Goal: Task Accomplishment & Management: Use online tool/utility

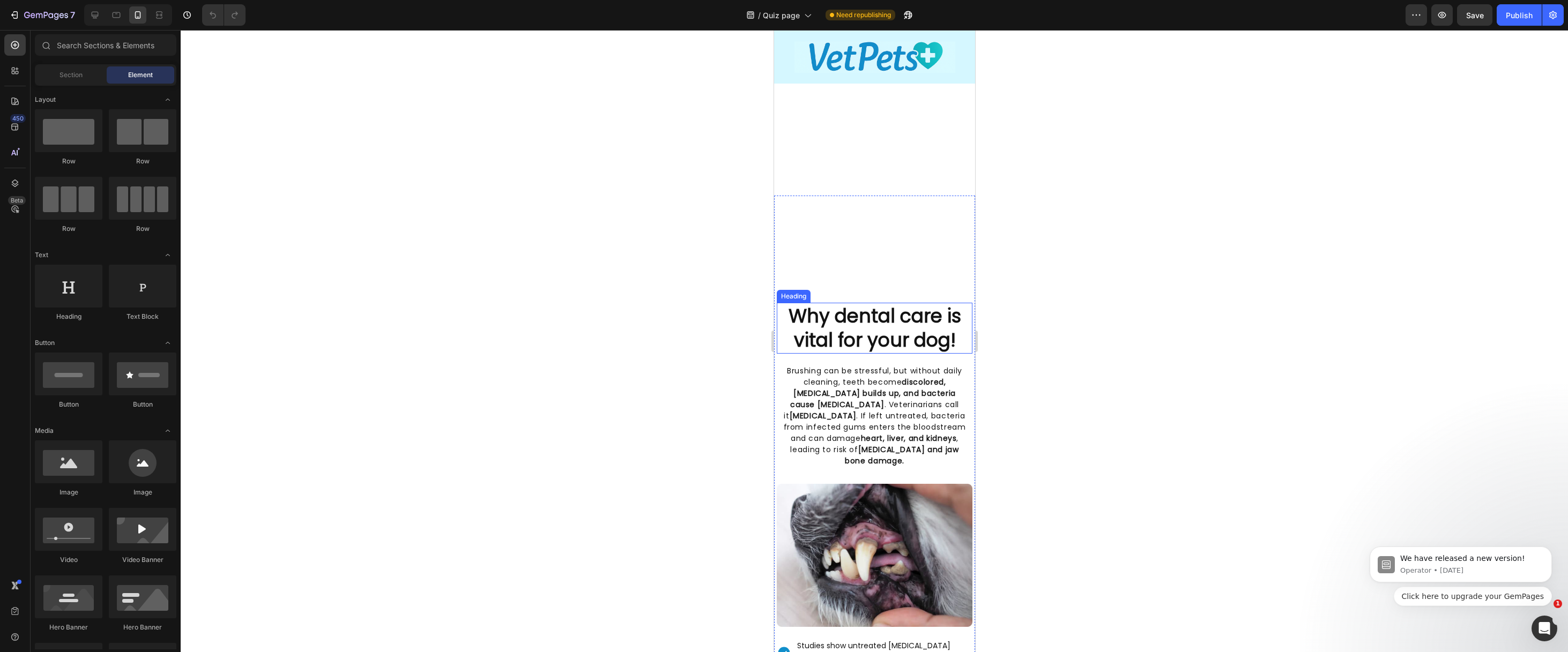
scroll to position [622, 0]
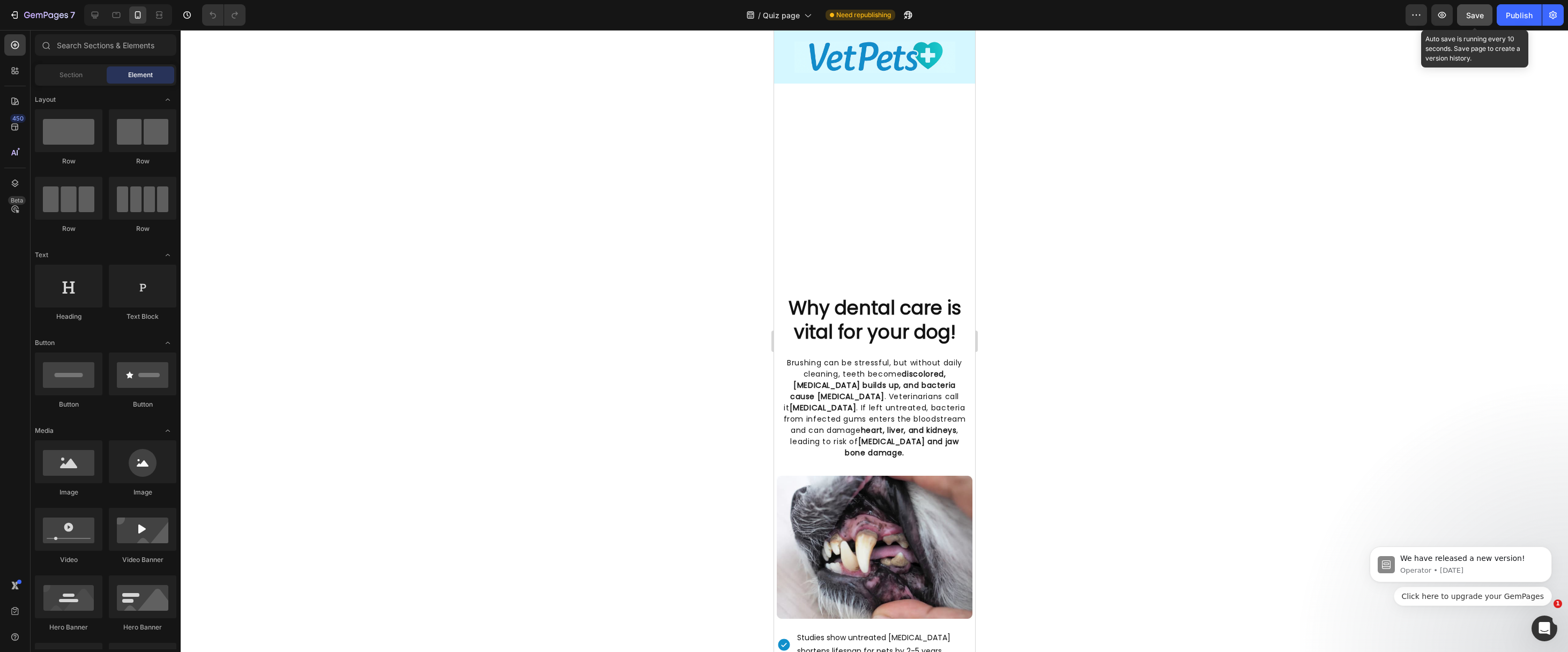
click at [1483, 18] on span "Save" at bounding box center [1474, 15] width 17 height 9
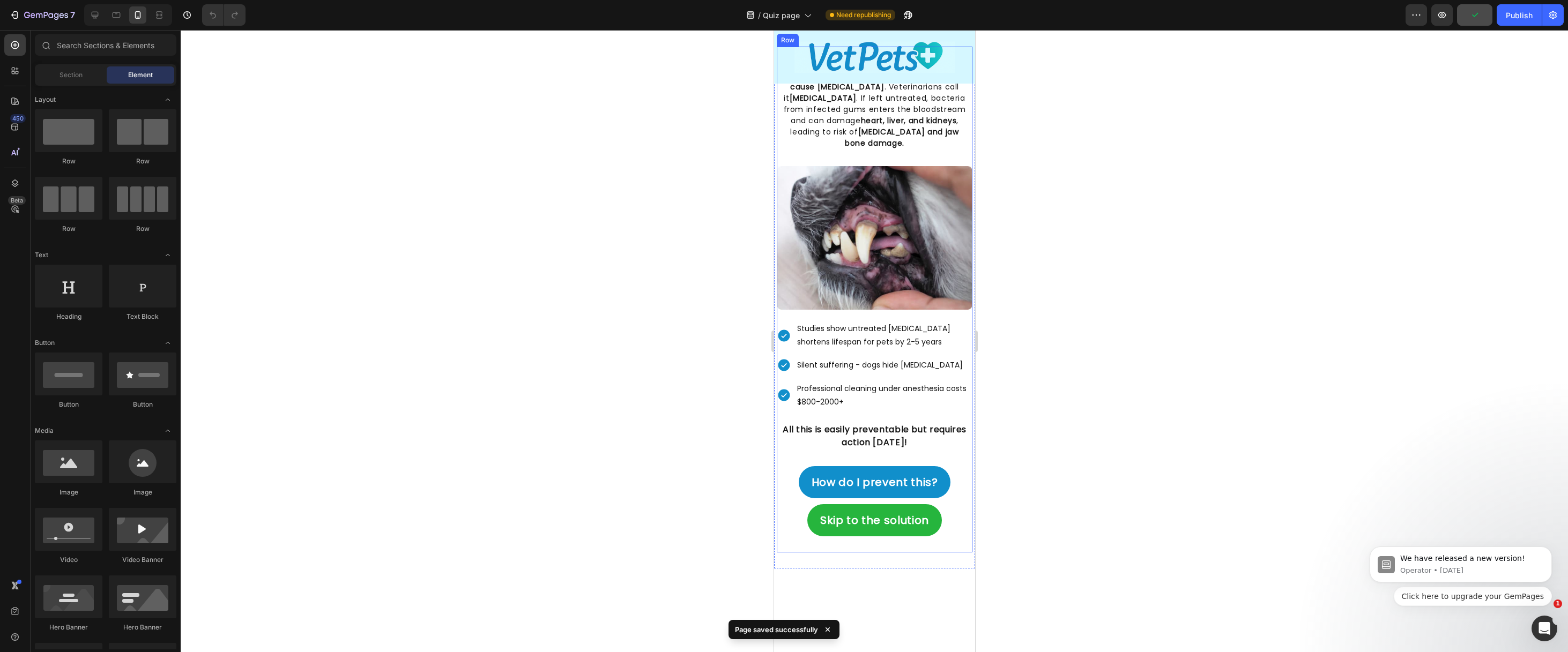
scroll to position [912, 0]
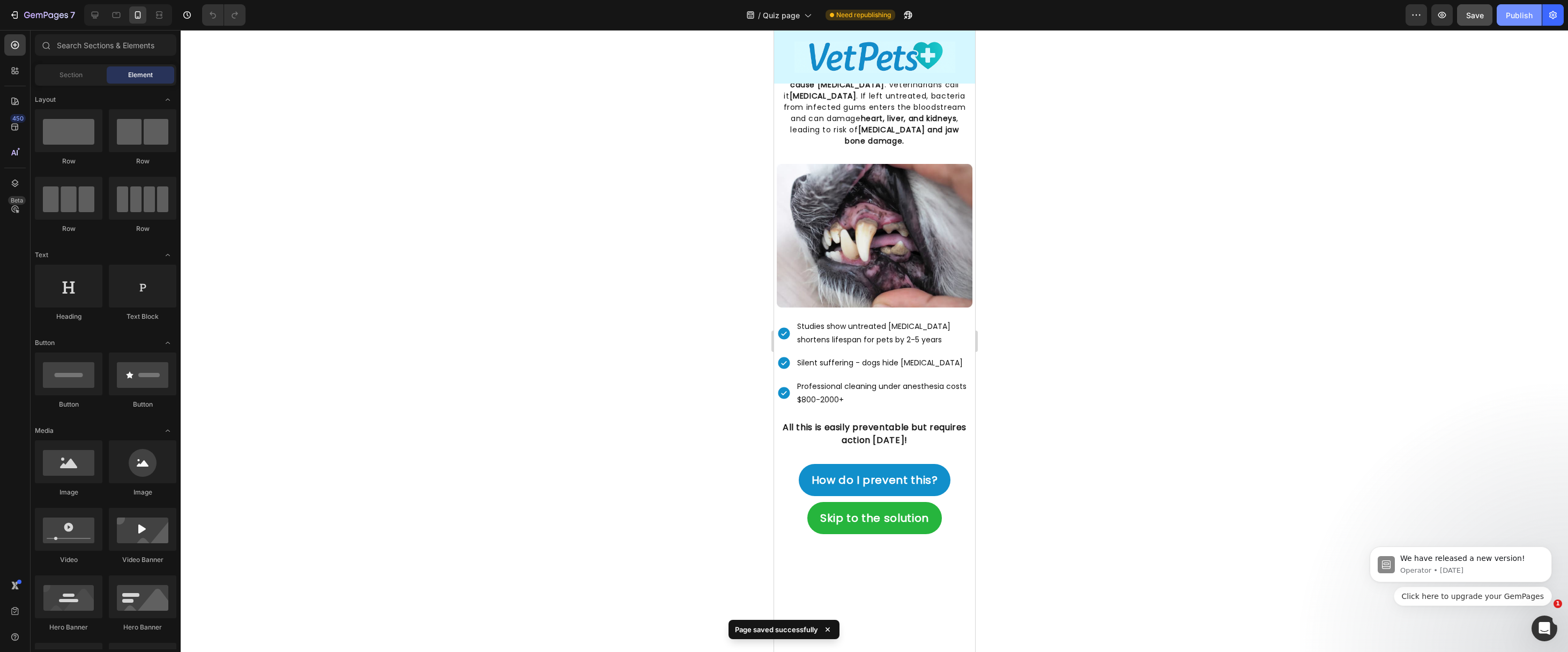
click at [1534, 13] on button "Publish" at bounding box center [1519, 15] width 45 height 22
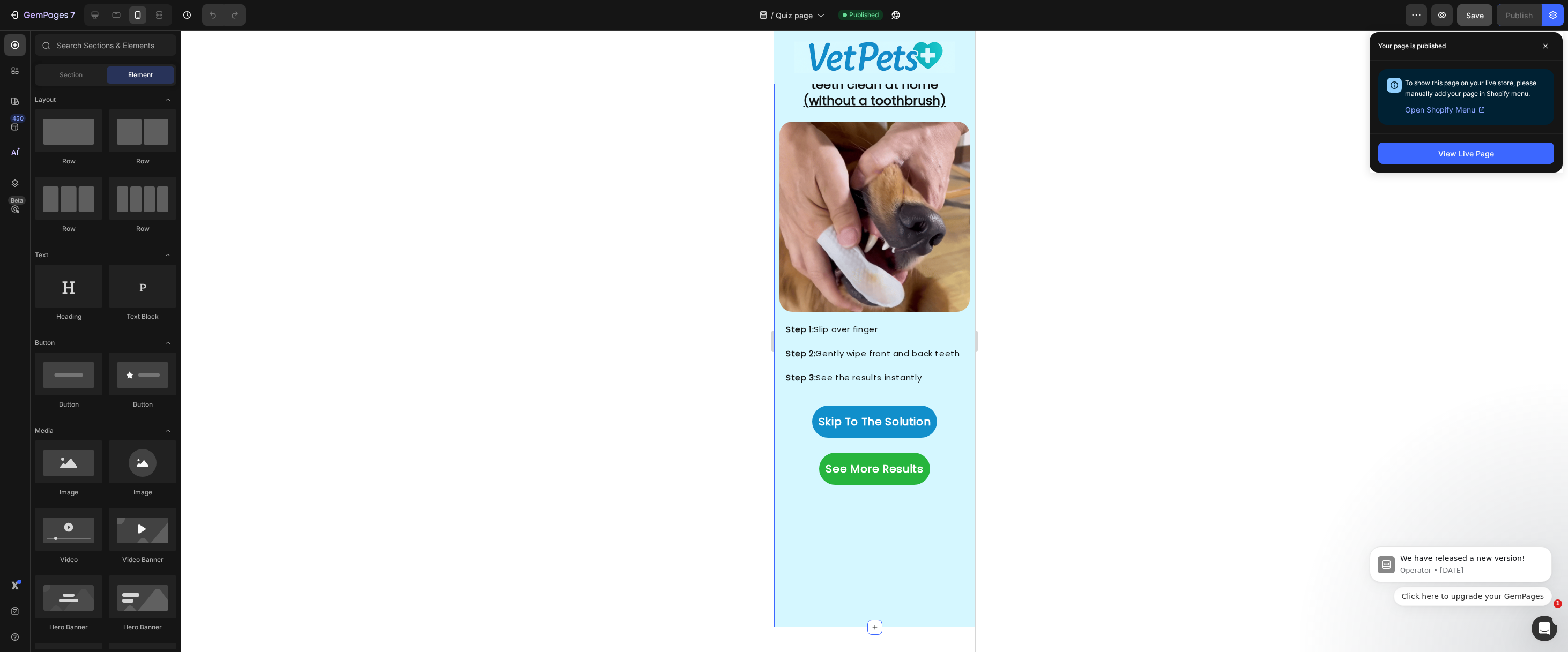
scroll to position [2243, 0]
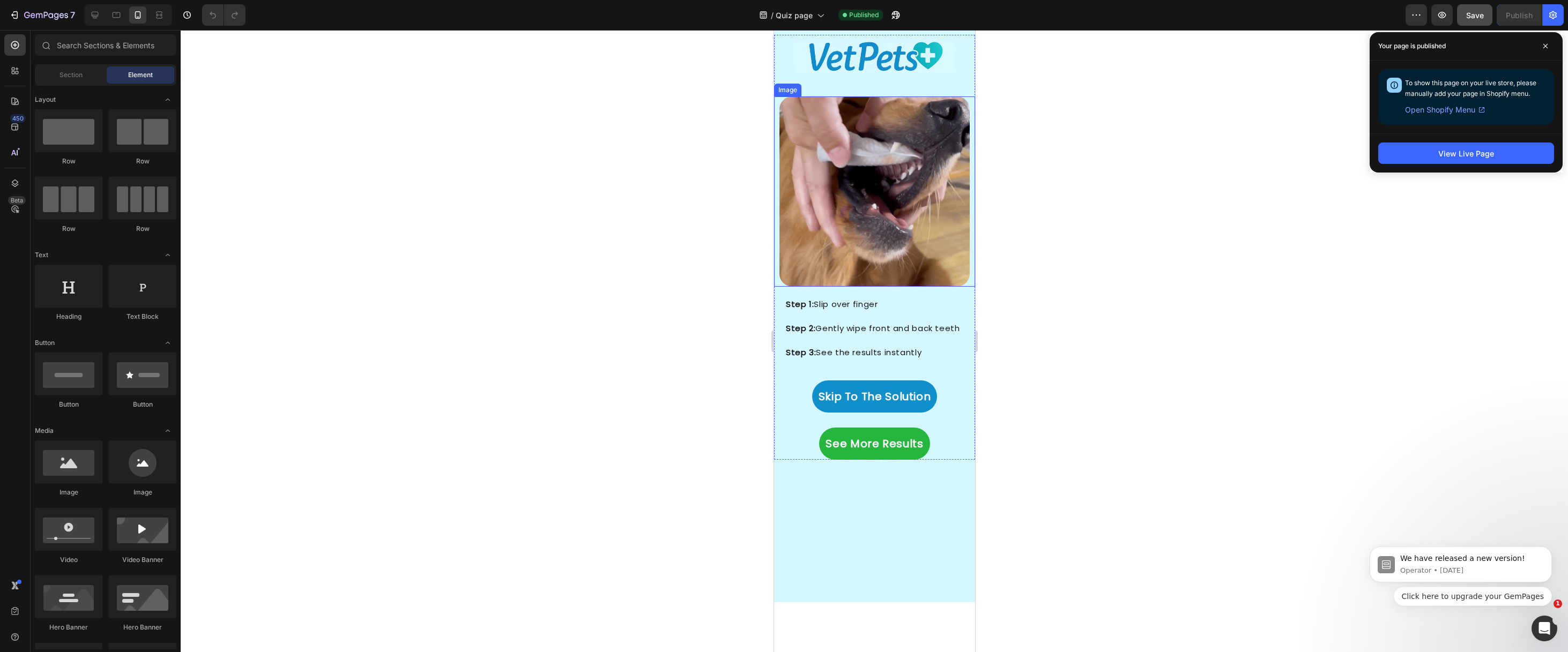
click at [847, 257] on img at bounding box center [874, 191] width 190 height 190
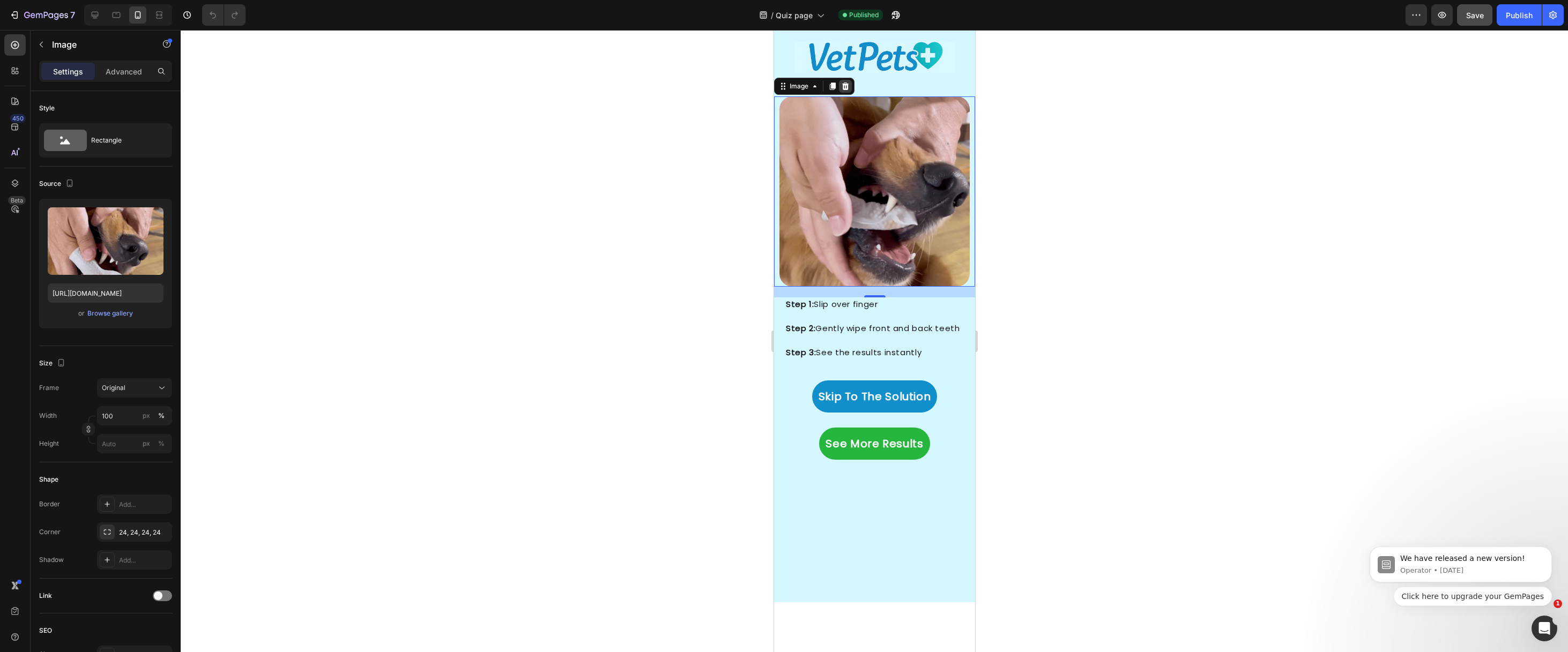
click at [845, 90] on icon at bounding box center [845, 86] width 7 height 7
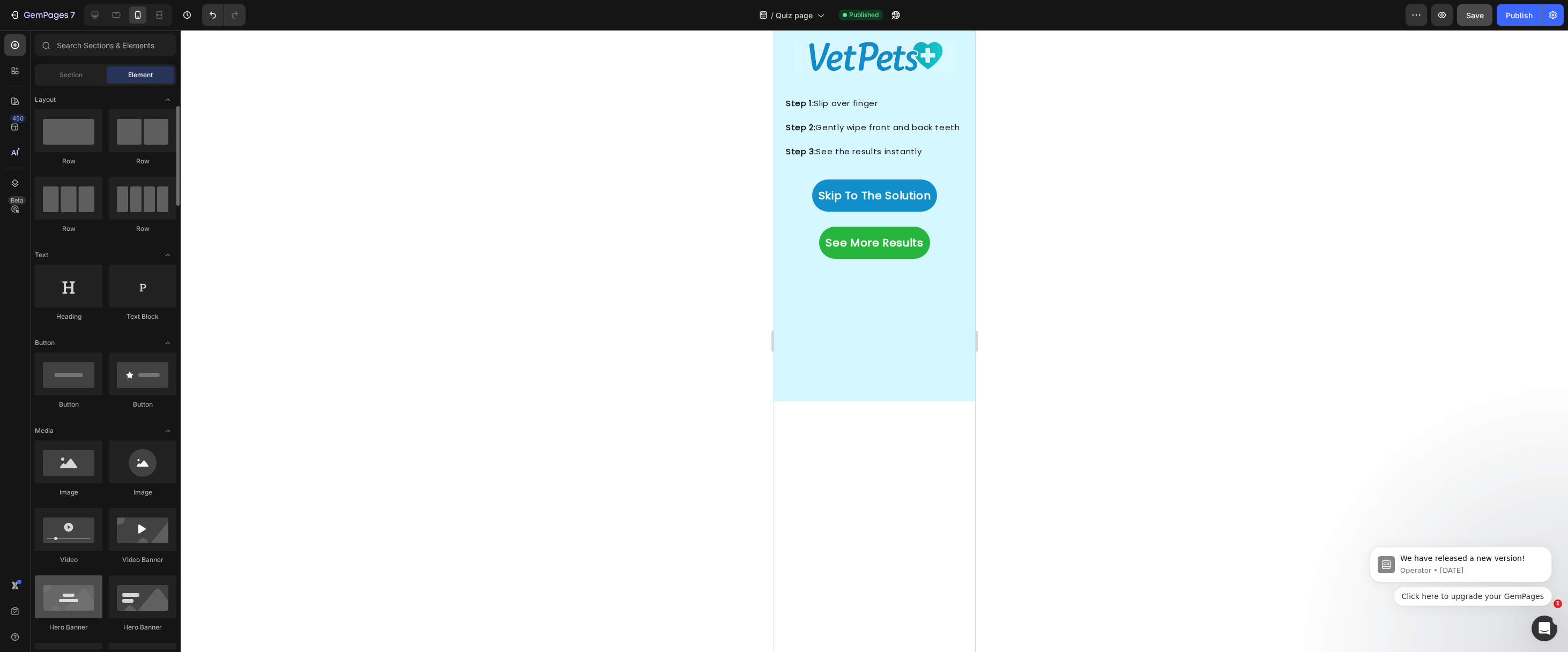
scroll to position [72, 0]
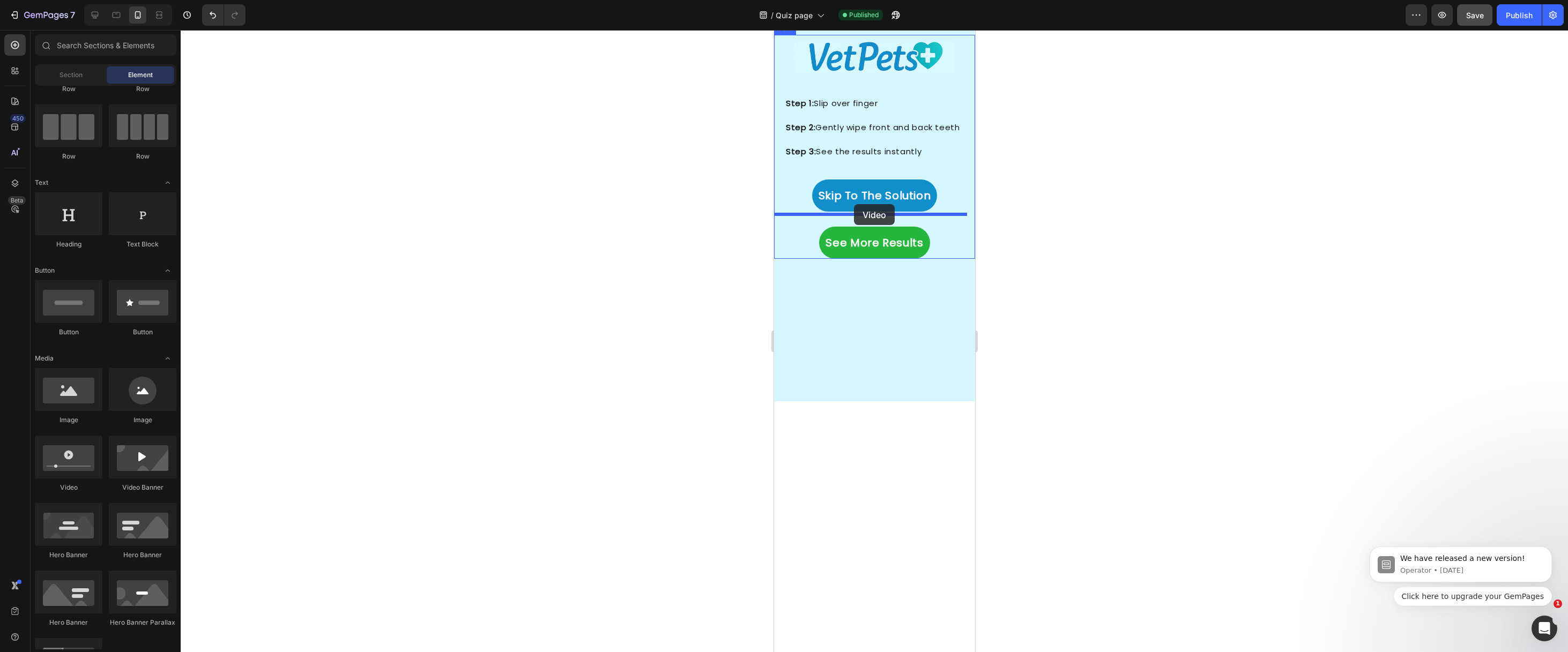
drag, startPoint x: 868, startPoint y: 495, endPoint x: 855, endPoint y: 207, distance: 288.3
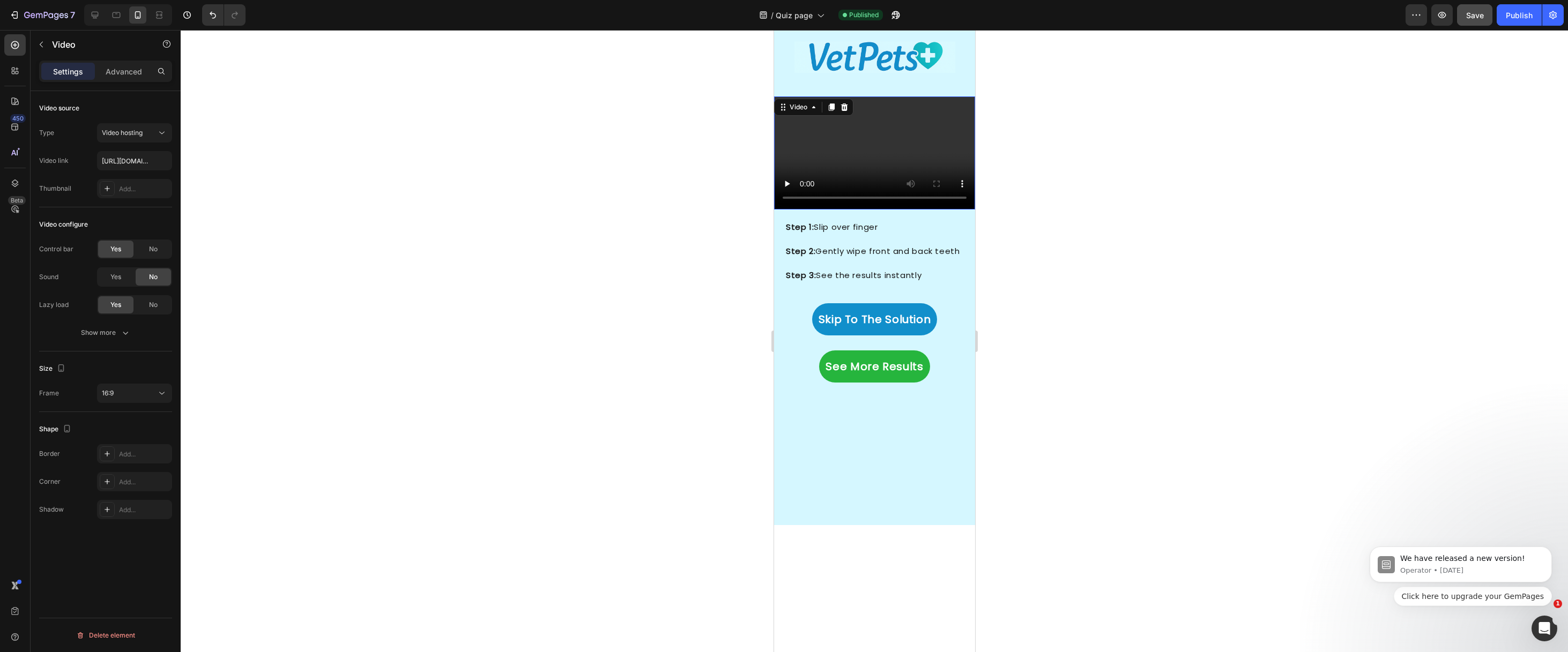
click at [839, 210] on video at bounding box center [874, 153] width 201 height 113
click at [130, 158] on input "https://cdn.shopify.com/videos/c/o/v/2cd3deb506b54b009063f7270ab5cf2e.mp4" at bounding box center [134, 160] width 75 height 19
click at [139, 0] on body "7 Version history / Quiz page Need republishing Preview Save Publish 450 Beta S…" at bounding box center [784, 0] width 1568 height 0
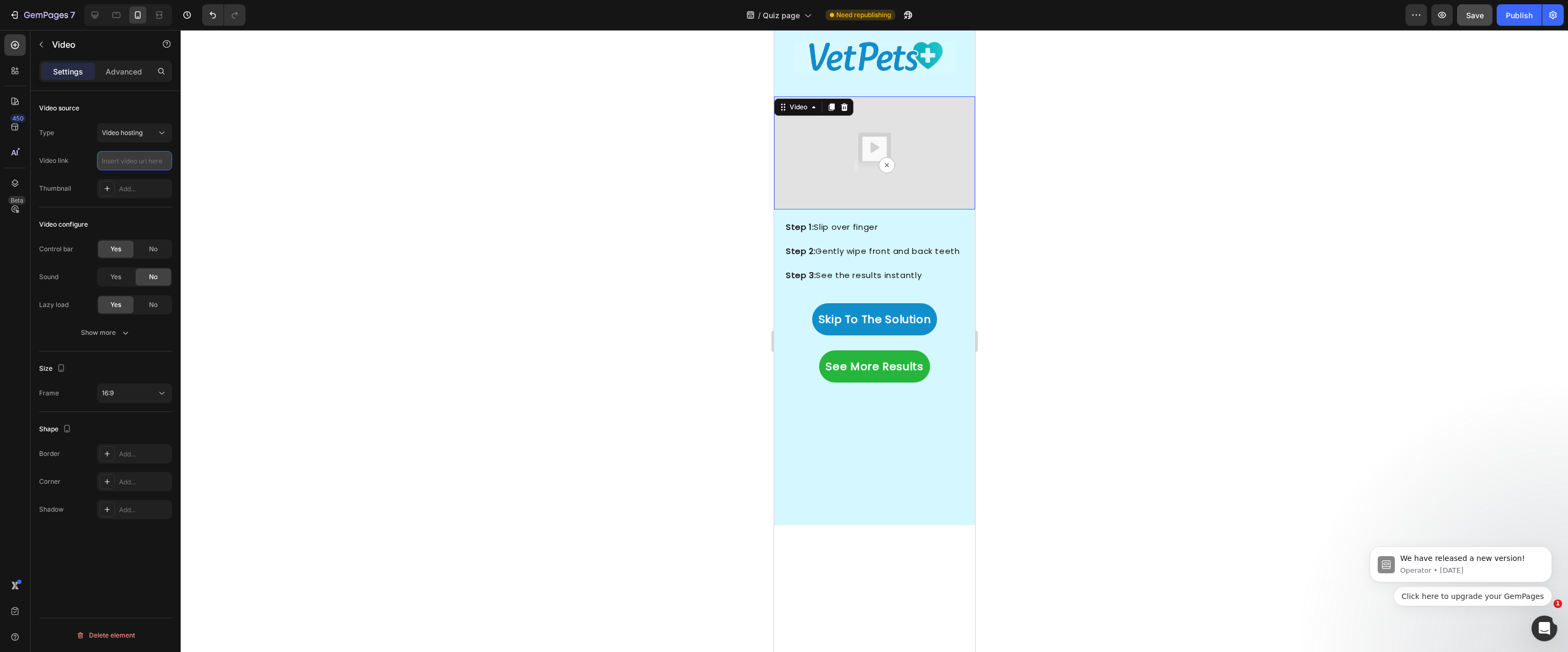
click at [119, 168] on input "text" at bounding box center [134, 160] width 75 height 19
paste input "https://cdn.shopify.com/videos/c/o/v/5471f72c70914f09aa0782e21d4500c0.mp4"
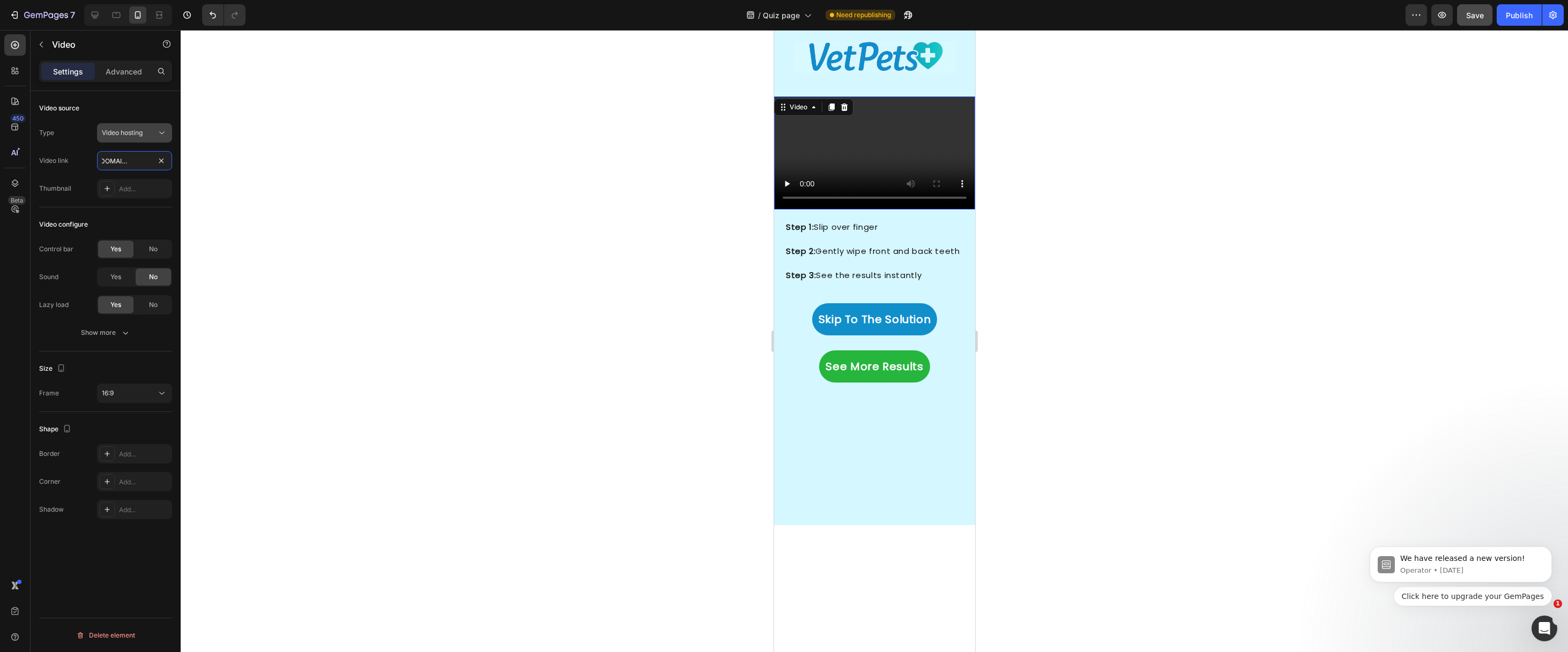
type input "https://cdn.shopify.com/videos/c/o/v/5471f72c70914f09aa0782e21d4500c0.mp4"
click at [157, 131] on icon at bounding box center [162, 133] width 11 height 11
click at [163, 135] on icon at bounding box center [162, 133] width 11 height 11
click at [114, 334] on div "Show more" at bounding box center [106, 333] width 50 height 11
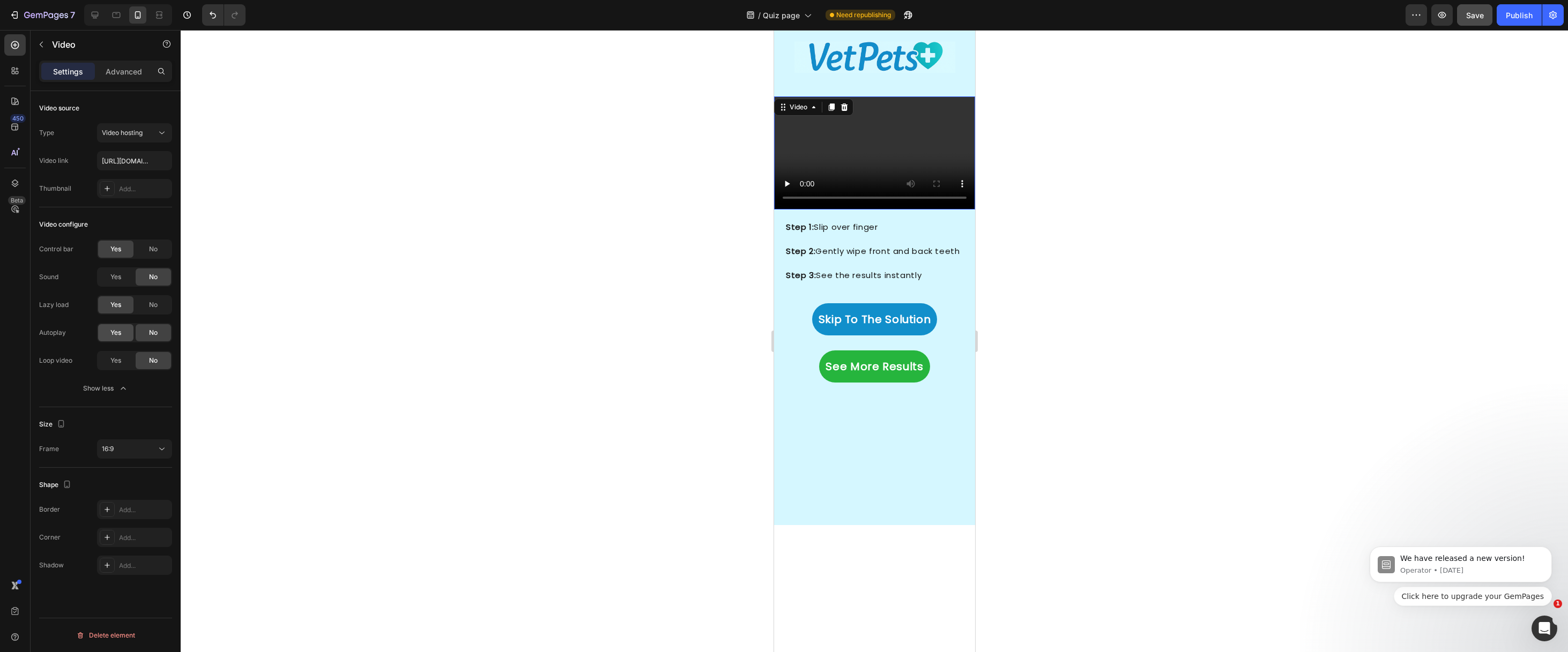
click at [107, 333] on div "Yes" at bounding box center [115, 333] width 36 height 17
click at [129, 456] on button "16:9" at bounding box center [134, 449] width 75 height 19
click at [131, 478] on p "Original" at bounding box center [130, 475] width 56 height 10
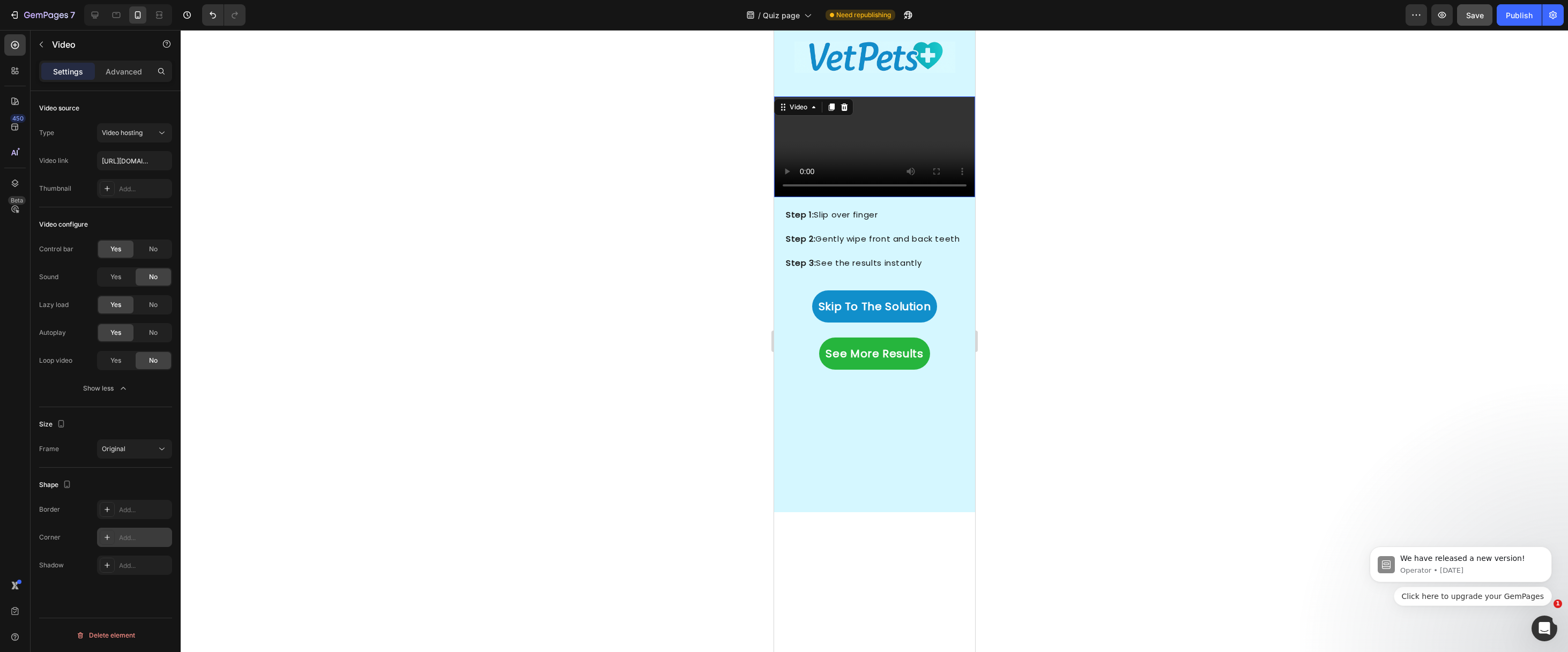
click at [116, 539] on div "Add..." at bounding box center [134, 537] width 75 height 19
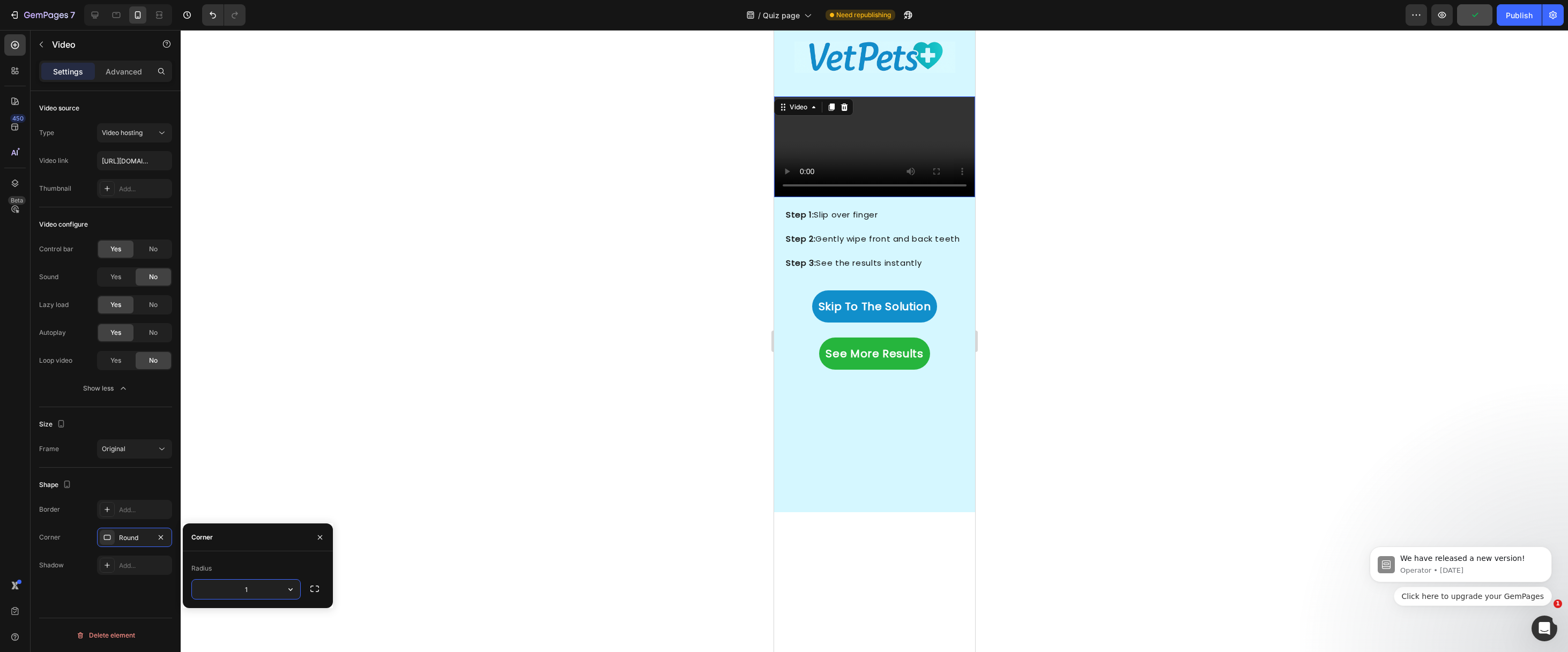
type input "12"
click at [115, 64] on div "Advanced" at bounding box center [124, 71] width 54 height 17
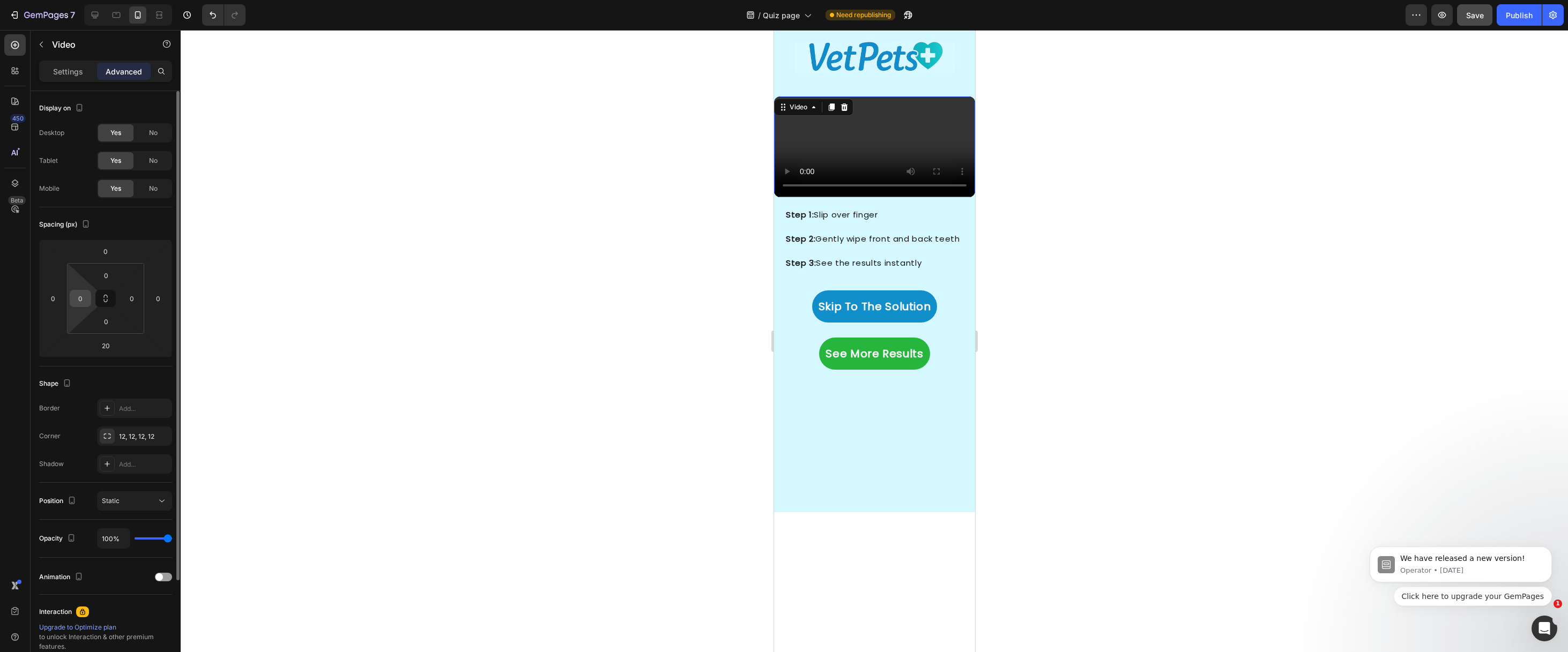
click at [76, 300] on input "0" at bounding box center [80, 298] width 16 height 16
type input "1"
type input "5"
click at [133, 302] on input "0" at bounding box center [131, 298] width 16 height 16
type input "5"
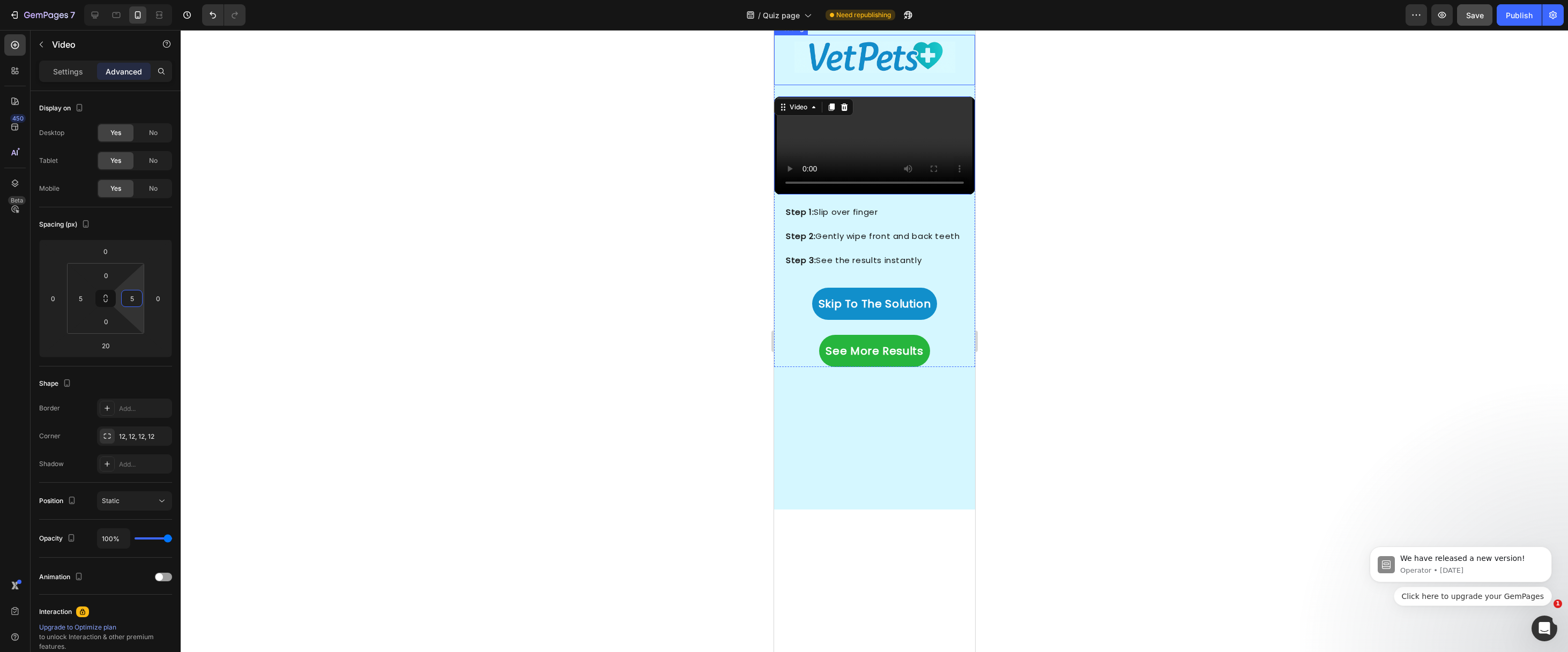
click at [792, 85] on h2 "Here's how to keep your dog's teeth clean at home (without a toothbrush)" at bounding box center [874, 60] width 197 height 51
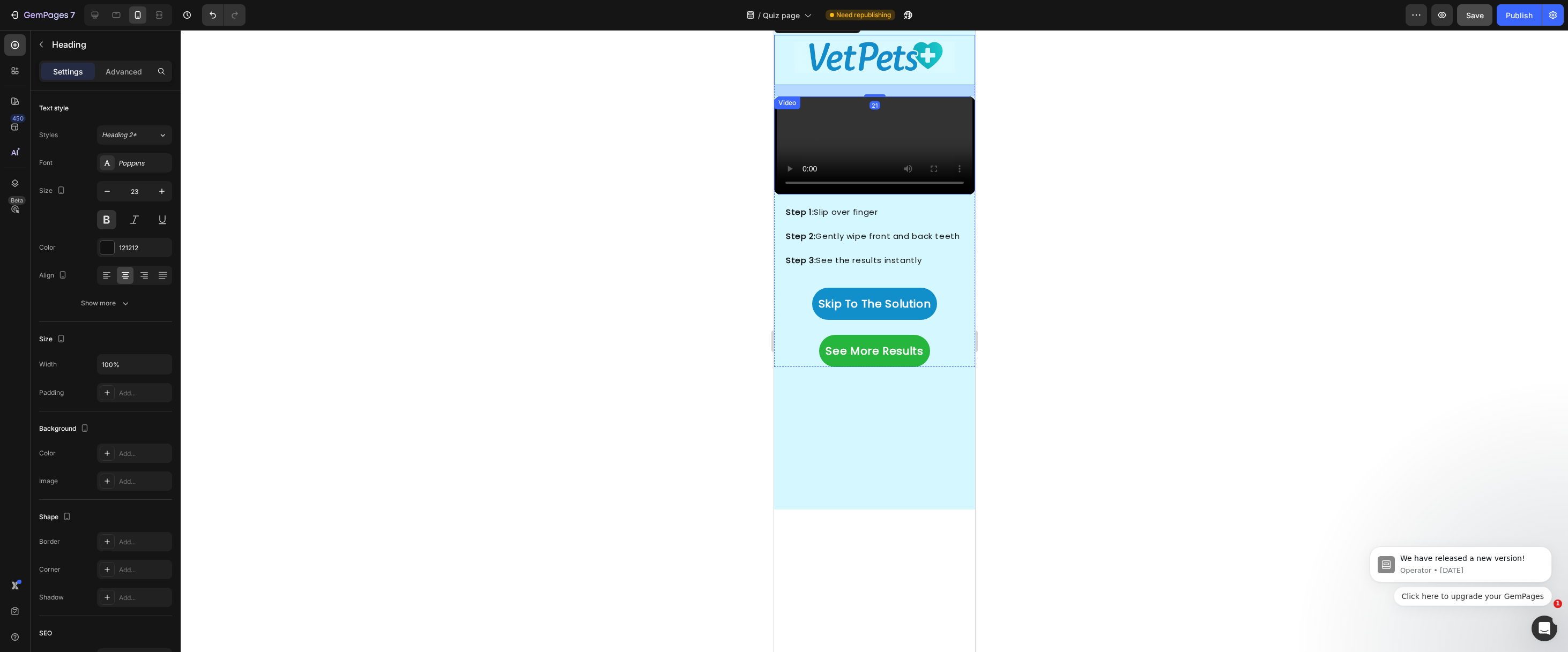
click at [785, 195] on video at bounding box center [874, 145] width 196 height 98
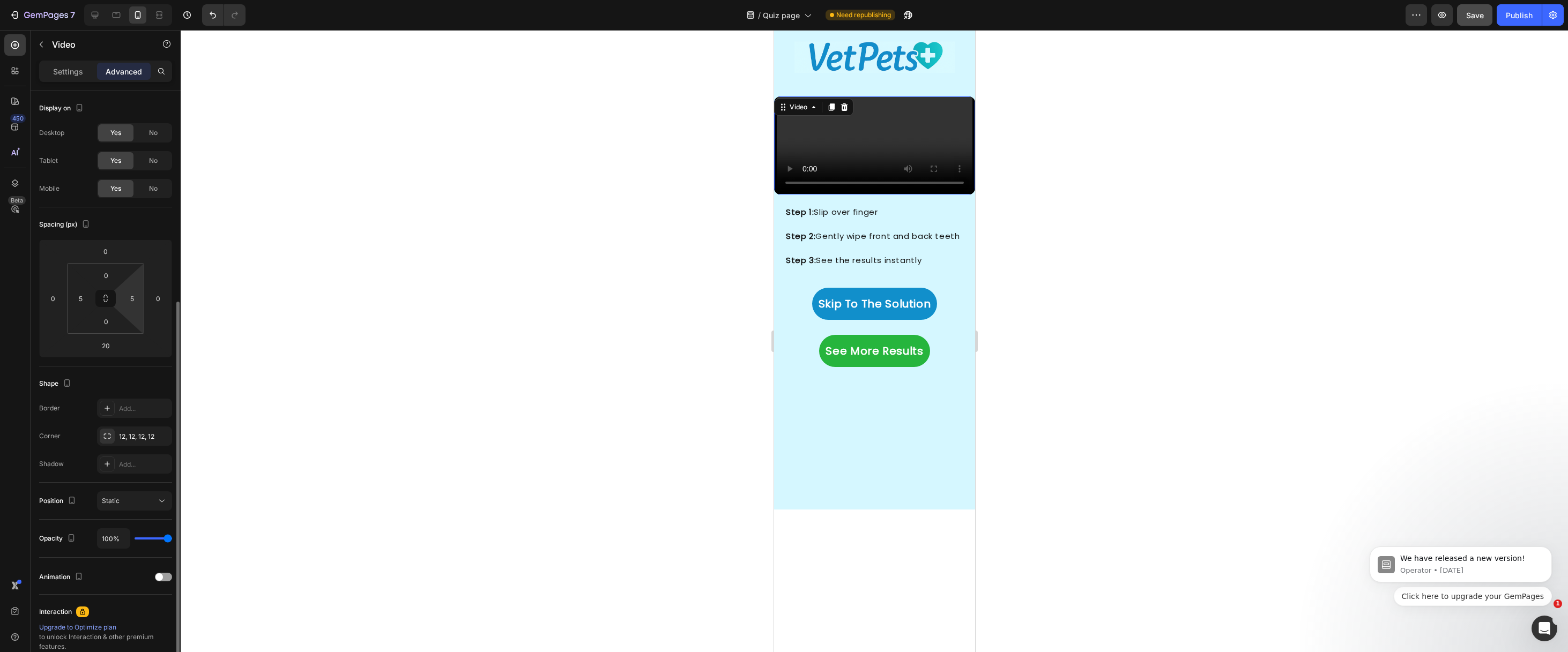
scroll to position [124, 0]
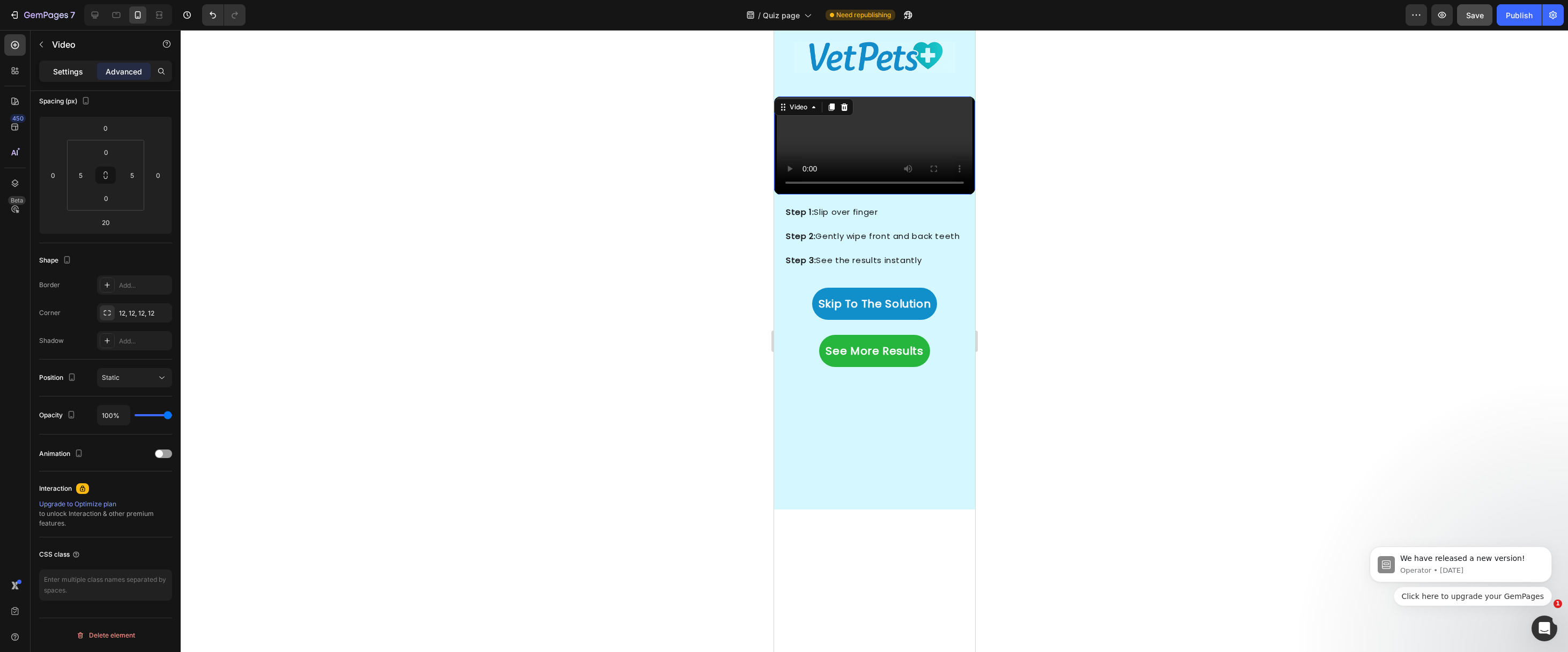
click at [84, 75] on div "Settings" at bounding box center [68, 71] width 54 height 17
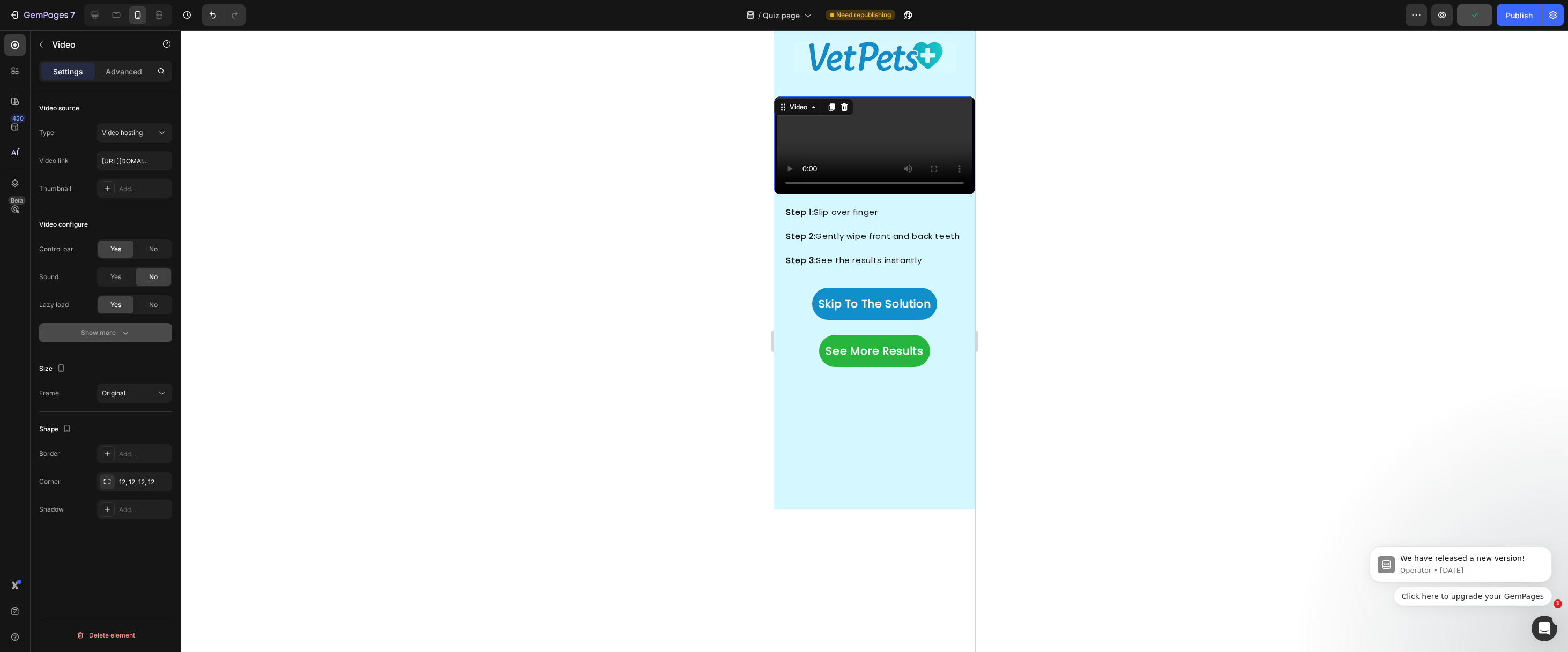
click at [110, 334] on div "Show more" at bounding box center [106, 333] width 50 height 11
click at [100, 386] on div "Show less" at bounding box center [105, 388] width 46 height 11
click at [705, 228] on div at bounding box center [874, 341] width 1387 height 622
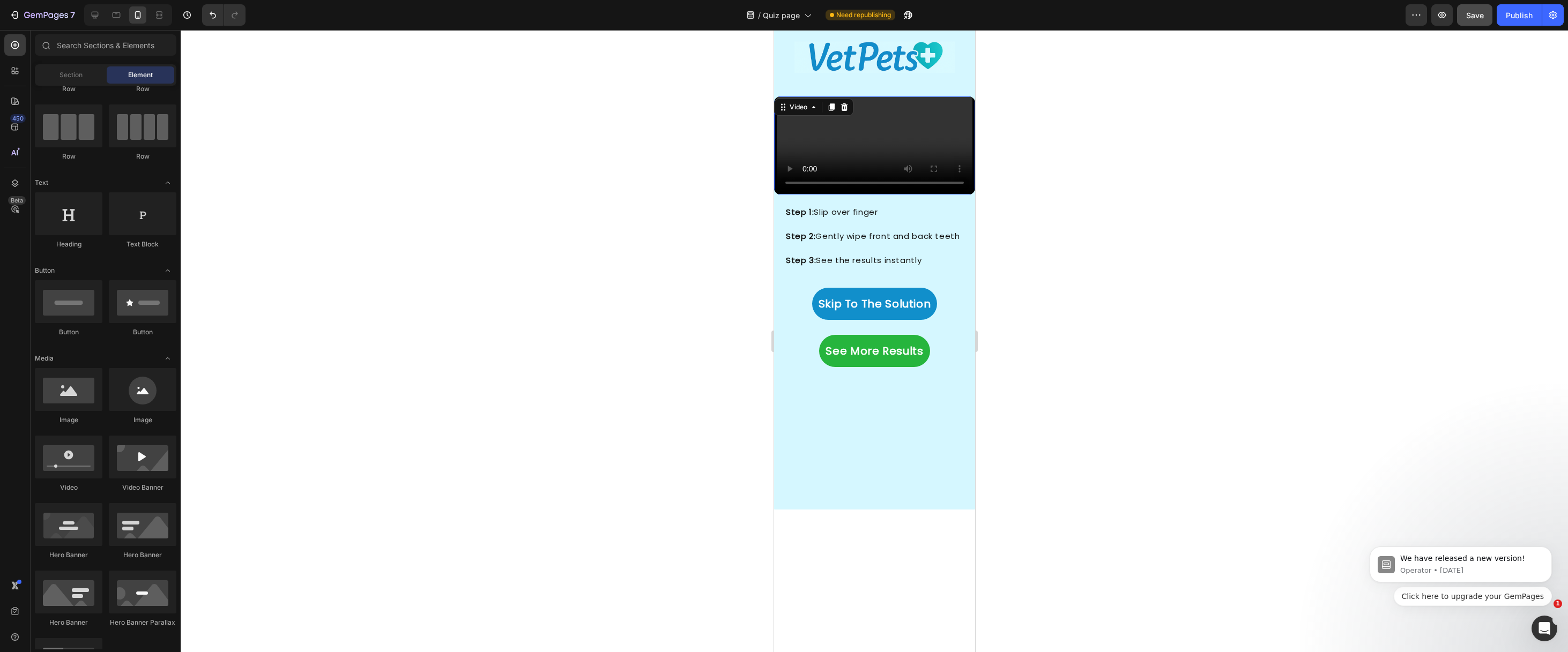
click at [821, 195] on video at bounding box center [874, 145] width 196 height 98
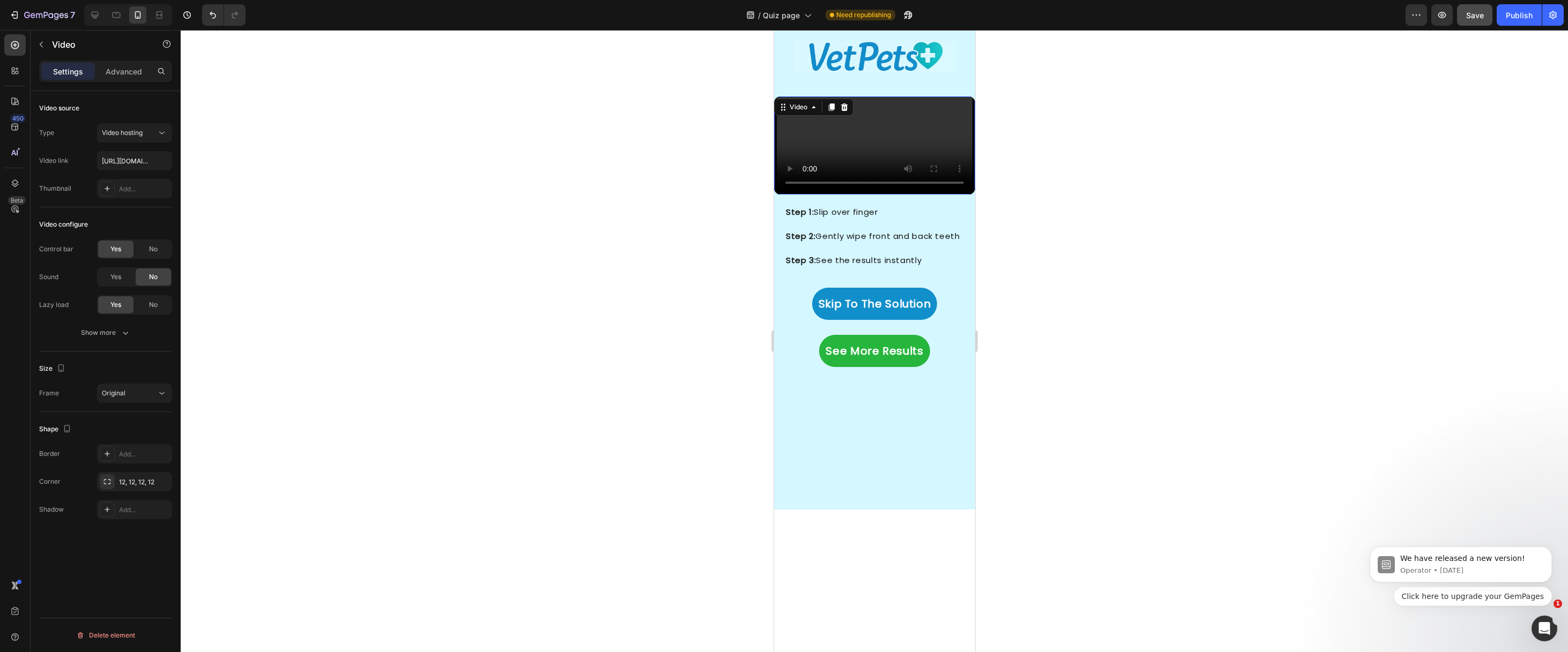
click at [133, 81] on div "Settings Advanced" at bounding box center [105, 71] width 133 height 22
click at [134, 74] on p "Advanced" at bounding box center [124, 71] width 37 height 12
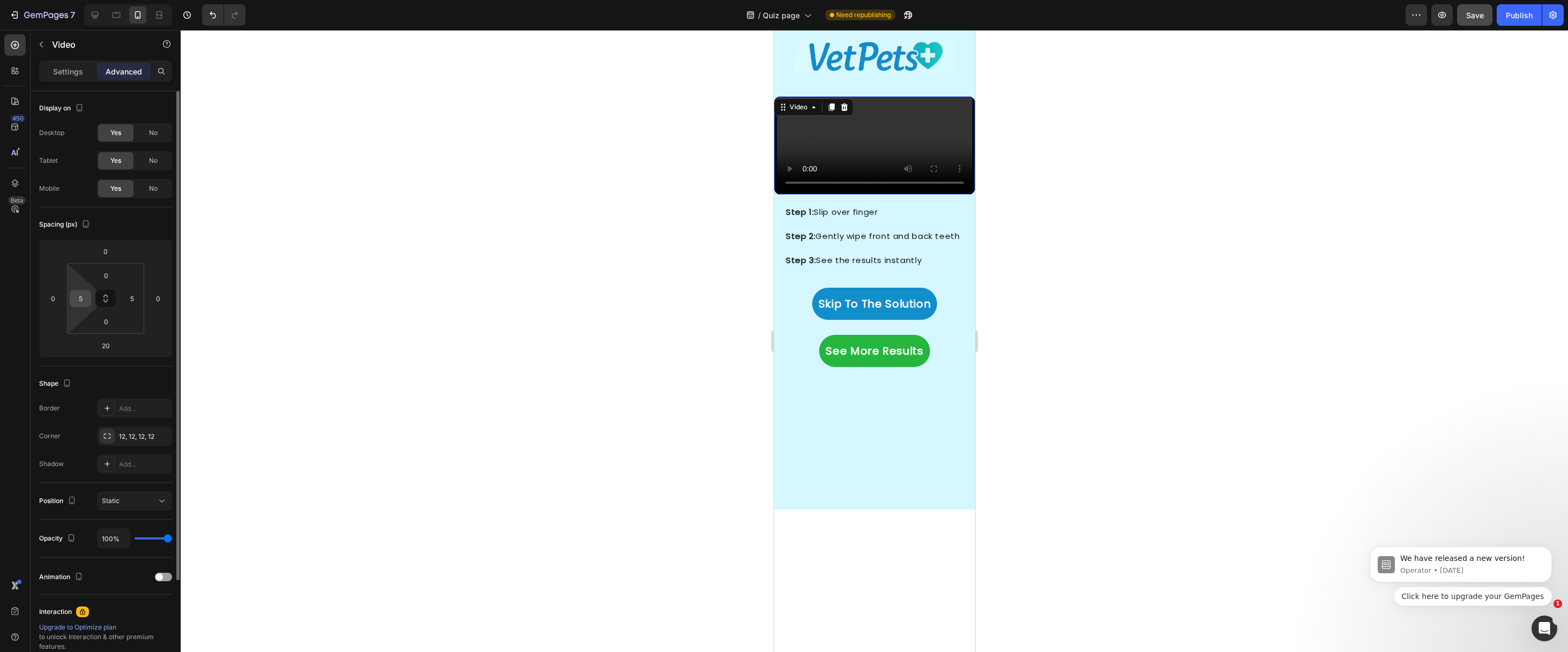
click at [82, 297] on input "5" at bounding box center [80, 298] width 16 height 16
type input "0"
click at [139, 299] on input "5" at bounding box center [131, 298] width 16 height 16
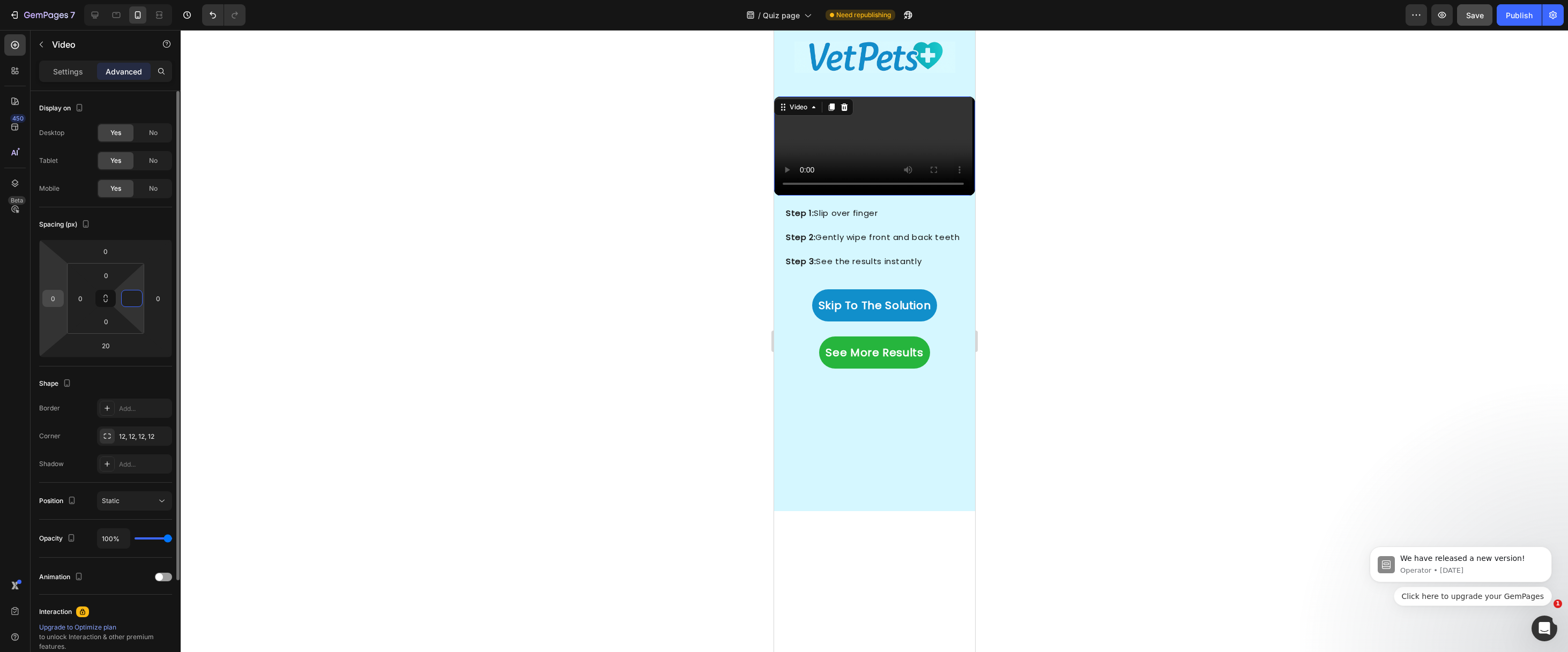
type input "0"
click at [42, 297] on div "0" at bounding box center [53, 299] width 22 height 17
click at [51, 296] on input "0" at bounding box center [52, 298] width 16 height 16
type input "5"
click at [159, 300] on input "0" at bounding box center [158, 298] width 16 height 16
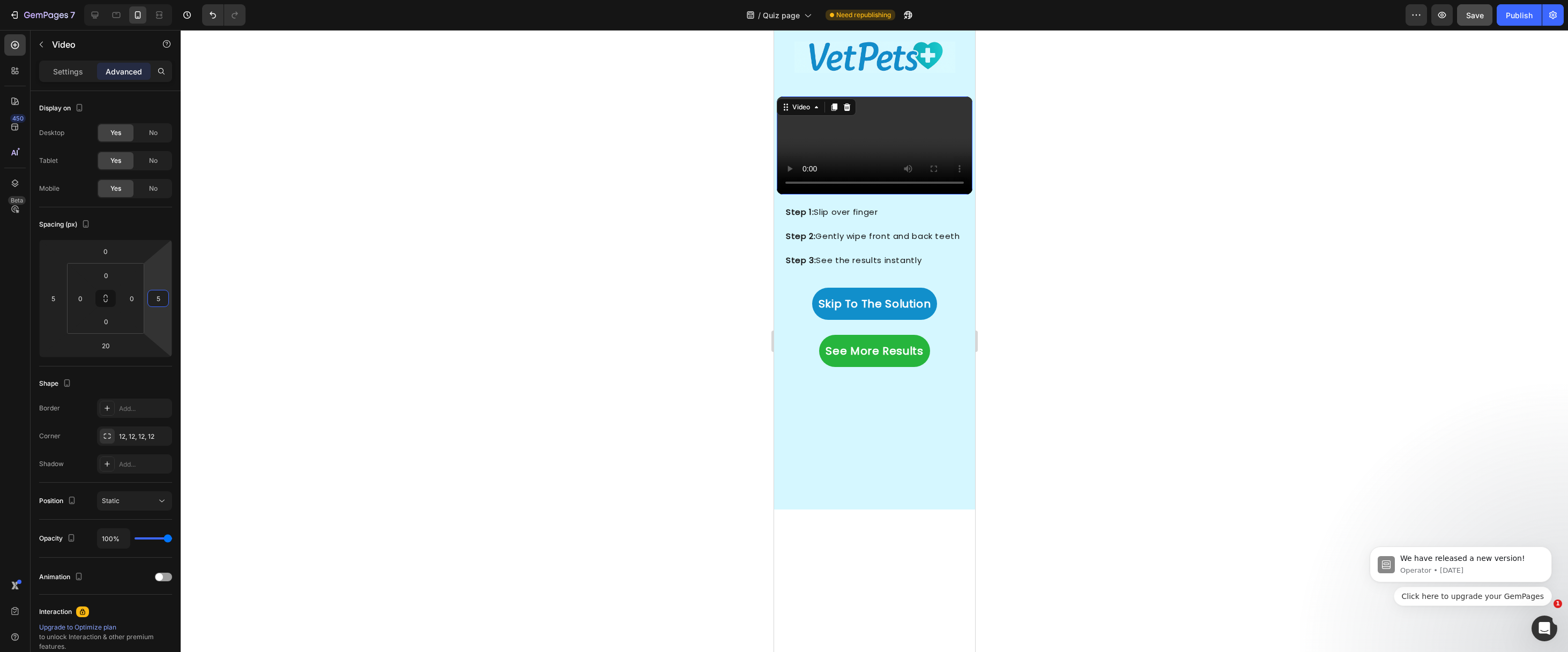
type input "5"
click at [511, 302] on div at bounding box center [874, 341] width 1387 height 622
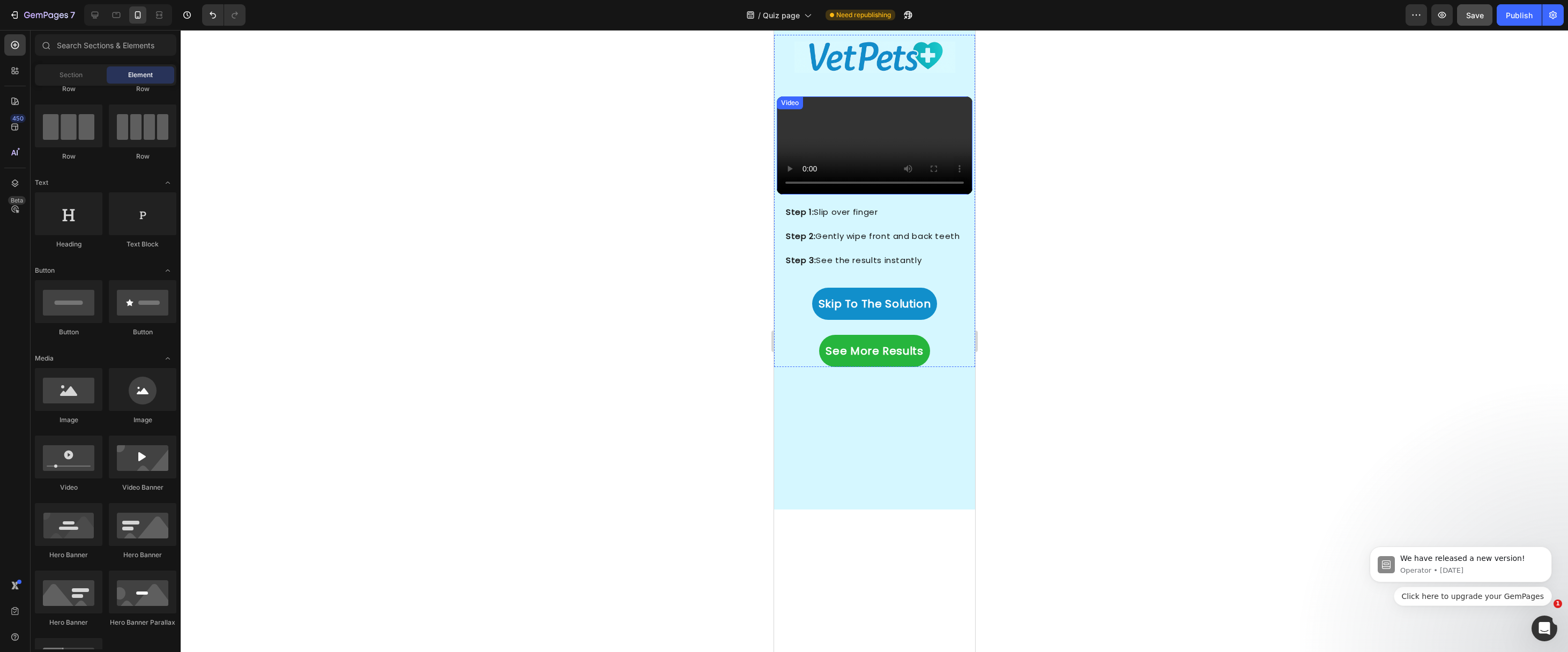
click at [785, 195] on div "Video" at bounding box center [874, 145] width 196 height 98
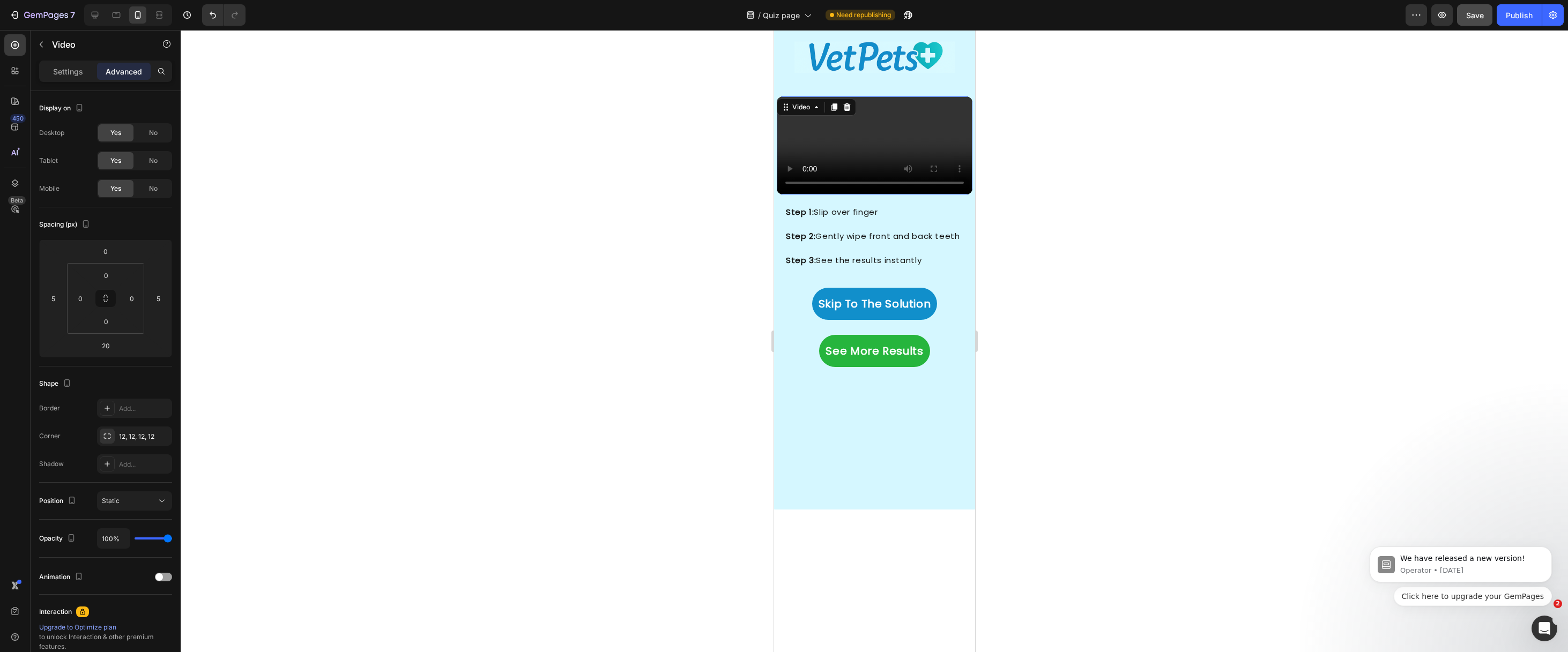
click at [707, 223] on div at bounding box center [874, 341] width 1387 height 622
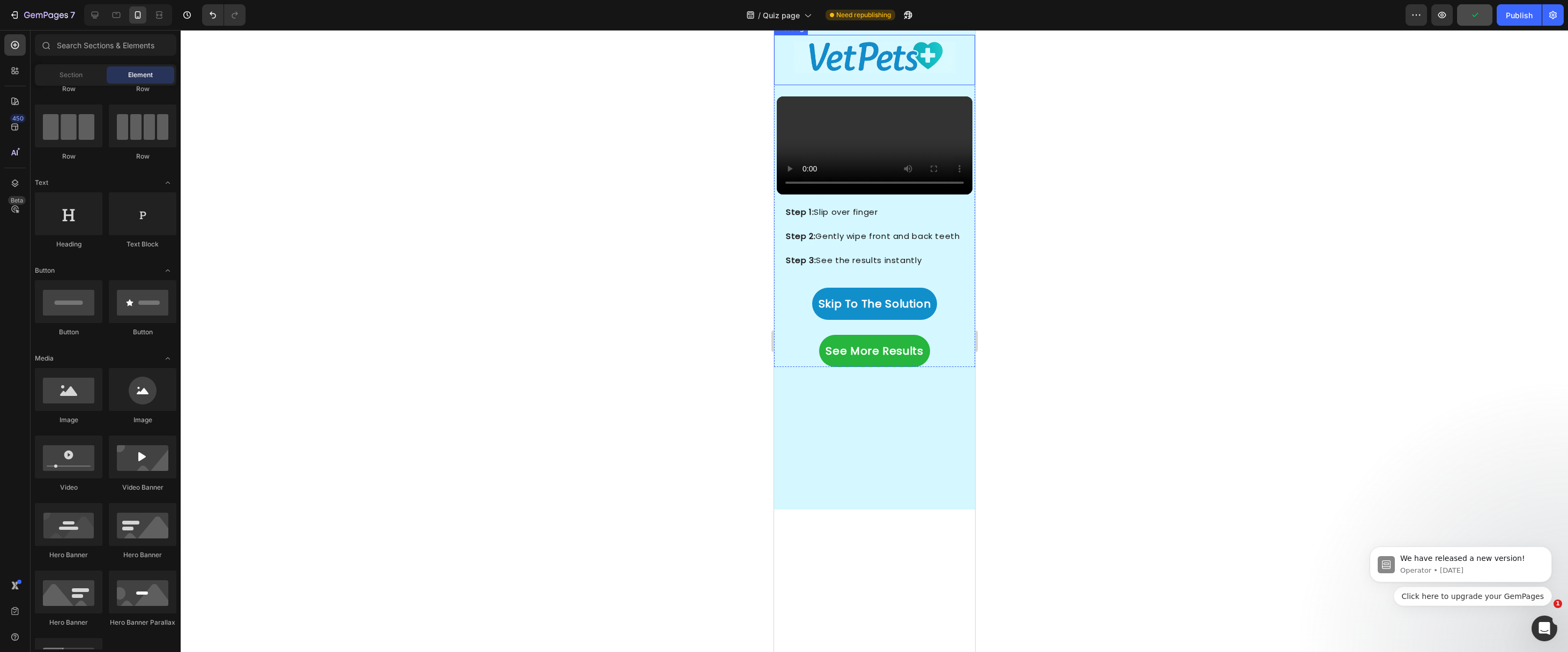
click at [822, 85] on h2 "Here's how to keep your dog's teeth clean at home (without a toothbrush)" at bounding box center [874, 60] width 197 height 51
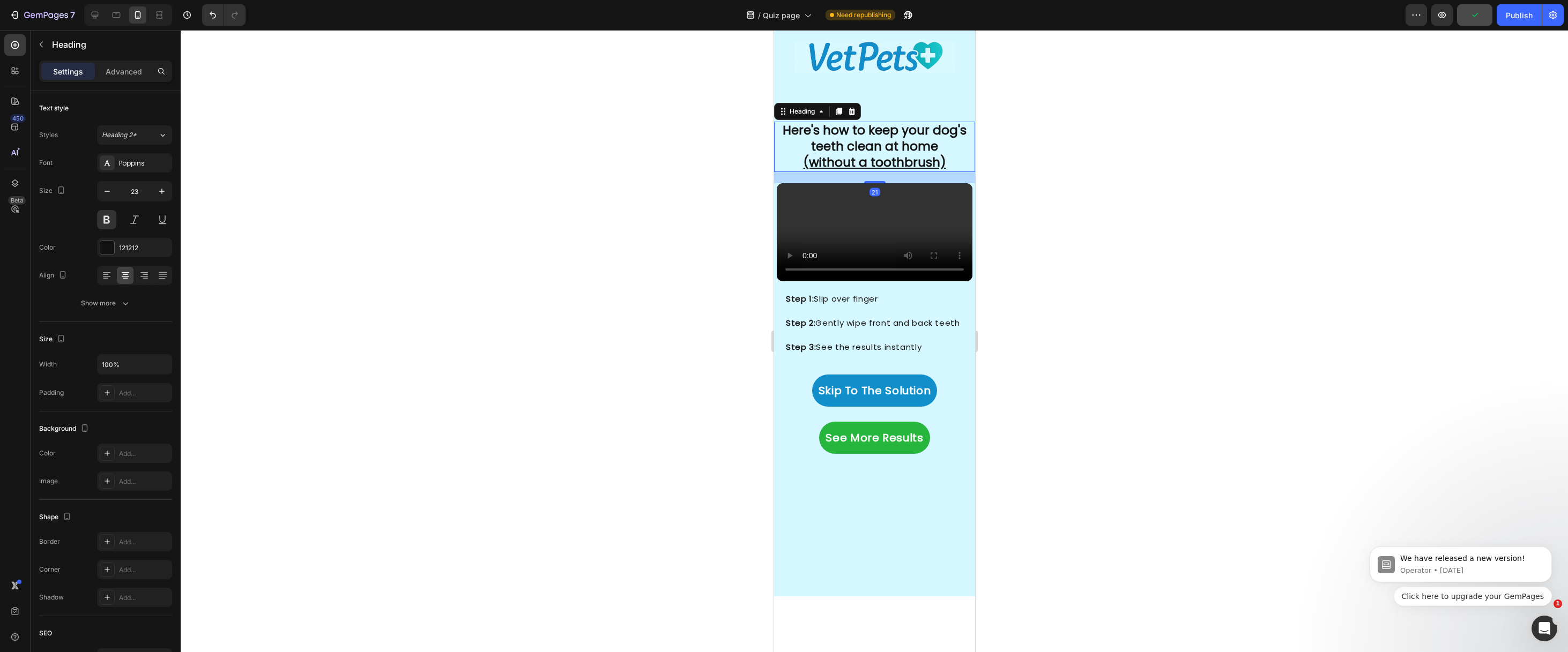
scroll to position [2152, 0]
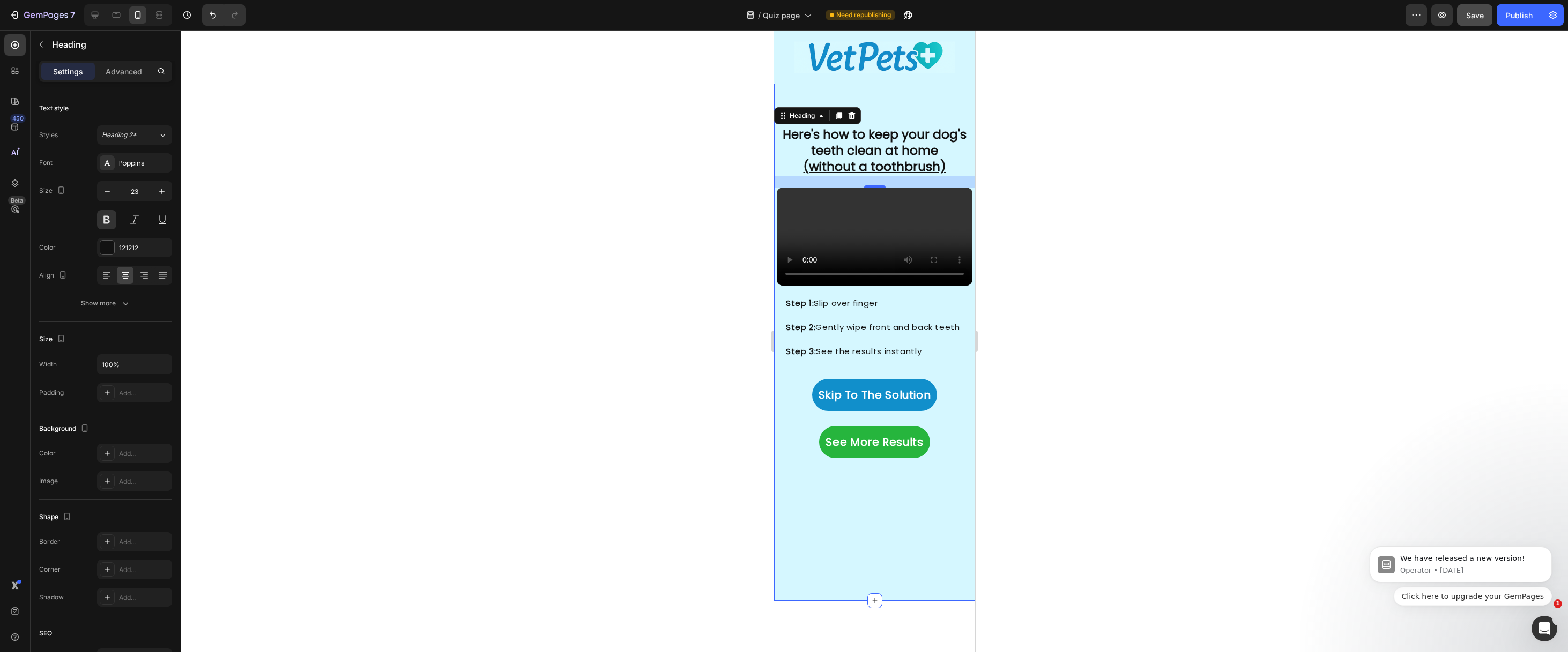
click at [1483, 28] on div "7 Version history / Quiz page Need republishing Preview Save Publish" at bounding box center [784, 15] width 1568 height 31
click at [1483, 23] on button "Save" at bounding box center [1474, 15] width 36 height 22
click at [93, 11] on icon at bounding box center [95, 15] width 11 height 11
type input "50"
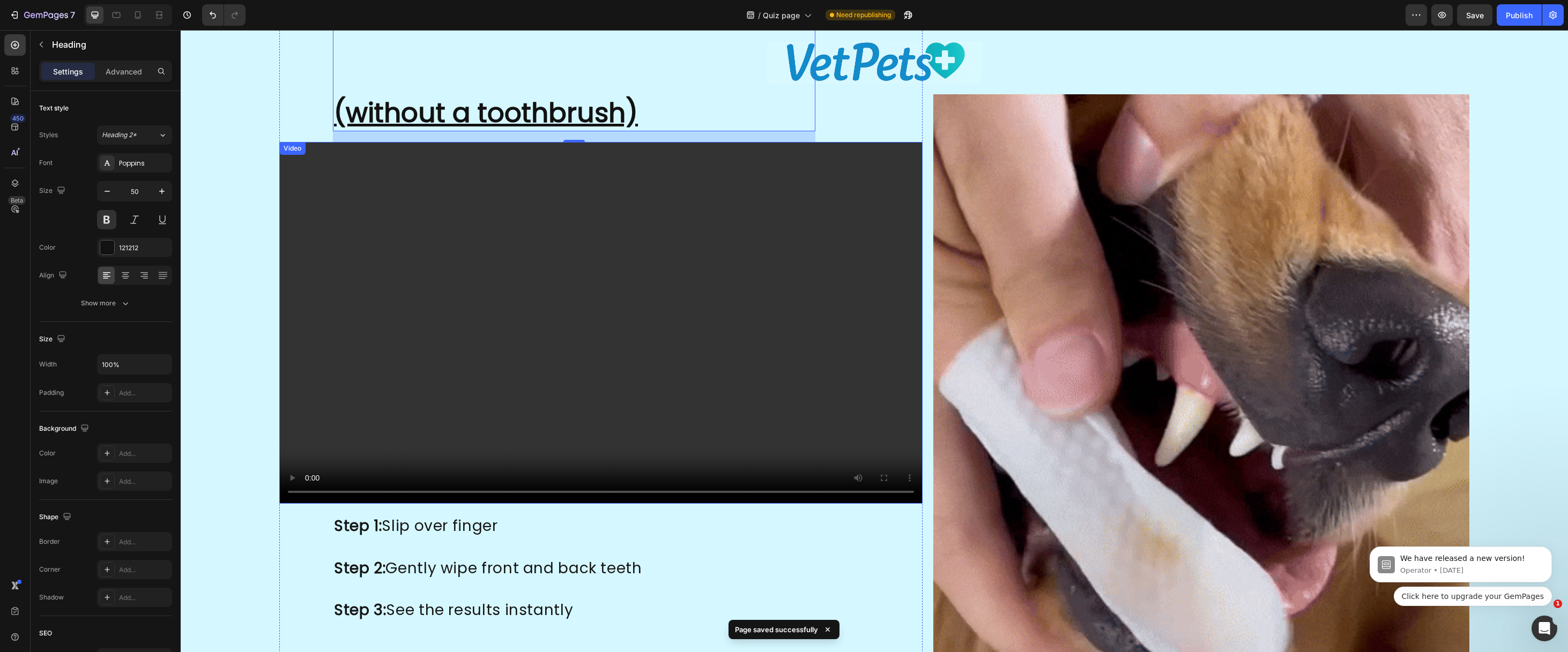
scroll to position [2262, 0]
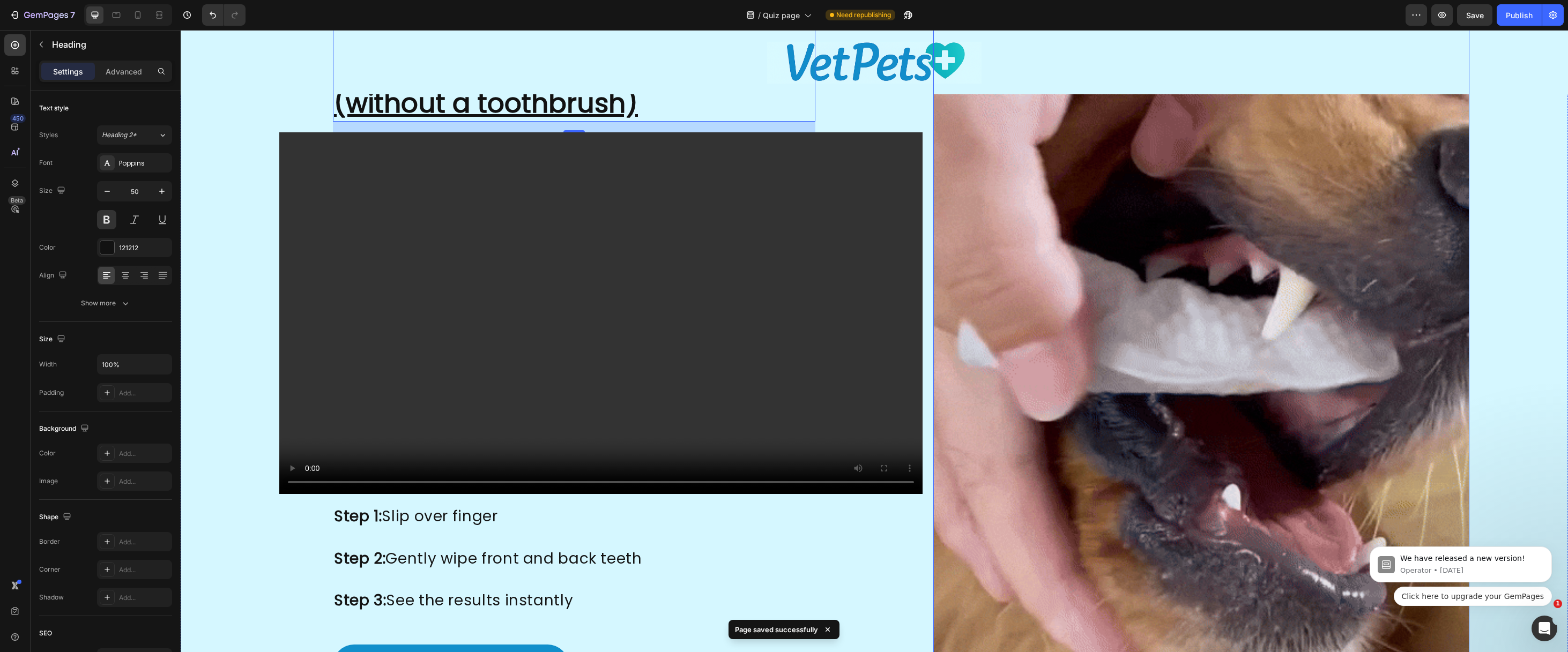
click at [984, 256] on img at bounding box center [1201, 307] width 536 height 798
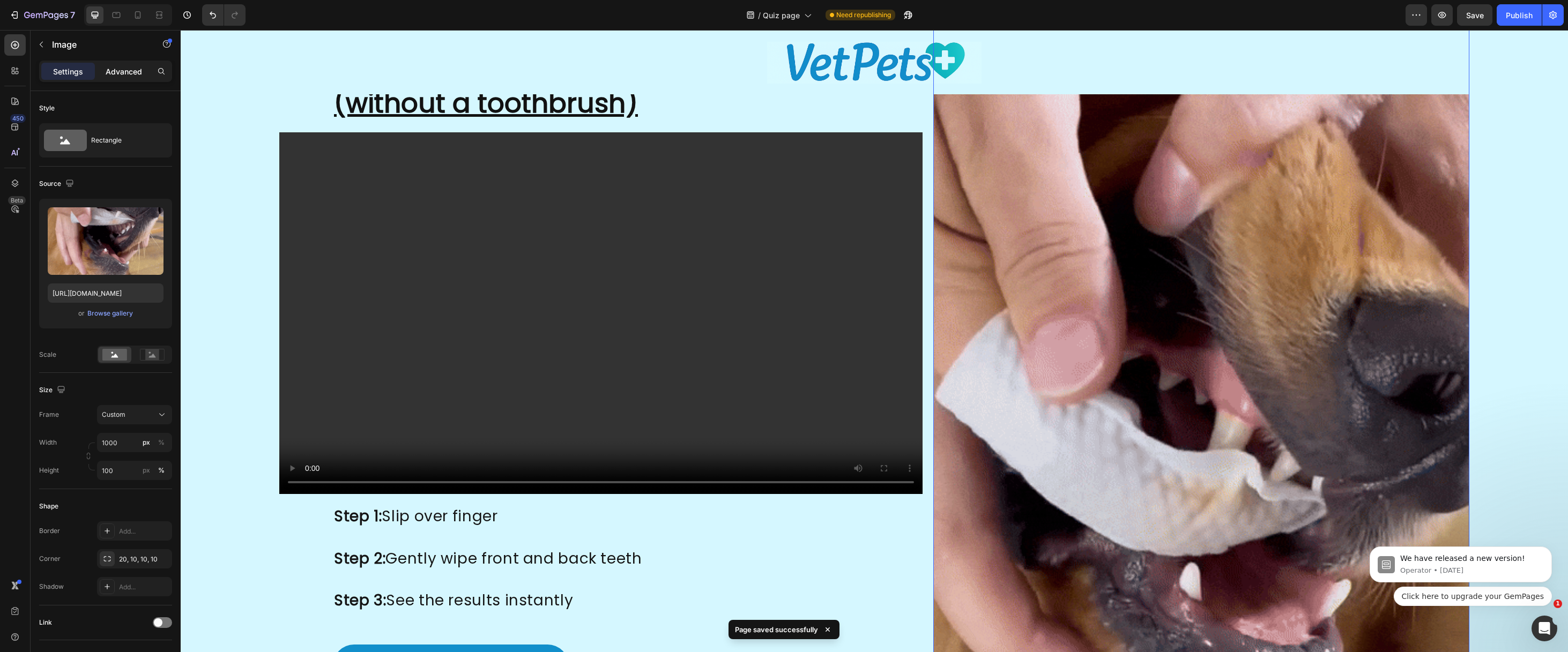
click at [125, 70] on p "Advanced" at bounding box center [124, 71] width 37 height 12
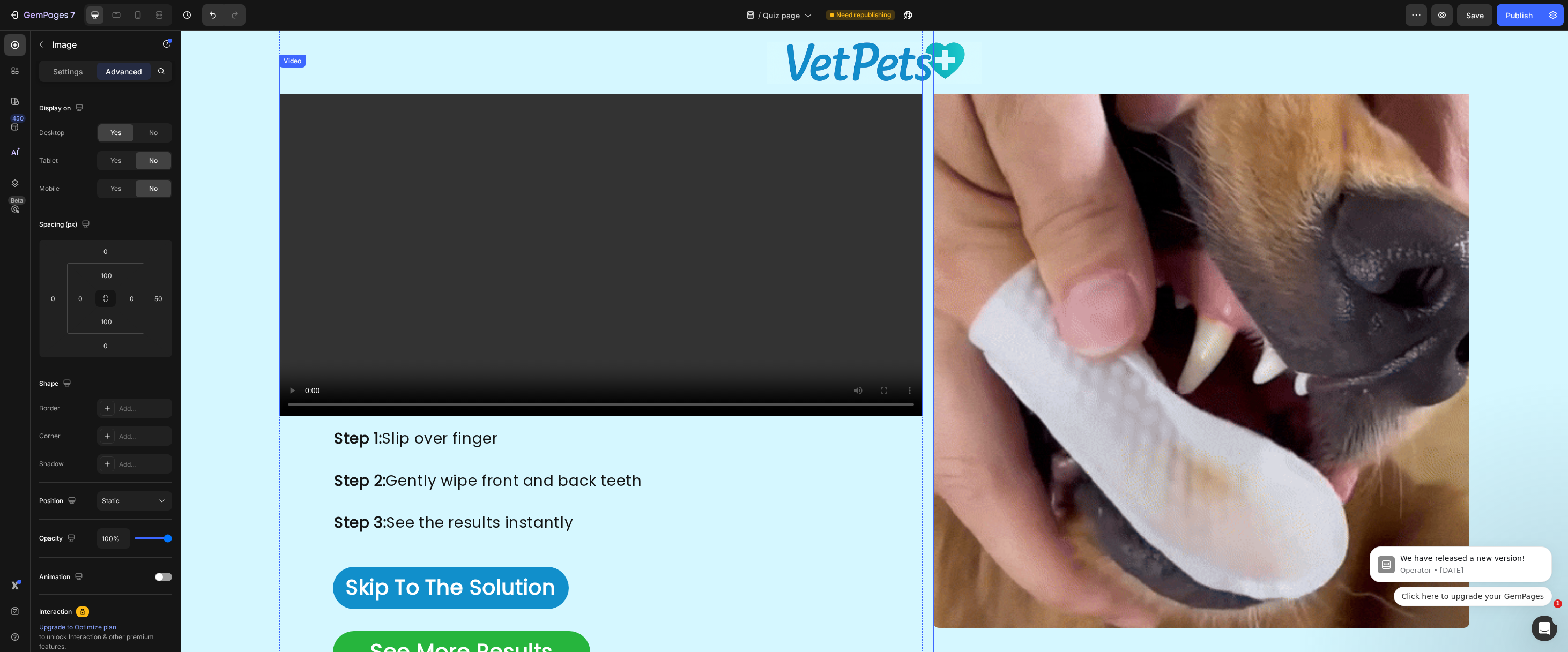
scroll to position [2339, 0]
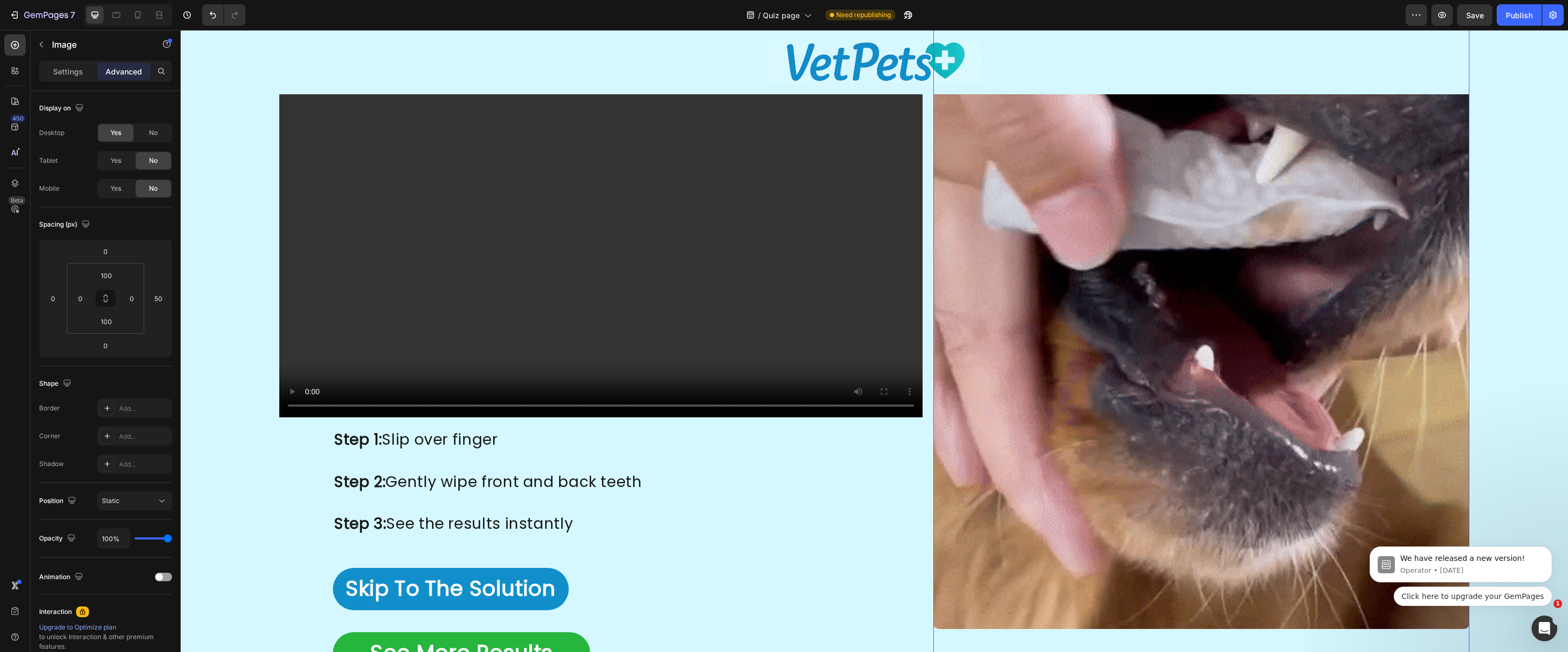
click at [1095, 275] on img at bounding box center [1201, 230] width 536 height 798
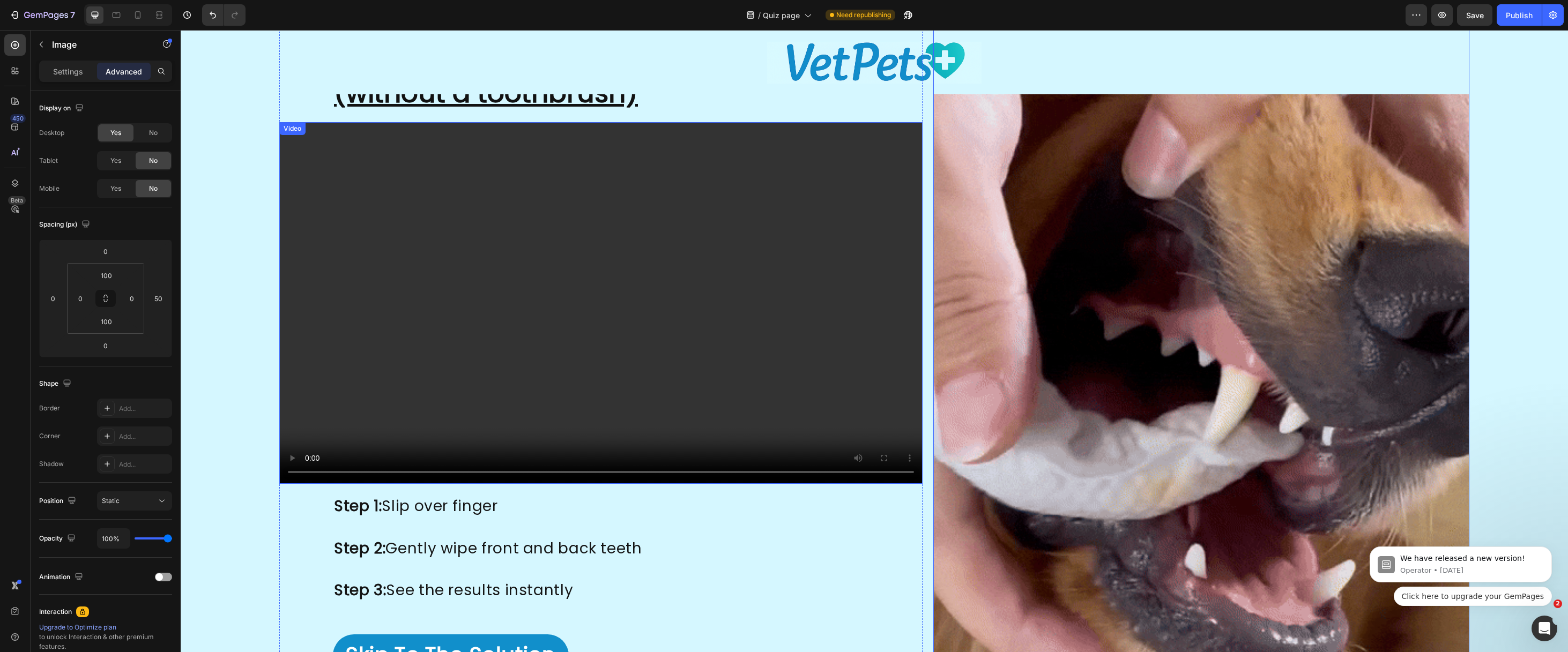
scroll to position [2257, 0]
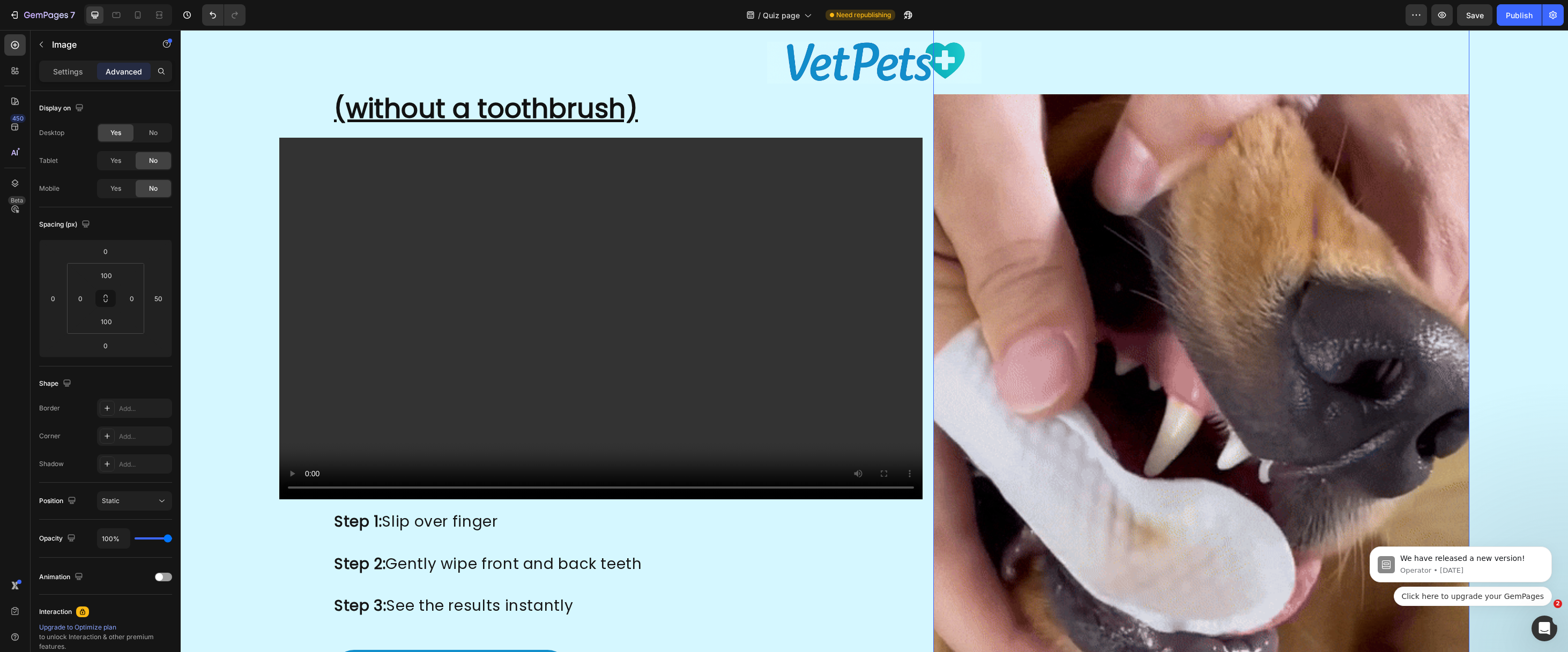
click at [1092, 313] on img at bounding box center [1201, 312] width 536 height 798
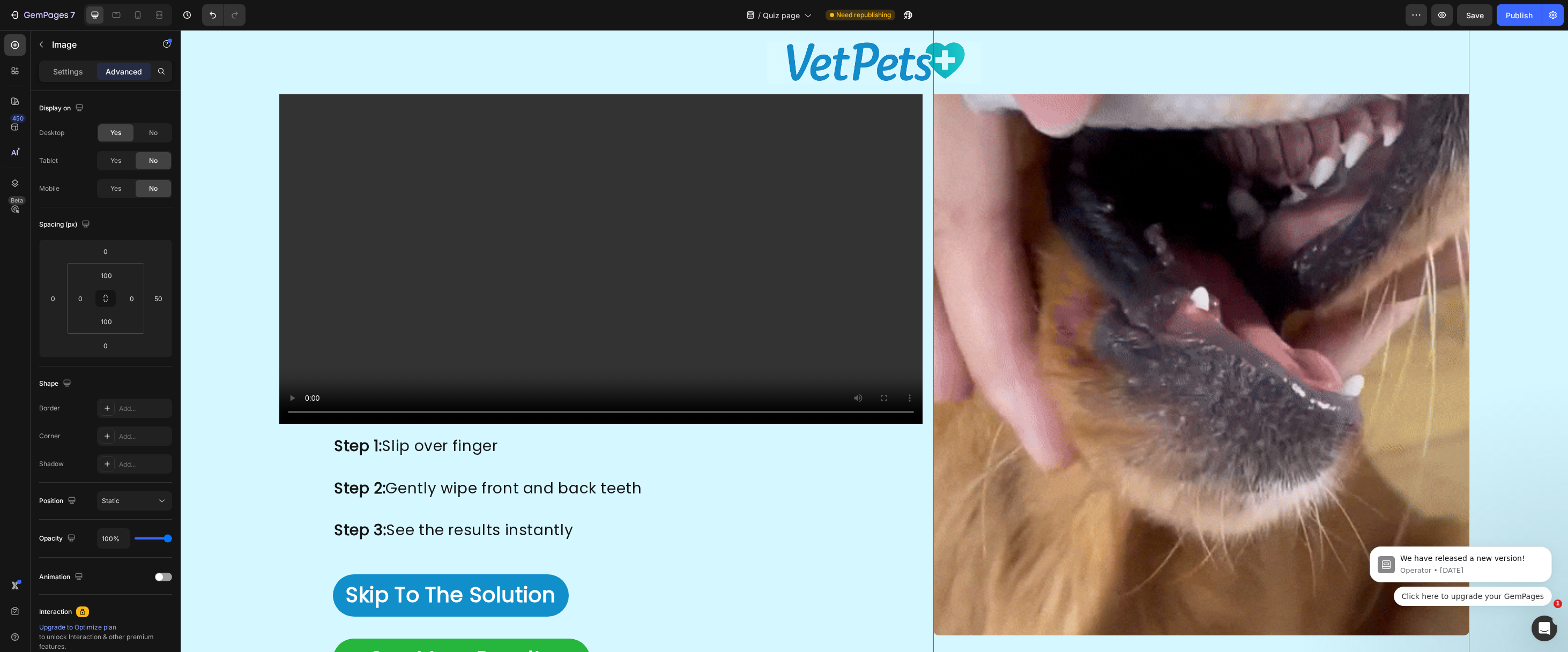
scroll to position [2345, 0]
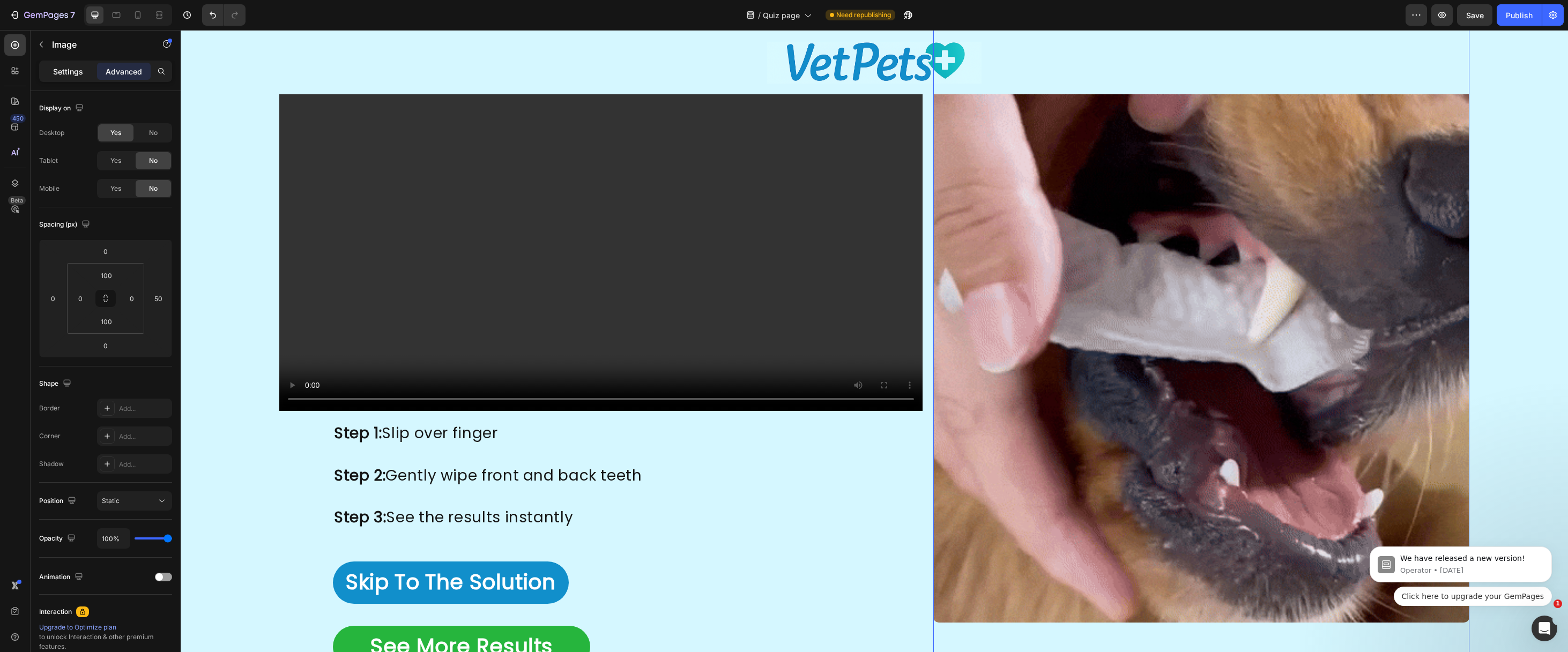
click at [63, 66] on p "Settings" at bounding box center [68, 71] width 30 height 12
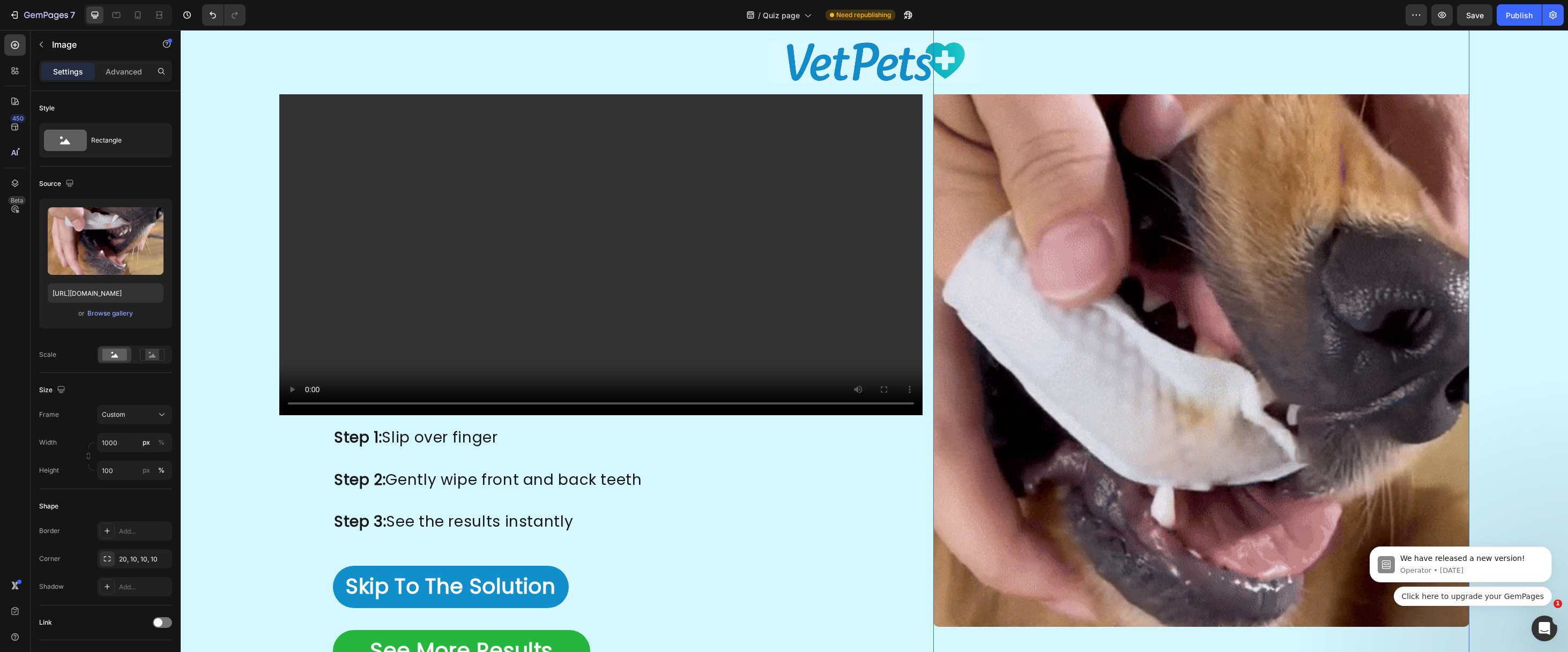
scroll to position [2332, 0]
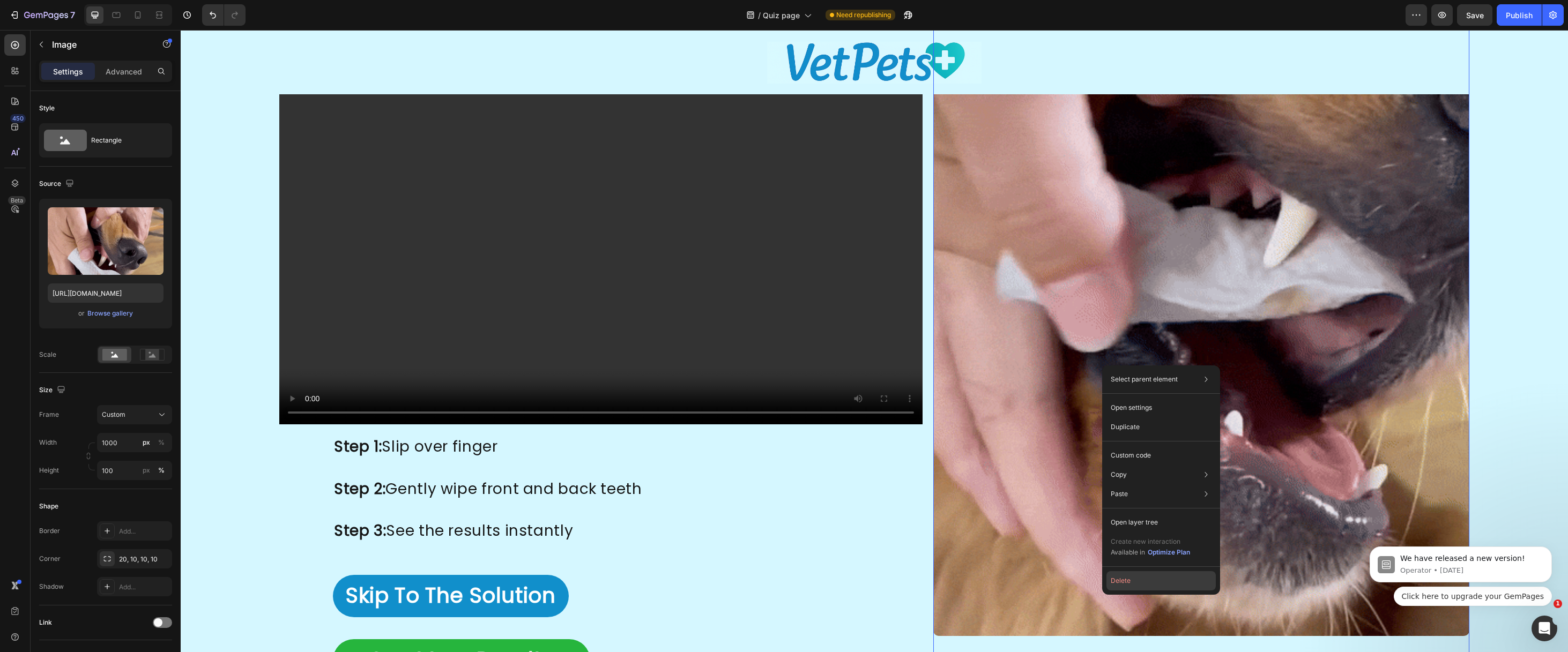
drag, startPoint x: 1119, startPoint y: 582, endPoint x: 987, endPoint y: 467, distance: 175.1
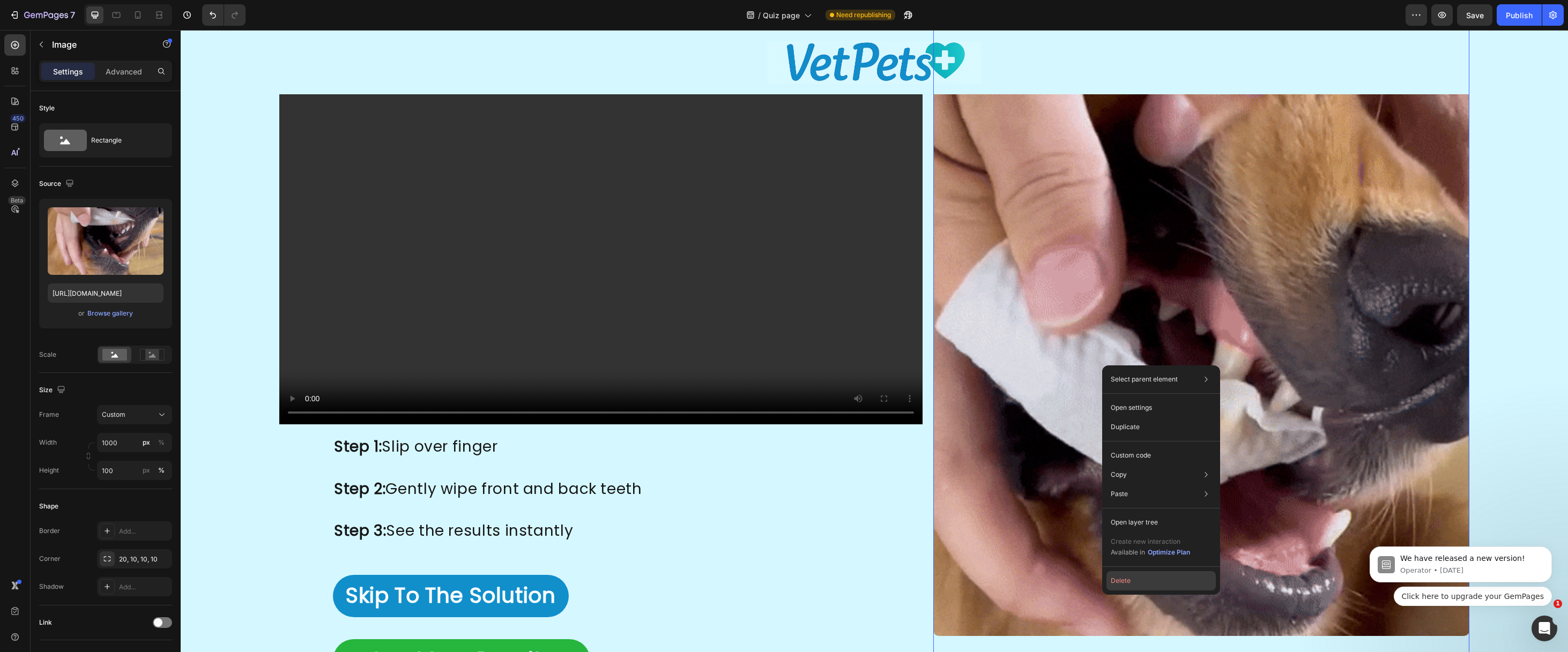
click at [1119, 582] on button "Delete" at bounding box center [1161, 581] width 110 height 19
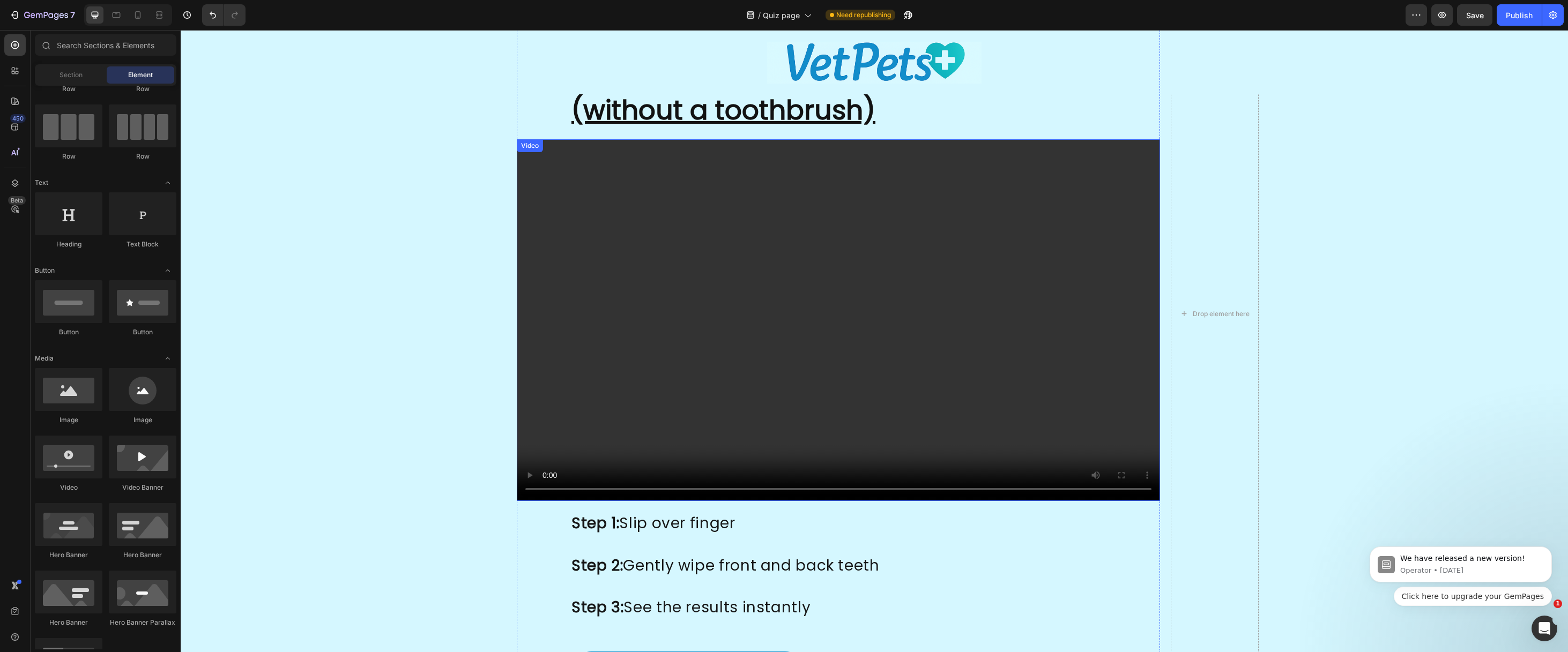
scroll to position [2255, 0]
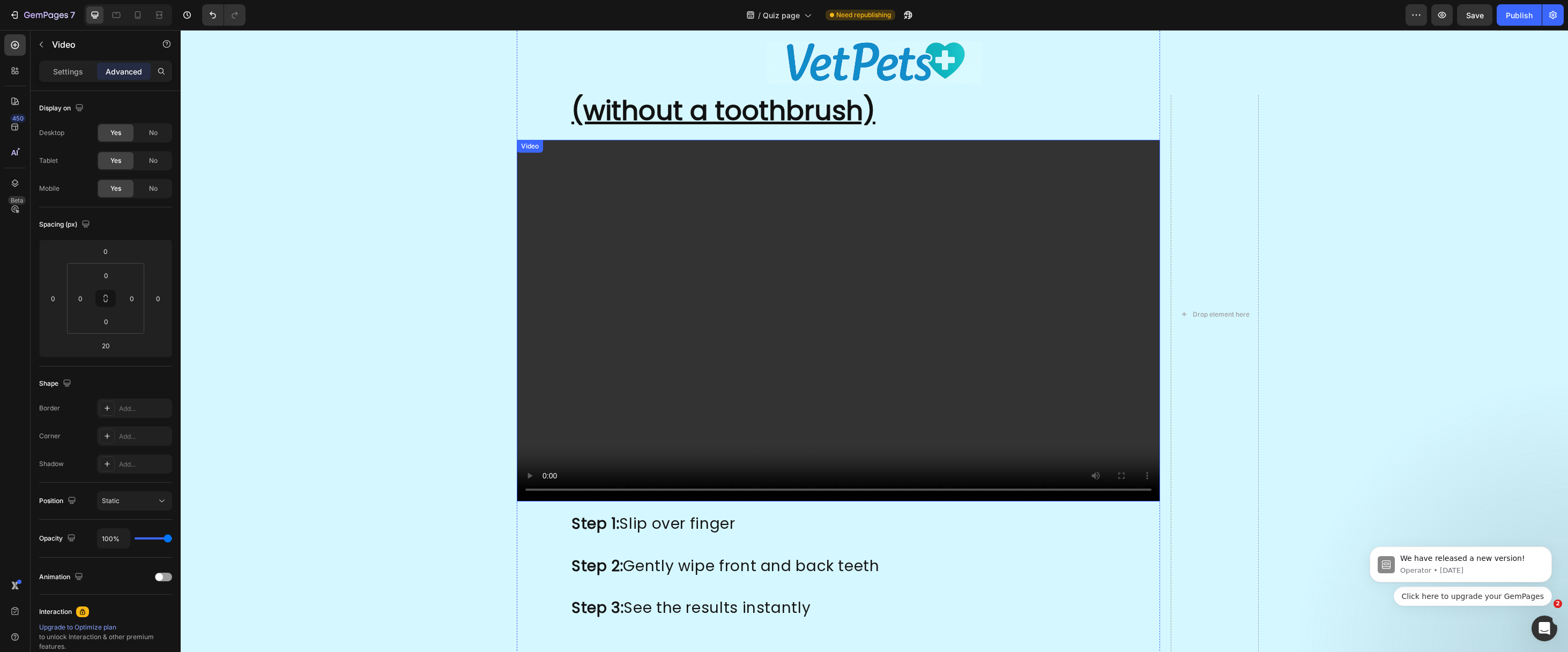
click at [686, 249] on video at bounding box center [838, 321] width 643 height 362
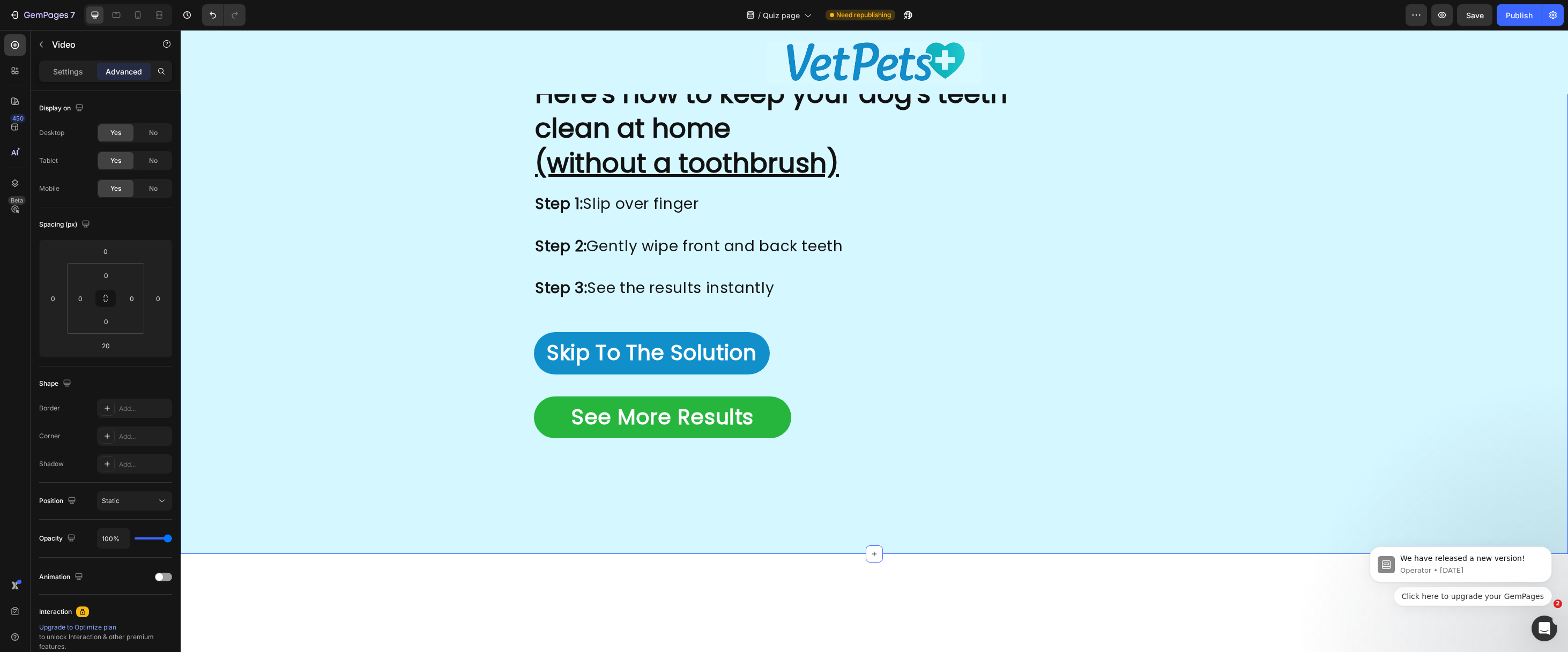
scroll to position [1934, 0]
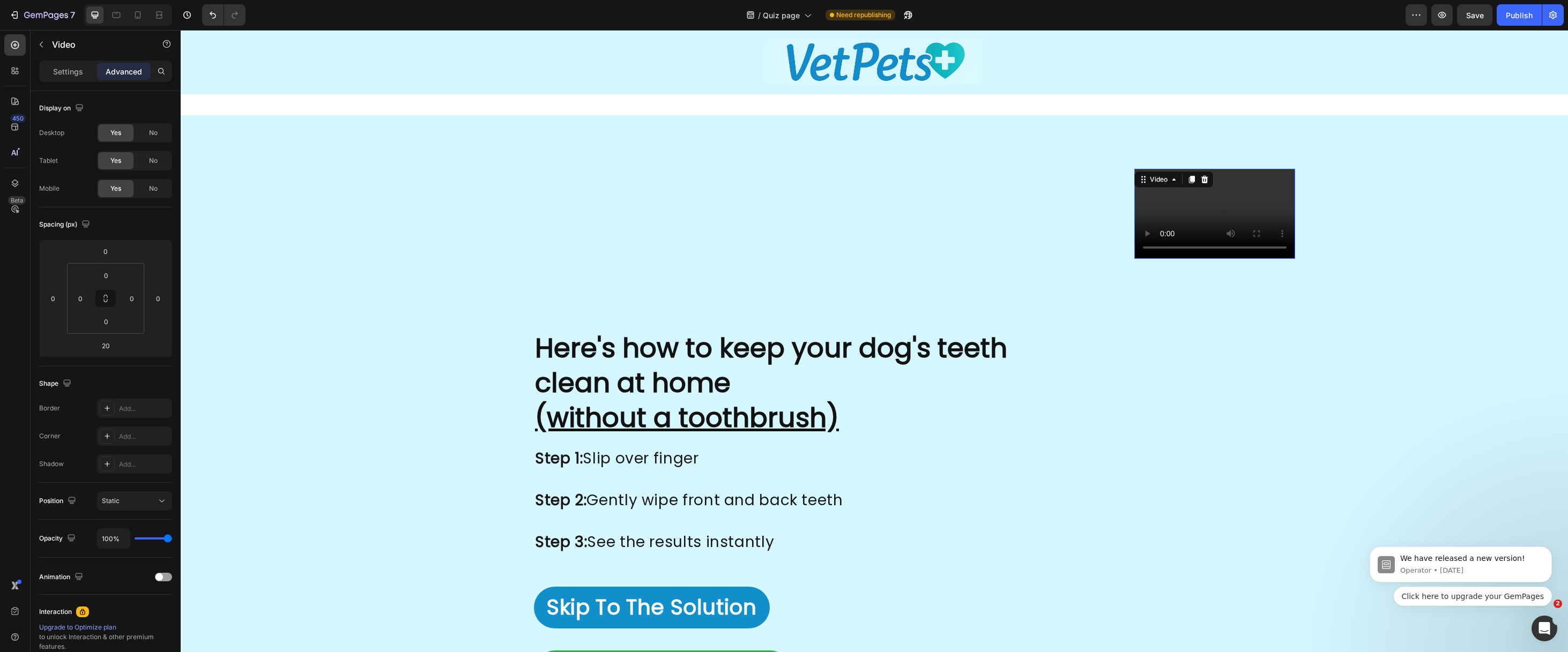
click at [1134, 260] on video at bounding box center [1215, 214] width 161 height 90
drag, startPoint x: 65, startPoint y: 72, endPoint x: 66, endPoint y: 78, distance: 6.1
click at [65, 73] on p "Settings" at bounding box center [68, 71] width 30 height 12
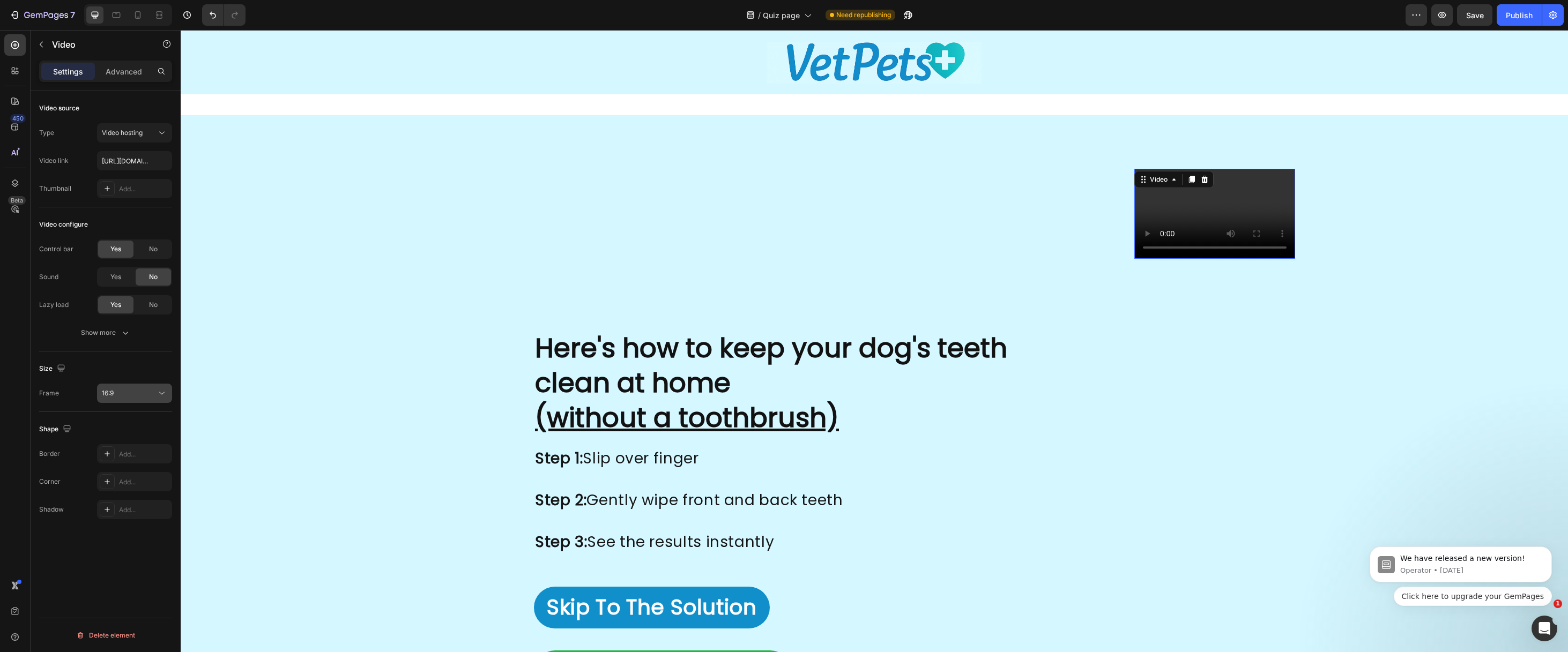
click at [128, 394] on div "16:9" at bounding box center [129, 393] width 55 height 10
click at [125, 421] on p "Original" at bounding box center [130, 420] width 56 height 10
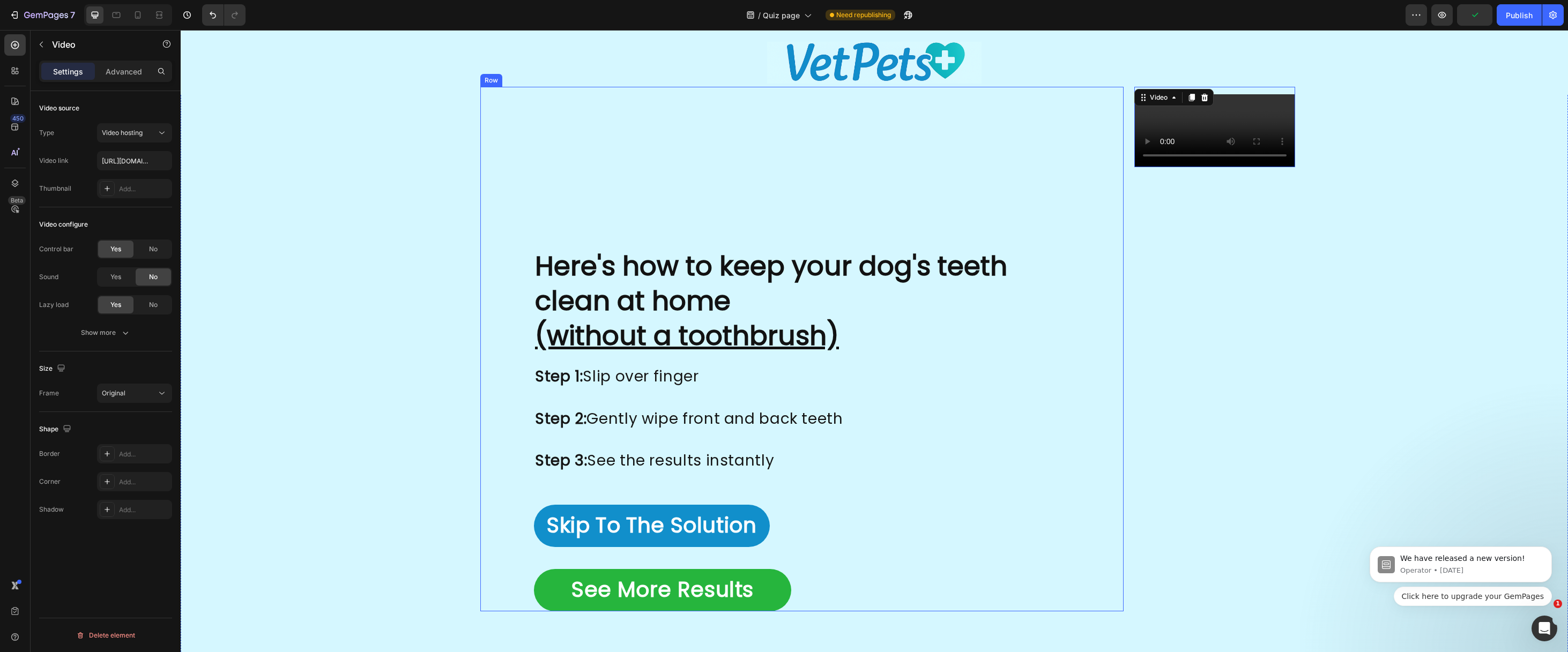
scroll to position [2135, 0]
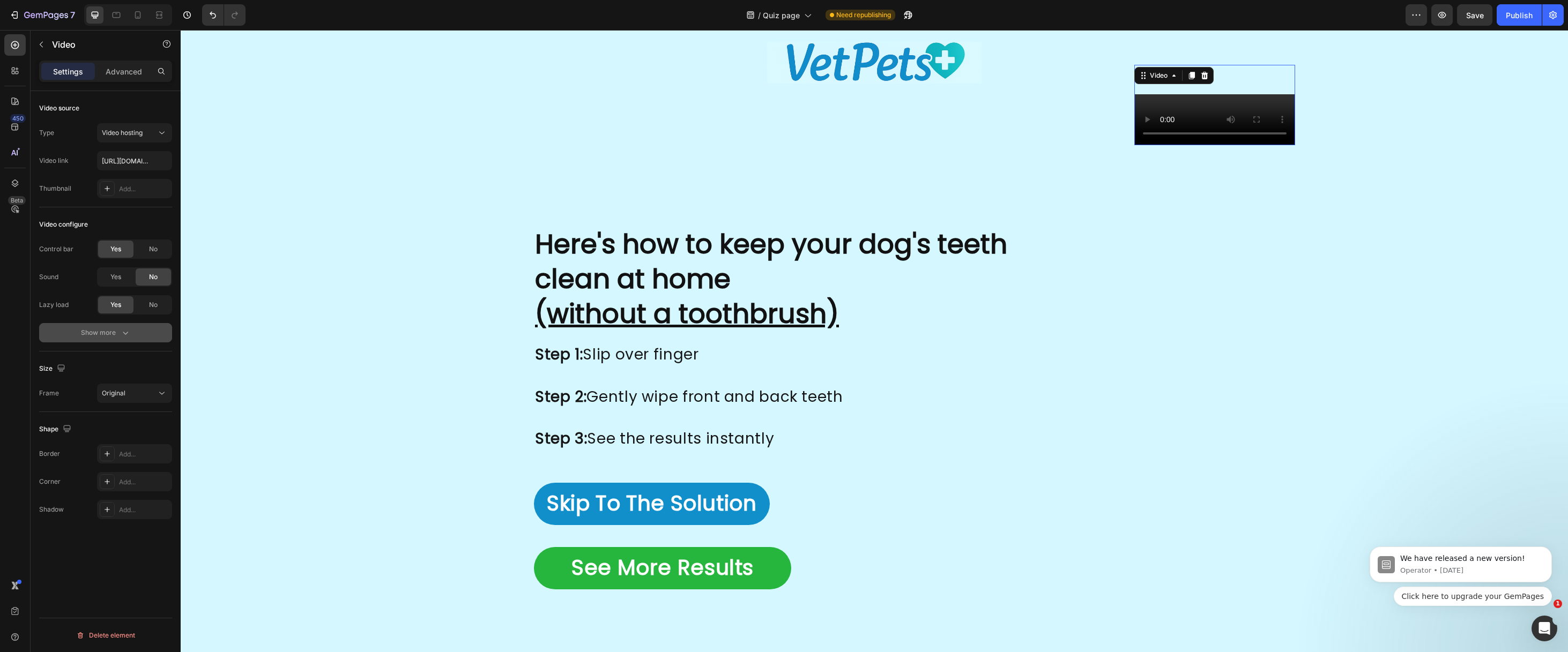
click at [107, 335] on div "Show more" at bounding box center [106, 333] width 50 height 11
click at [123, 506] on div "Add..." at bounding box center [144, 510] width 51 height 10
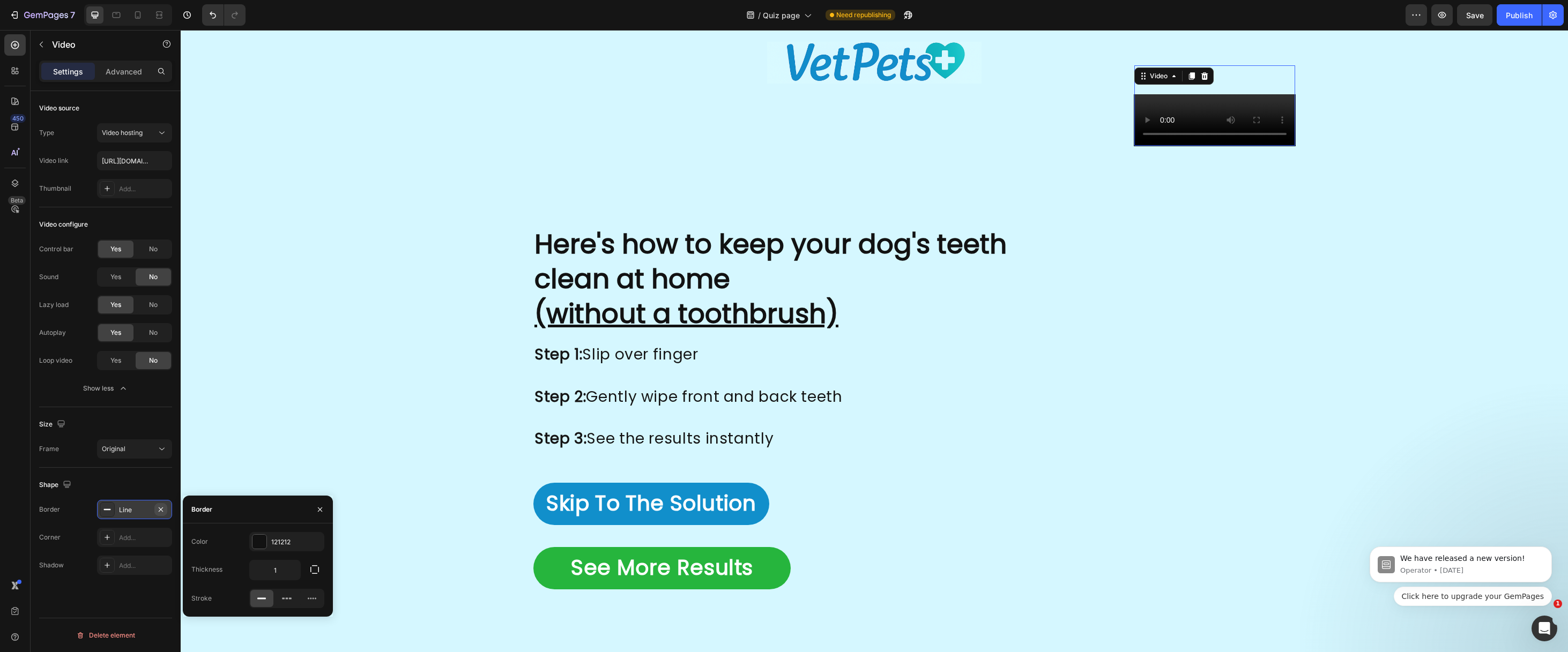
click at [157, 512] on icon "button" at bounding box center [161, 509] width 8 height 8
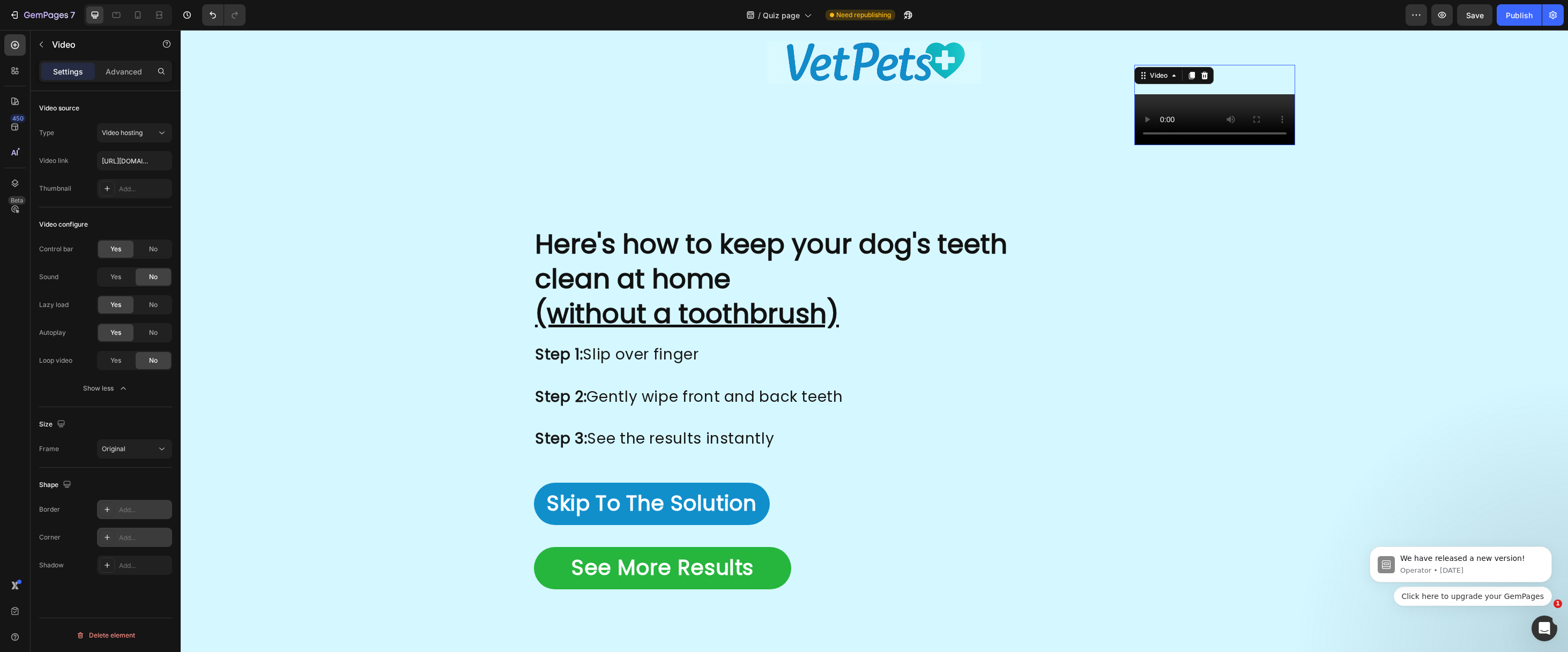
click at [137, 540] on div "Add..." at bounding box center [144, 538] width 51 height 10
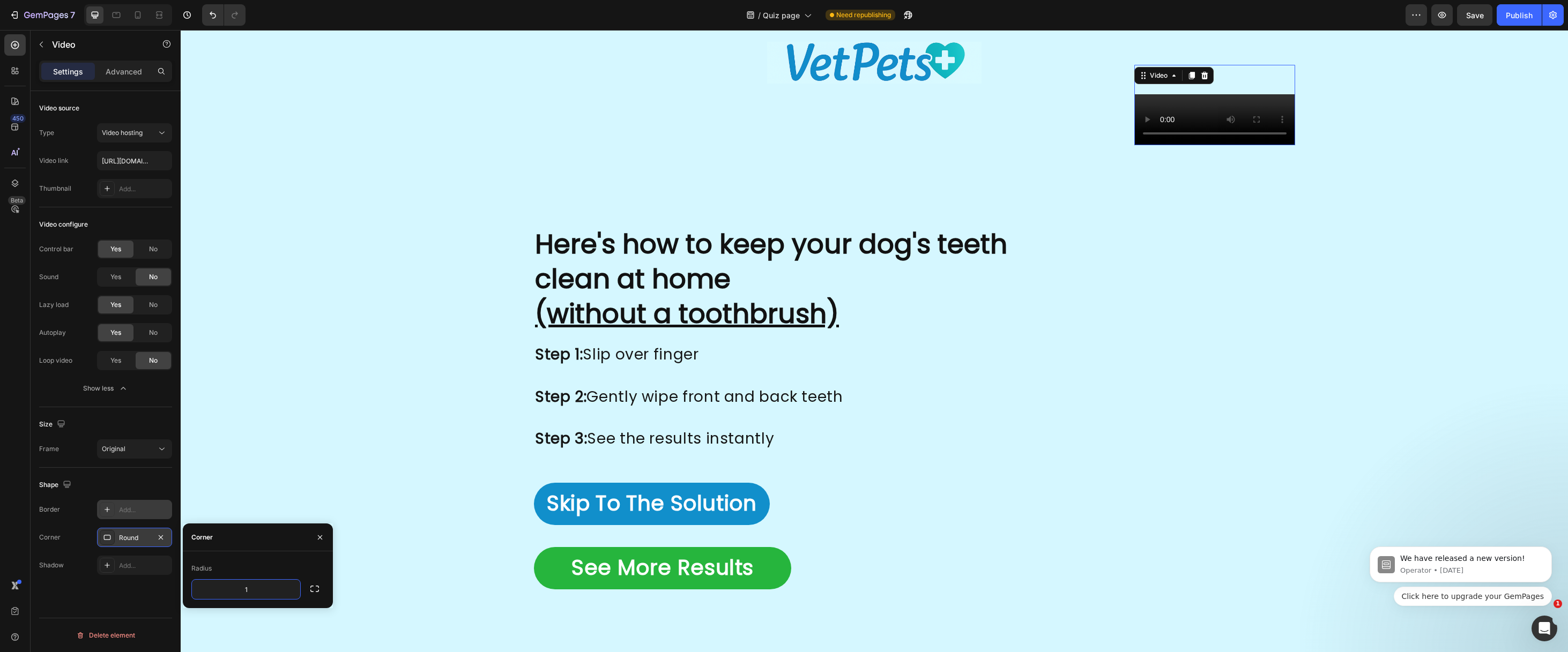
type input "12"
click at [840, 364] on div "Here's how to keep your dog's teeth clean at home (without a toothbrush) Headin…" at bounding box center [801, 407] width 643 height 363
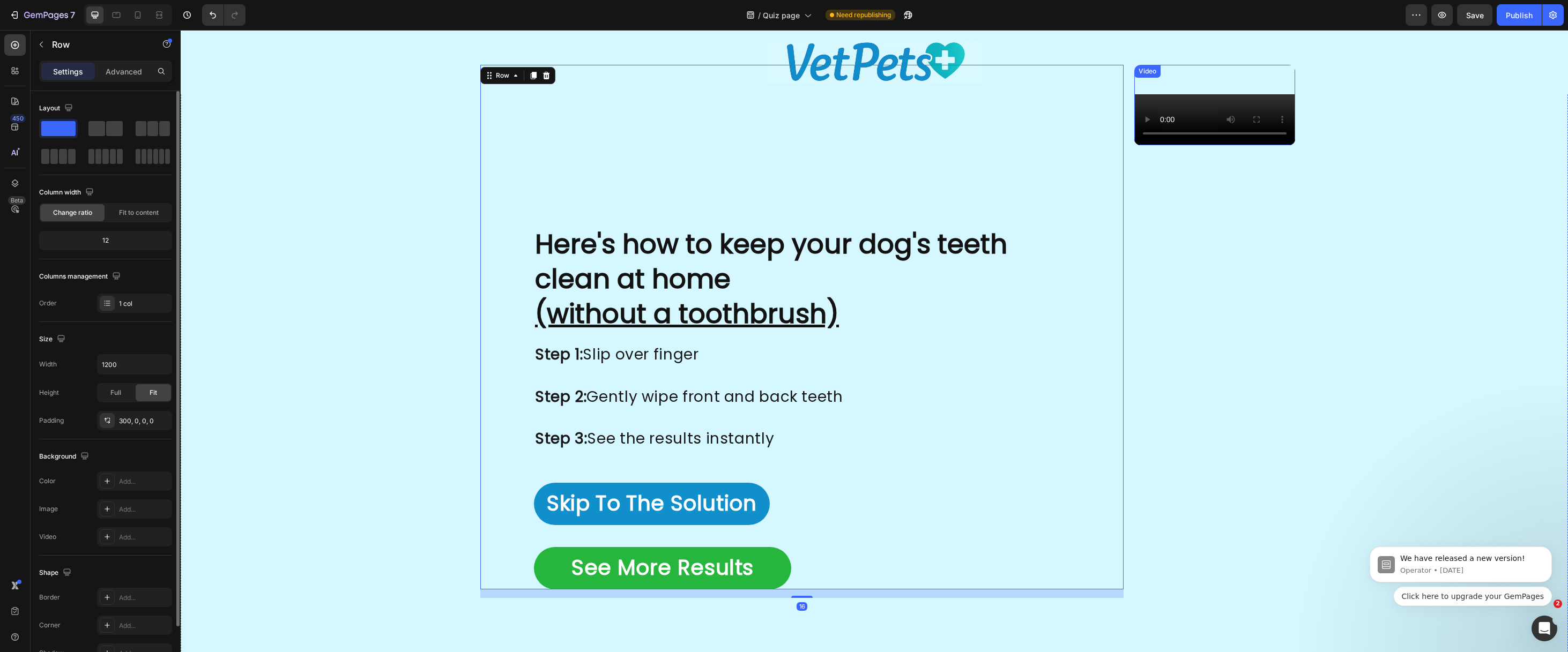
click at [1134, 145] on video at bounding box center [1215, 105] width 161 height 80
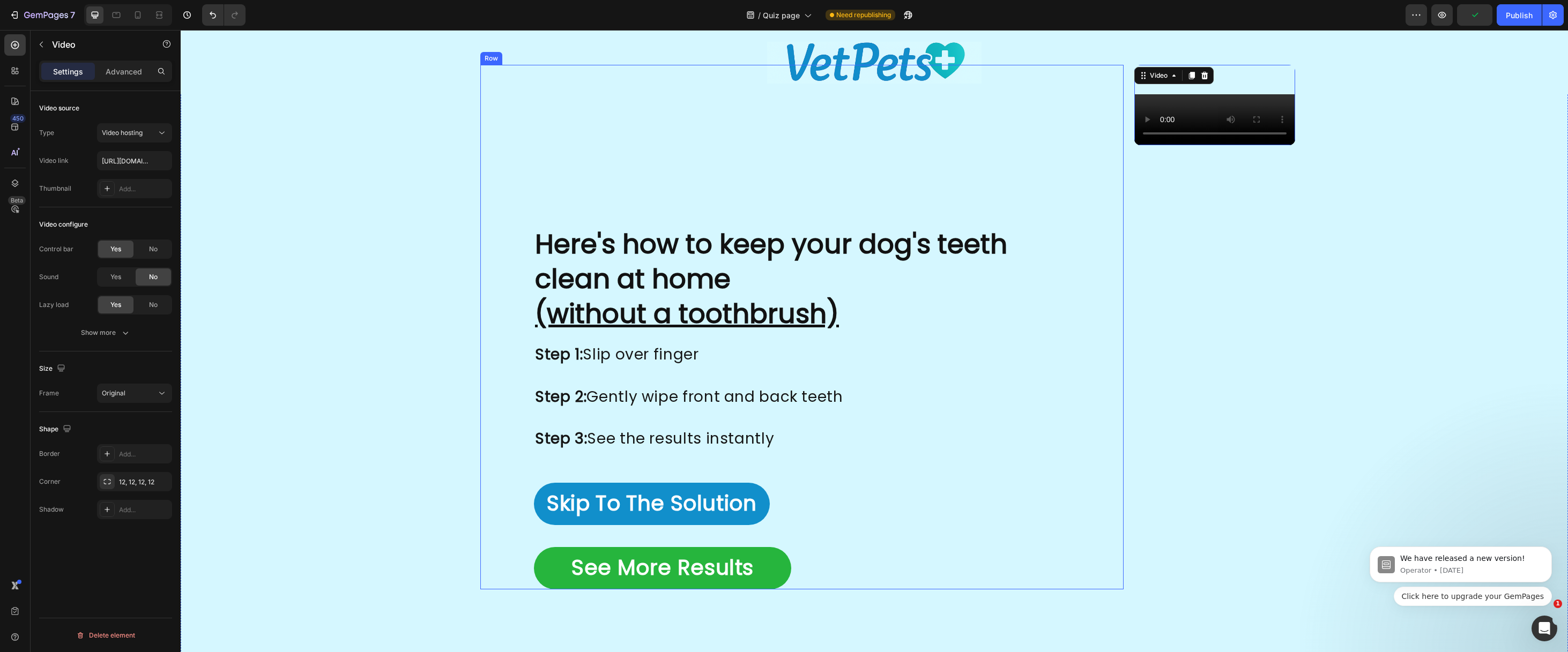
click at [480, 214] on div "Here's how to keep your dog's teeth clean at home (without a toothbrush) Headin…" at bounding box center [801, 327] width 643 height 524
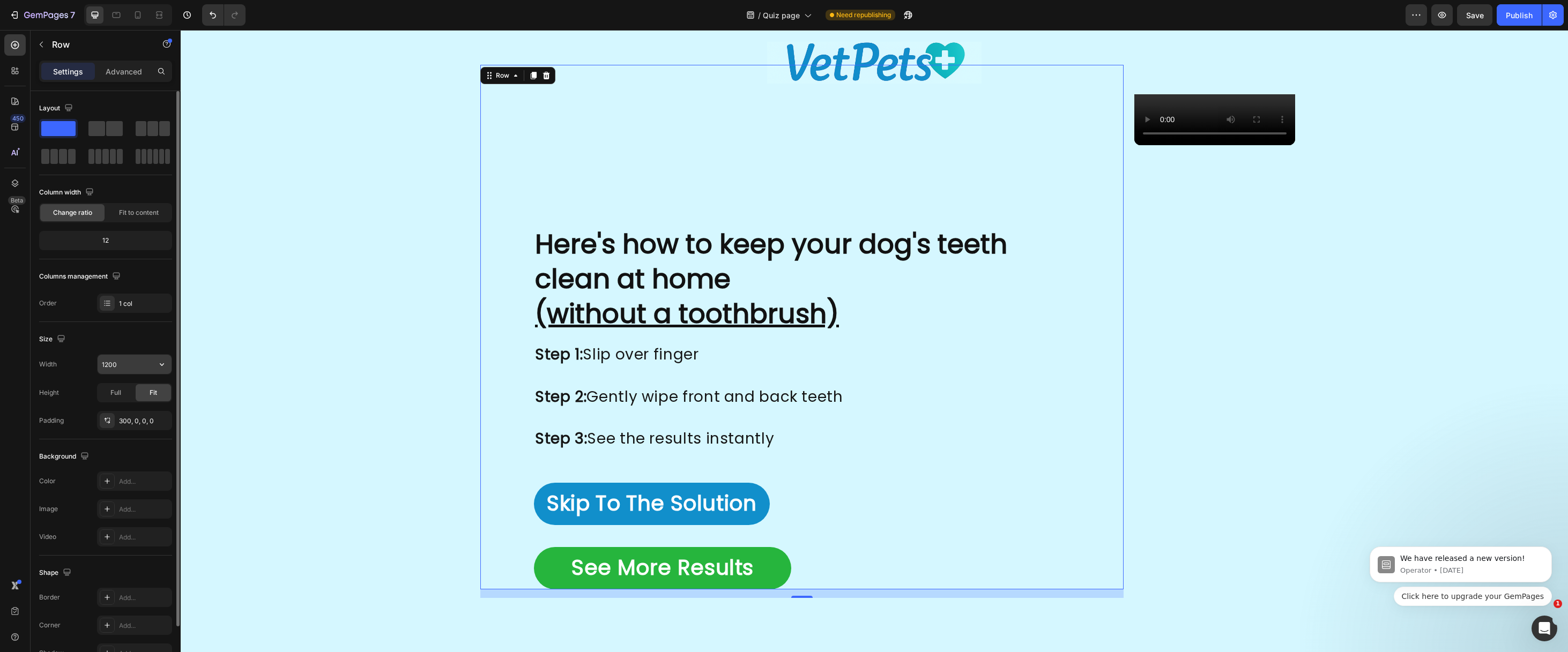
click at [129, 368] on input "1200" at bounding box center [134, 364] width 74 height 19
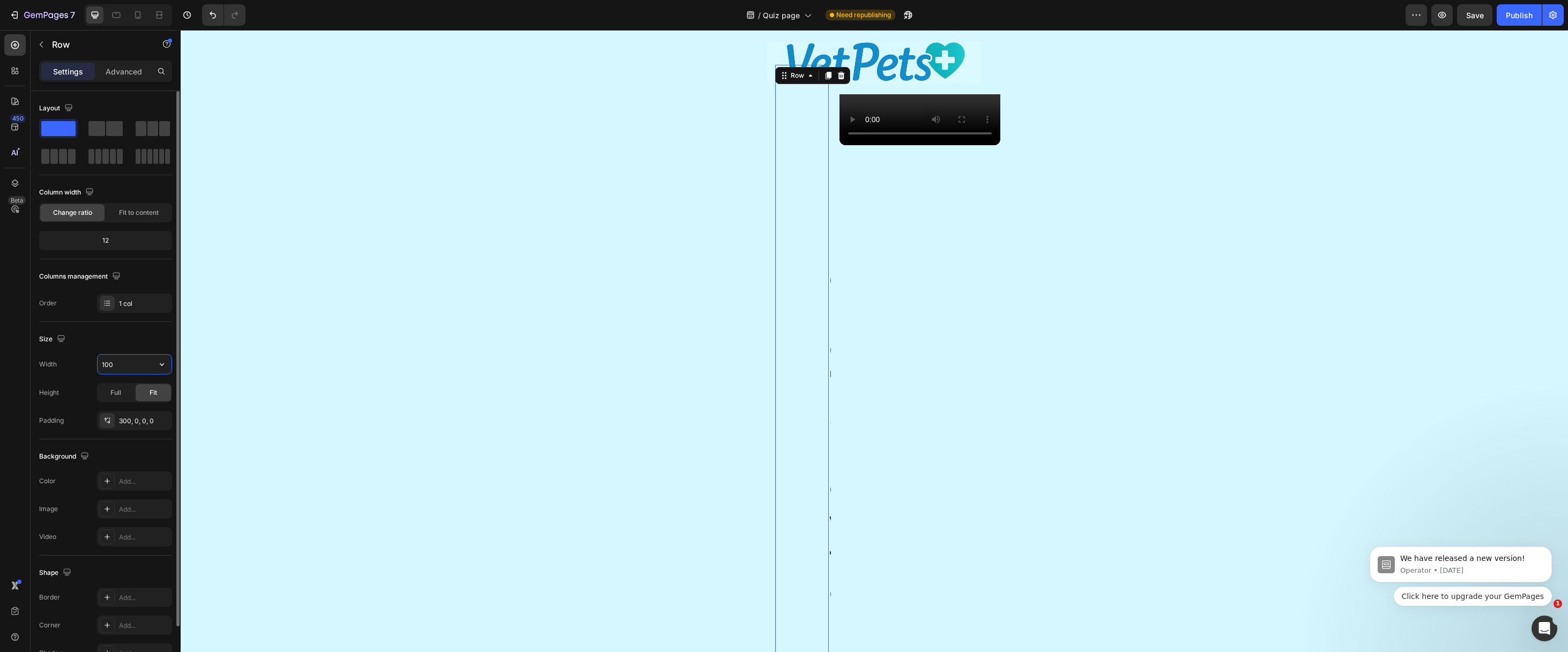
type input "1000"
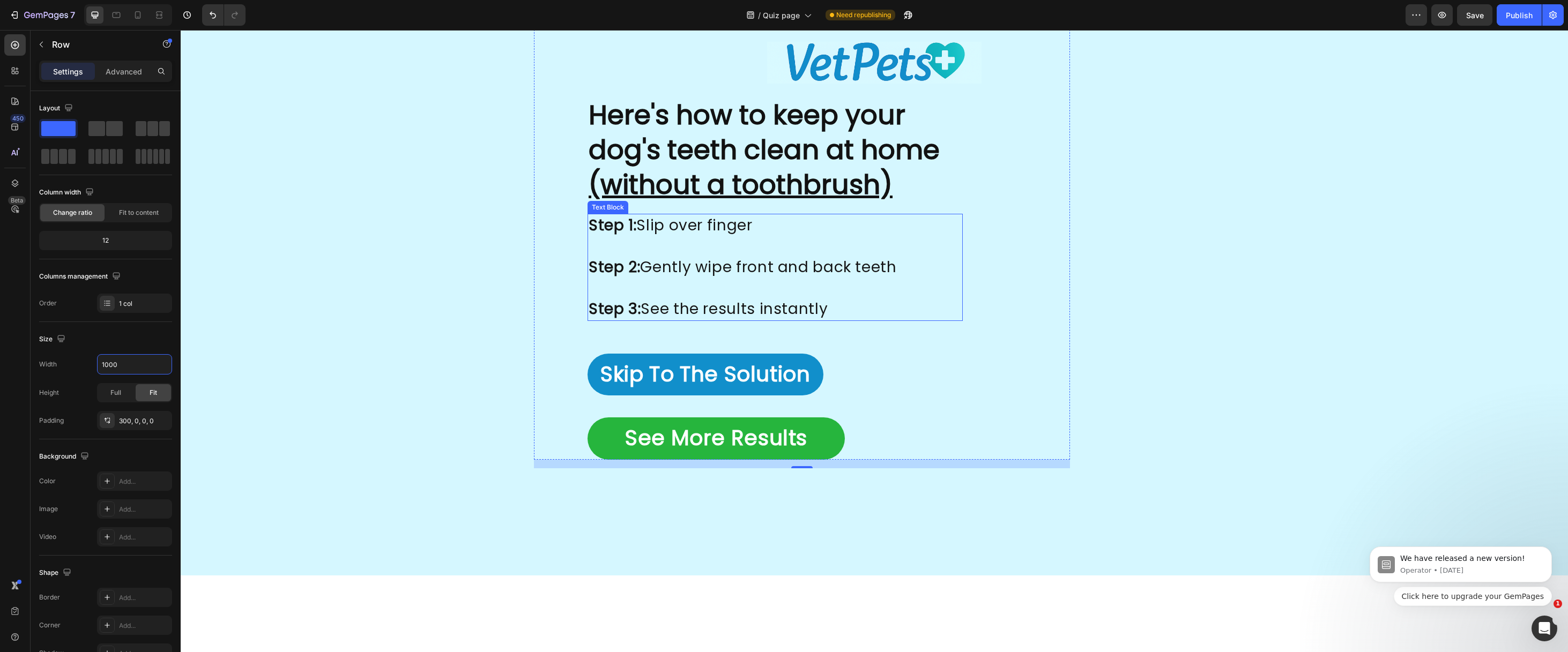
scroll to position [2177, 0]
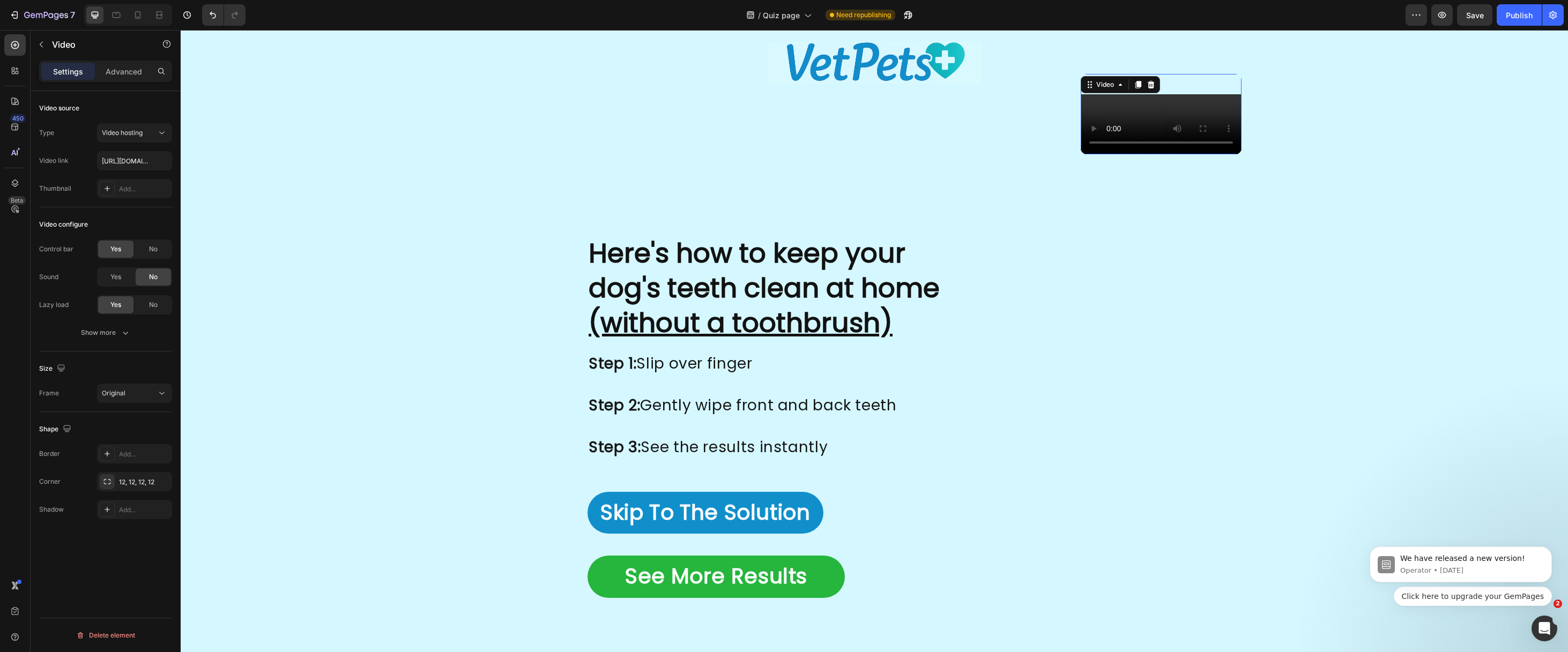
scroll to position [2042, 0]
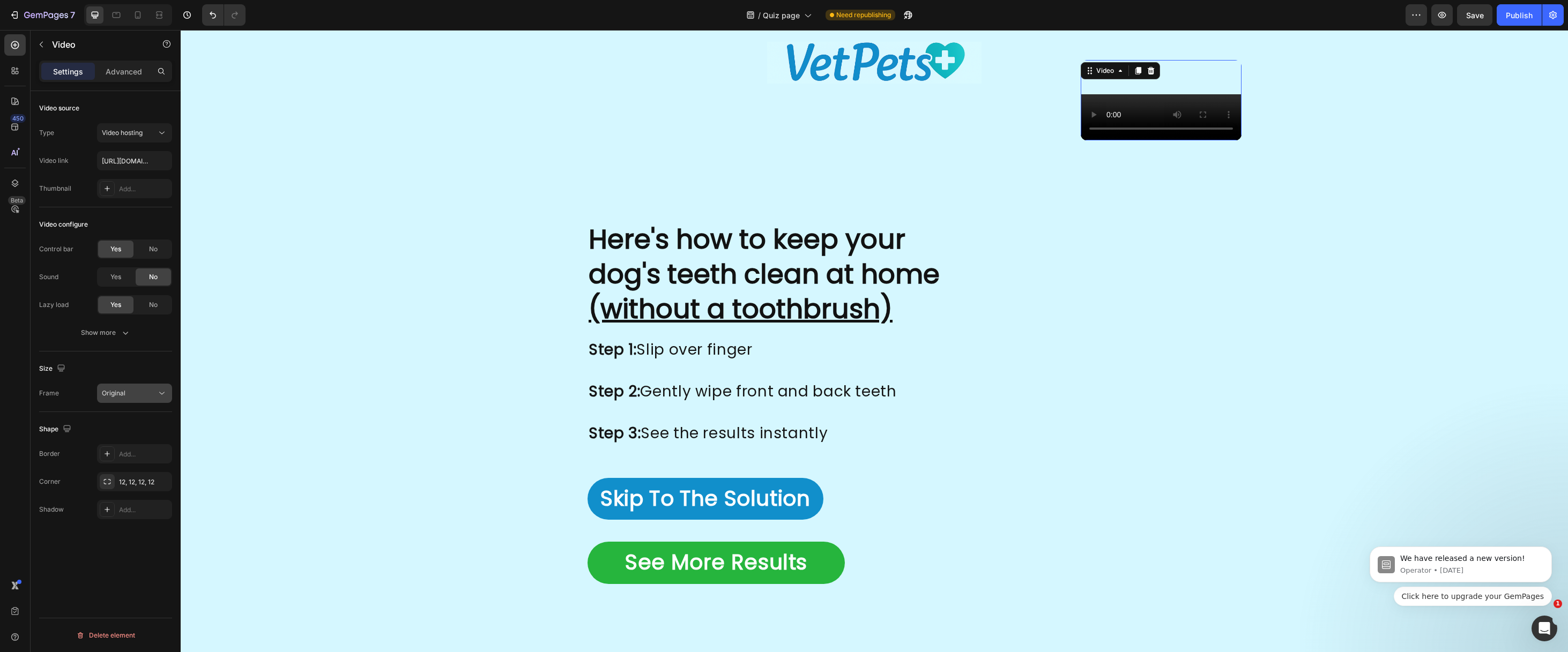
click at [122, 393] on span "Original" at bounding box center [114, 393] width 23 height 8
click at [137, 436] on p "Square" at bounding box center [130, 440] width 56 height 10
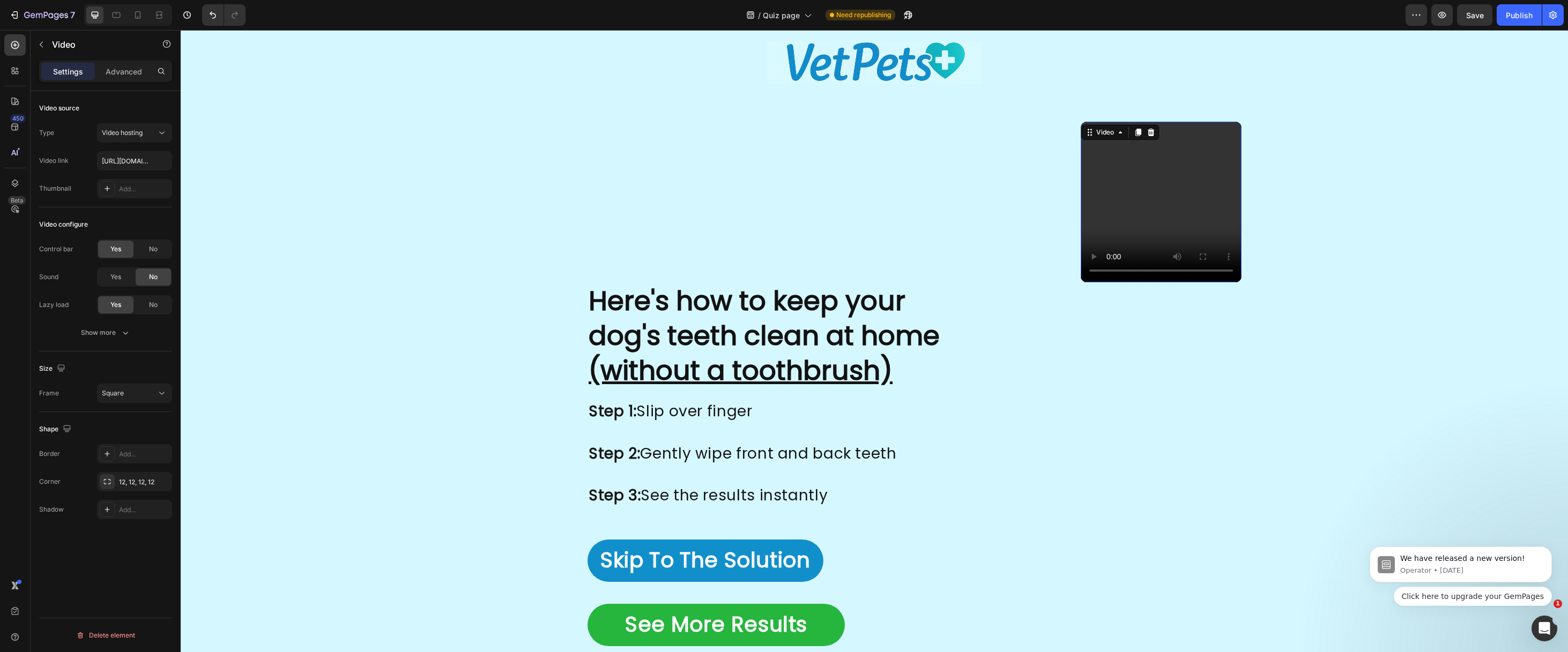
scroll to position [2238, 0]
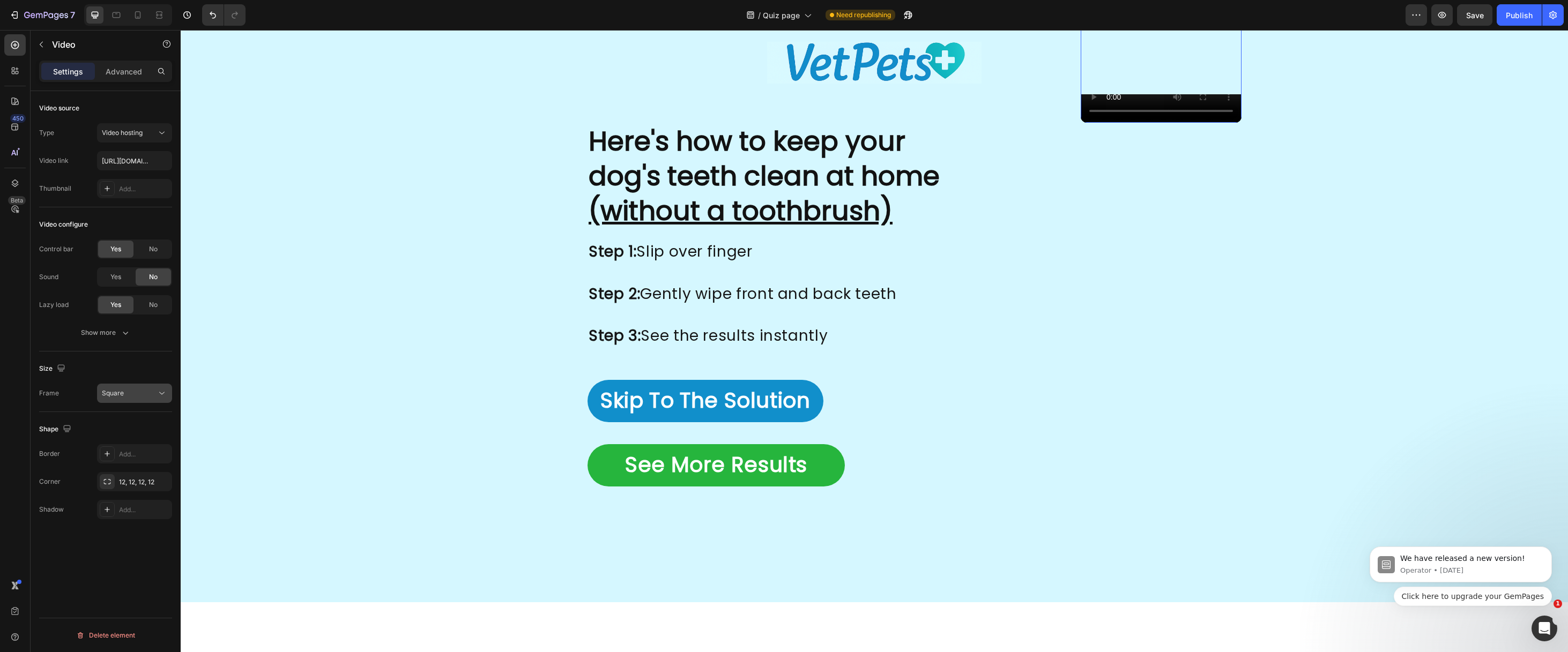
click at [110, 392] on span "Square" at bounding box center [113, 393] width 22 height 8
click at [118, 418] on span "Original" at bounding box center [114, 420] width 23 height 10
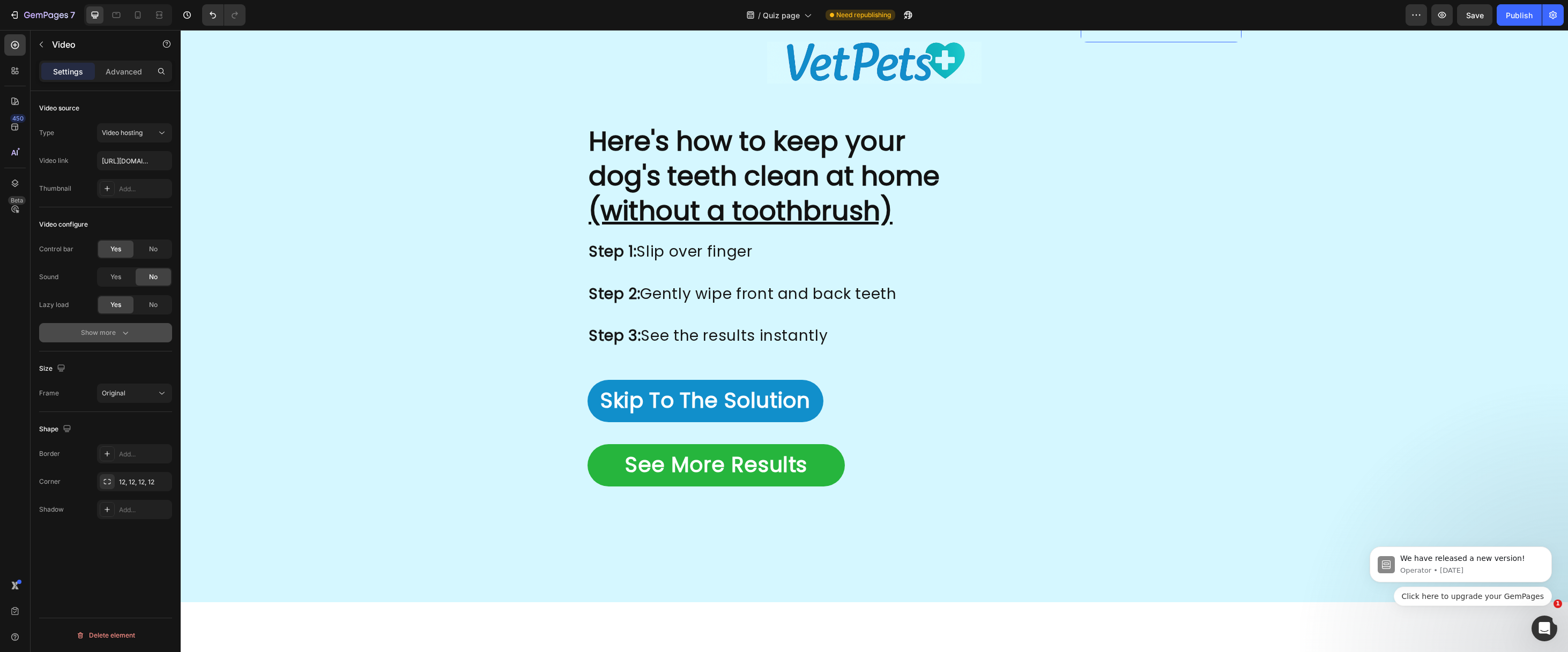
click at [118, 329] on div "Show more" at bounding box center [106, 333] width 50 height 11
click at [1081, 42] on video at bounding box center [1161, 2] width 161 height 80
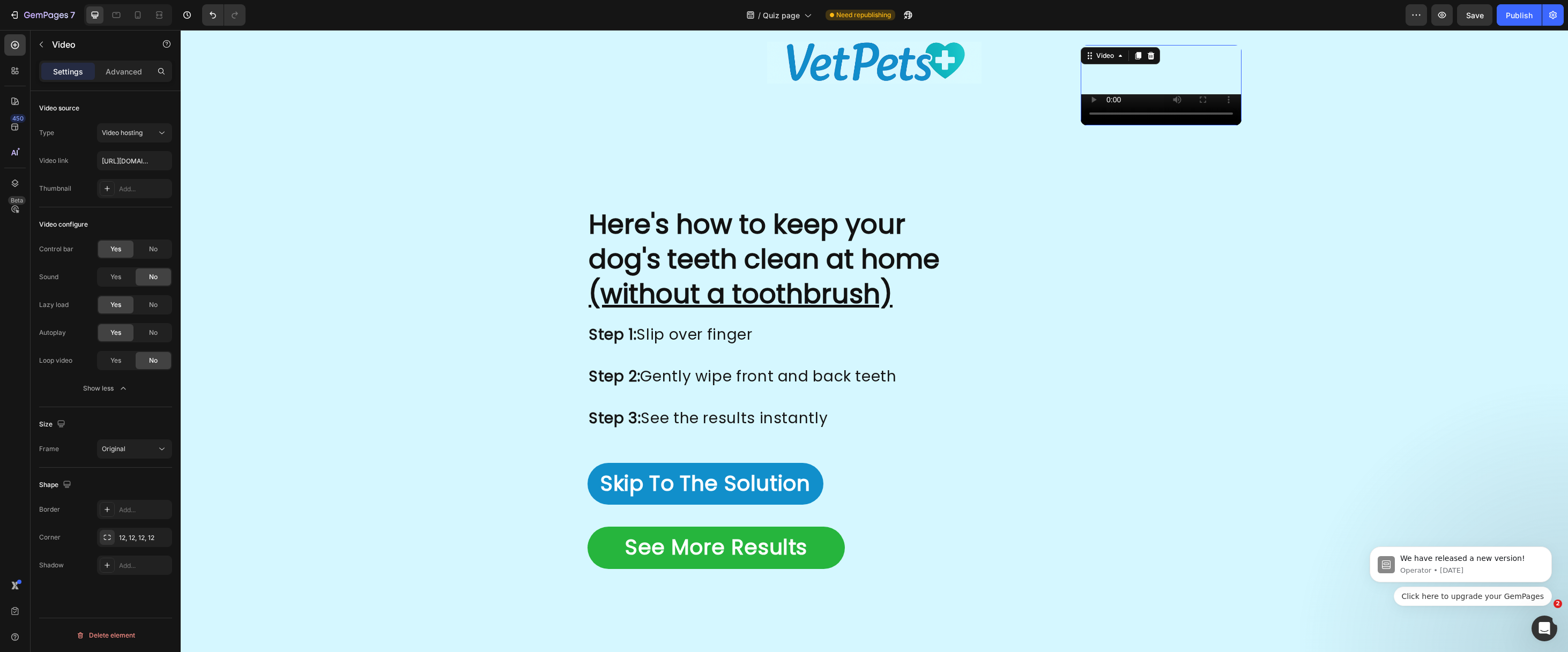
scroll to position [2055, 0]
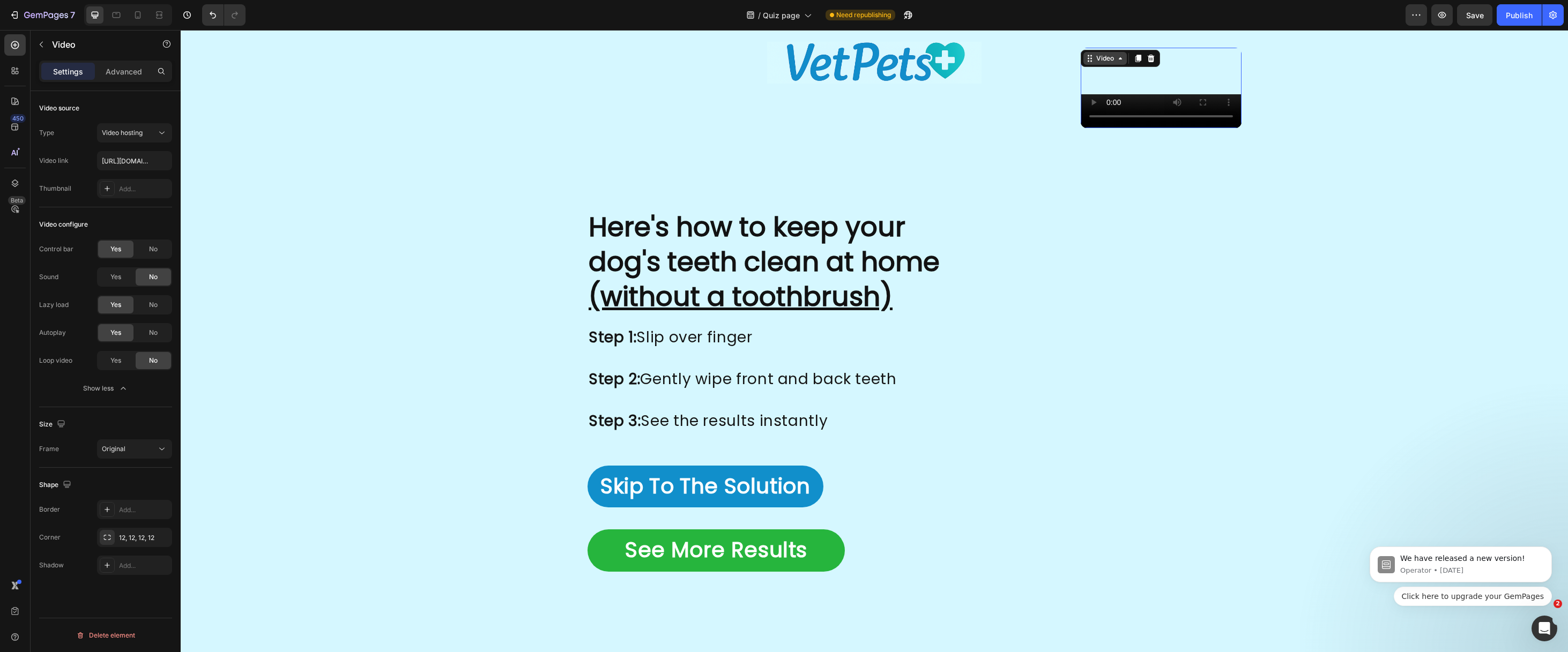
click at [1094, 60] on div "Video" at bounding box center [1105, 59] width 22 height 10
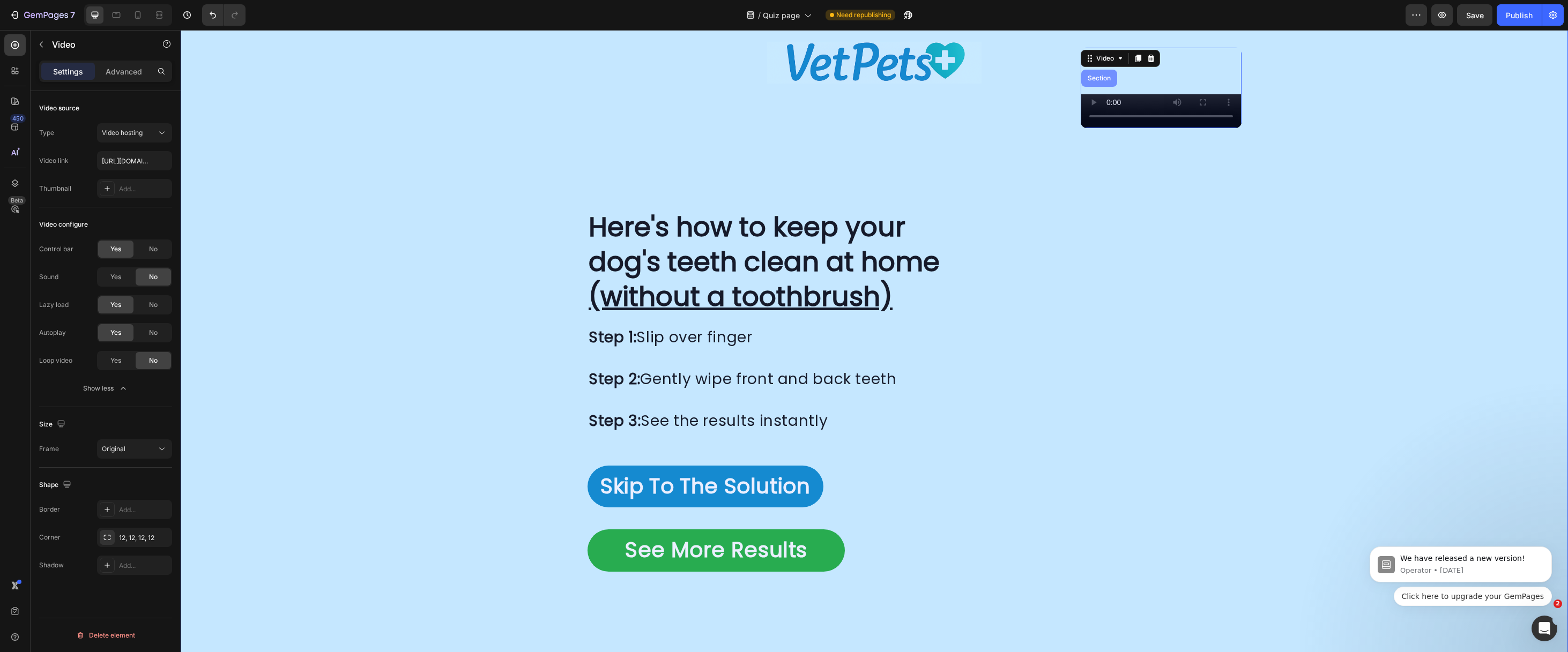
click at [1085, 76] on div "Section" at bounding box center [1098, 78] width 27 height 7
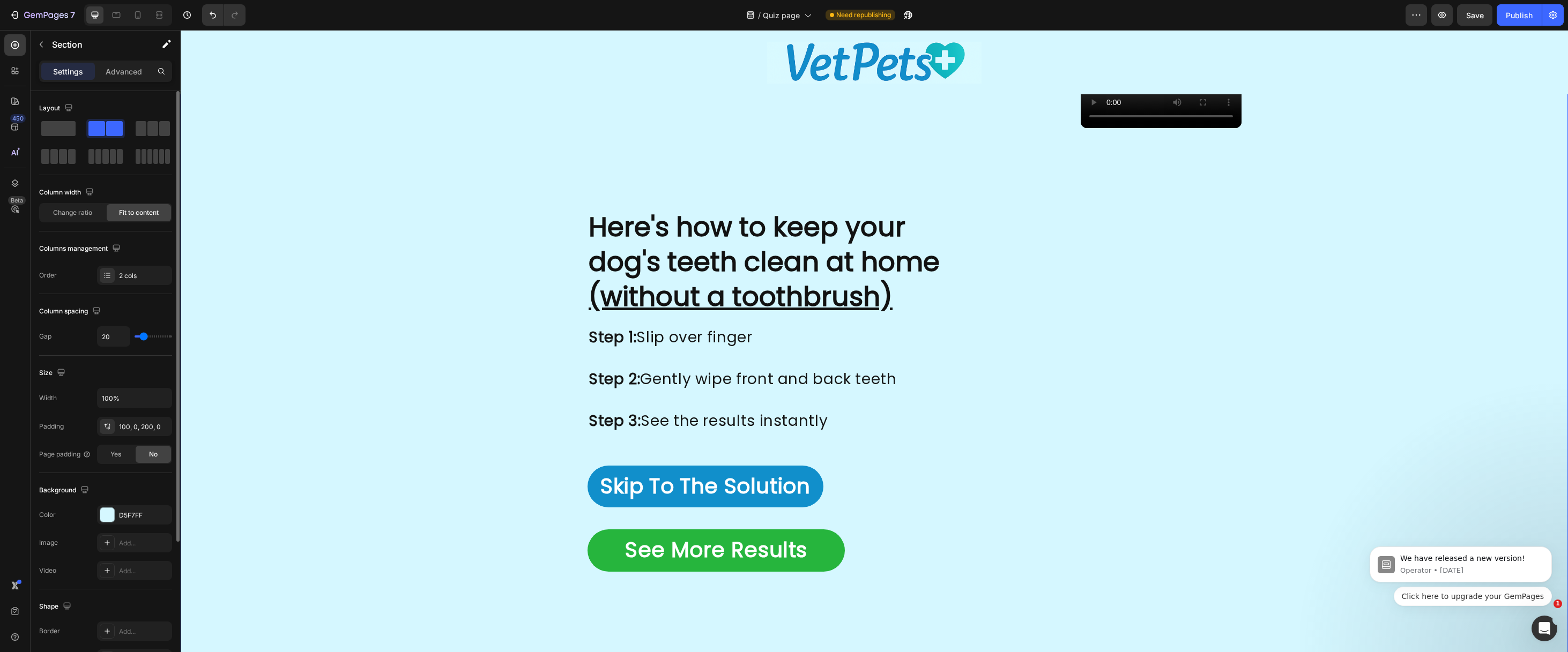
click at [155, 217] on span "Fit to content" at bounding box center [139, 213] width 40 height 10
type input "16"
type input "15"
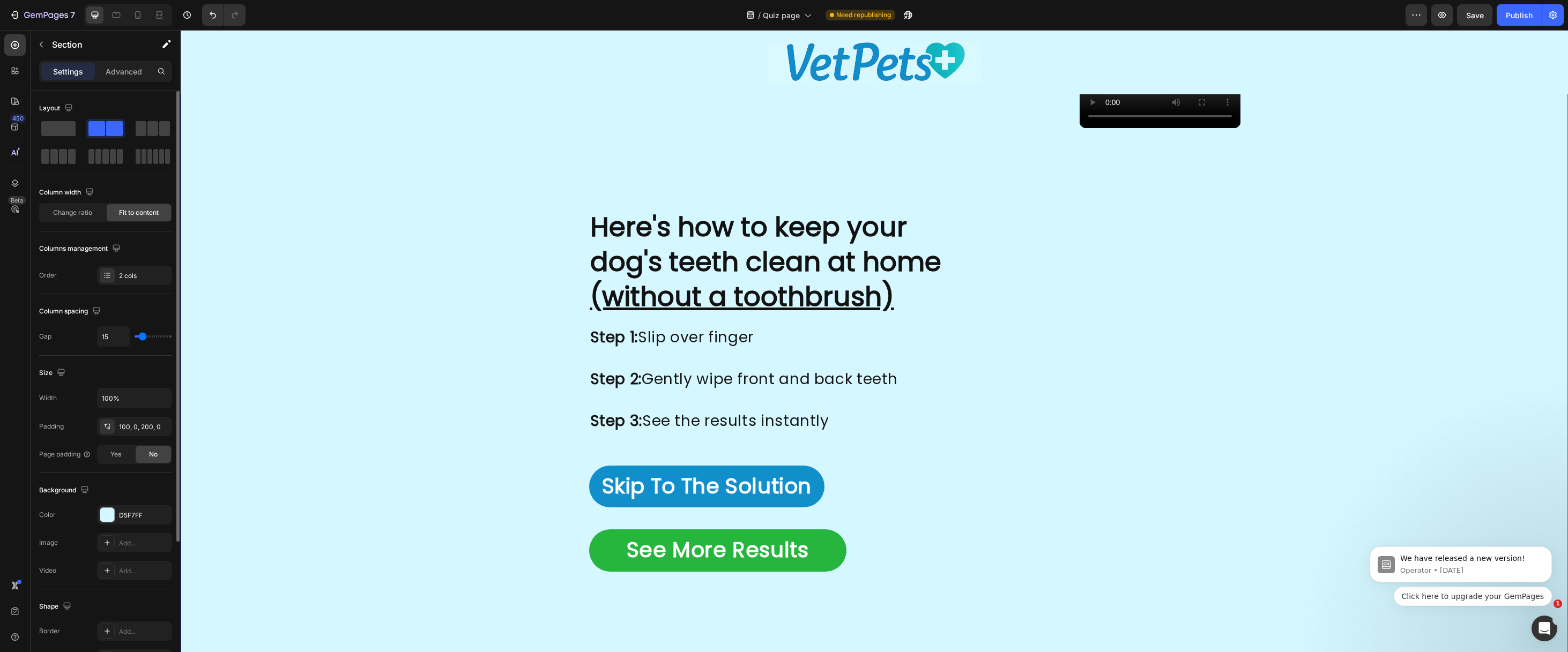
type input "14"
type input "13"
type input "12"
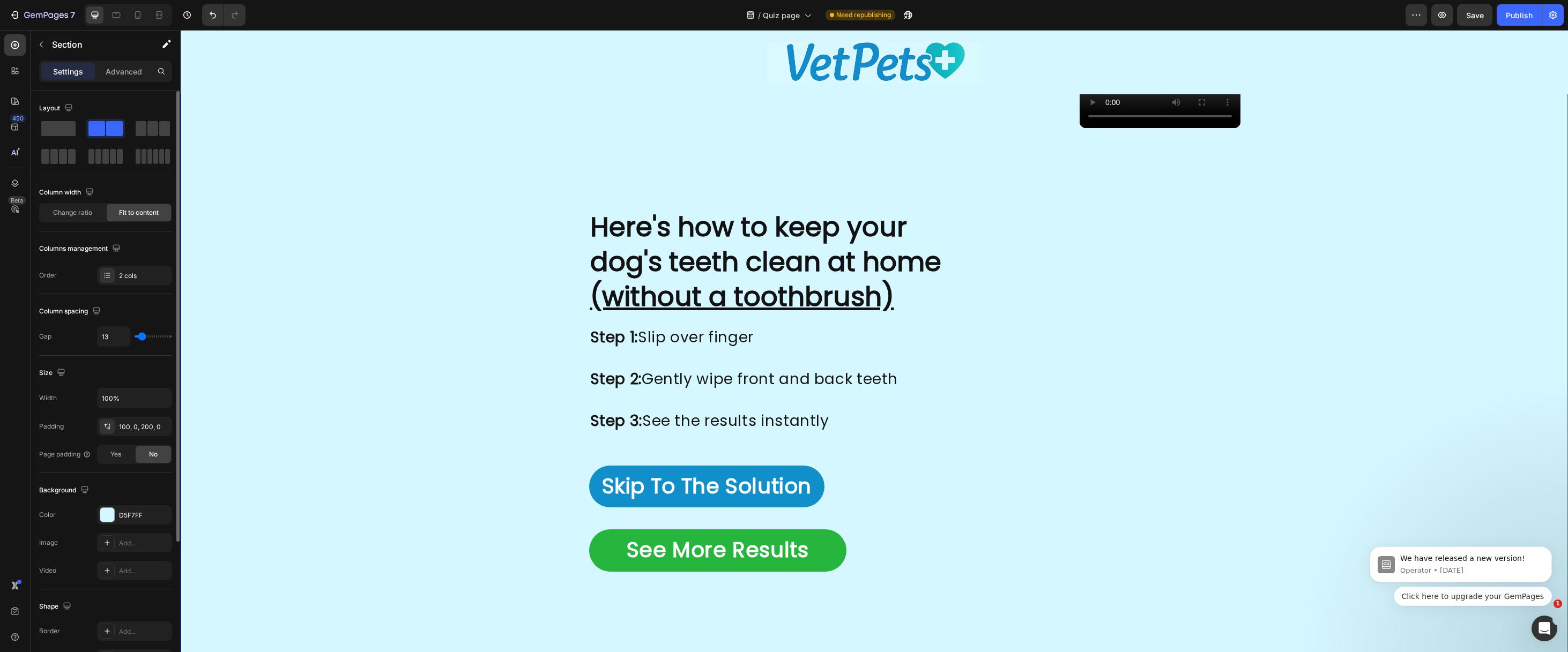
type input "12"
type input "10"
type input "8"
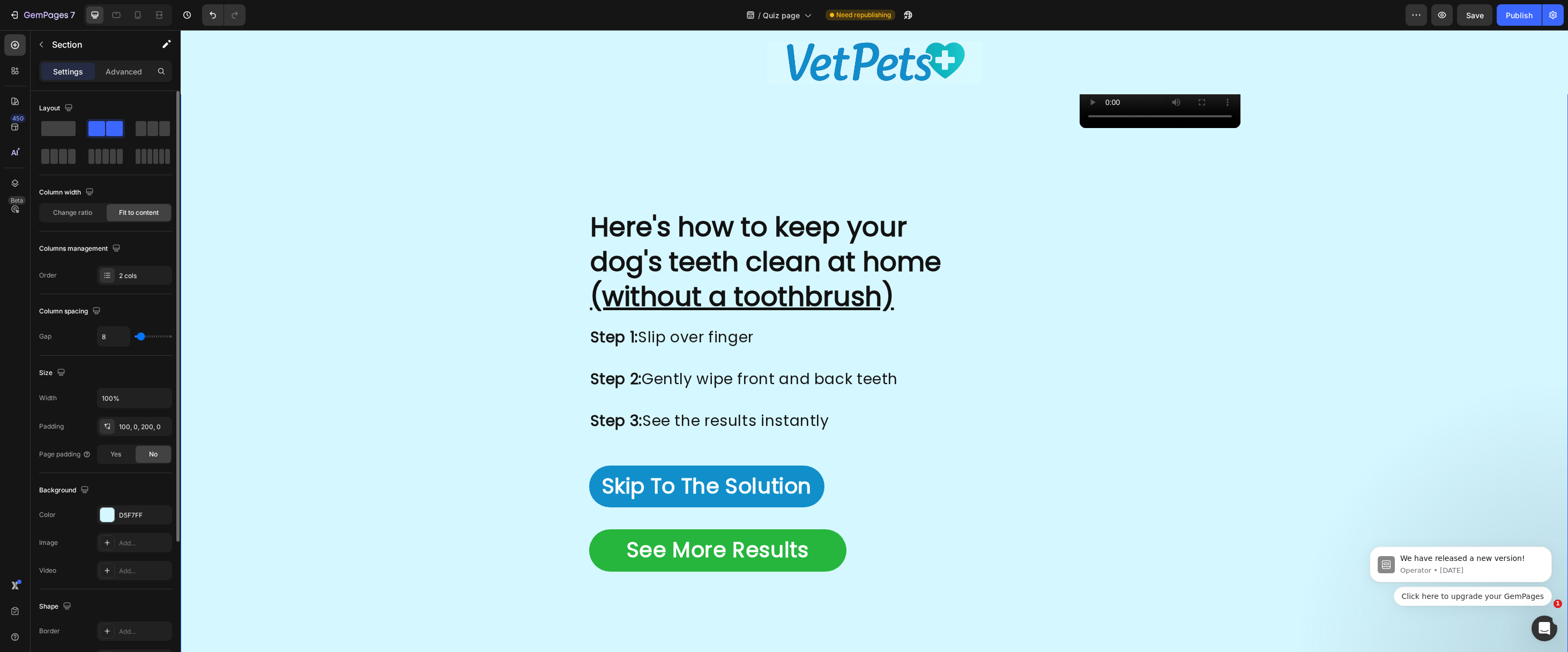
type input "7"
type input "6"
type input "5"
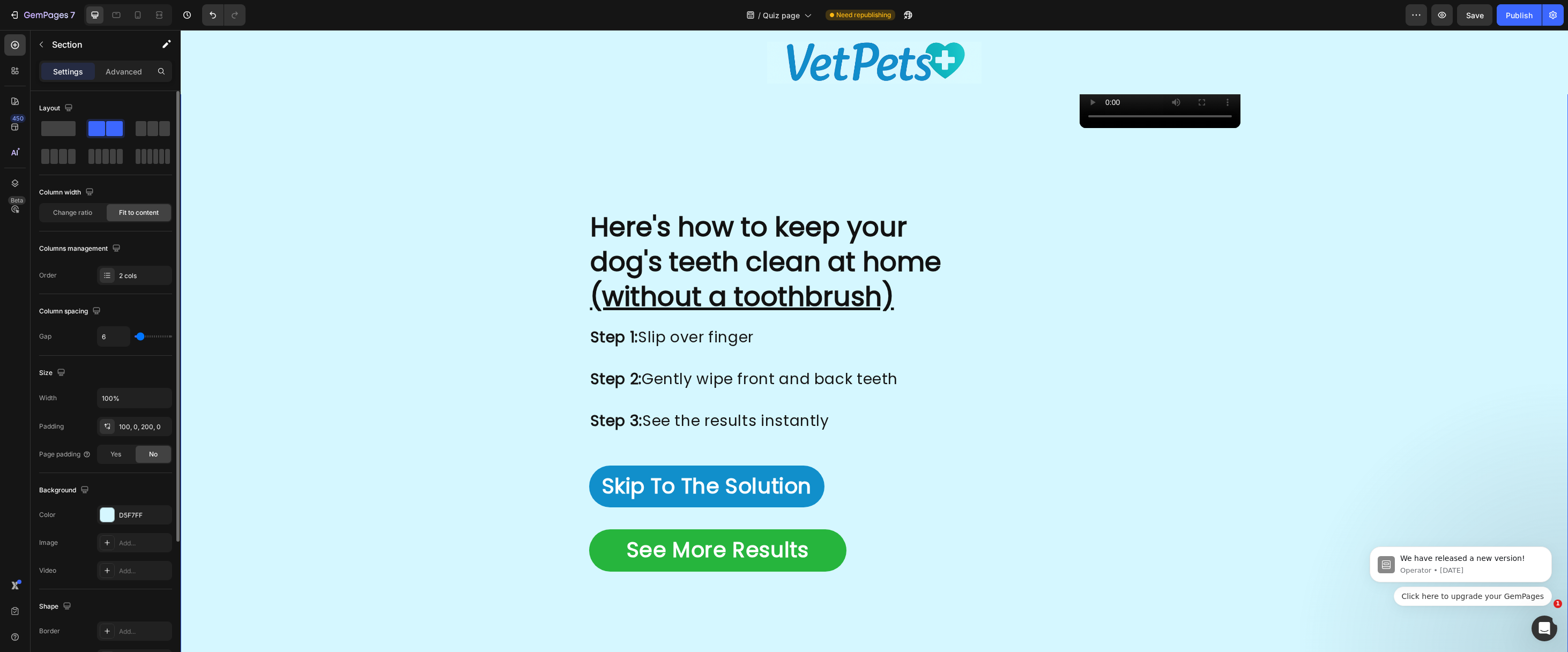
type input "5"
type input "4"
type input "3"
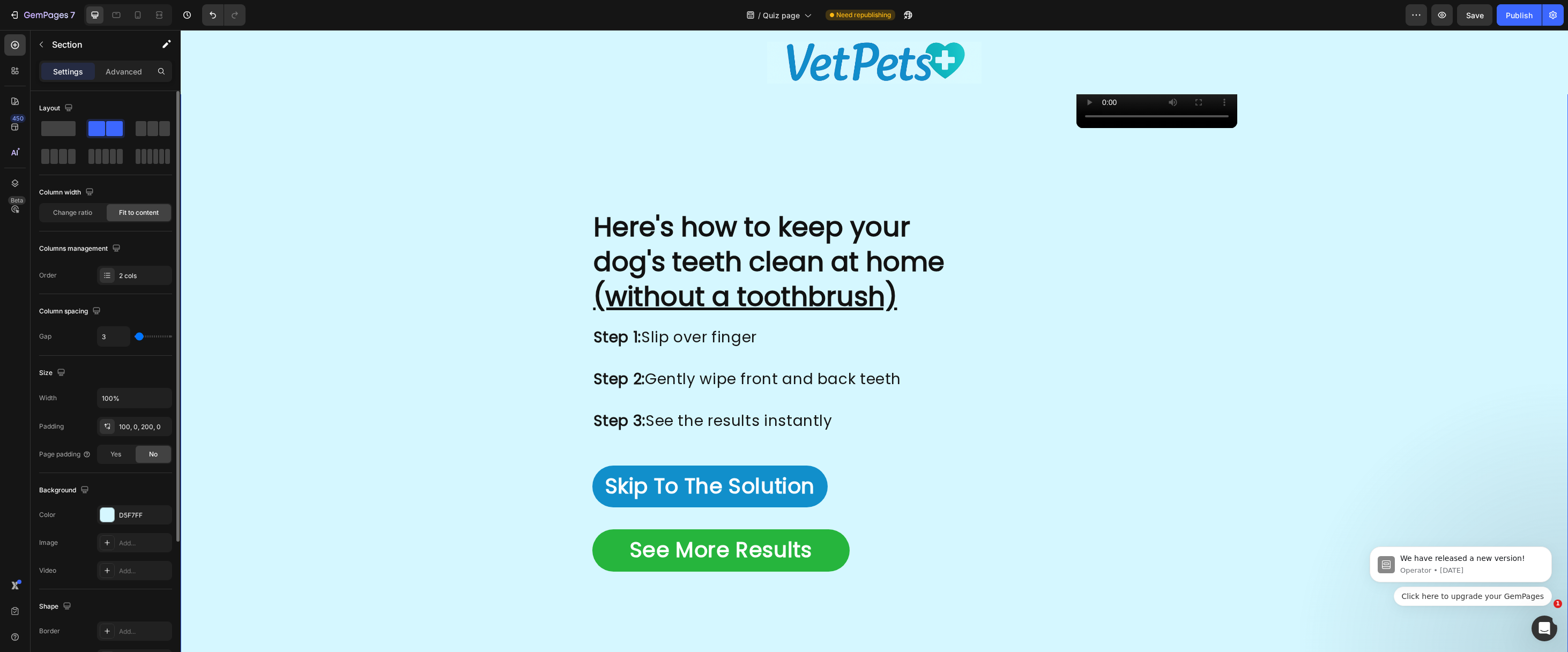
type input "2"
type input "1"
type input "0"
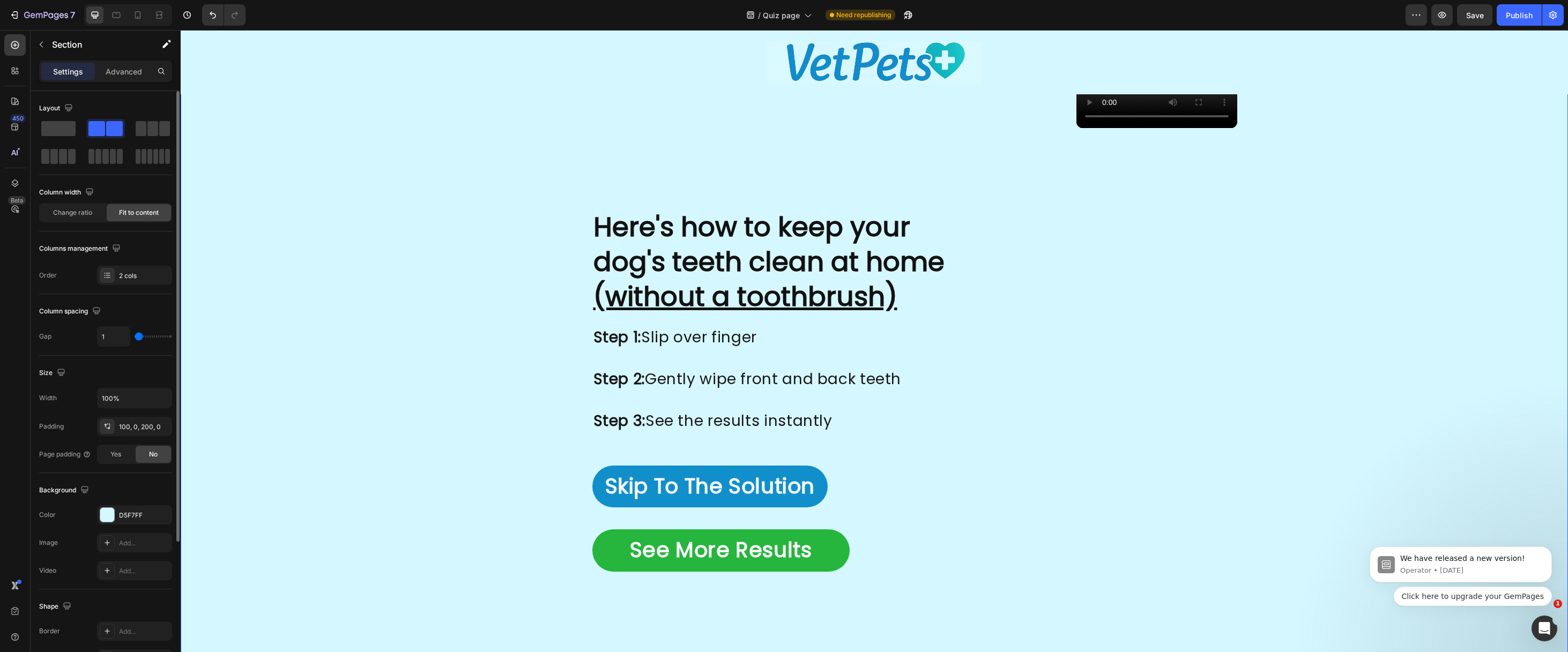
type input "0"
type input "2"
type input "3"
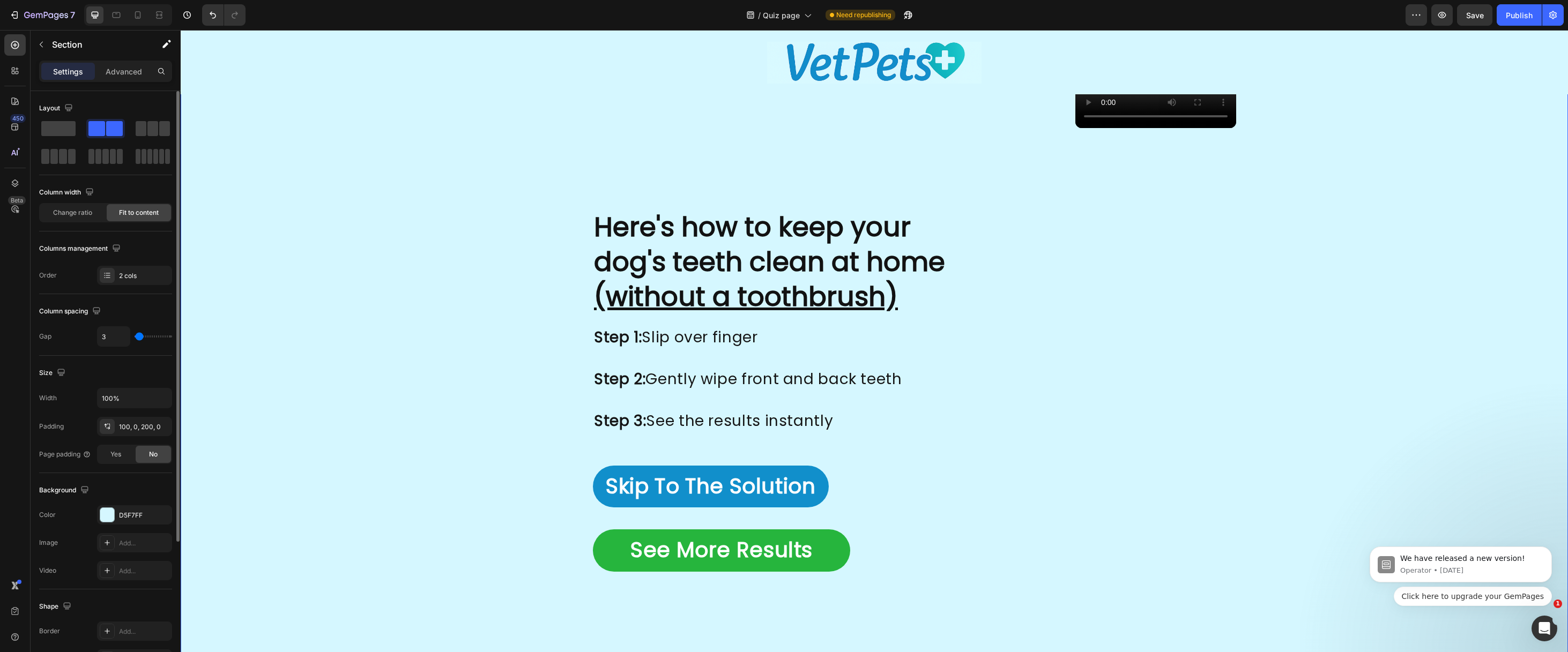
type input "4"
type input "5"
type input "6"
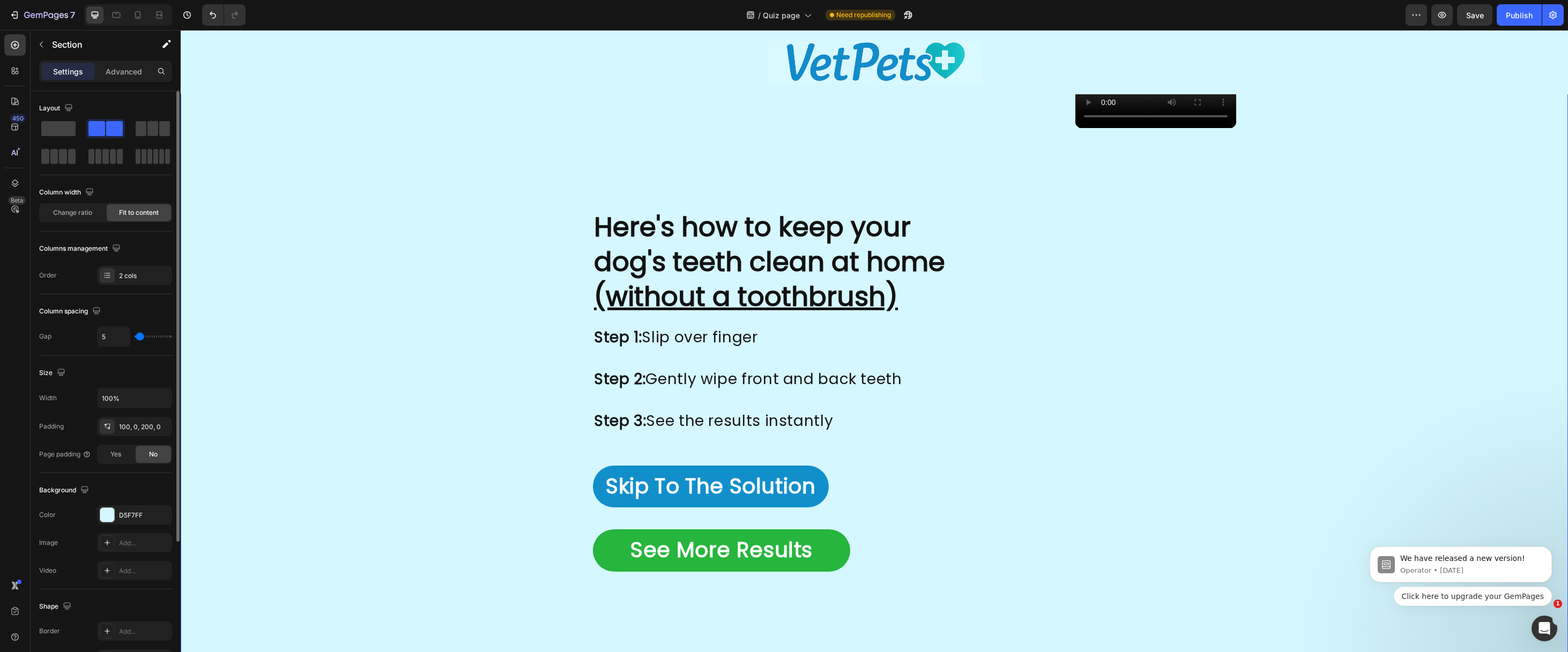
type input "6"
type input "8"
type input "9"
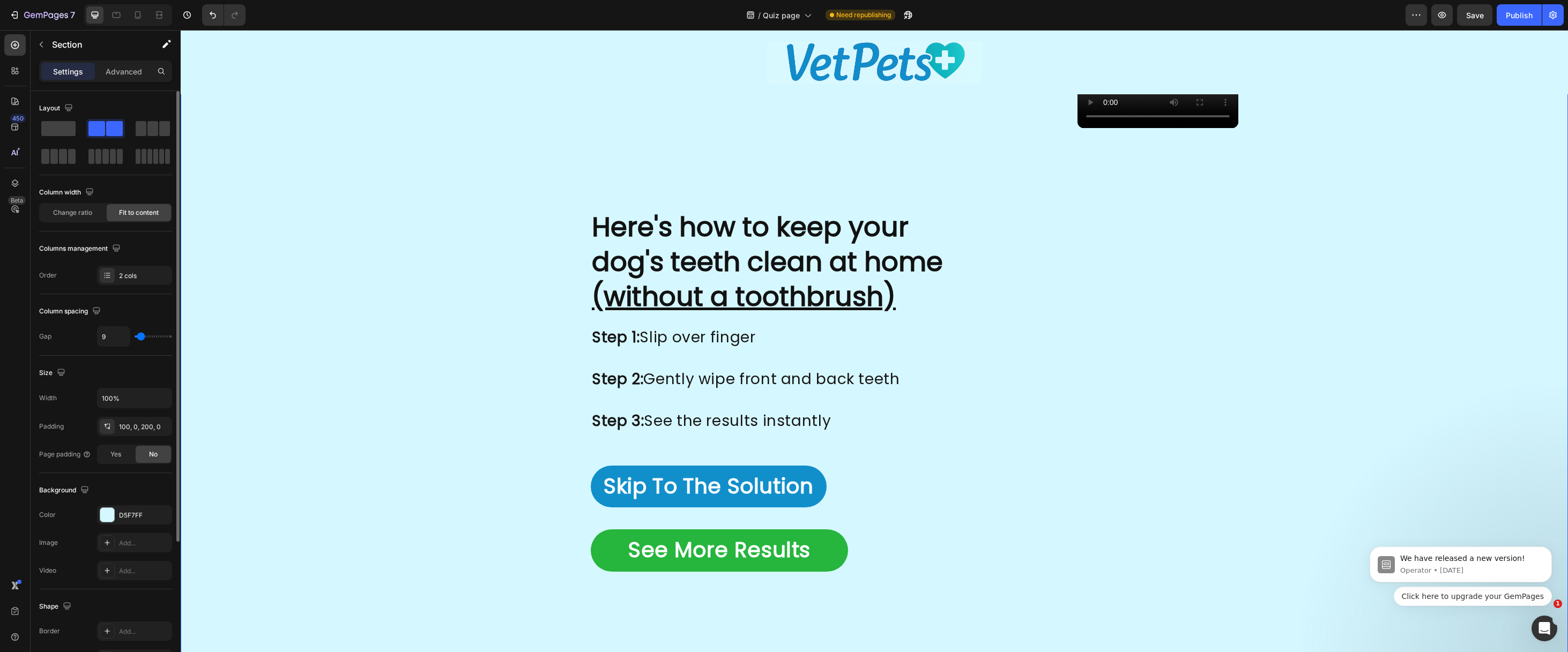
type input "10"
type input "11"
type input "12"
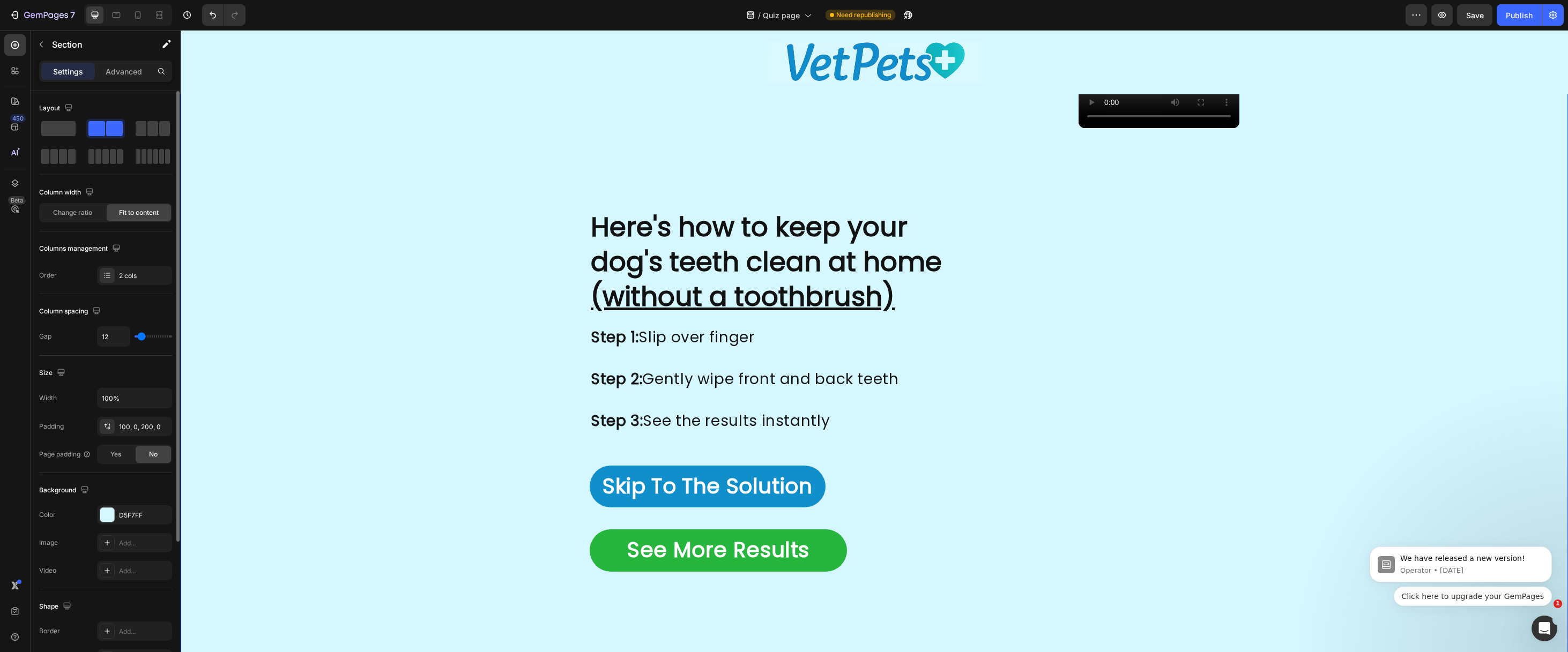
type input "12"
click at [142, 335] on input "range" at bounding box center [153, 336] width 37 height 2
click at [129, 401] on input "100%" at bounding box center [134, 397] width 74 height 19
click at [150, 397] on input "100%" at bounding box center [134, 397] width 74 height 19
click at [168, 402] on button "button" at bounding box center [161, 397] width 19 height 19
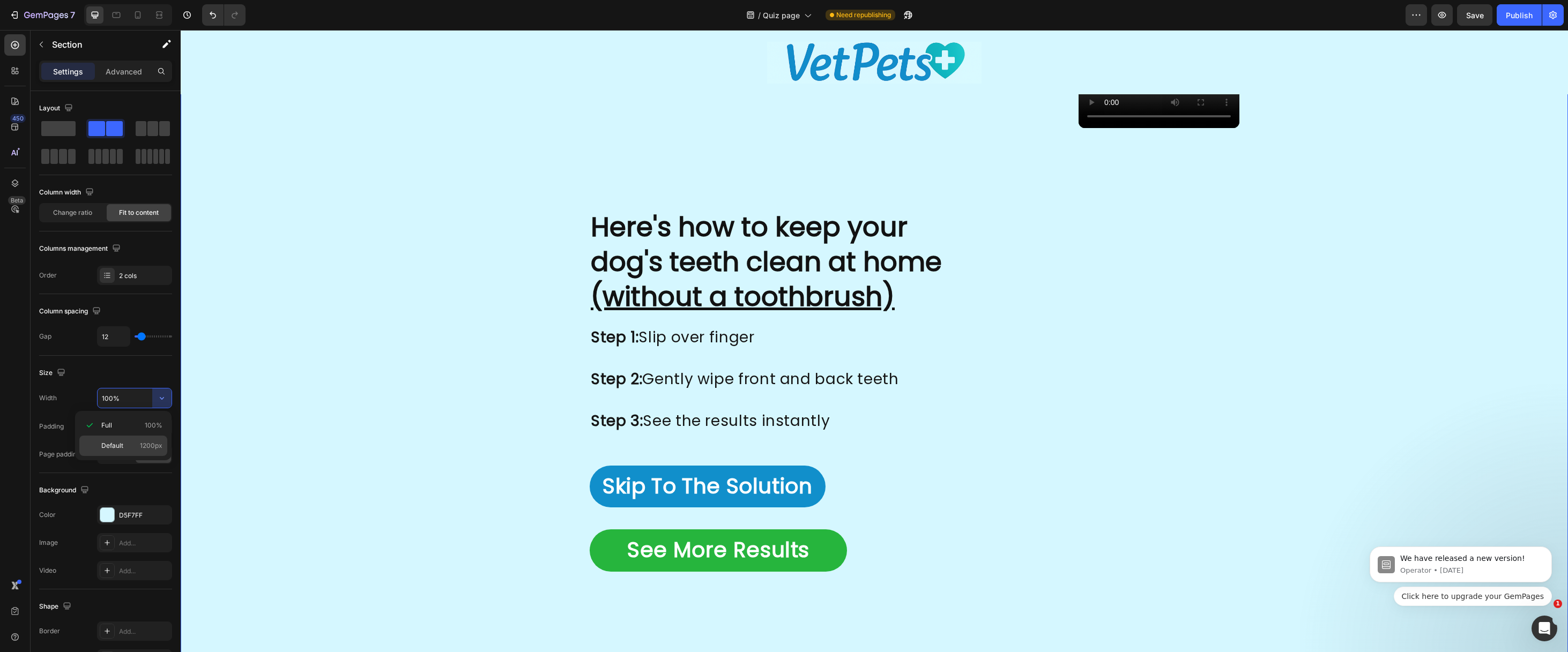
click at [135, 440] on div "Default 1200px" at bounding box center [124, 445] width 88 height 21
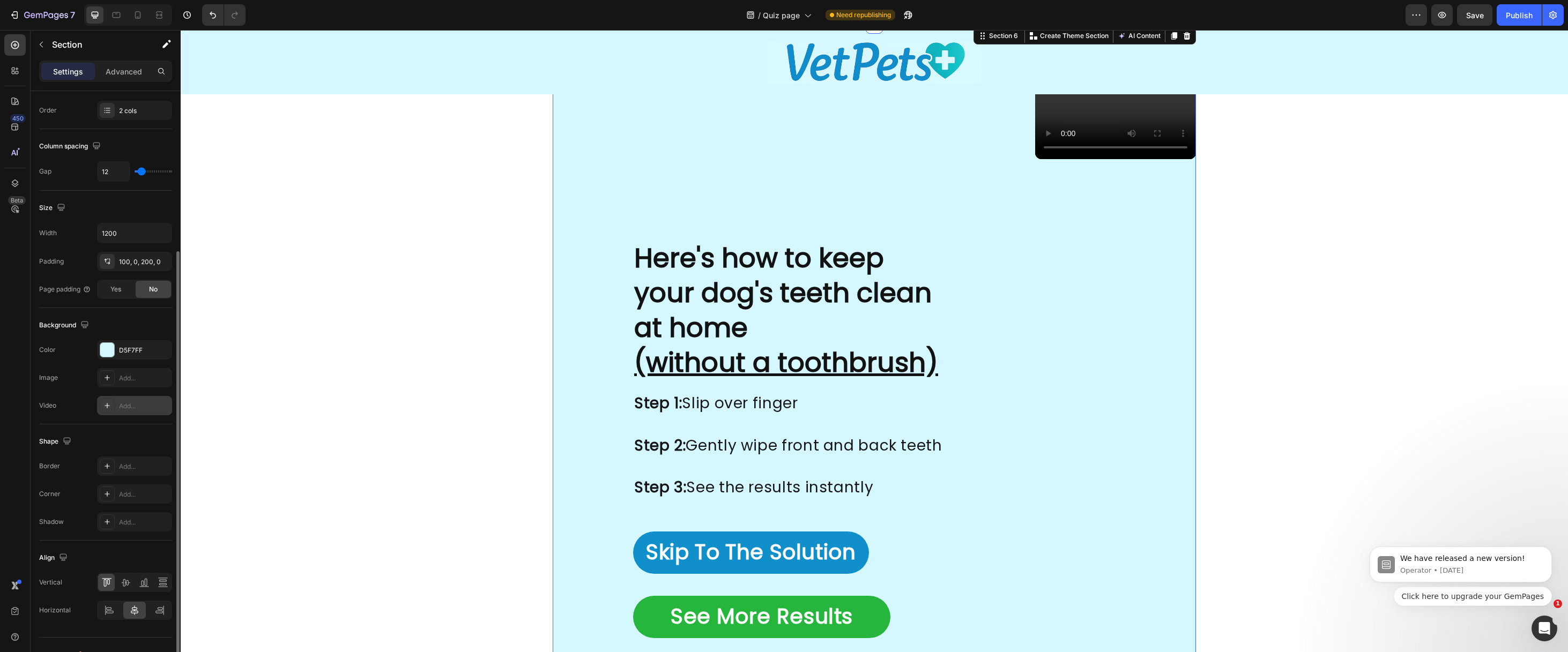
scroll to position [114, 0]
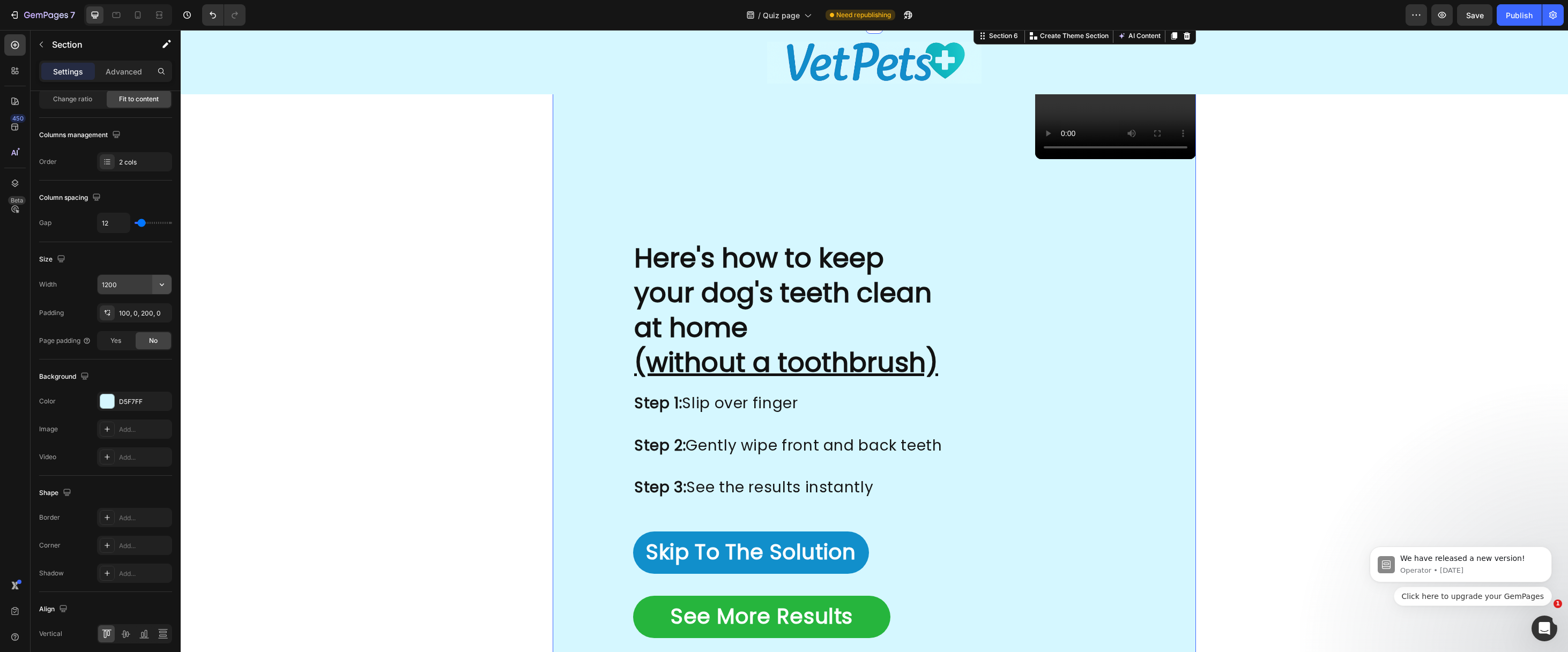
click at [161, 284] on icon "button" at bounding box center [162, 285] width 11 height 11
drag, startPoint x: 124, startPoint y: 309, endPoint x: 134, endPoint y: 311, distance: 10.2
click at [124, 310] on p "Full 100%" at bounding box center [132, 312] width 61 height 10
type input "100%"
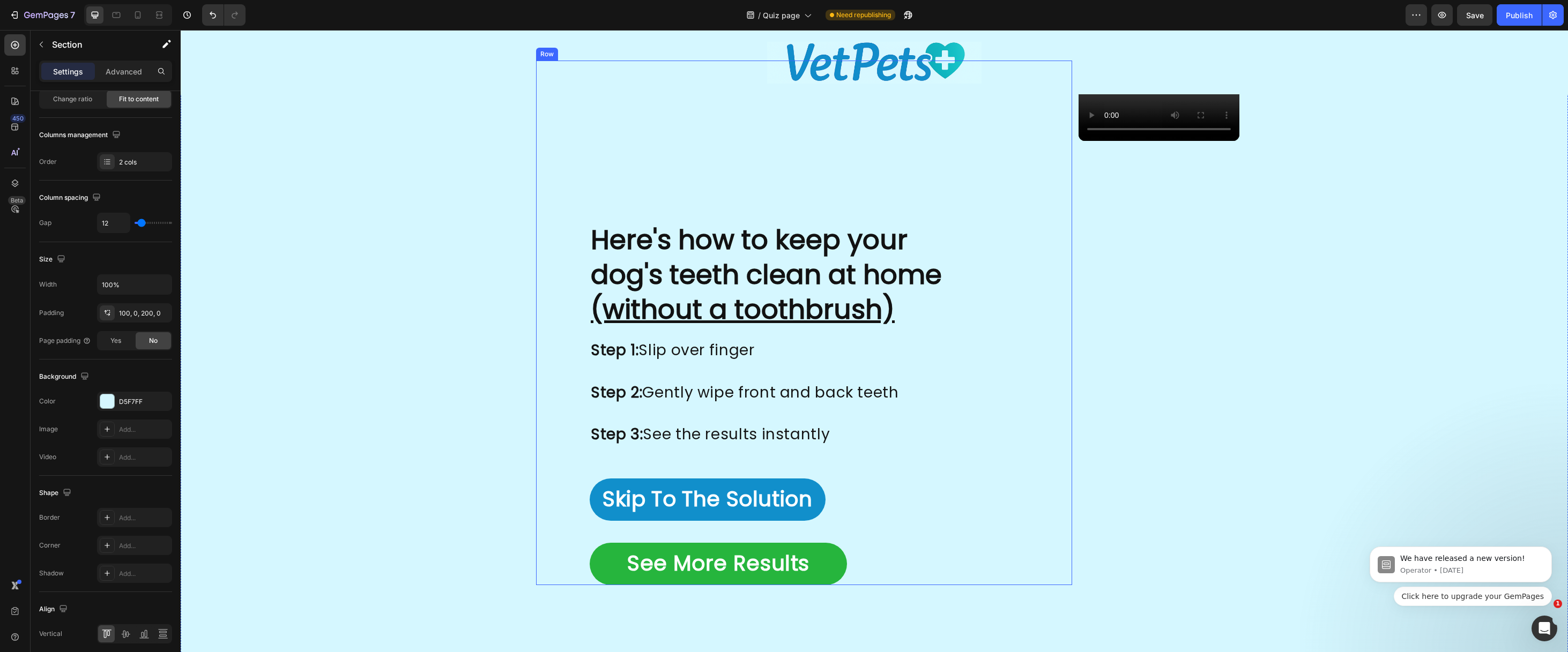
scroll to position [2139, 0]
click at [846, 296] on div "Here's how to keep your dog's teeth clean at home (without a toothbrush) Headin…" at bounding box center [804, 402] width 536 height 363
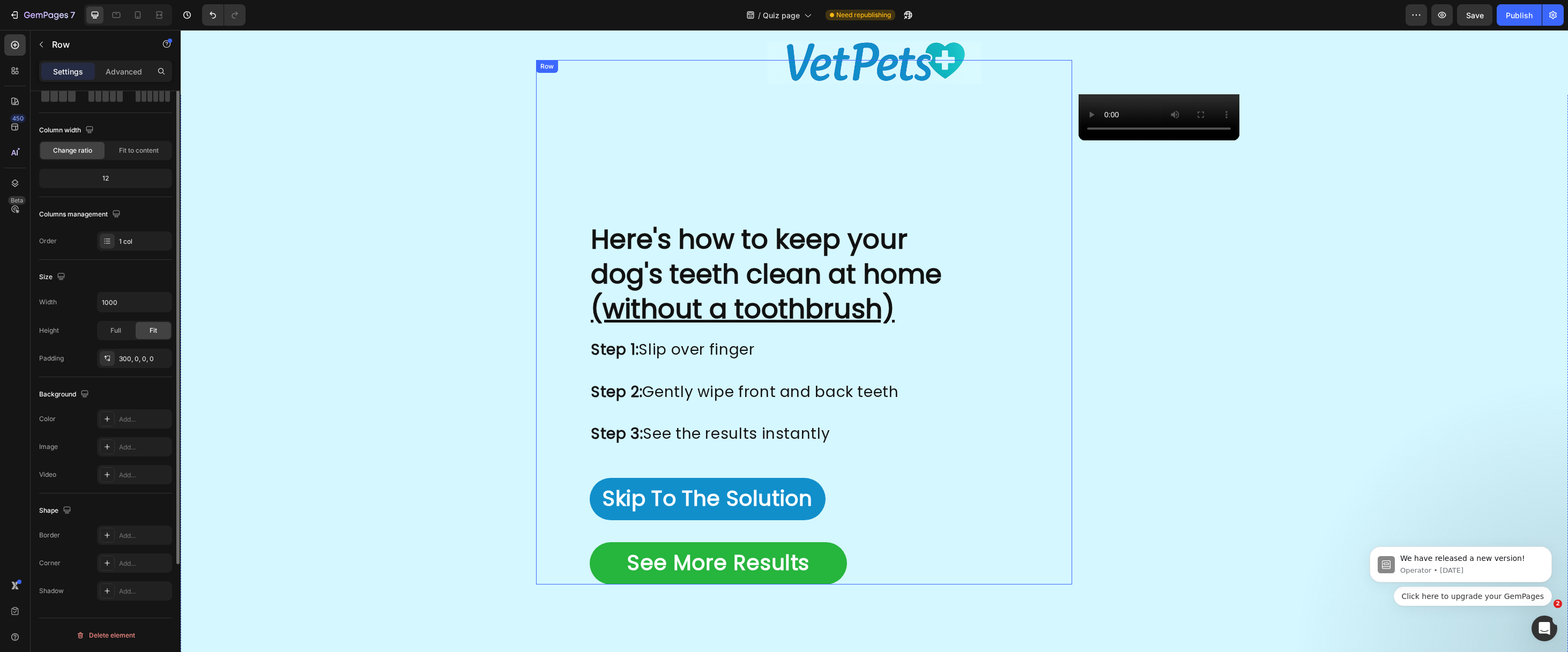
scroll to position [0, 0]
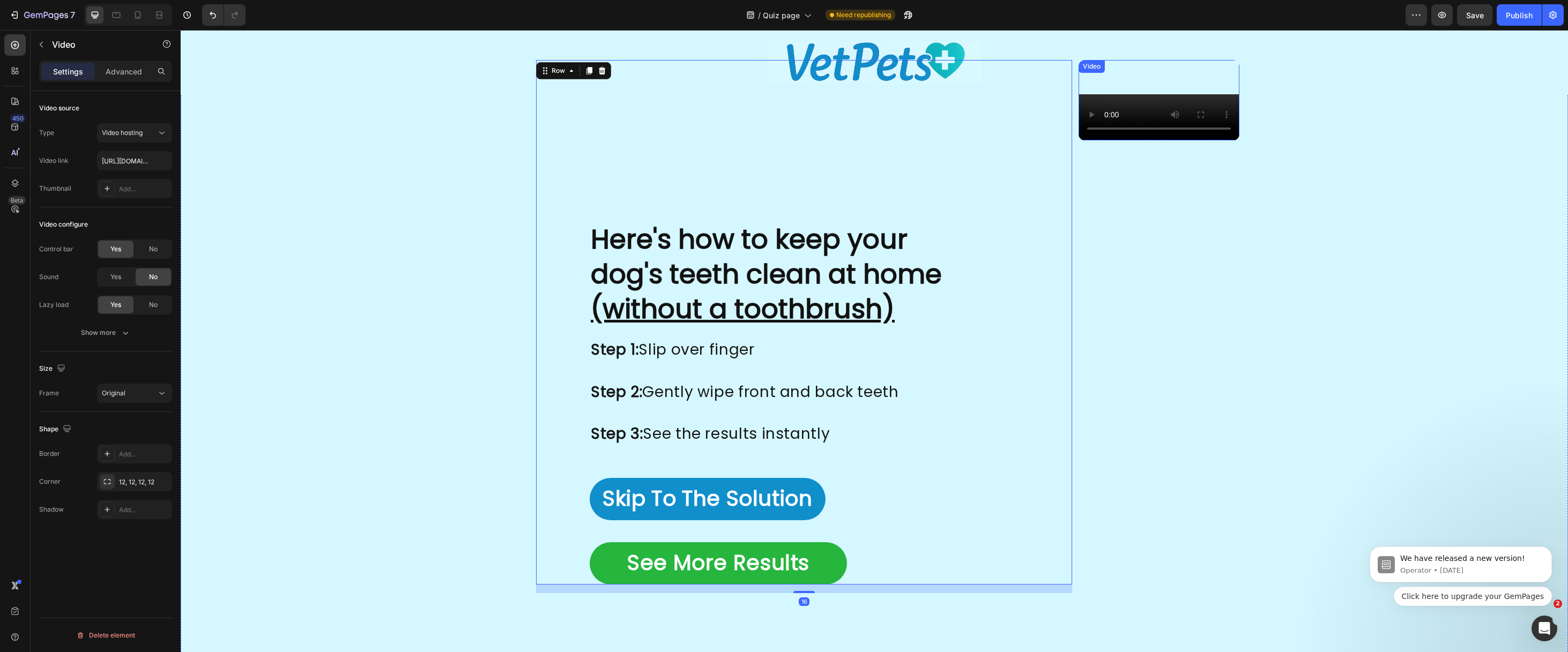
click at [1079, 140] on video at bounding box center [1159, 100] width 161 height 80
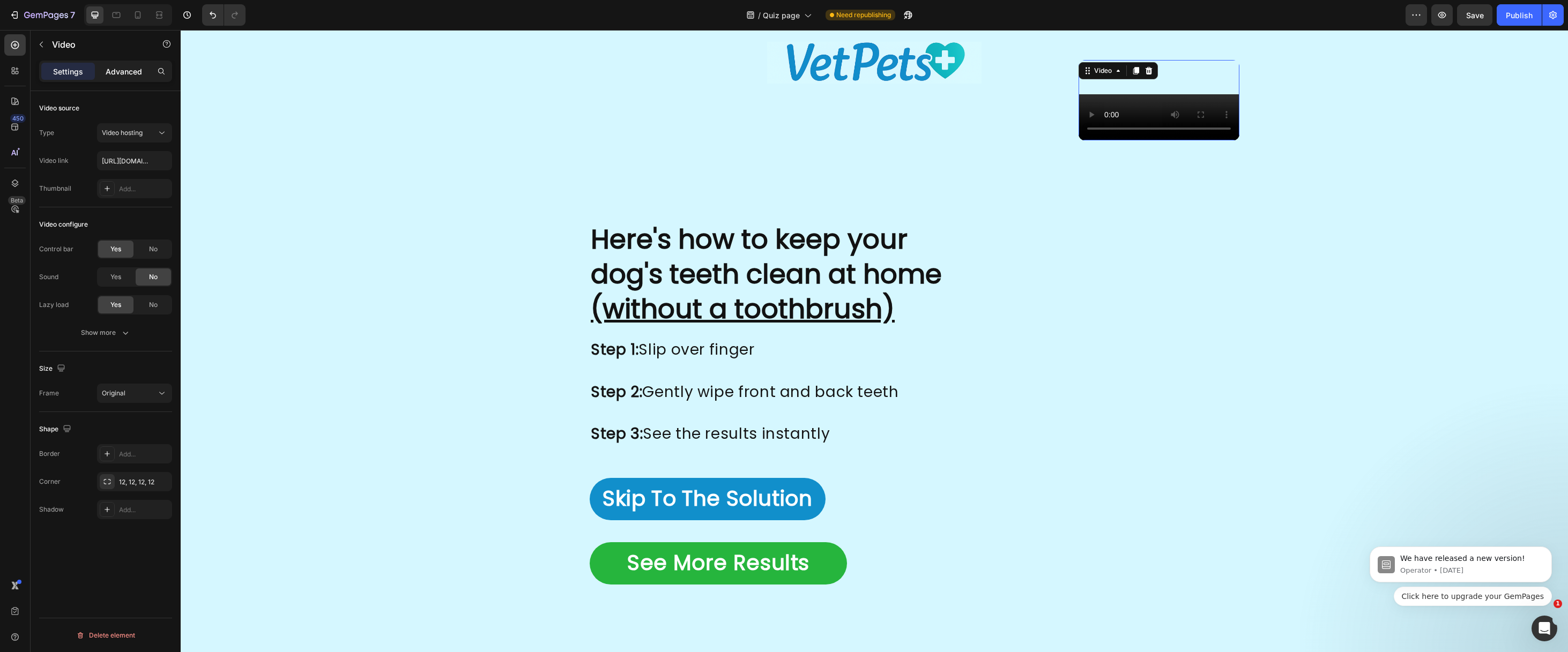
click at [125, 70] on p "Advanced" at bounding box center [124, 71] width 37 height 12
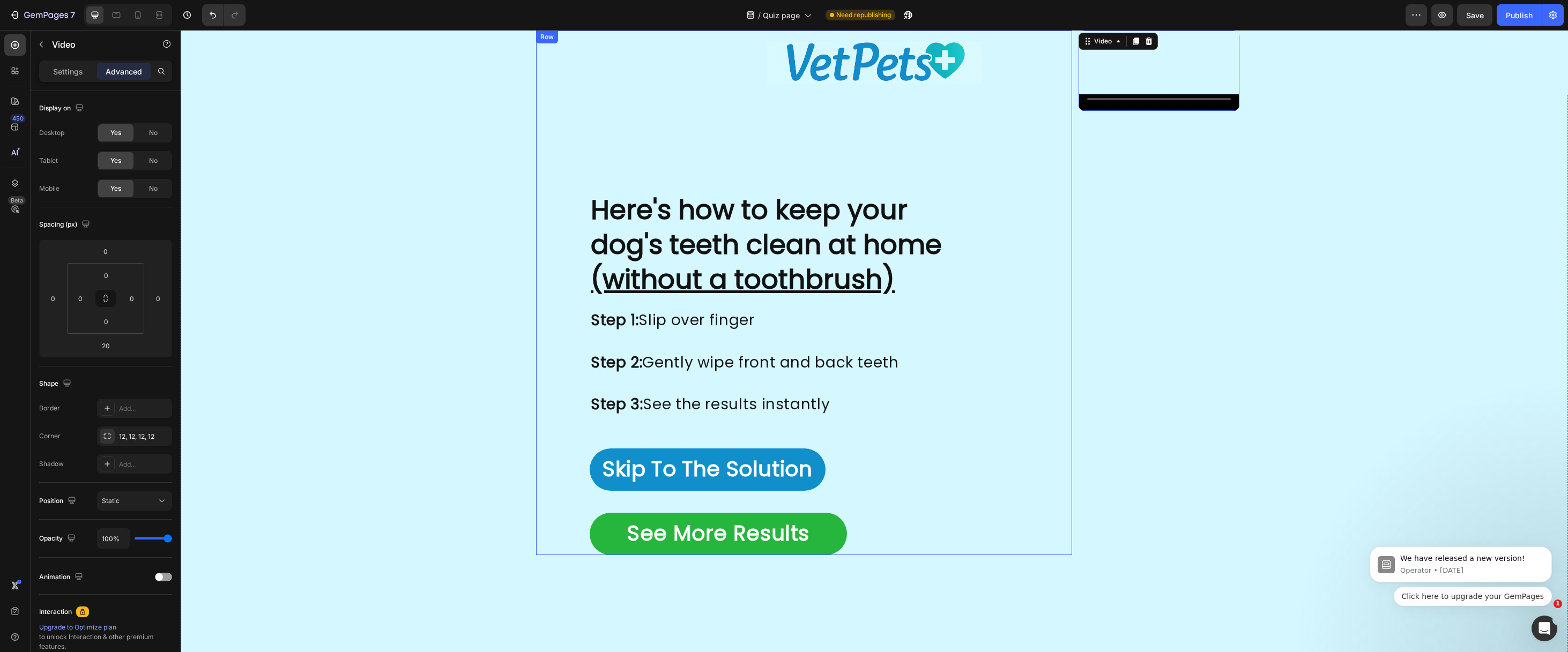
scroll to position [2168, 0]
click at [591, 294] on u "(without a toothbrush)" at bounding box center [743, 280] width 304 height 38
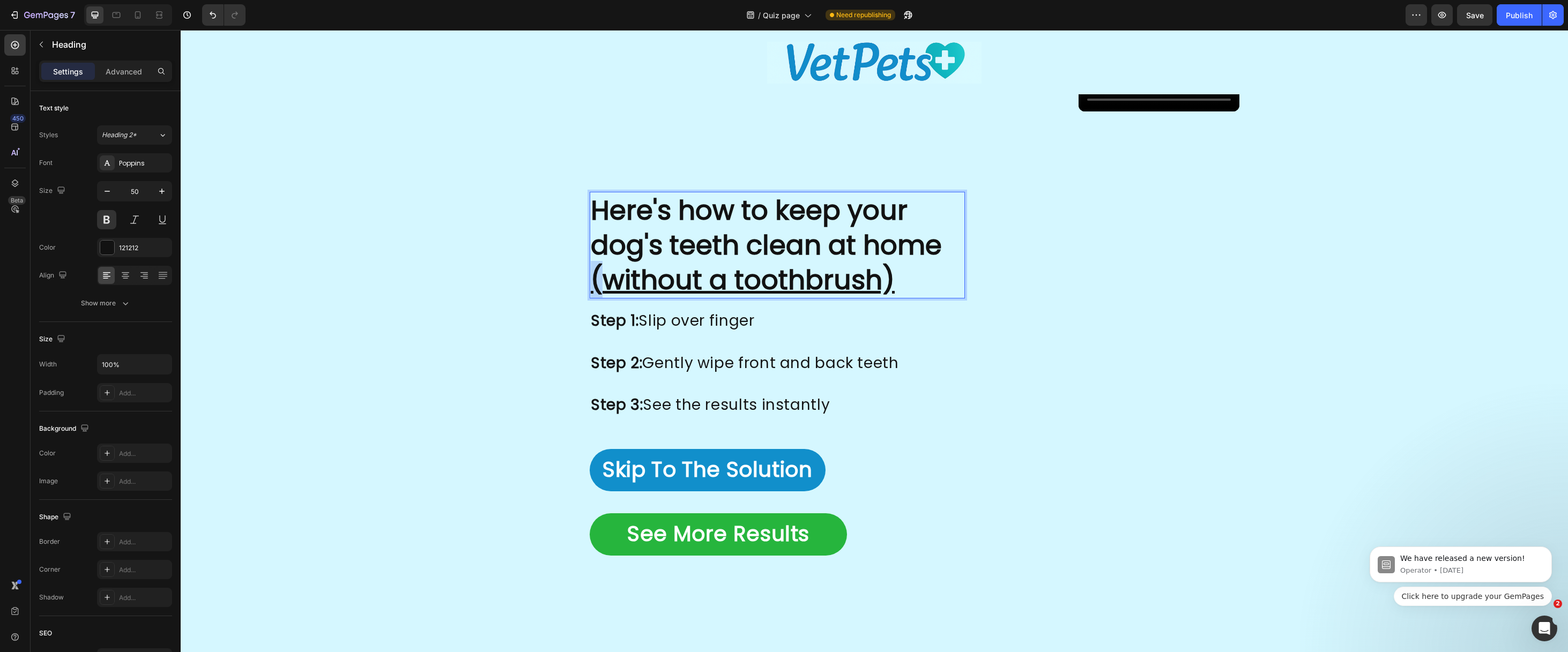
click at [591, 291] on u "(without a toothbrush)" at bounding box center [743, 280] width 304 height 38
click at [591, 290] on u "(without a toothbrush)" at bounding box center [743, 280] width 304 height 38
click at [591, 292] on u "(without a toothbrush)" at bounding box center [743, 280] width 304 height 38
click at [591, 288] on u "(without a toothbrush)" at bounding box center [743, 280] width 304 height 38
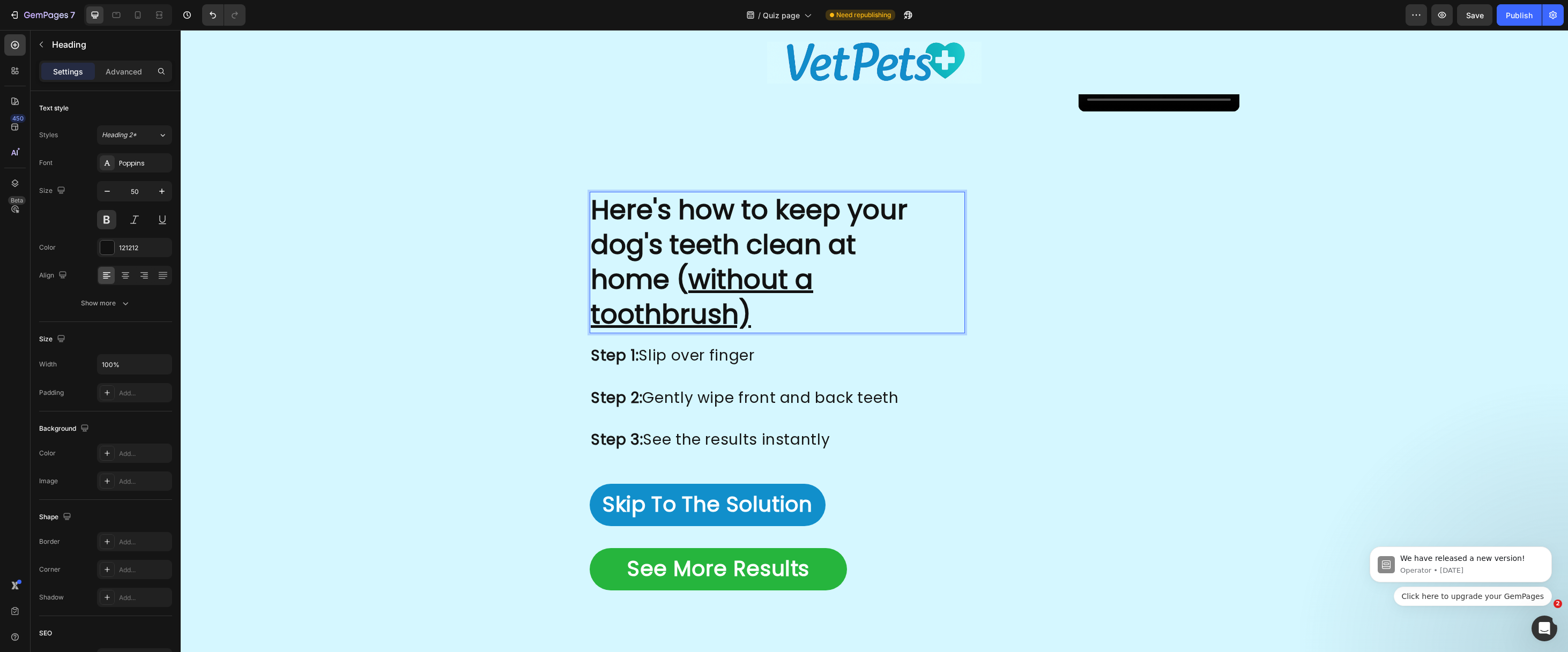
click at [591, 318] on p "Here's how to keep your dog's teeth clean at home ( without a toothbrush)" at bounding box center [777, 262] width 373 height 139
click at [591, 280] on p "Here's how to keep your dog's teeth clean at home ( without a toothbrush" at bounding box center [777, 262] width 373 height 139
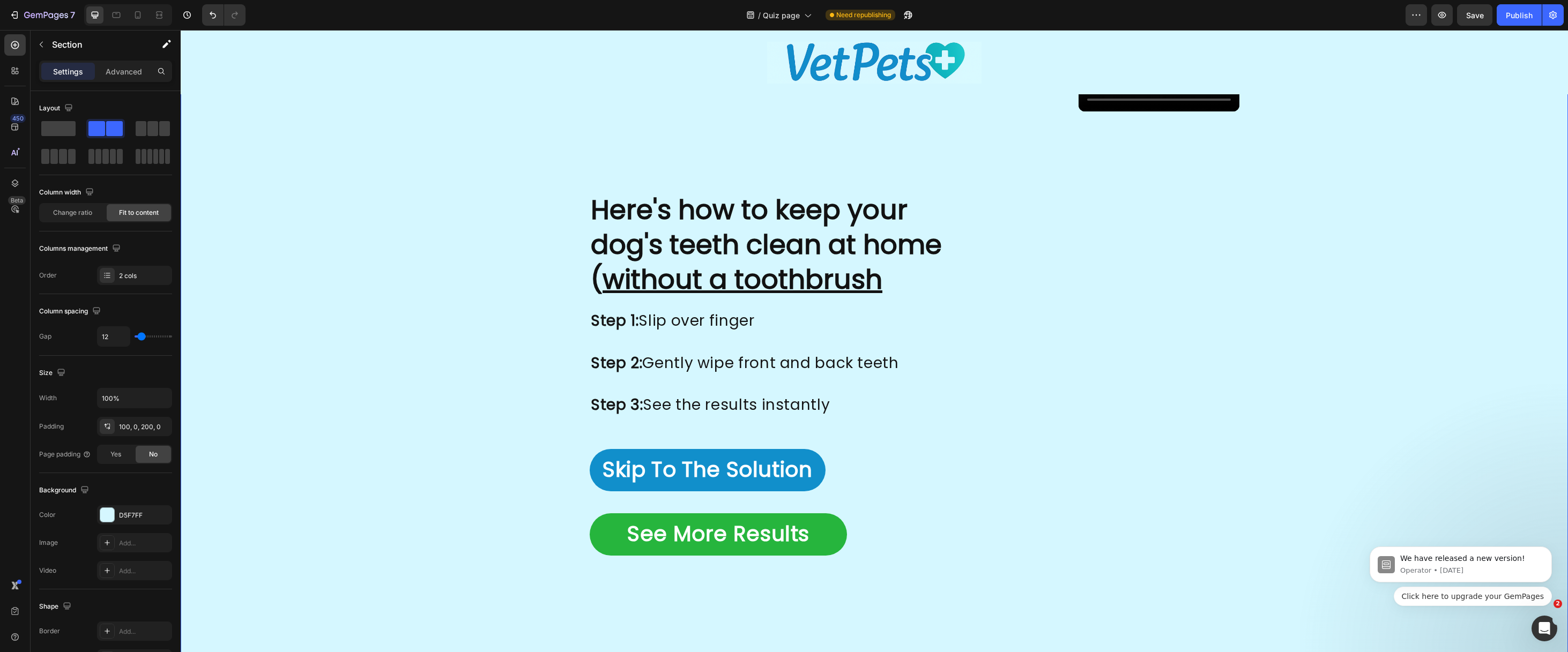
click at [509, 231] on div "Here's how to keep your dog's teeth clean at home ( without a toothbrush Headin…" at bounding box center [791, 297] width 562 height 533
click at [684, 277] on p "Here's how to keep your dog's teeth clean at home ( without a toothbrush" at bounding box center [777, 245] width 373 height 105
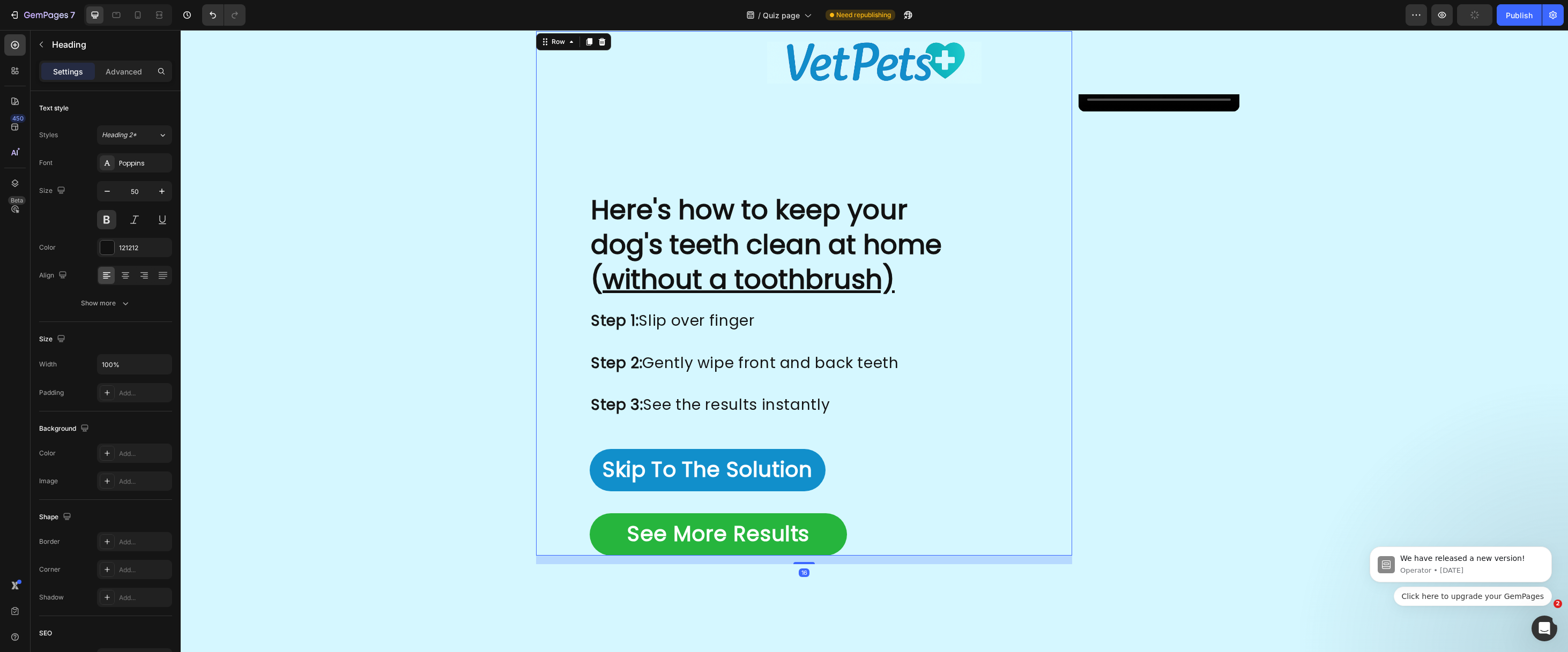
click at [731, 134] on div "Here's how to keep your dog's teeth clean at home ( without a toothbrush) Headi…" at bounding box center [804, 293] width 536 height 524
click at [677, 276] on u "without a toothbrush)" at bounding box center [748, 280] width 292 height 38
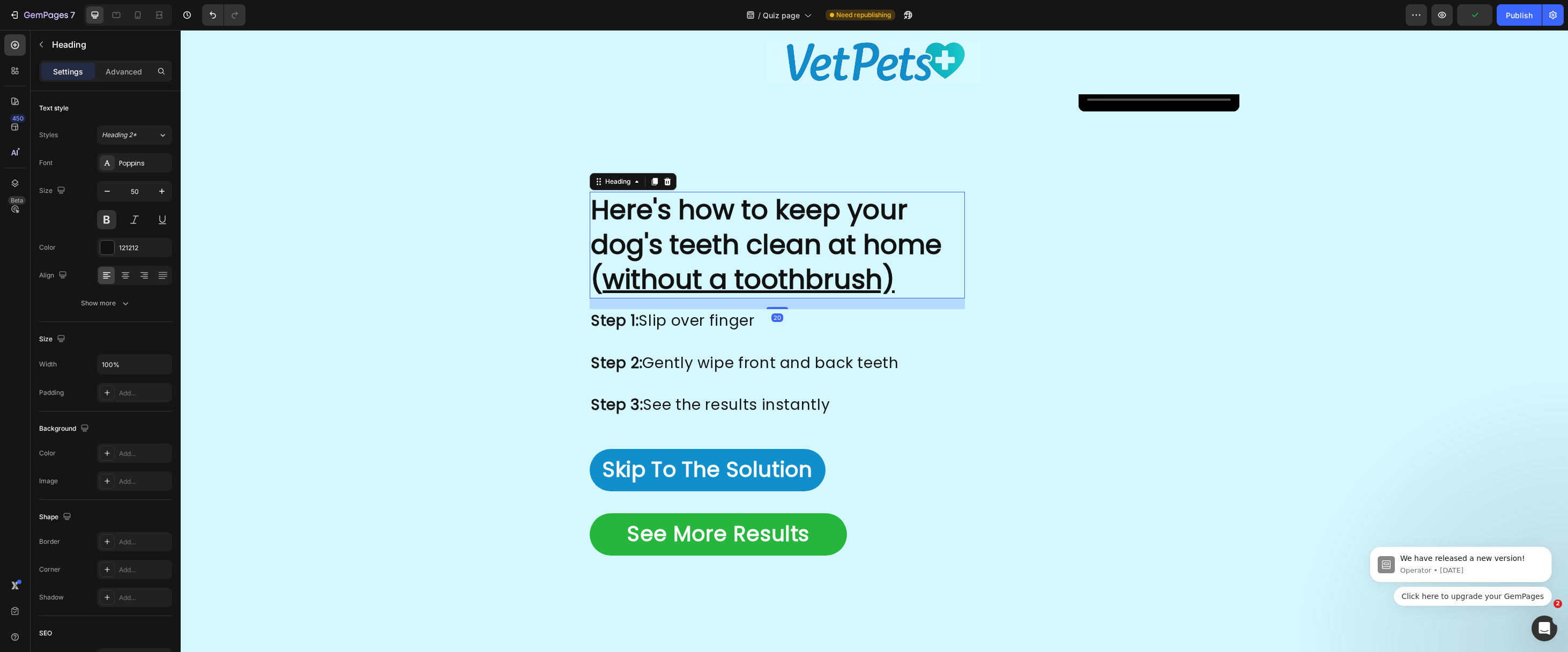
scroll to position [0, 0]
click at [689, 284] on p "Here's how to keep your dog's teeth clean at home ( without a toothbrush)" at bounding box center [777, 246] width 373 height 105
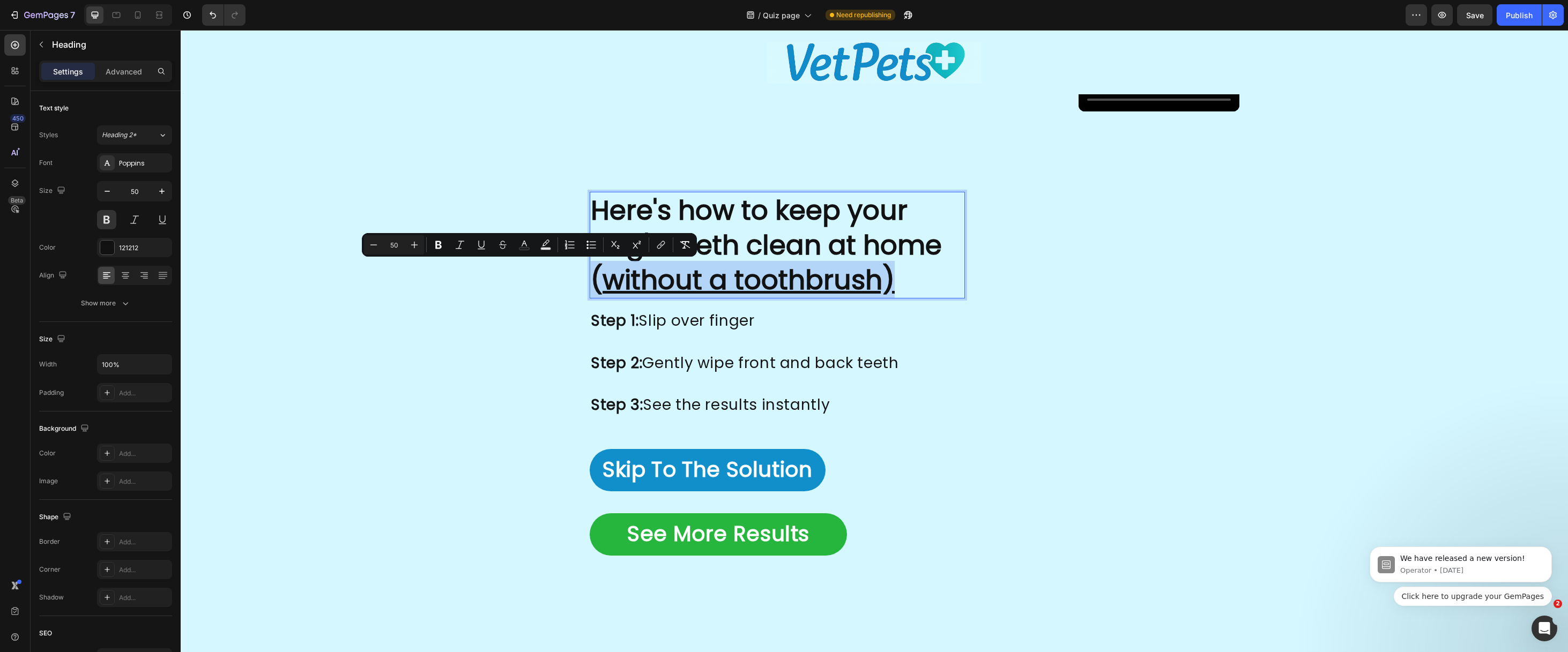
drag, startPoint x: 680, startPoint y: 285, endPoint x: 377, endPoint y: 283, distance: 303.0
click at [590, 283] on h2 "Here's how to keep your dog's teeth clean at home ( without a toothbrush)" at bounding box center [777, 245] width 375 height 107
click at [529, 246] on button "Text Color" at bounding box center [523, 245] width 19 height 19
type input "121212"
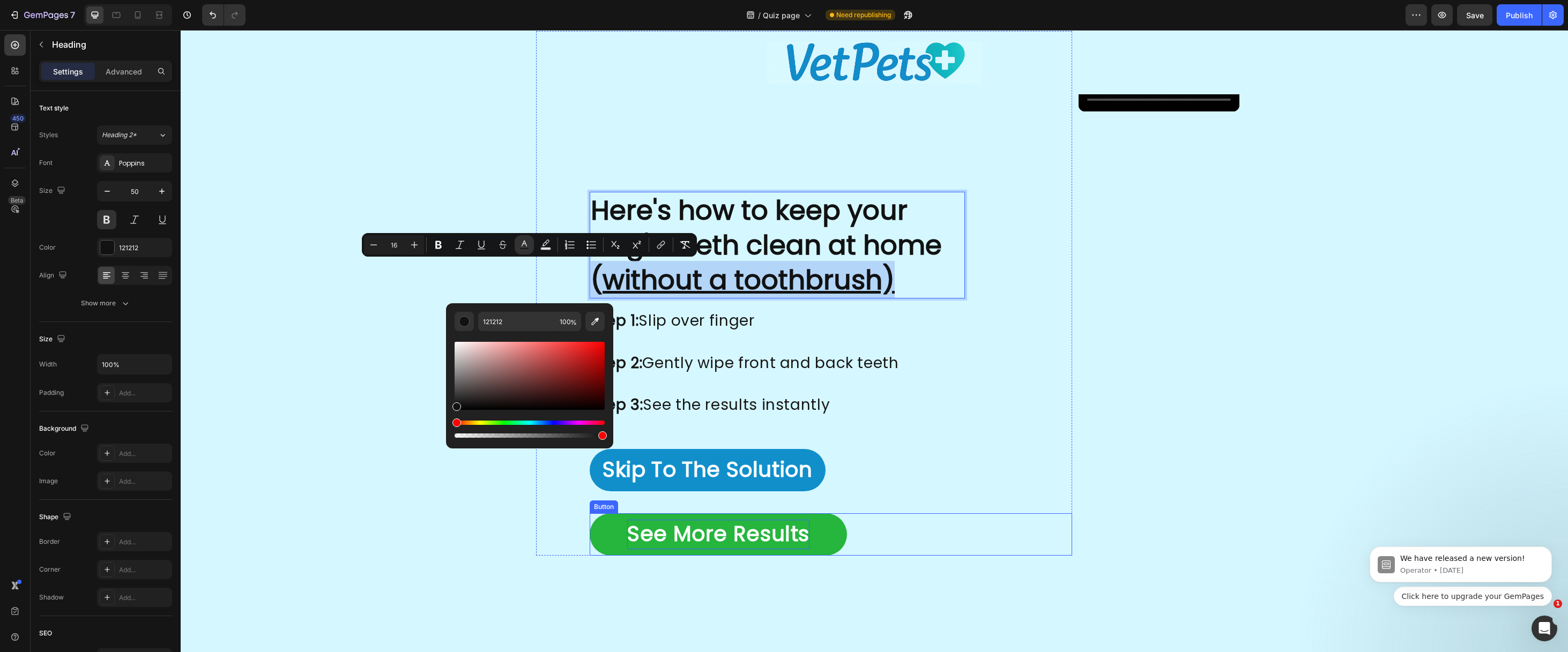
click at [627, 533] on p "See More Results" at bounding box center [718, 535] width 183 height 30
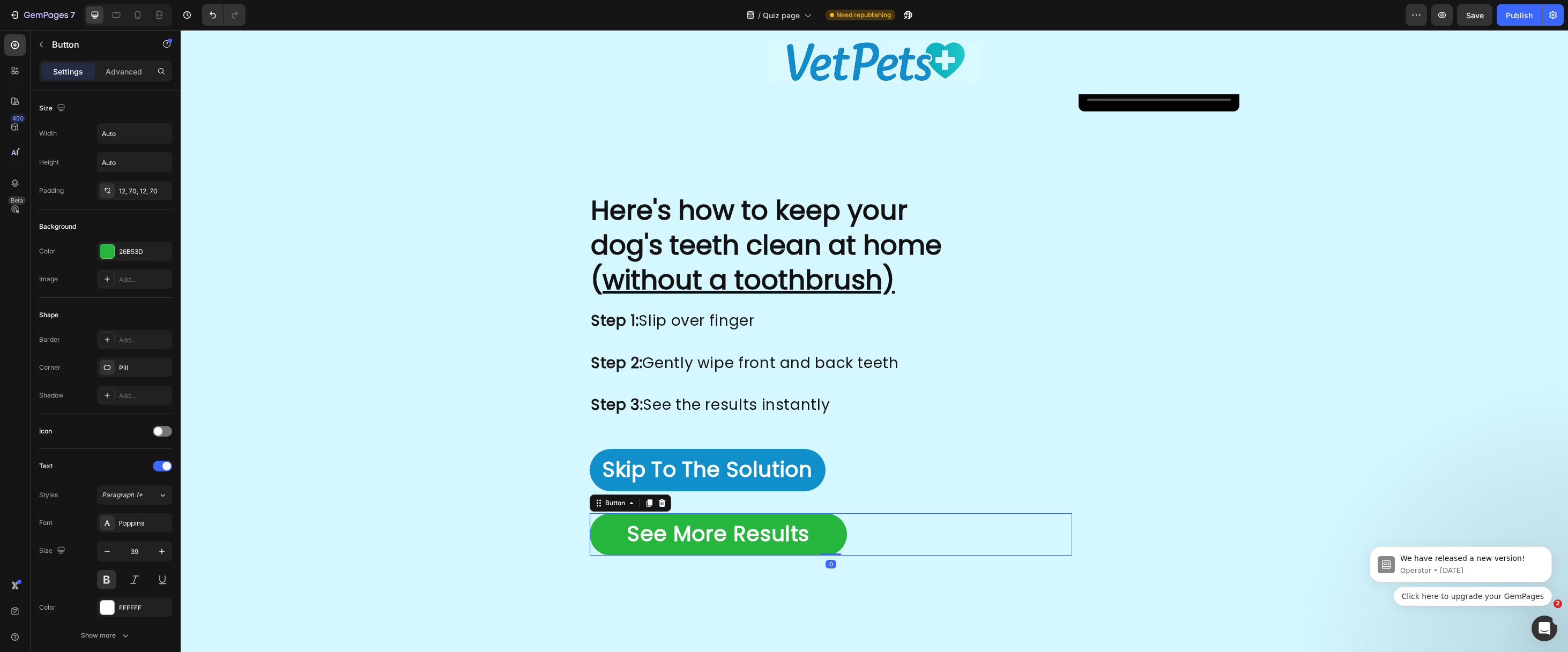
click at [590, 520] on link "See More Results" at bounding box center [718, 534] width 257 height 42
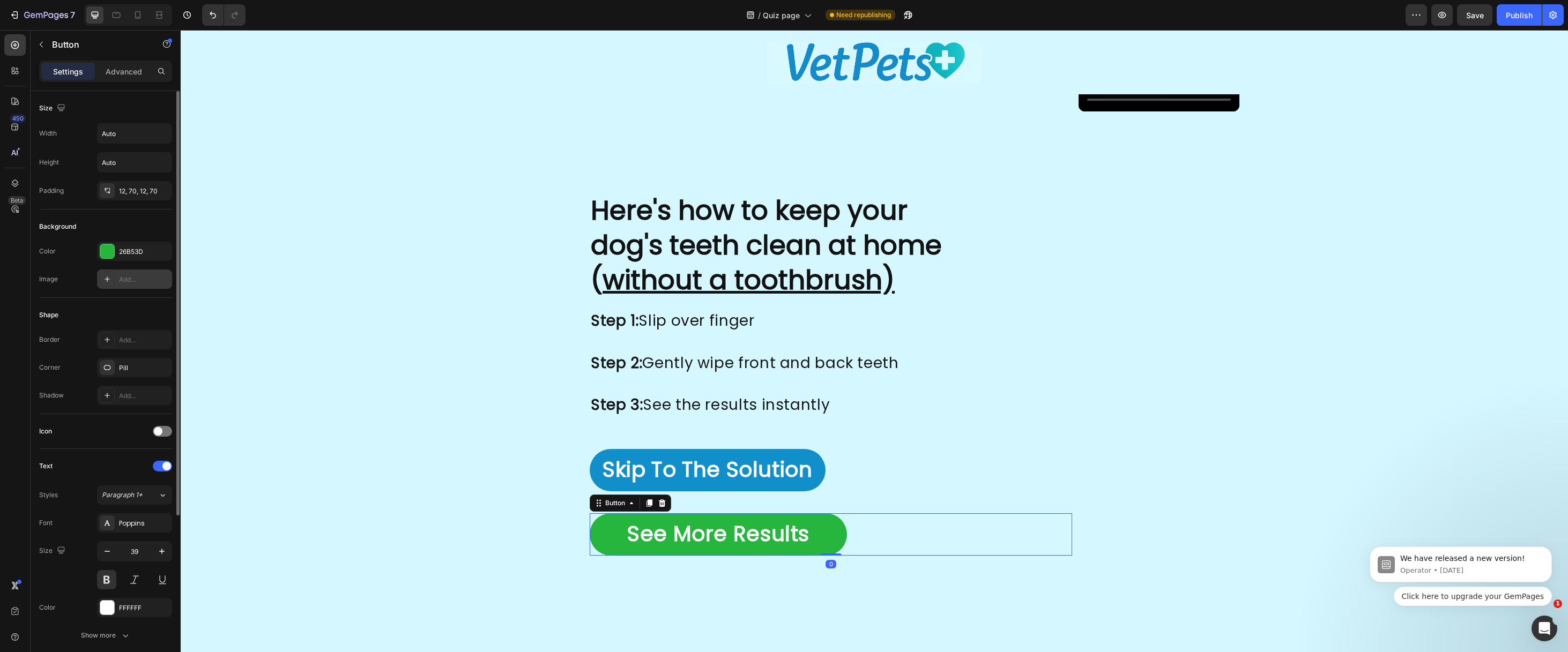
drag, startPoint x: 125, startPoint y: 253, endPoint x: 148, endPoint y: 285, distance: 39.4
click at [125, 254] on div "26B53D" at bounding box center [144, 252] width 51 height 10
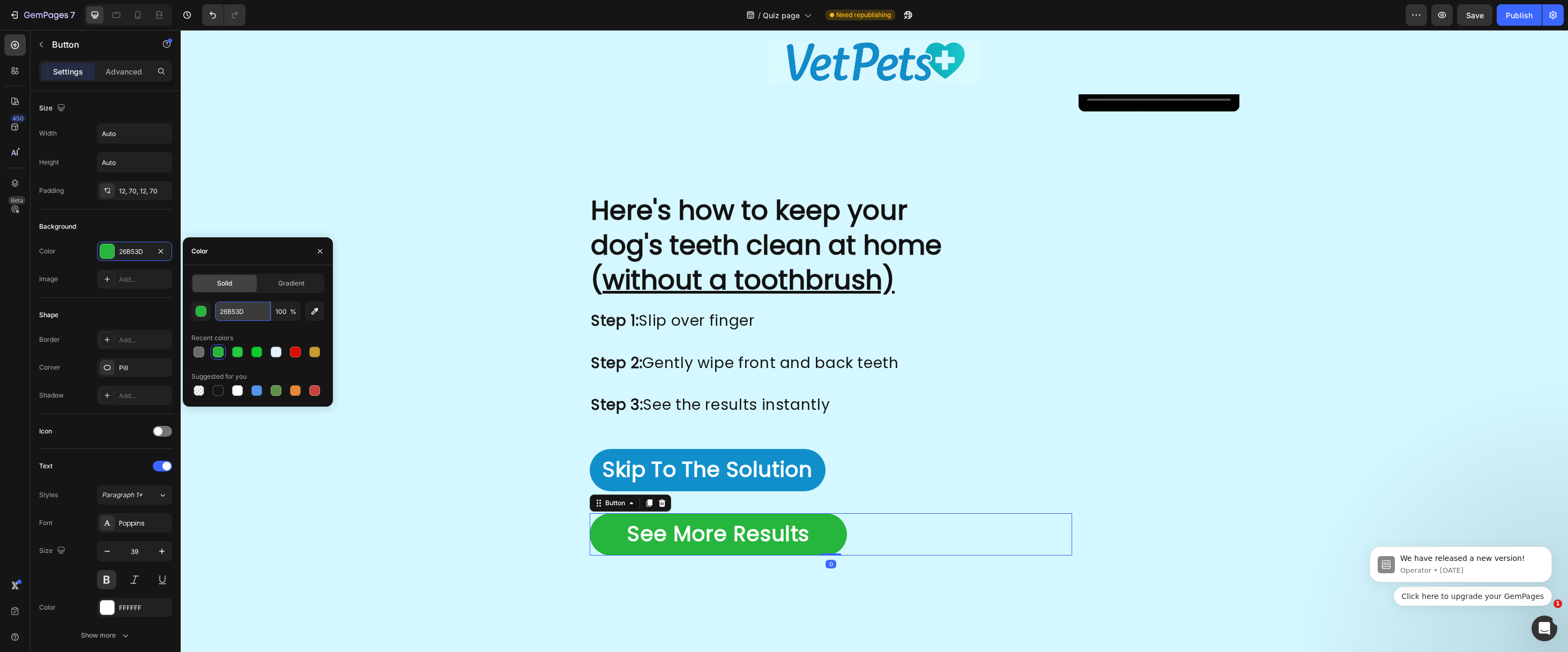
drag, startPoint x: 248, startPoint y: 309, endPoint x: 215, endPoint y: 309, distance: 33.0
click at [215, 309] on input "26B53D" at bounding box center [242, 311] width 56 height 19
drag, startPoint x: 251, startPoint y: 313, endPoint x: 238, endPoint y: 300, distance: 18.4
click at [217, 309] on input "26B53D" at bounding box center [242, 311] width 56 height 19
click at [602, 285] on u "without a toothbrush)" at bounding box center [748, 280] width 292 height 38
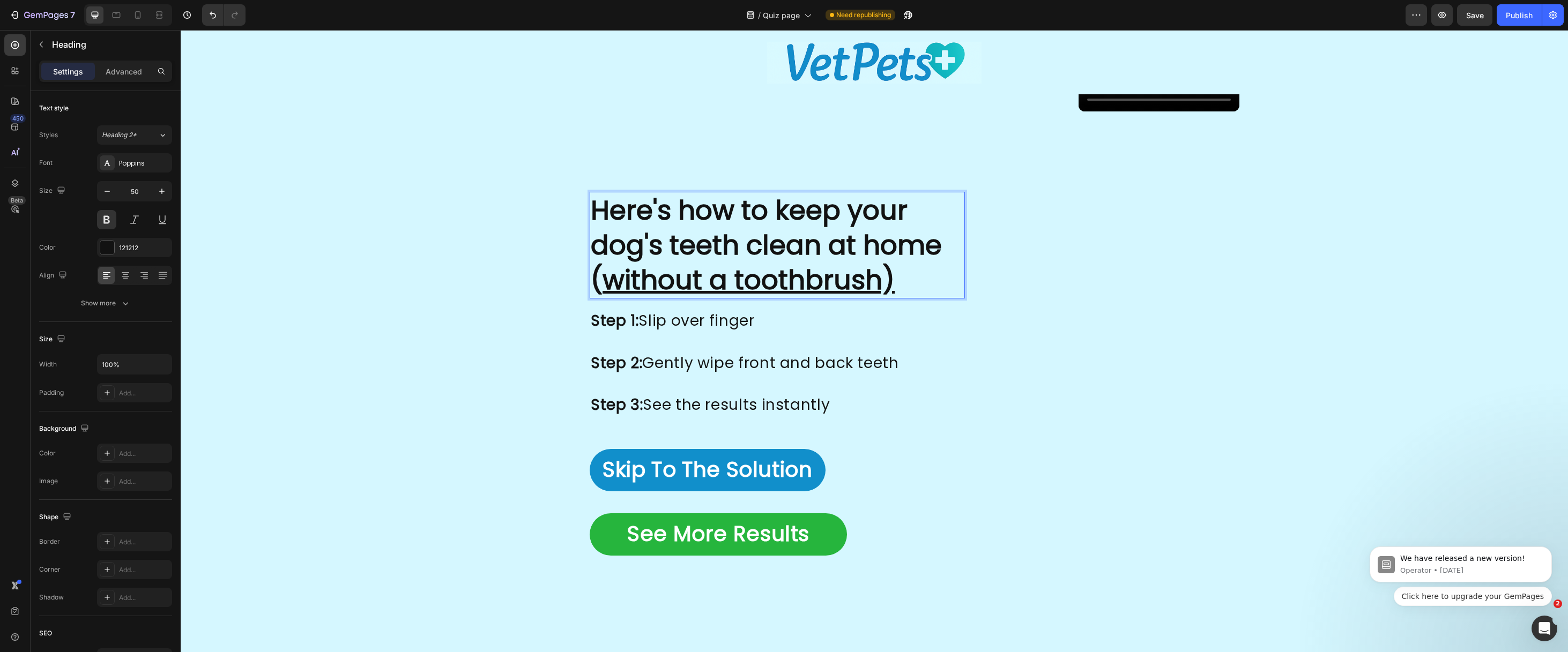
click at [680, 280] on u "without a toothbrush)" at bounding box center [748, 280] width 292 height 38
drag, startPoint x: 684, startPoint y: 282, endPoint x: 377, endPoint y: 285, distance: 307.0
click at [590, 285] on h2 "Here's how to keep your dog's teeth clean at home ( without a toothbrush)" at bounding box center [777, 245] width 375 height 107
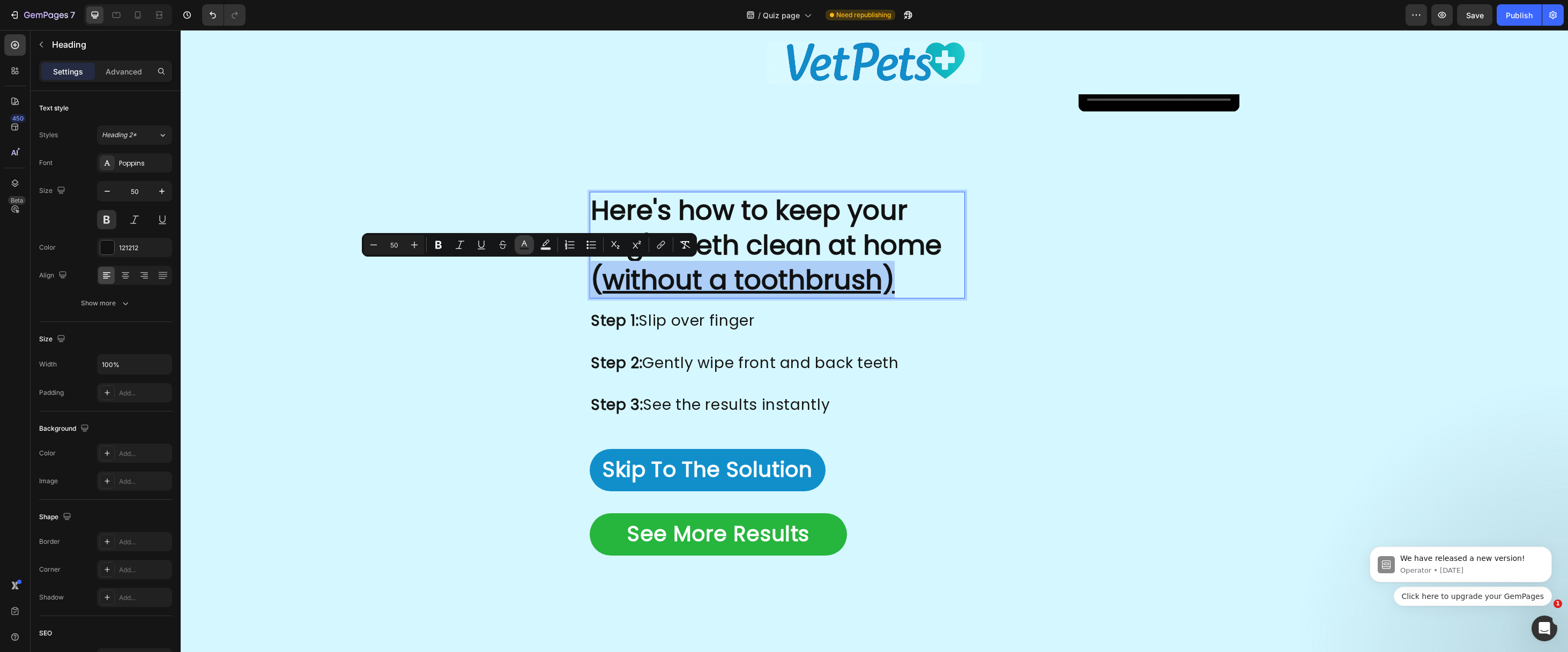
click at [527, 244] on icon "Editor contextual toolbar" at bounding box center [523, 245] width 11 height 11
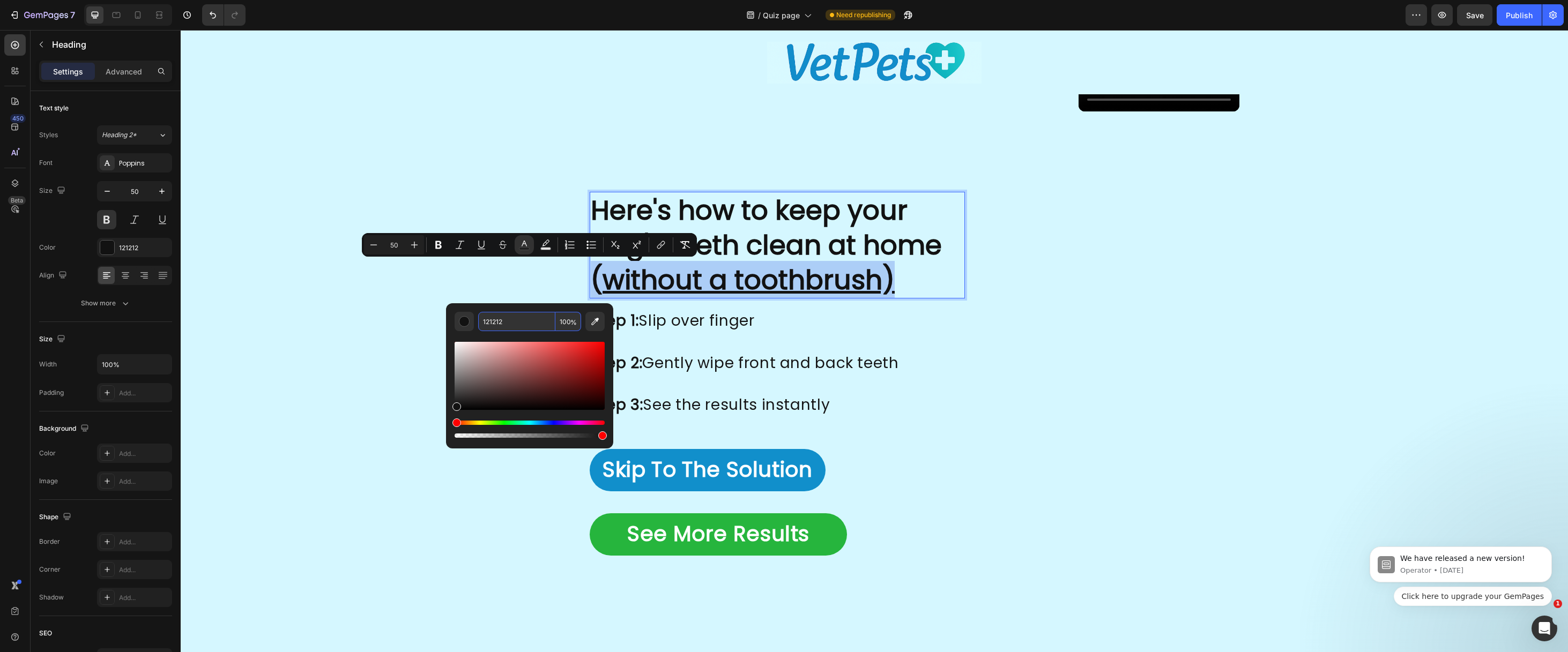
click at [508, 323] on input "121212" at bounding box center [516, 321] width 77 height 19
paste input "26B53D"
type input "26B53D"
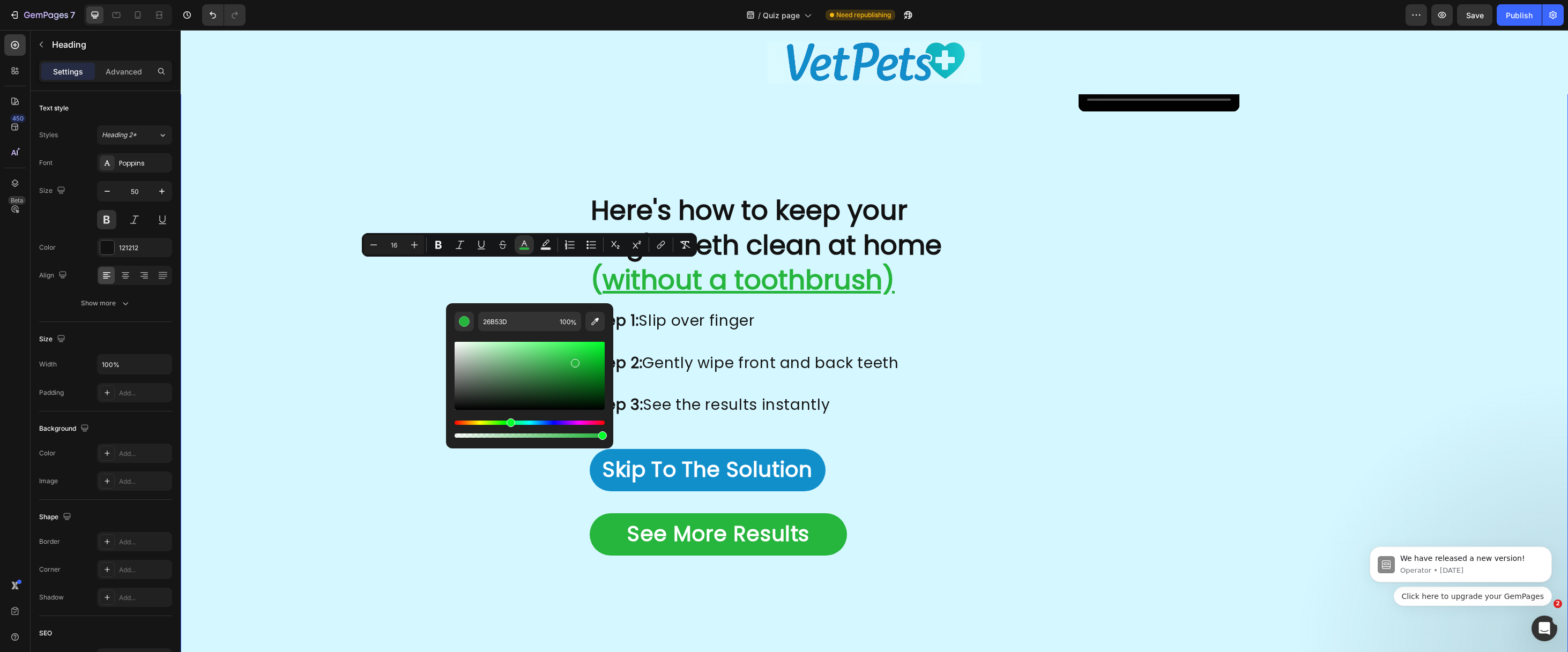
click at [509, 311] on div "Here's how to keep your dog's teeth clean at home ( without a toothbrush) Headi…" at bounding box center [791, 297] width 562 height 533
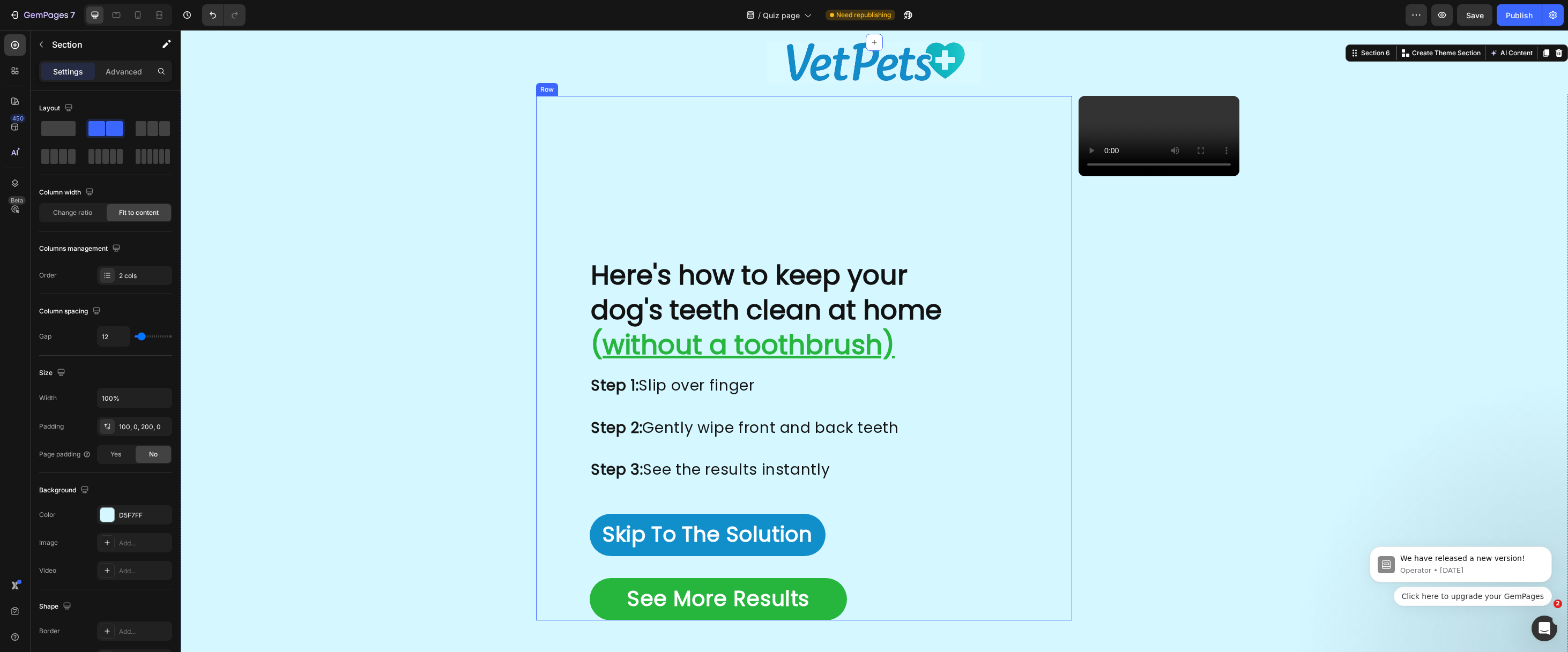
scroll to position [2083, 0]
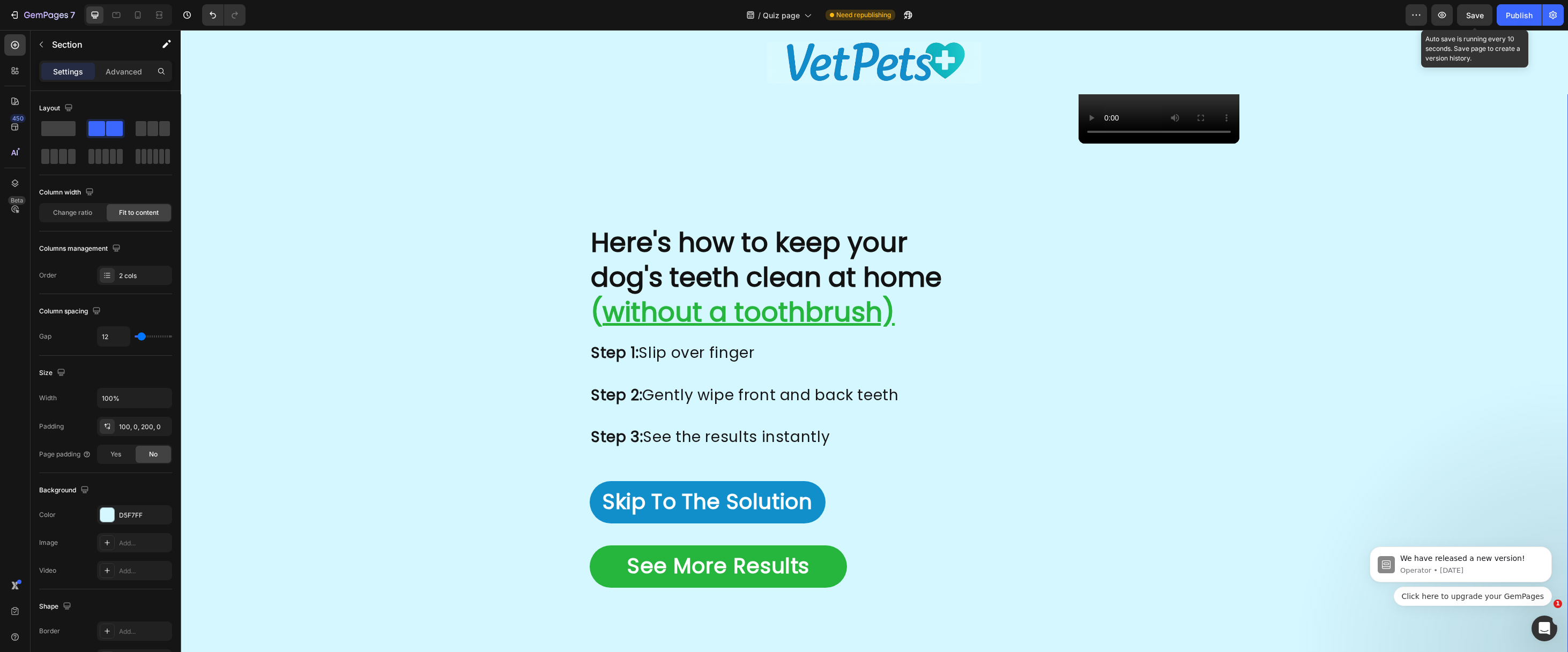
click at [1477, 18] on span "Save" at bounding box center [1474, 15] width 17 height 9
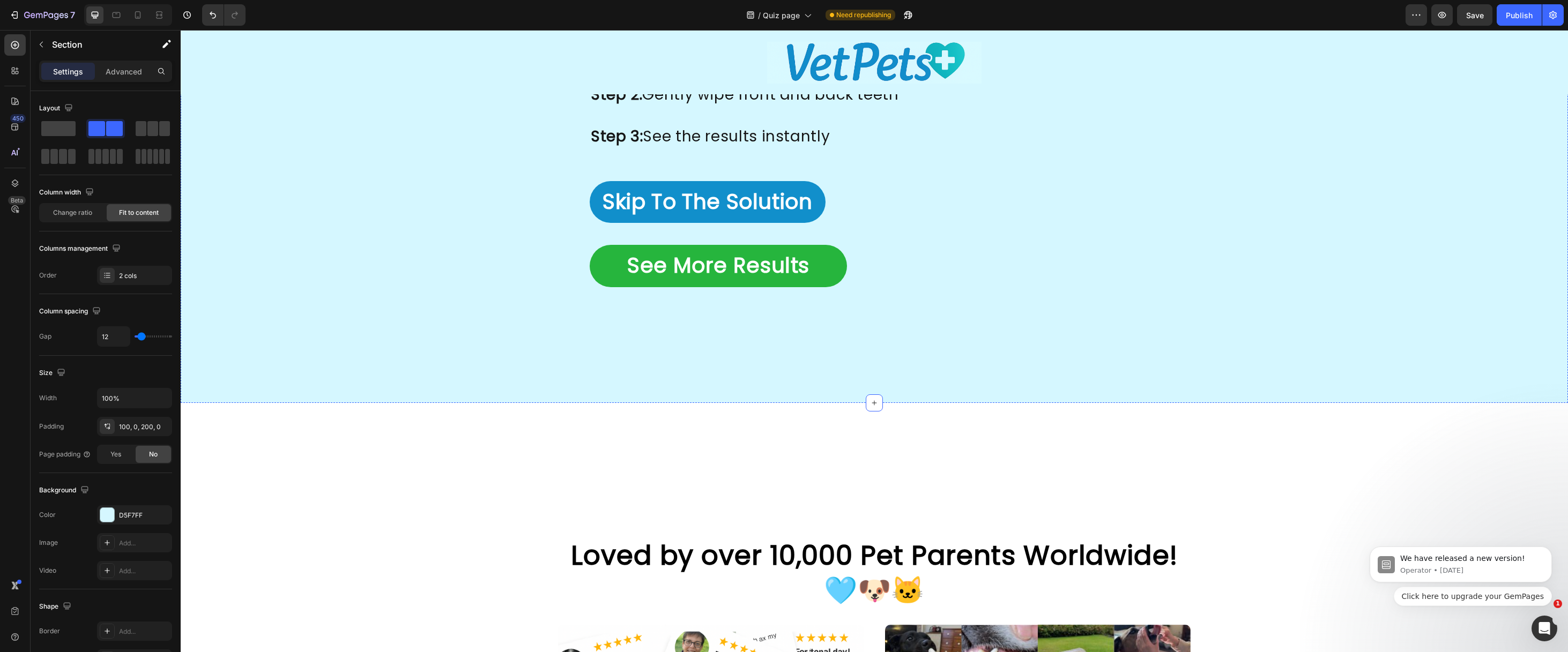
scroll to position [2172, 0]
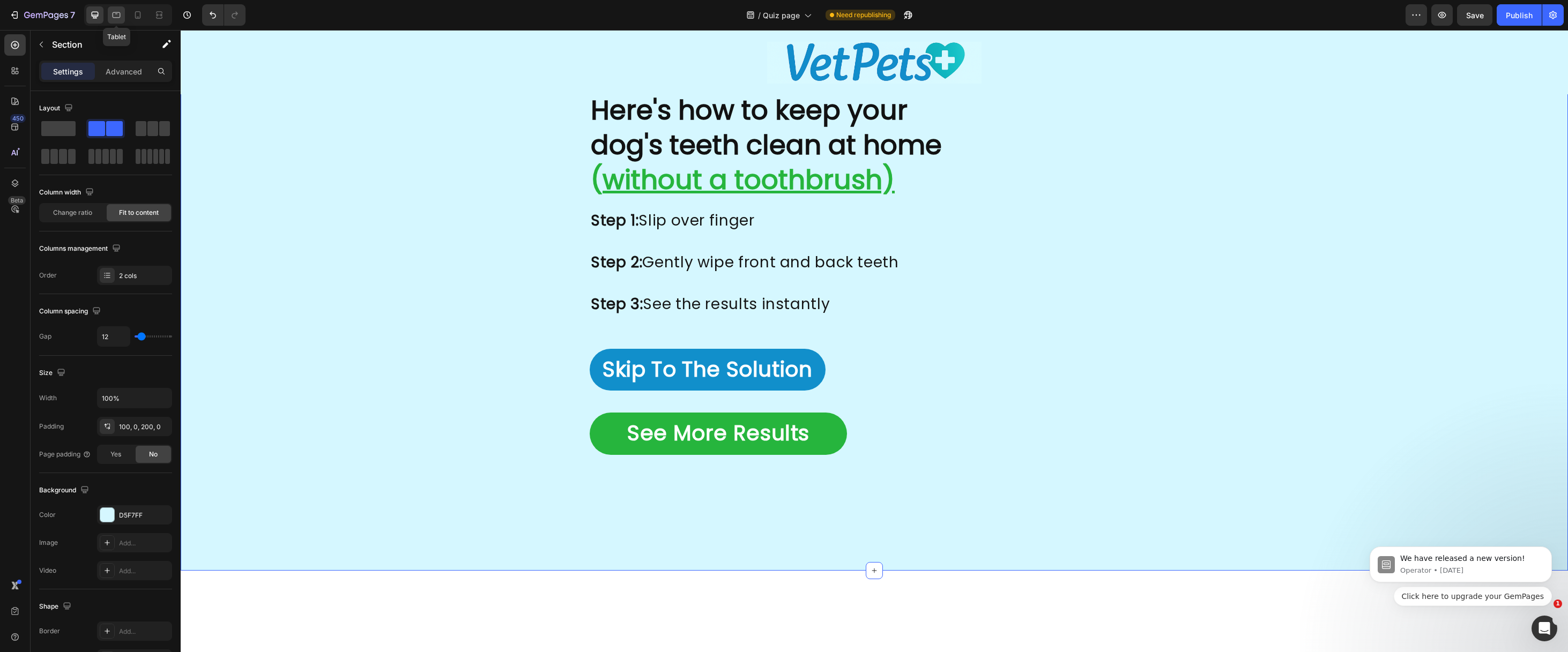
click at [120, 19] on icon at bounding box center [116, 15] width 11 height 11
type input "0"
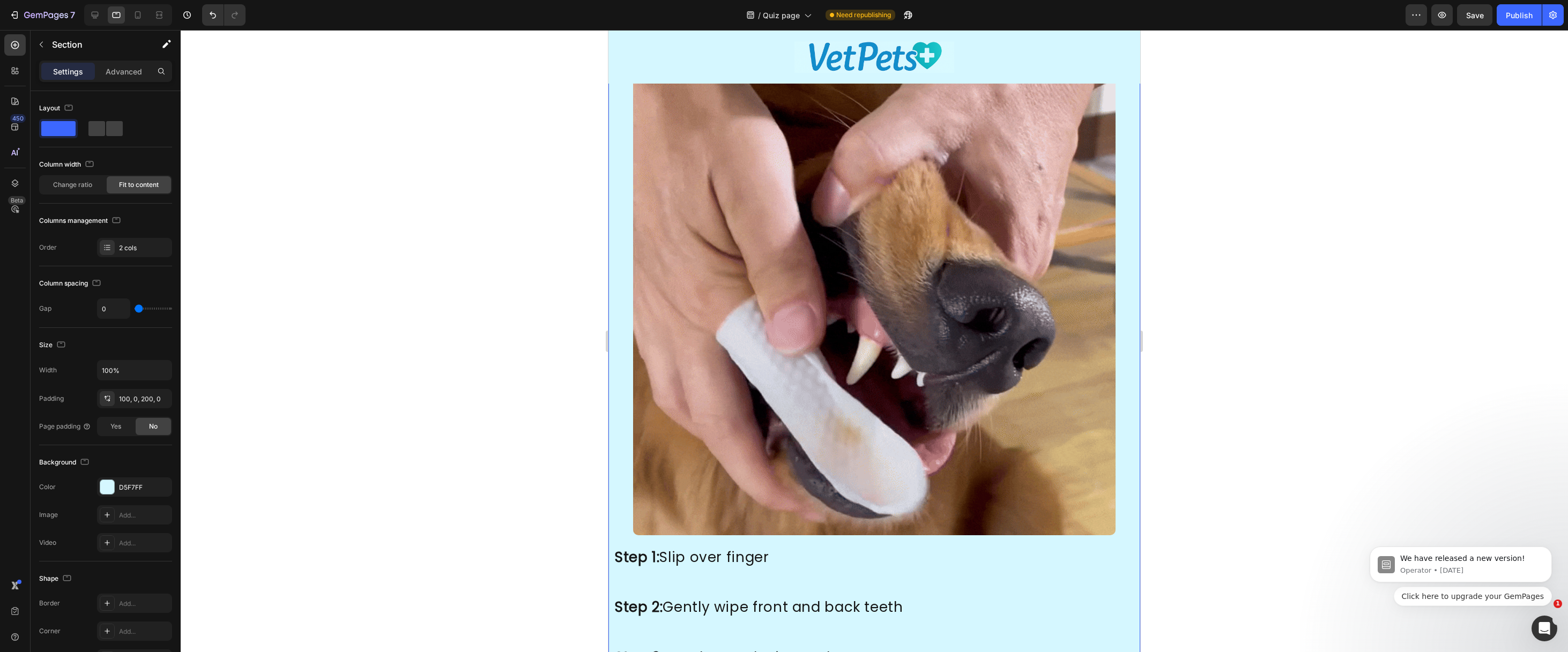
scroll to position [2565, 0]
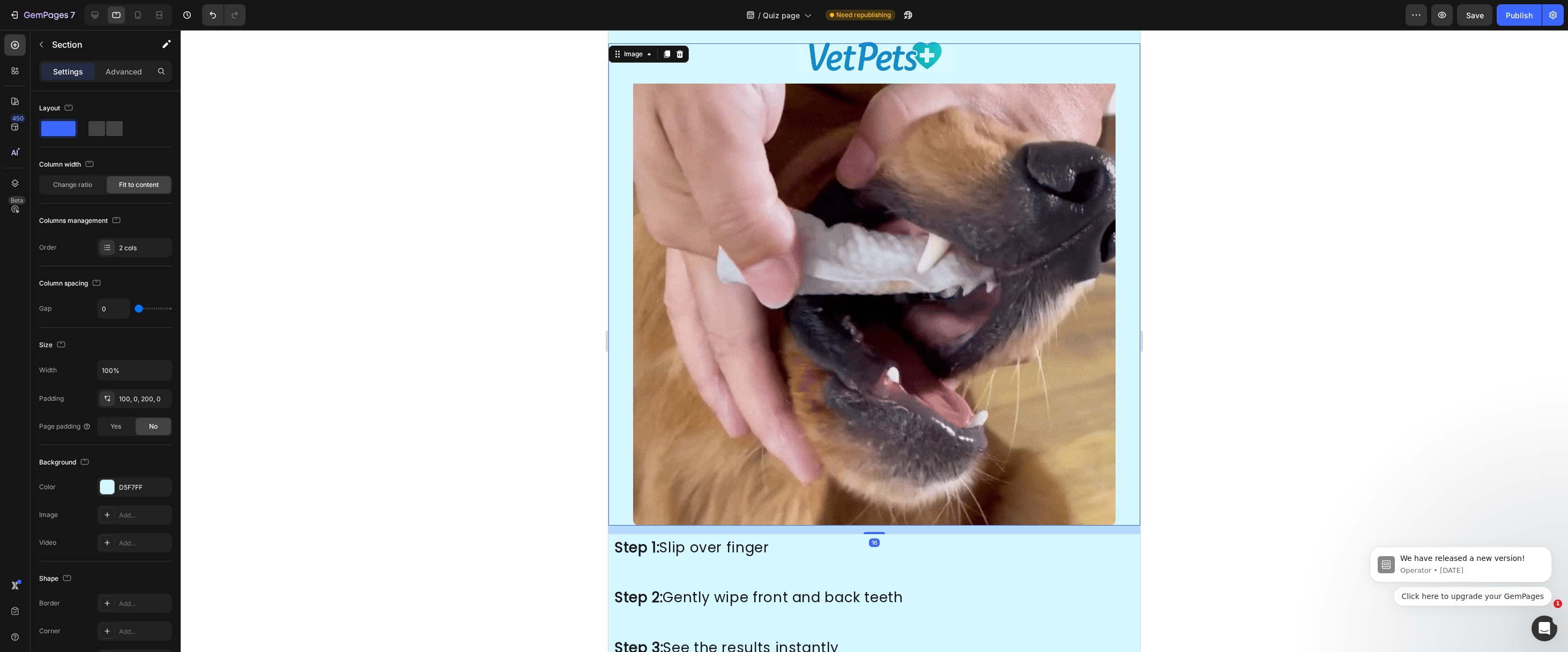
click at [857, 290] on img at bounding box center [874, 285] width 483 height 483
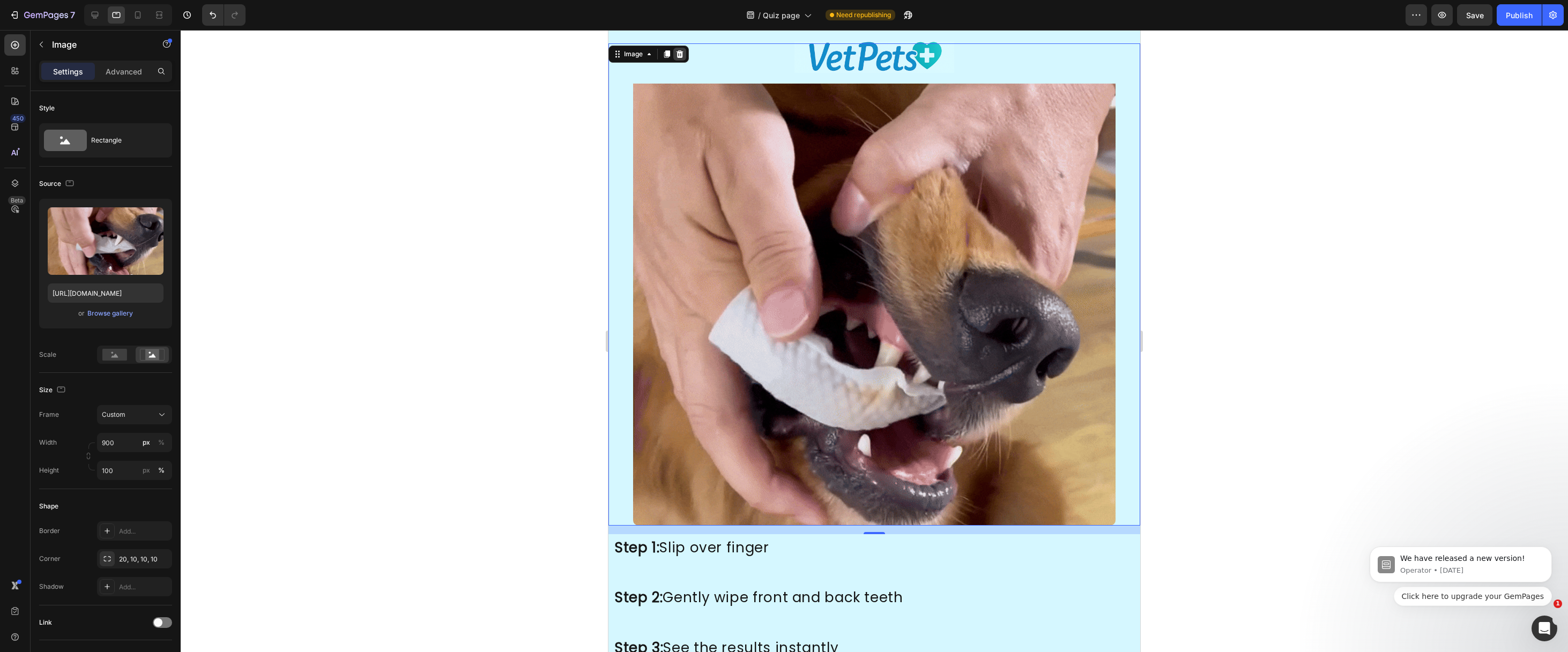
click at [678, 57] on icon at bounding box center [679, 54] width 8 height 8
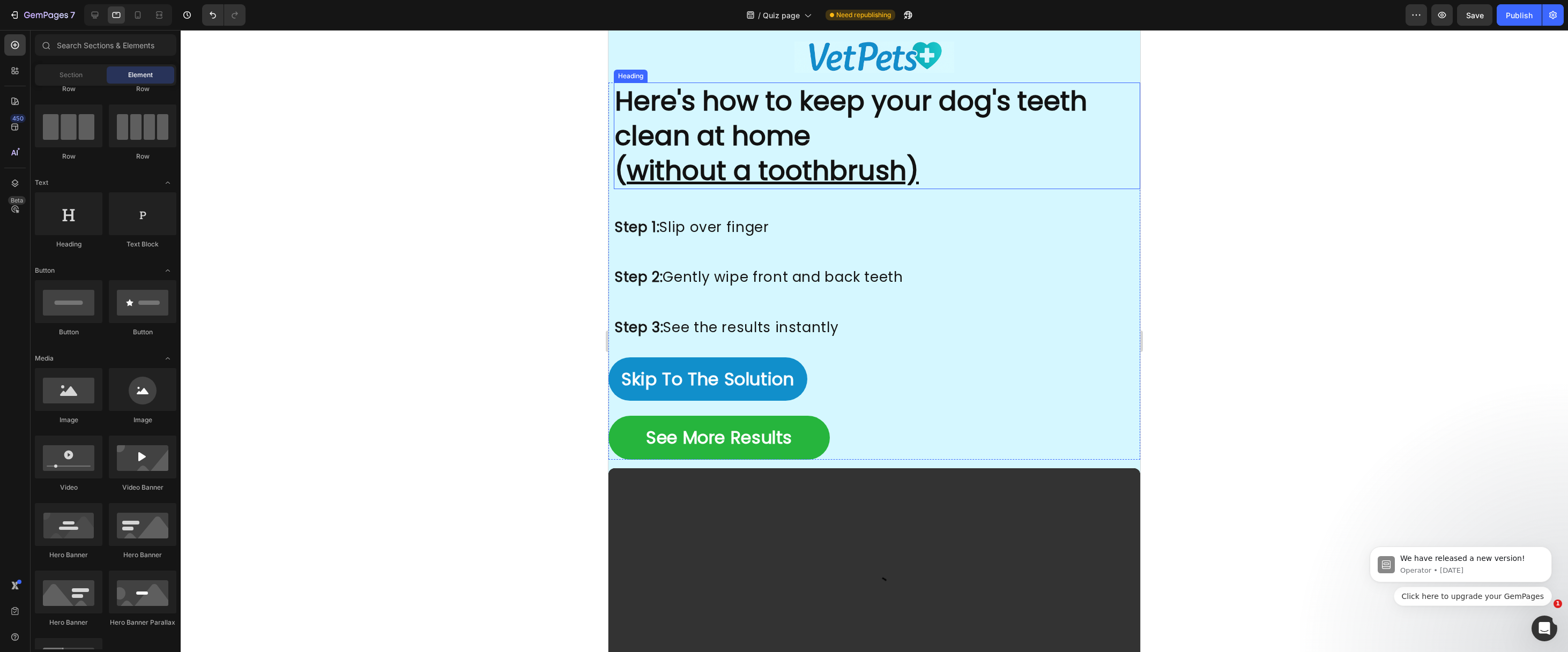
scroll to position [2638, 0]
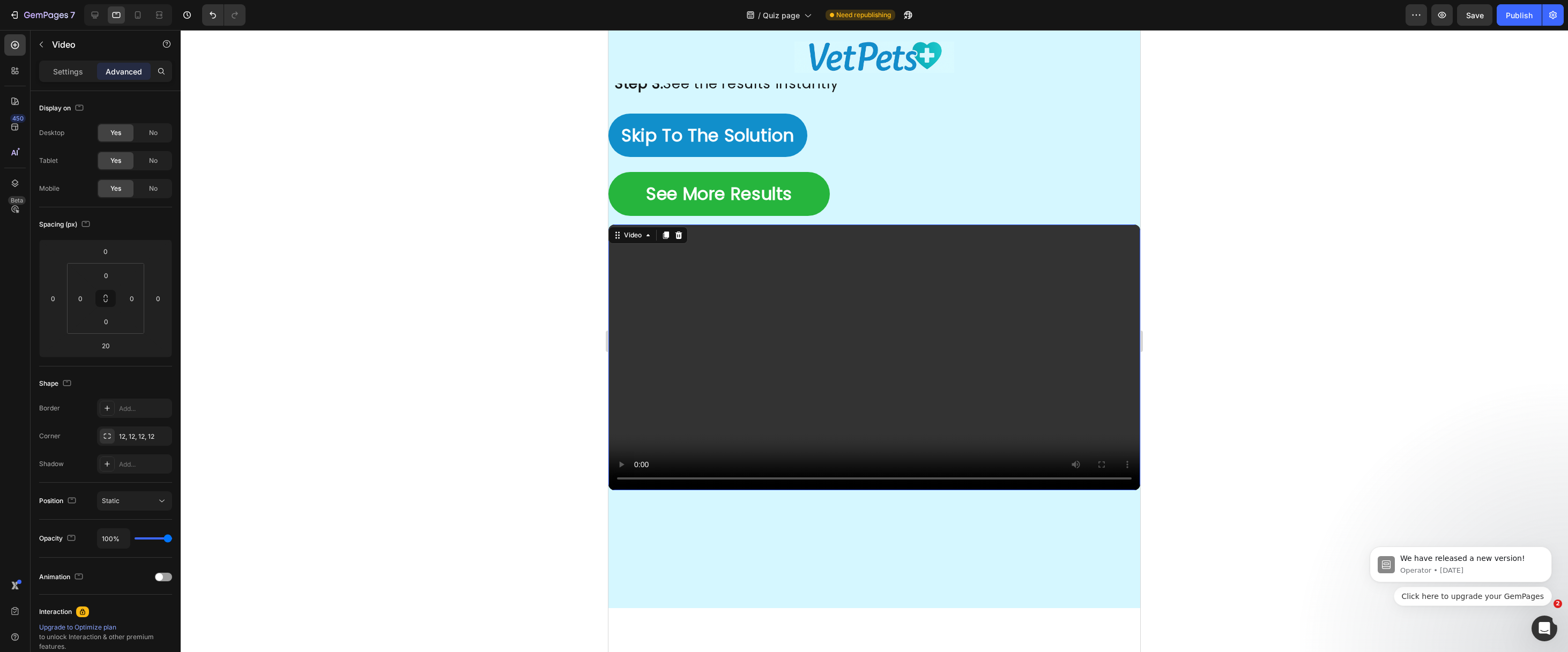
click at [738, 320] on video at bounding box center [874, 358] width 532 height 265
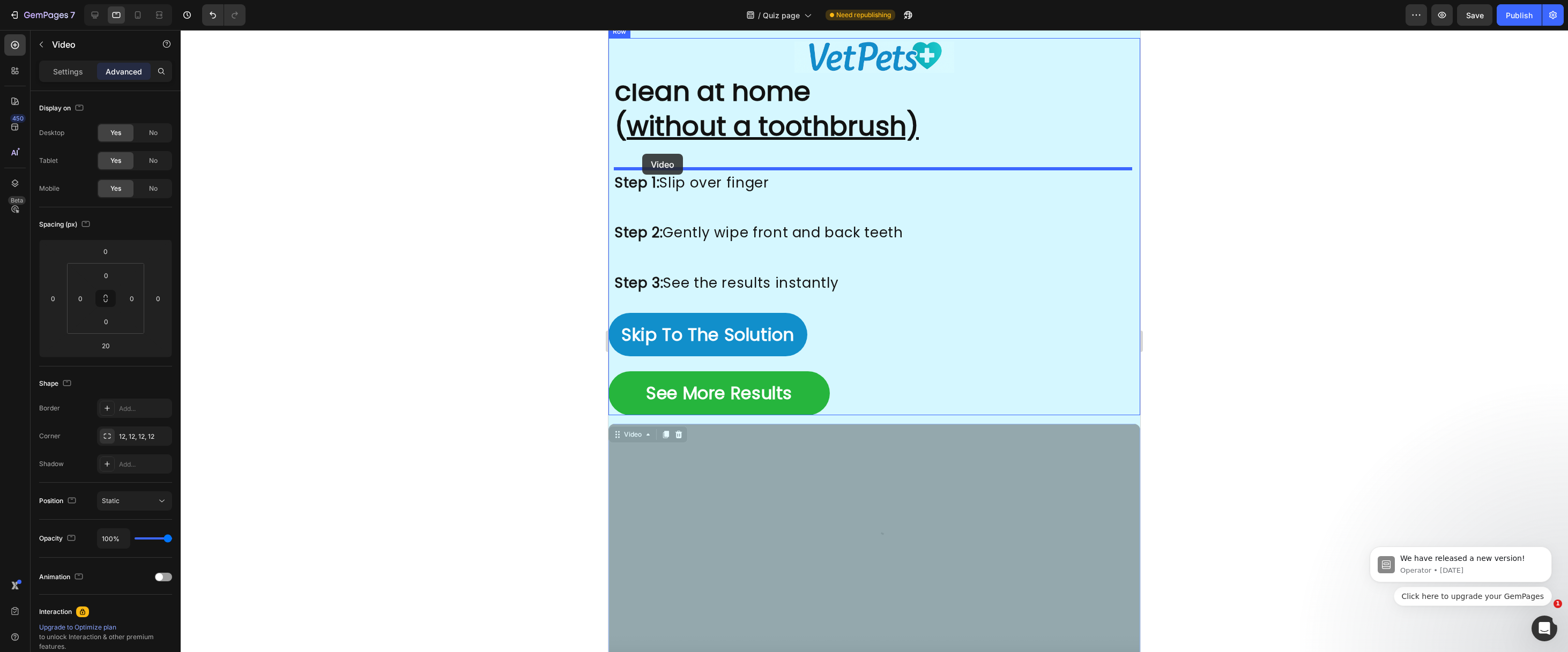
scroll to position [2438, 0]
drag, startPoint x: 617, startPoint y: 234, endPoint x: 642, endPoint y: 153, distance: 84.8
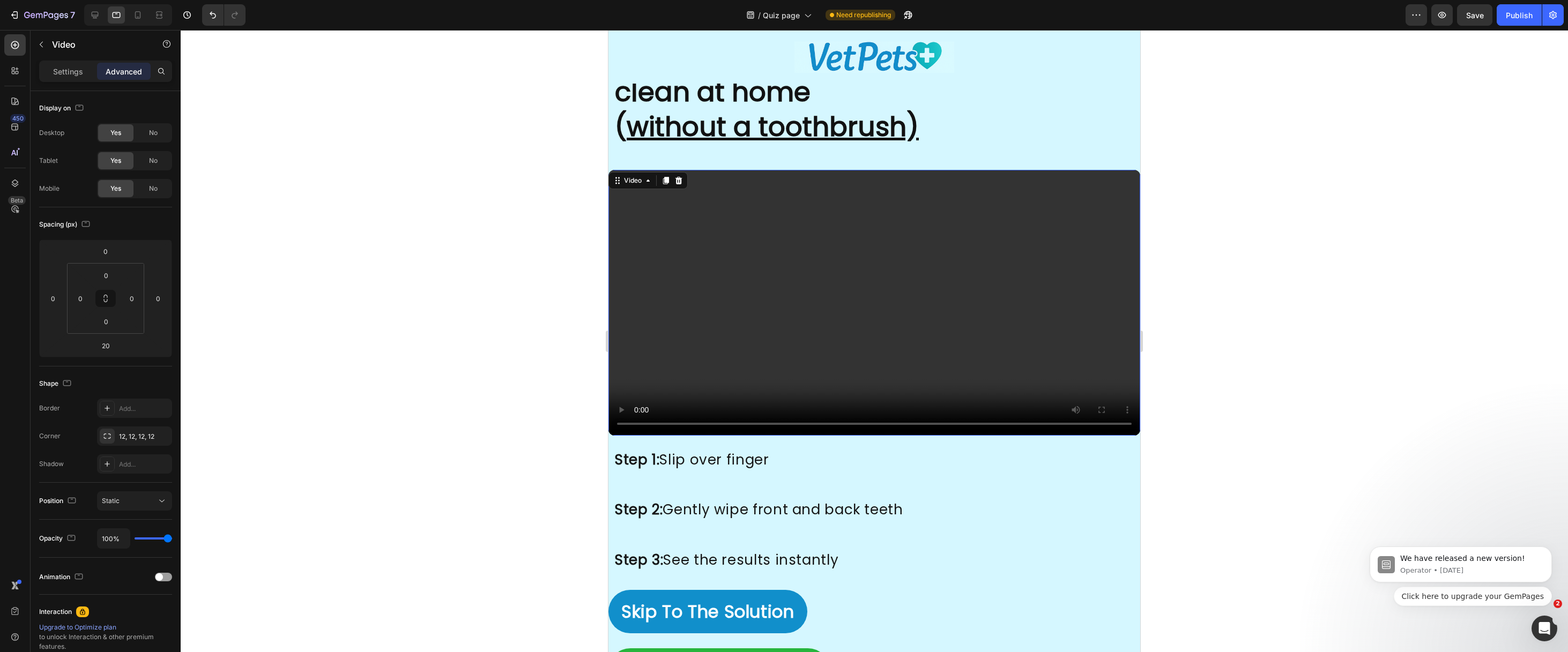
click at [792, 187] on video at bounding box center [874, 303] width 532 height 265
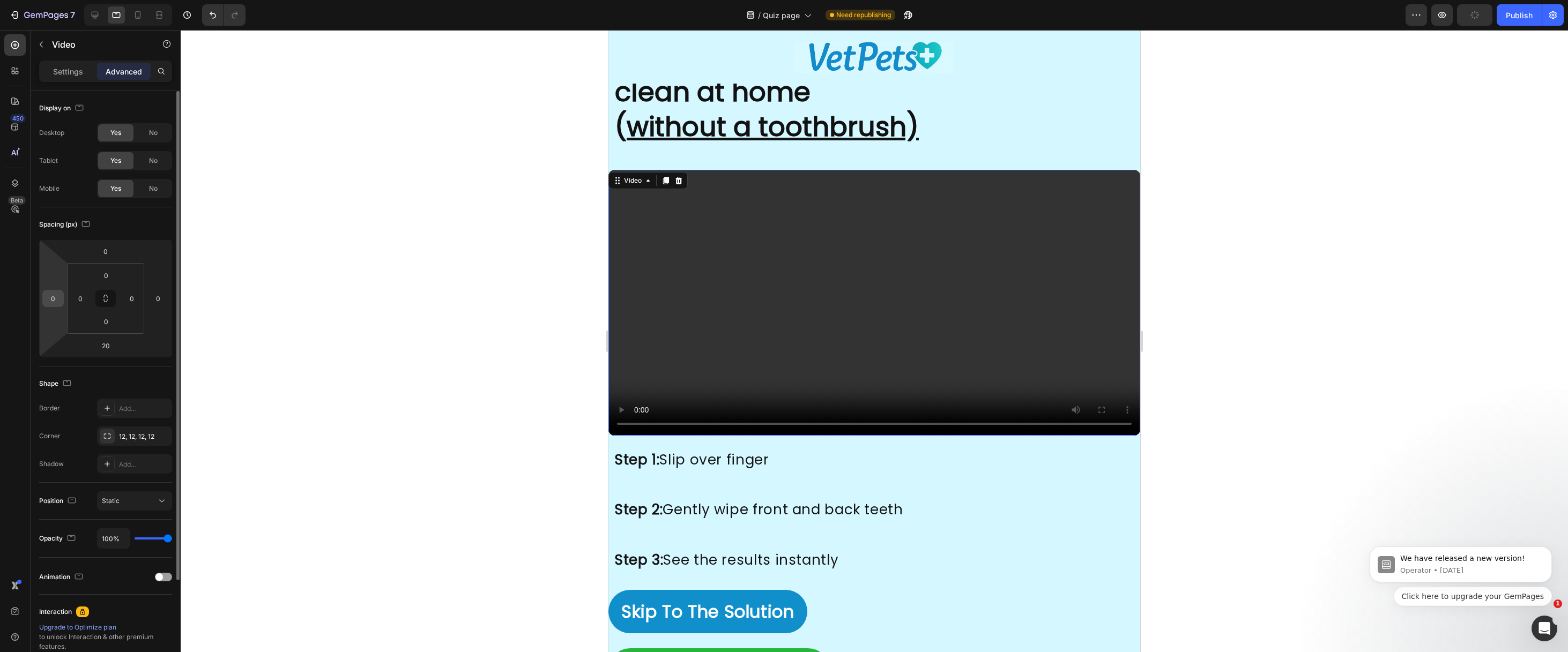
click at [57, 297] on input "0" at bounding box center [52, 298] width 16 height 16
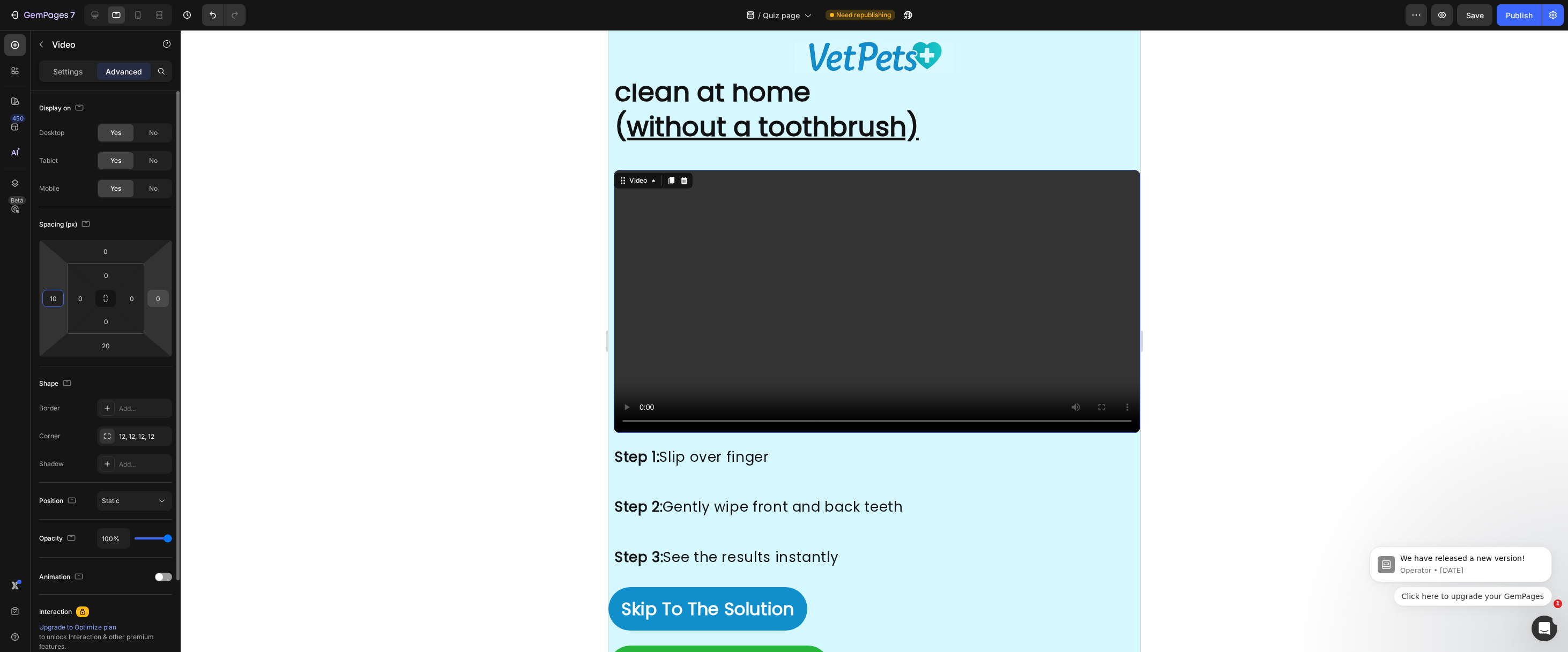
type input "10"
click at [155, 302] on input "0" at bounding box center [158, 298] width 16 height 16
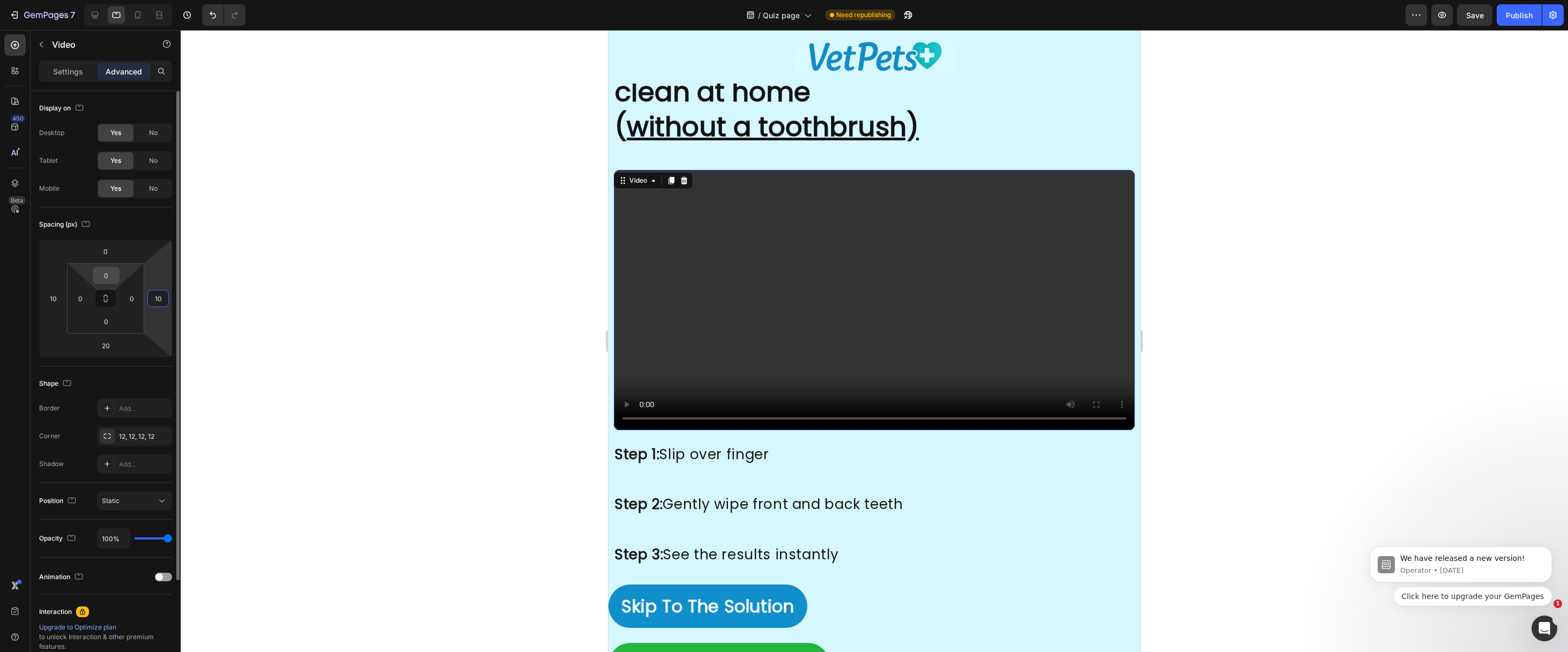
type input "10"
click at [111, 275] on input "0" at bounding box center [106, 275] width 22 height 16
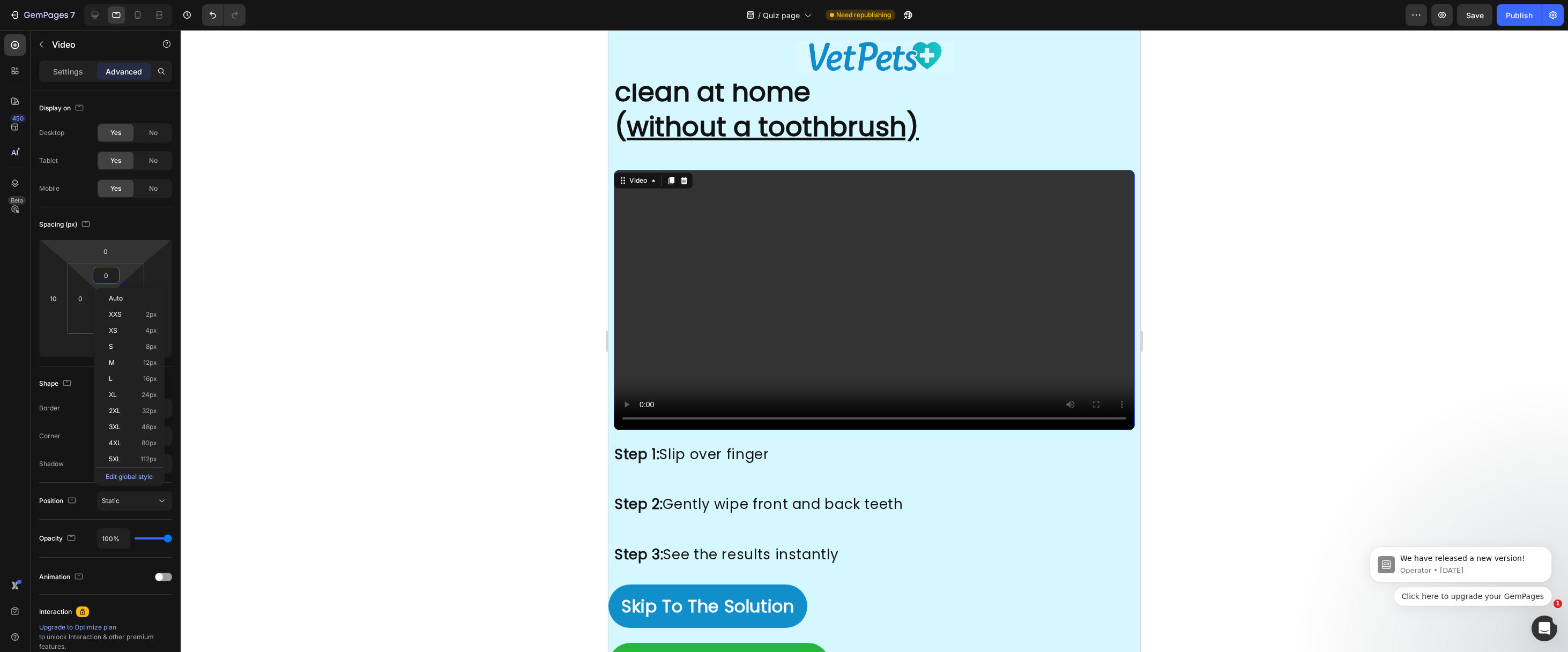
click at [80, 85] on div "Settings Advanced" at bounding box center [105, 75] width 150 height 31
click at [80, 83] on div "Settings Advanced" at bounding box center [105, 75] width 150 height 31
click at [80, 75] on p "Settings" at bounding box center [68, 71] width 30 height 12
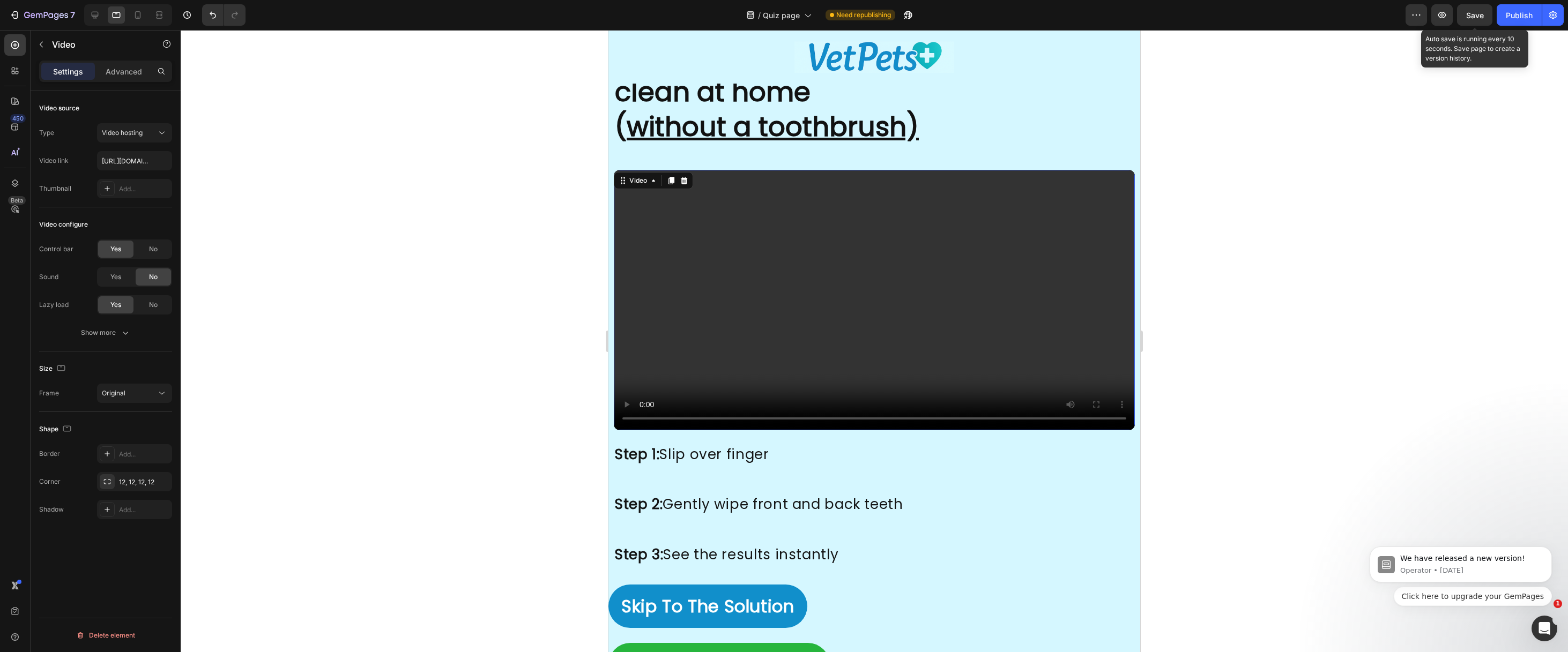
click at [1479, 13] on span "Save" at bounding box center [1474, 15] width 17 height 9
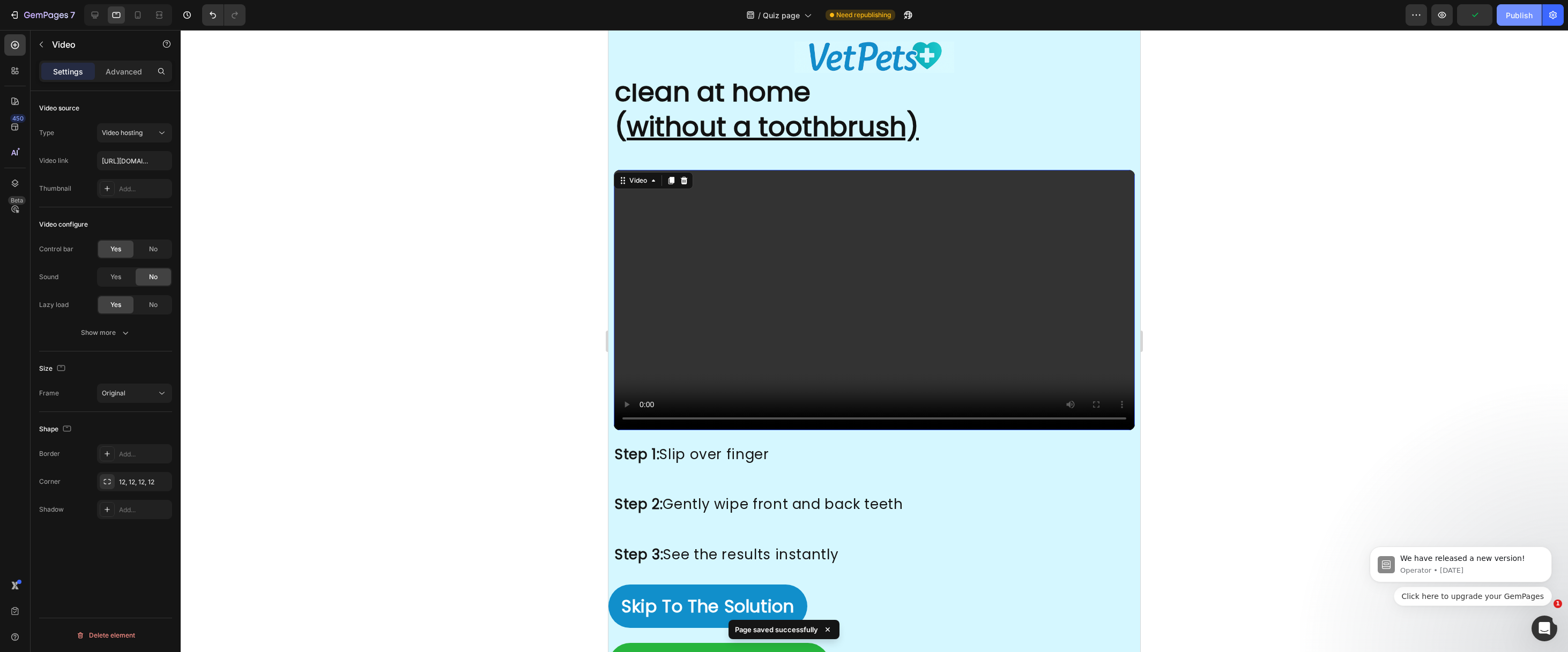
click at [1521, 19] on div "Publish" at bounding box center [1519, 16] width 27 height 12
click at [148, 11] on div at bounding box center [128, 15] width 88 height 22
click at [146, 14] on div at bounding box center [138, 15] width 17 height 17
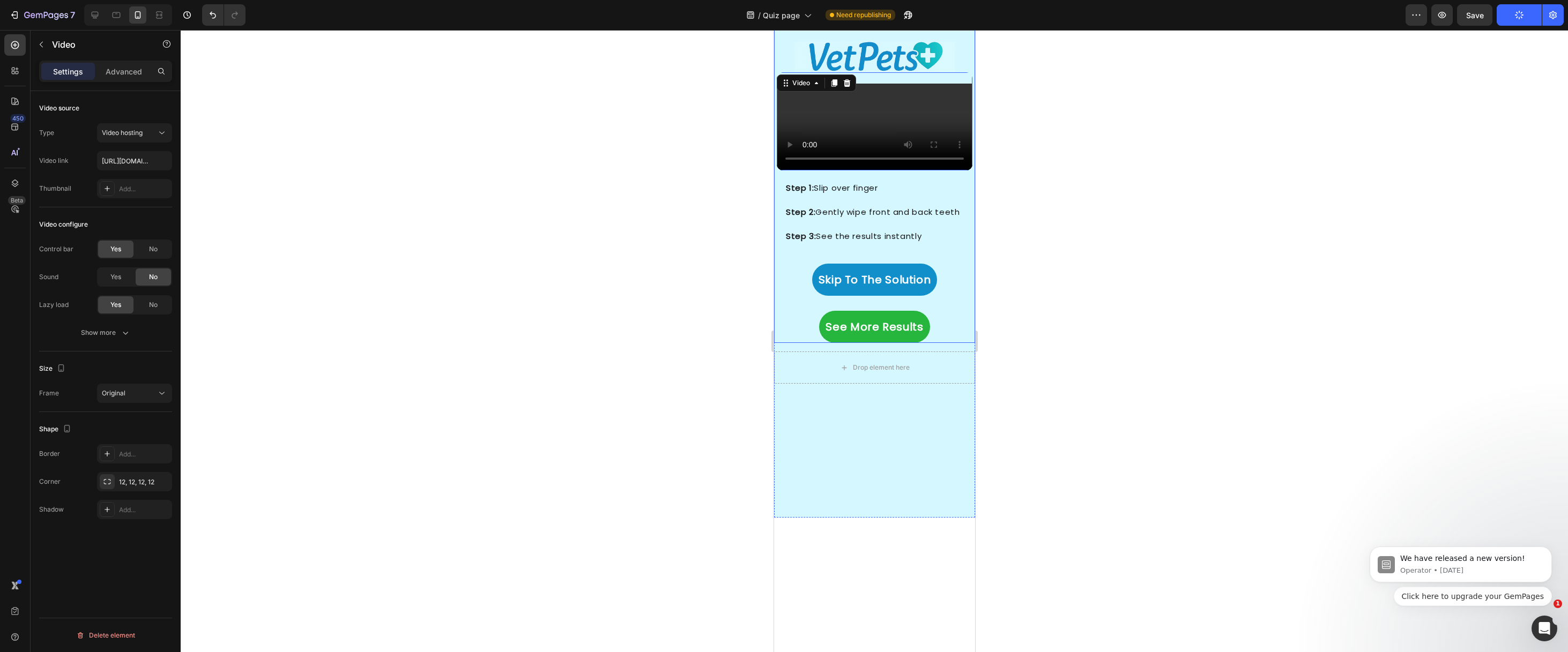
scroll to position [2529, 0]
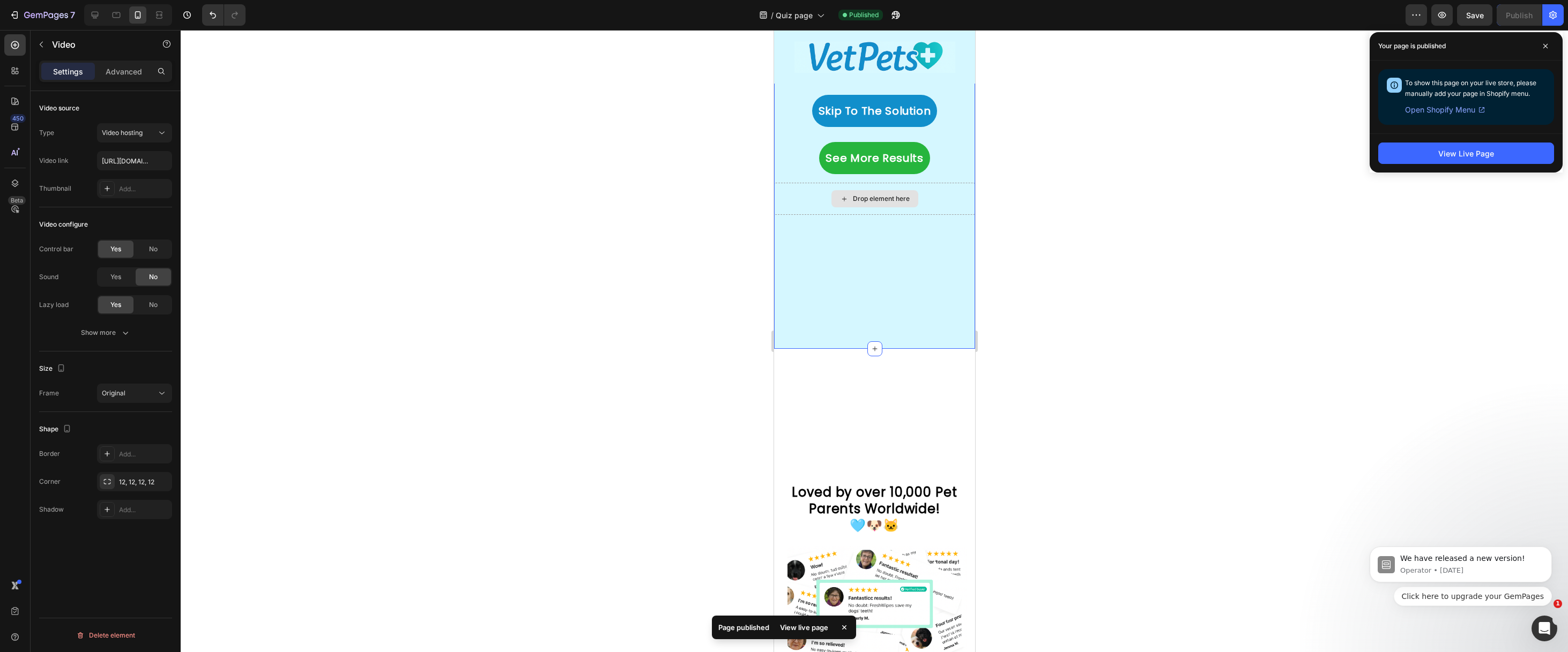
click at [804, 215] on div "Drop element here" at bounding box center [874, 198] width 201 height 32
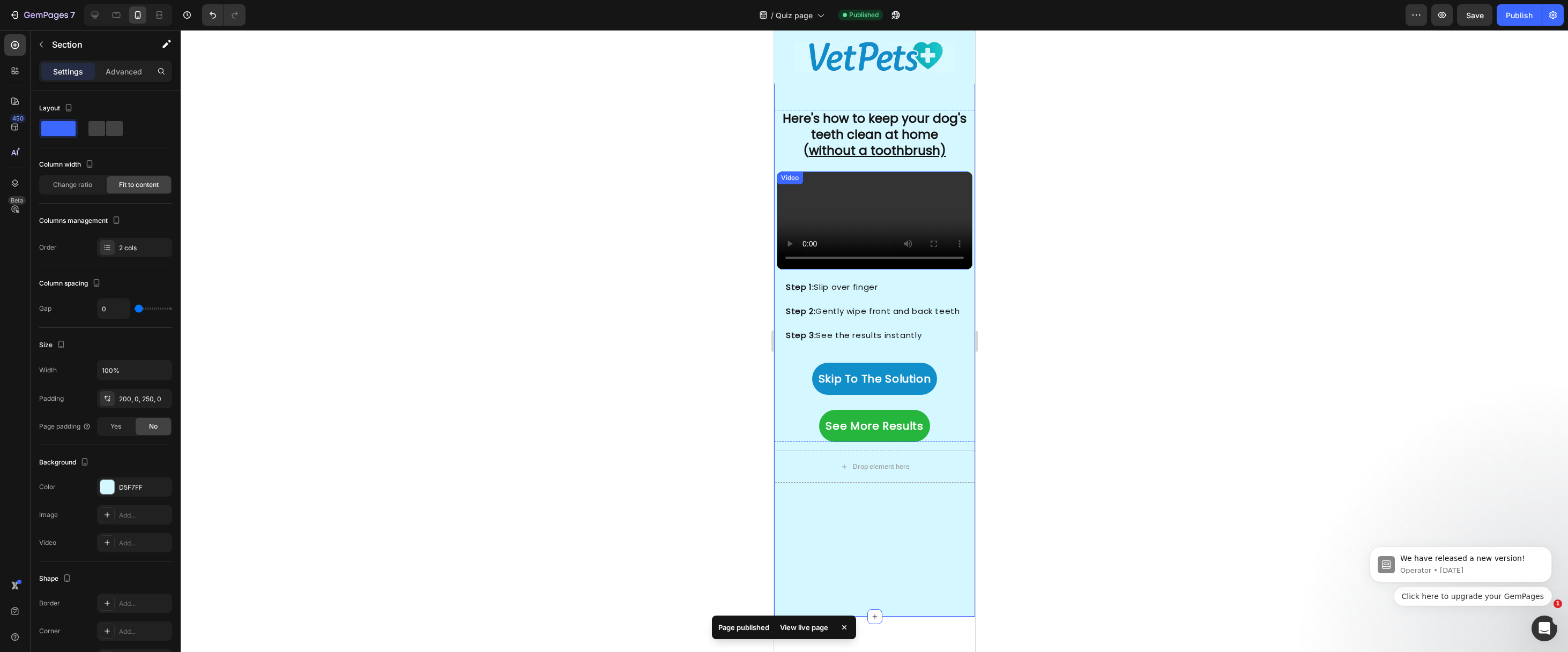
scroll to position [2257, 0]
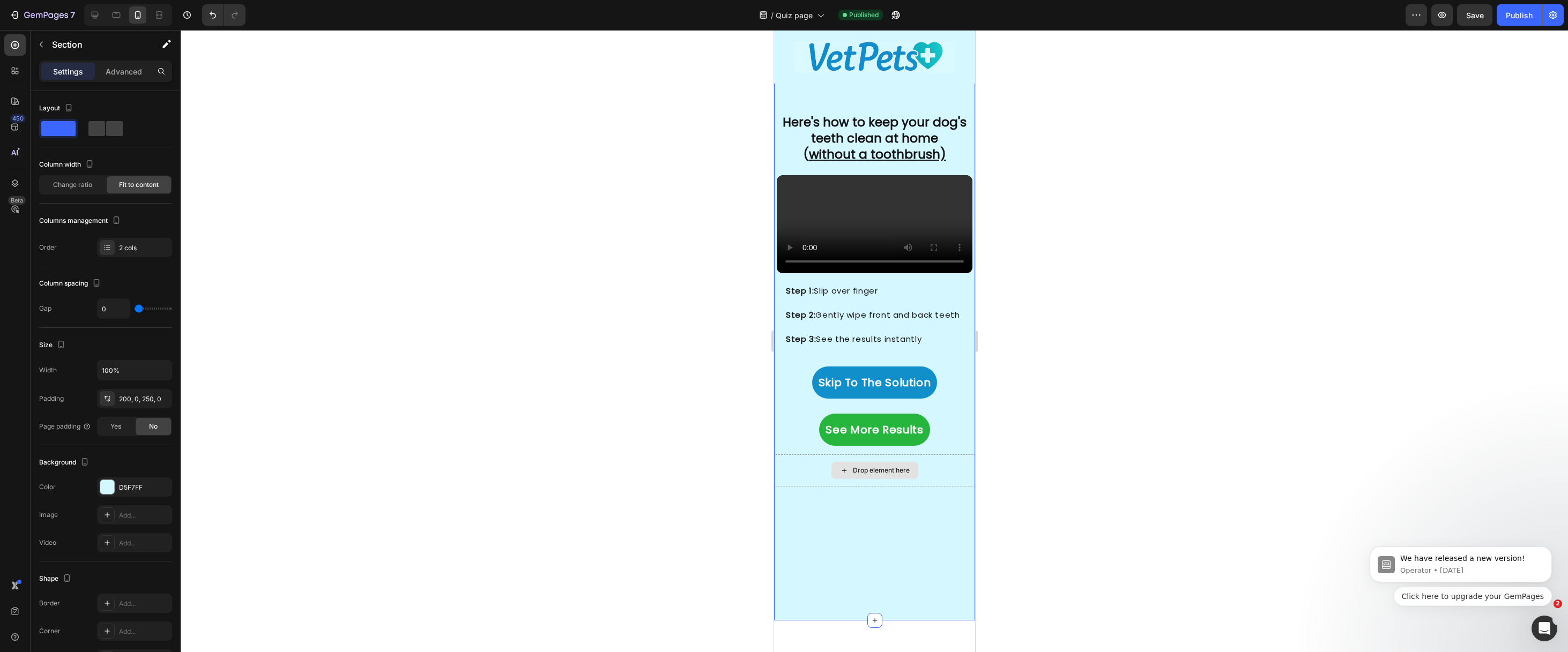
click at [822, 487] on div "Drop element here" at bounding box center [874, 470] width 201 height 32
click at [805, 487] on div "Drop element here" at bounding box center [874, 470] width 201 height 32
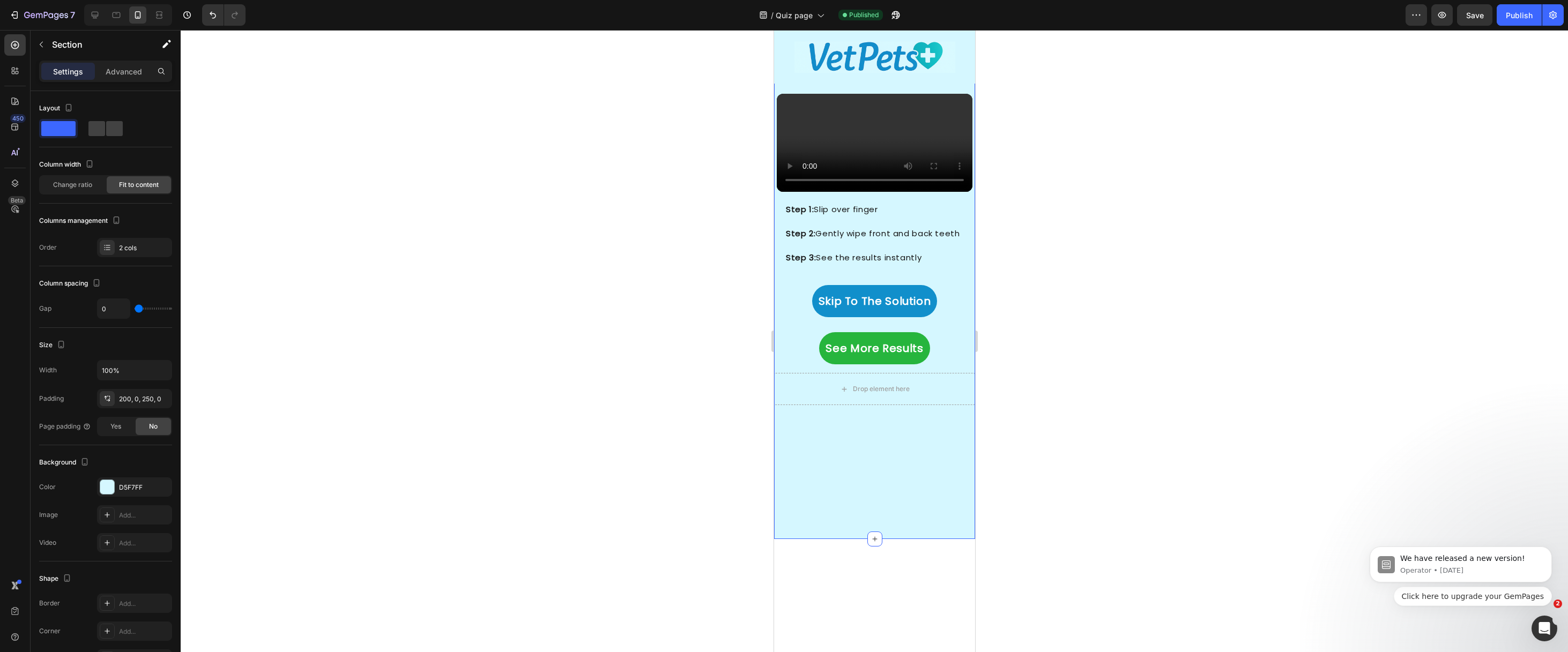
scroll to position [2349, 0]
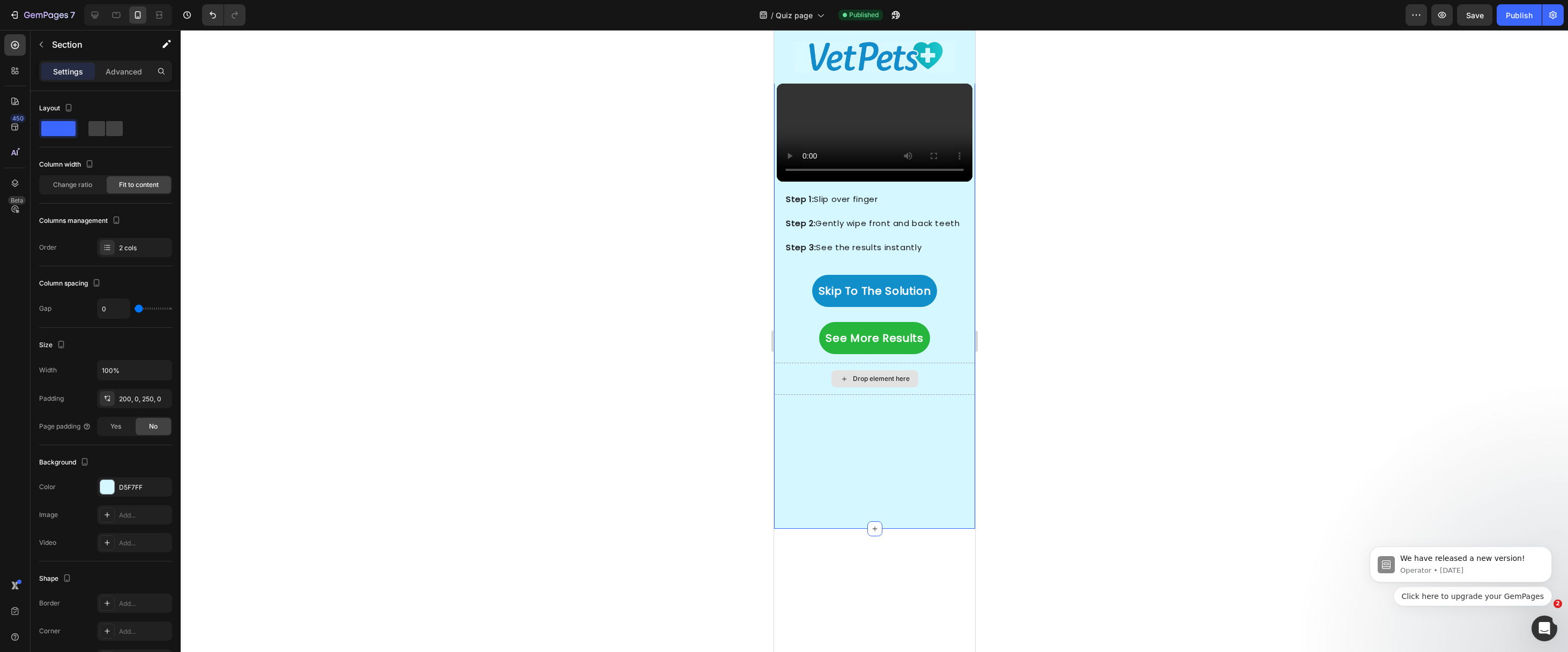
click at [796, 395] on div "Drop element here" at bounding box center [874, 378] width 201 height 32
click at [836, 529] on div "Here's how to keep your dog's teeth clean at home ( without a toothbrush) Headi…" at bounding box center [874, 221] width 201 height 614
click at [801, 395] on div "Drop element here" at bounding box center [874, 378] width 201 height 32
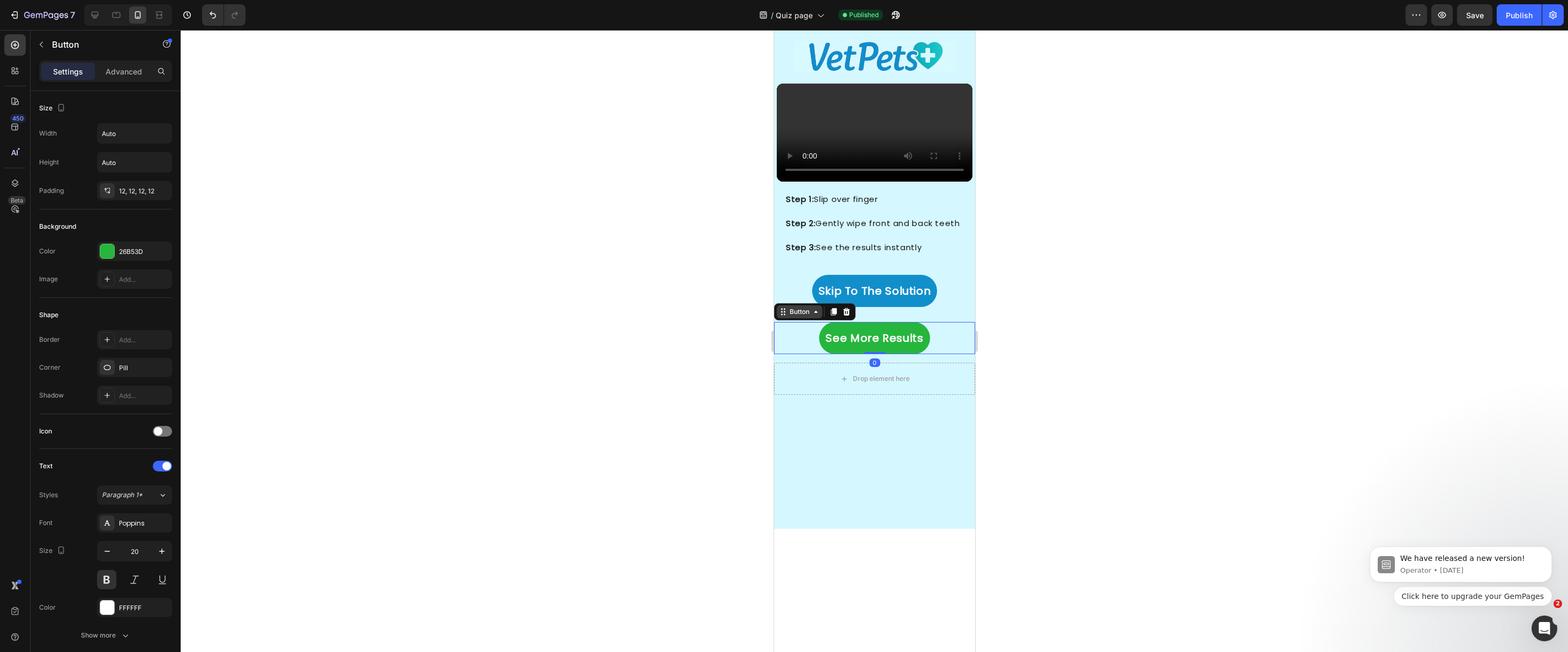
click at [799, 317] on div "Button" at bounding box center [799, 312] width 24 height 10
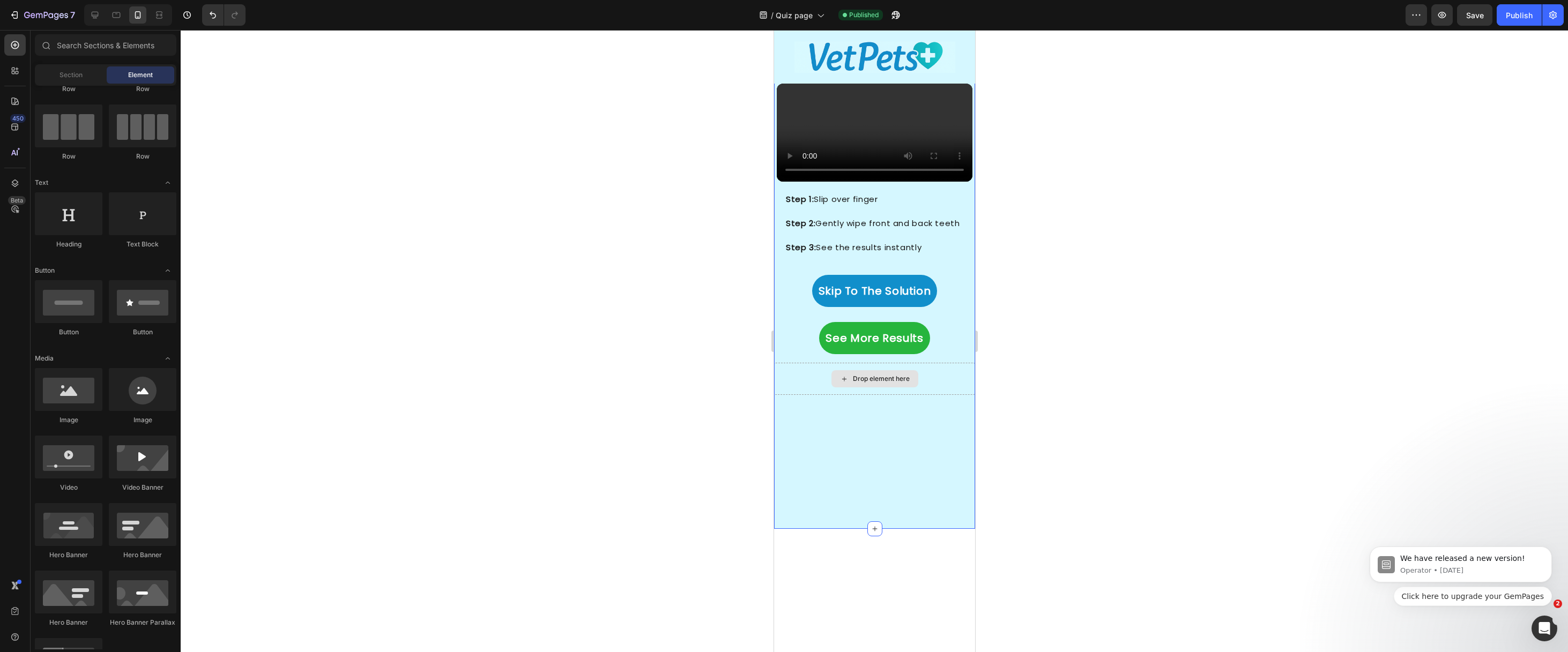
click at [899, 383] on div "Drop element here" at bounding box center [880, 379] width 56 height 8
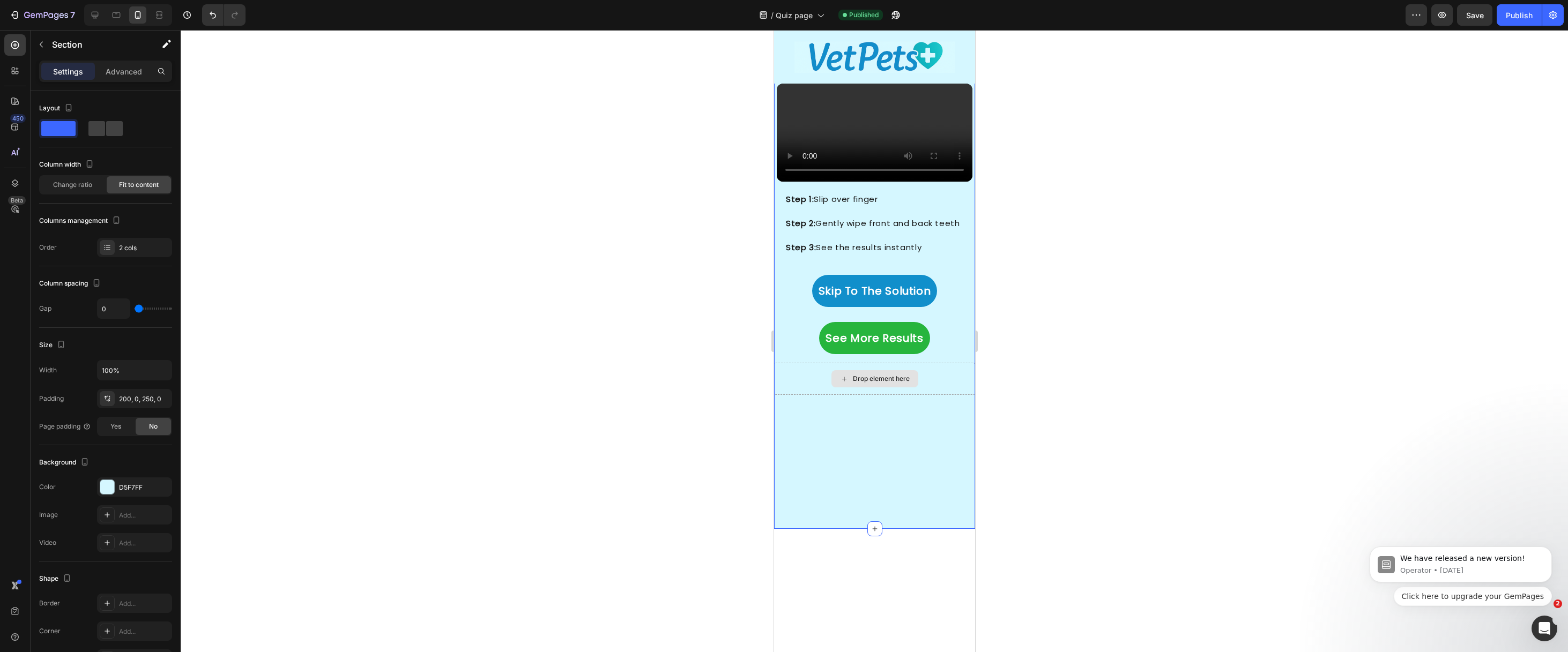
click at [931, 395] on div "Drop element here" at bounding box center [874, 378] width 201 height 32
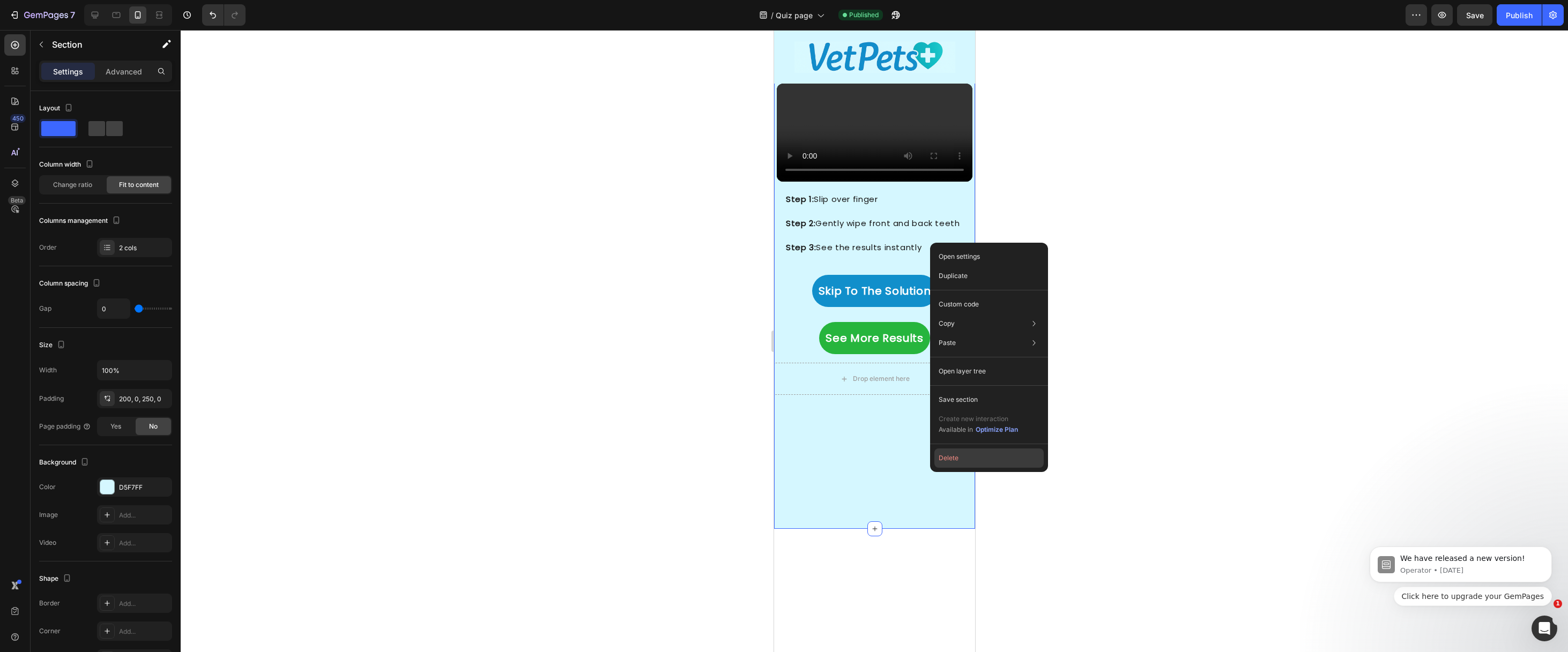
click at [952, 463] on button "Delete" at bounding box center [989, 458] width 110 height 19
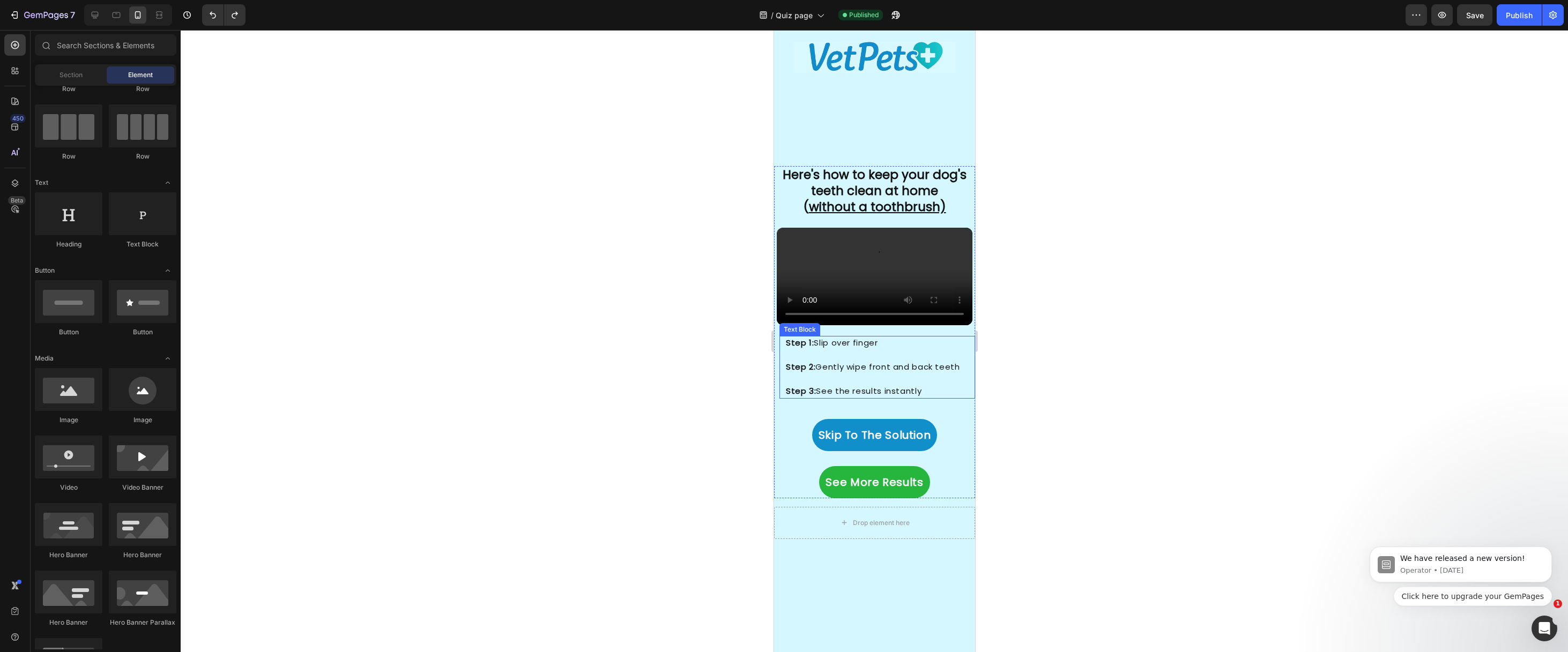
scroll to position [2127, 0]
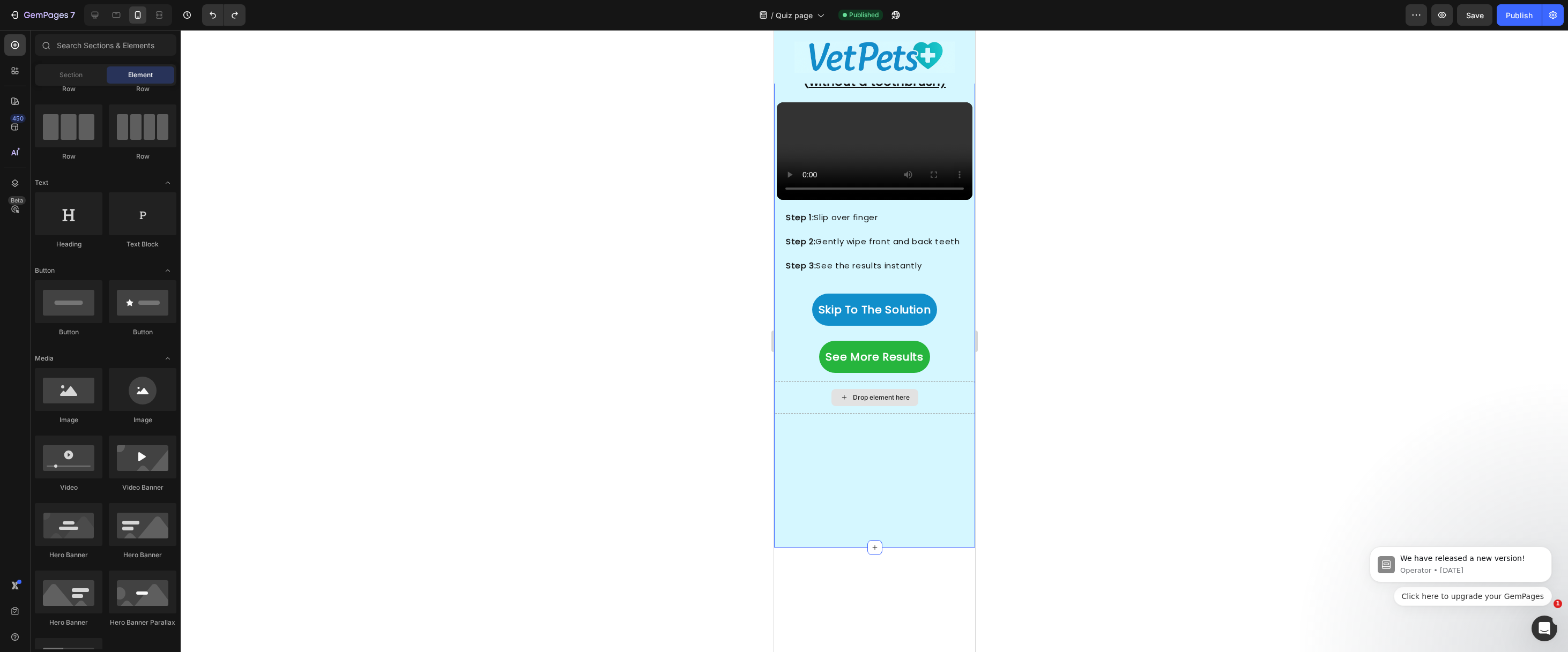
click at [821, 414] on div "Drop element here" at bounding box center [874, 397] width 201 height 32
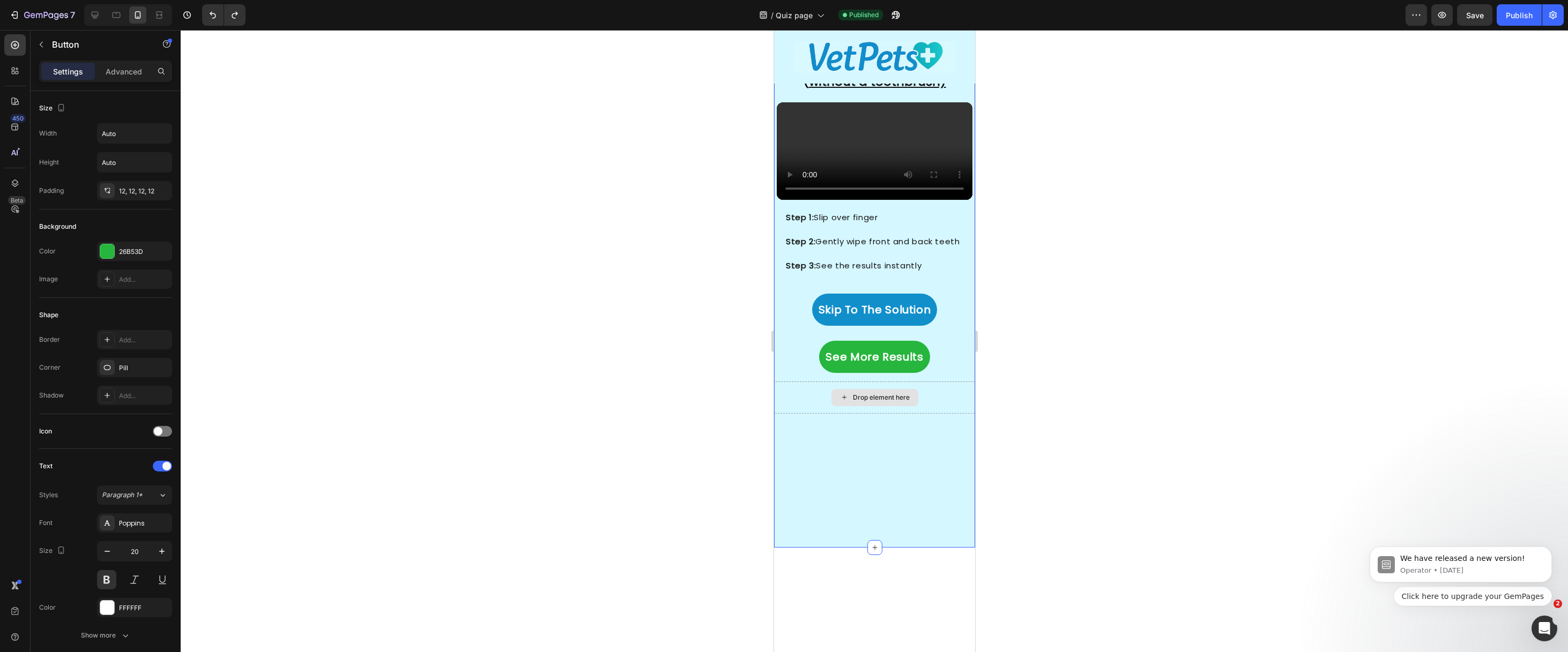
click at [800, 373] on div "See More Results Button" at bounding box center [874, 357] width 201 height 32
click at [148, 71] on div "Advanced" at bounding box center [124, 71] width 54 height 17
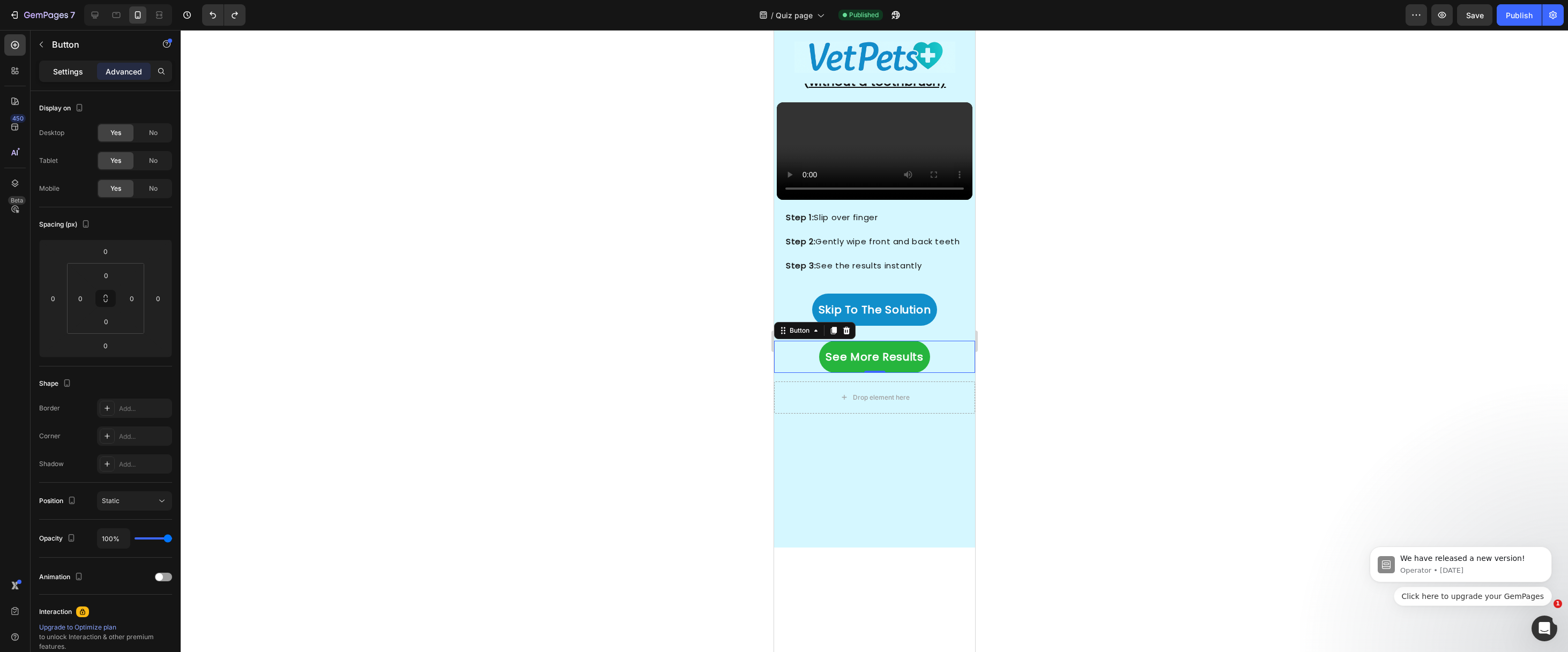
click at [69, 76] on div "Settings" at bounding box center [68, 71] width 54 height 17
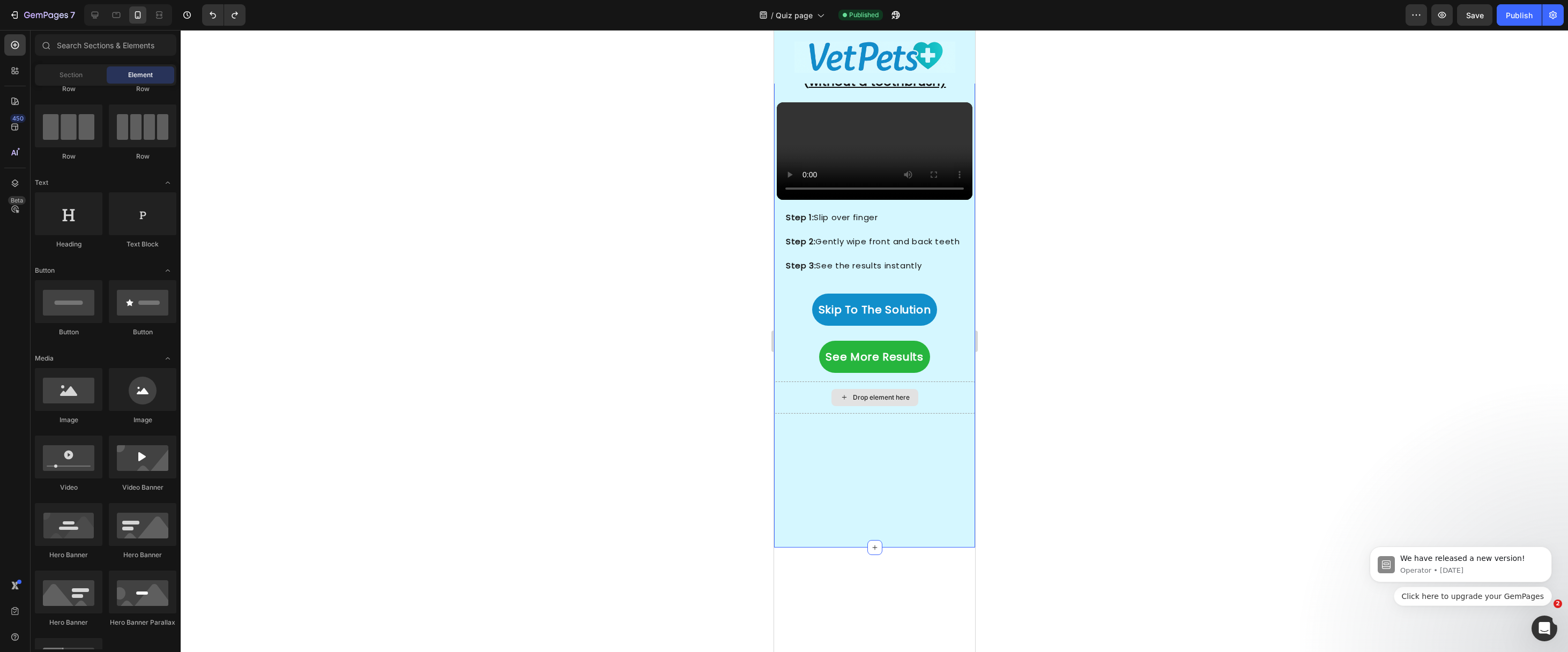
click at [830, 406] on div "Drop element here" at bounding box center [874, 397] width 87 height 17
drag, startPoint x: 798, startPoint y: 478, endPoint x: 799, endPoint y: 472, distance: 6.1
click at [798, 414] on div "Drop element here" at bounding box center [874, 397] width 201 height 32
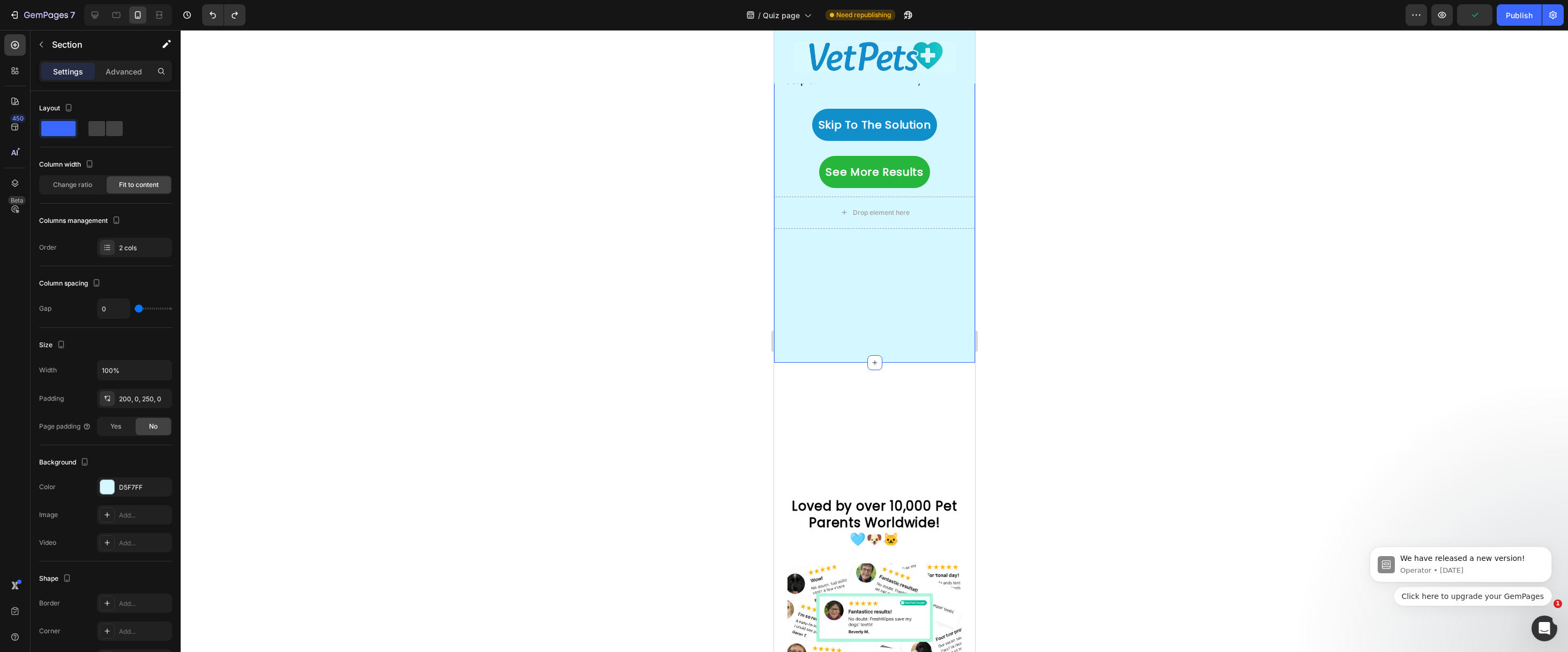
scroll to position [2324, 0]
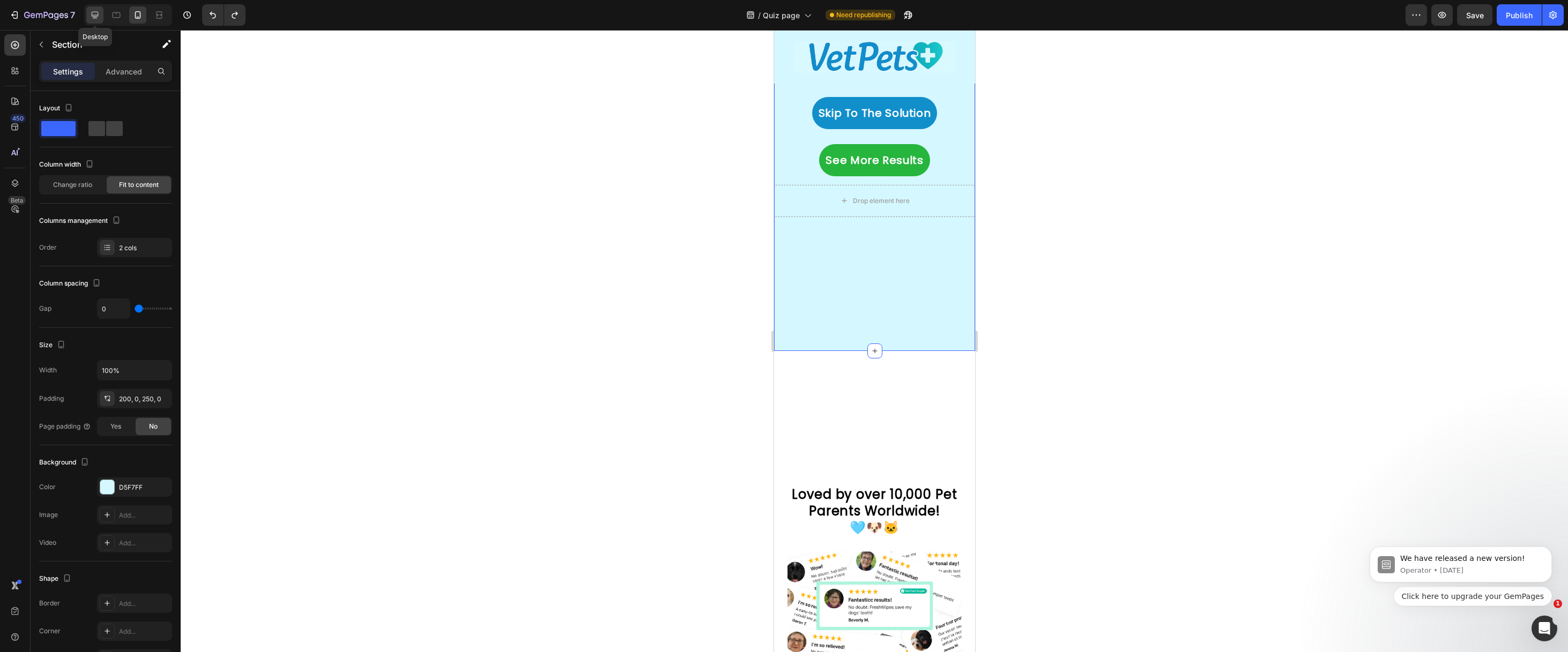
click at [96, 13] on icon at bounding box center [95, 15] width 11 height 11
type input "12"
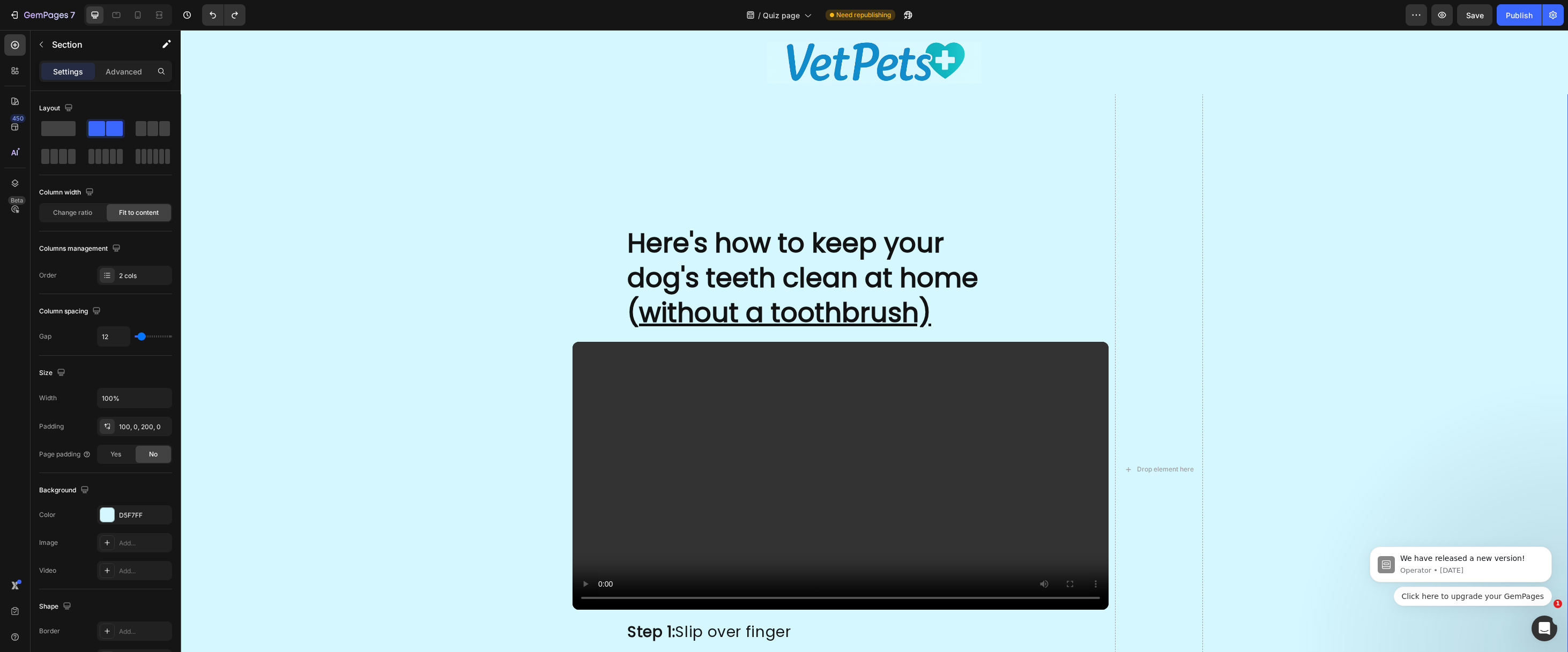
scroll to position [2205, 0]
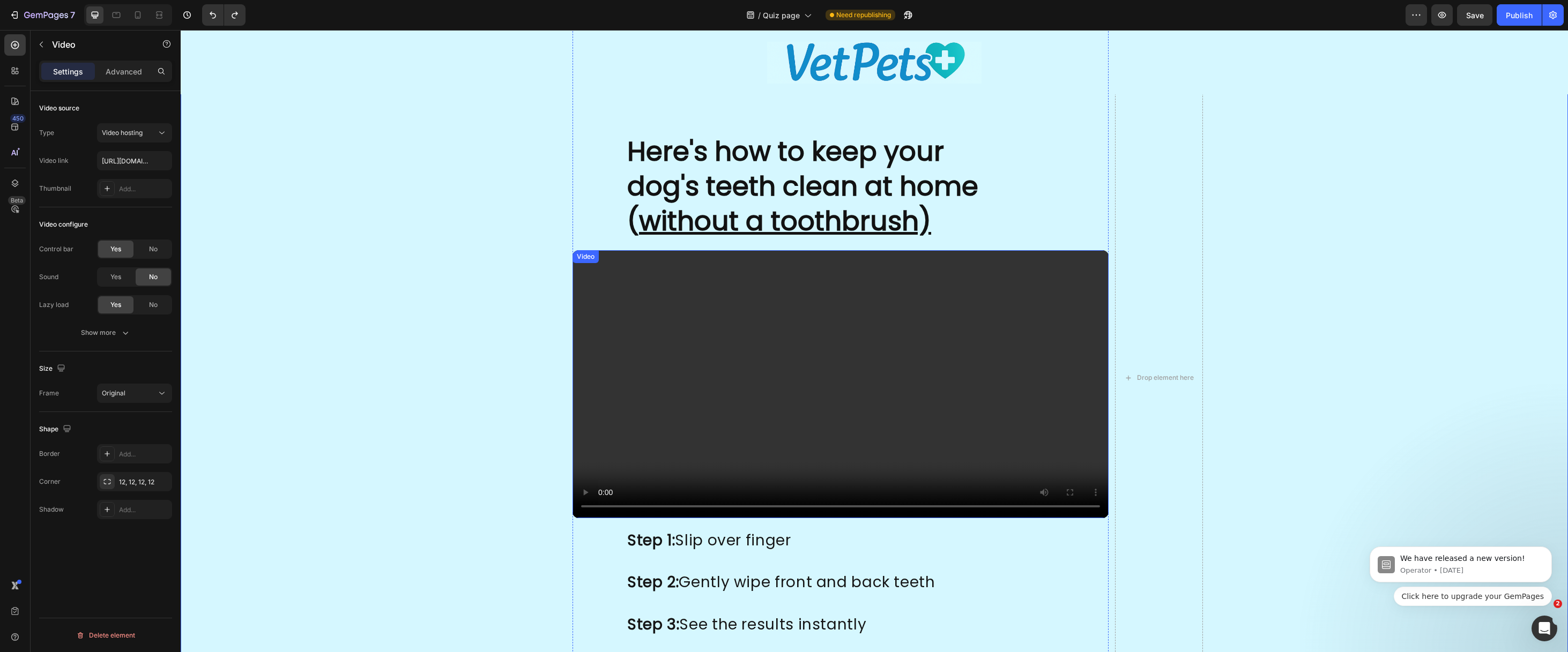
click at [878, 343] on video at bounding box center [840, 384] width 536 height 268
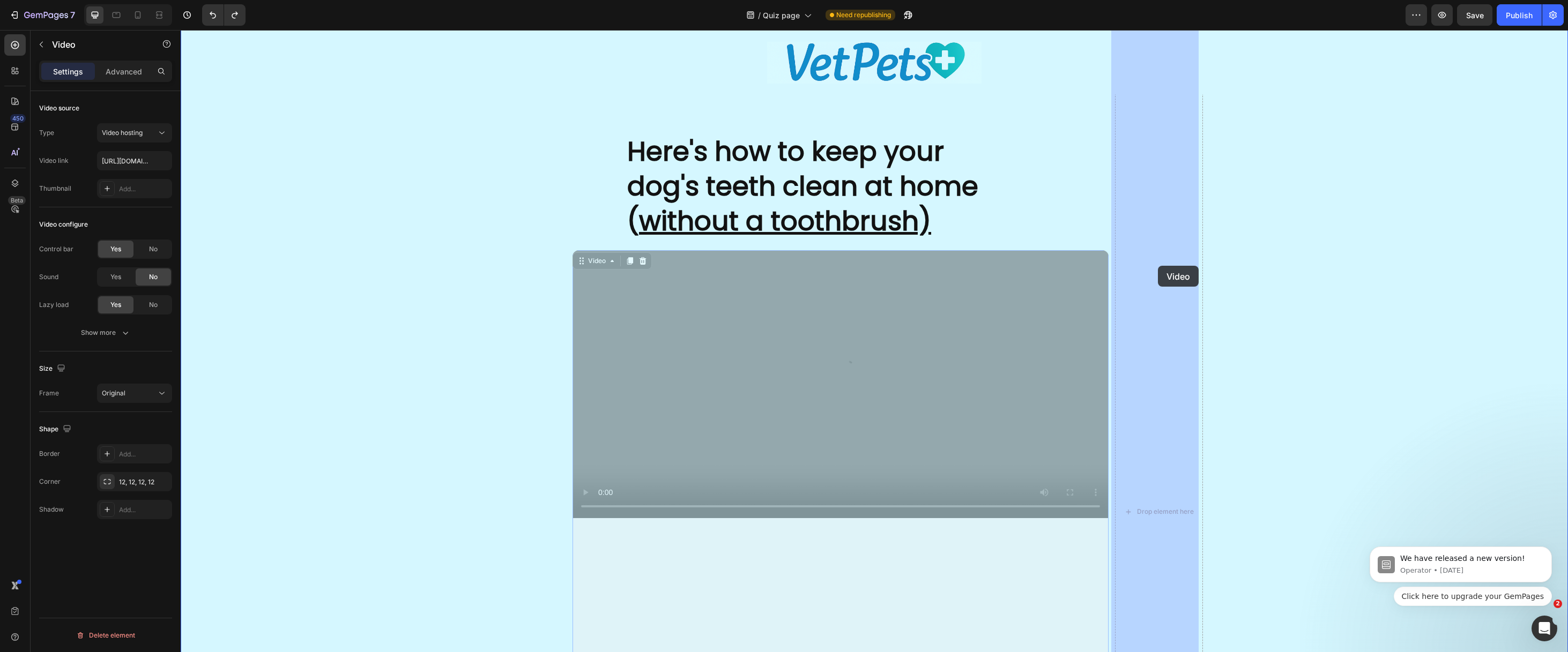
drag, startPoint x: 628, startPoint y: 267, endPoint x: 1158, endPoint y: 265, distance: 530.0
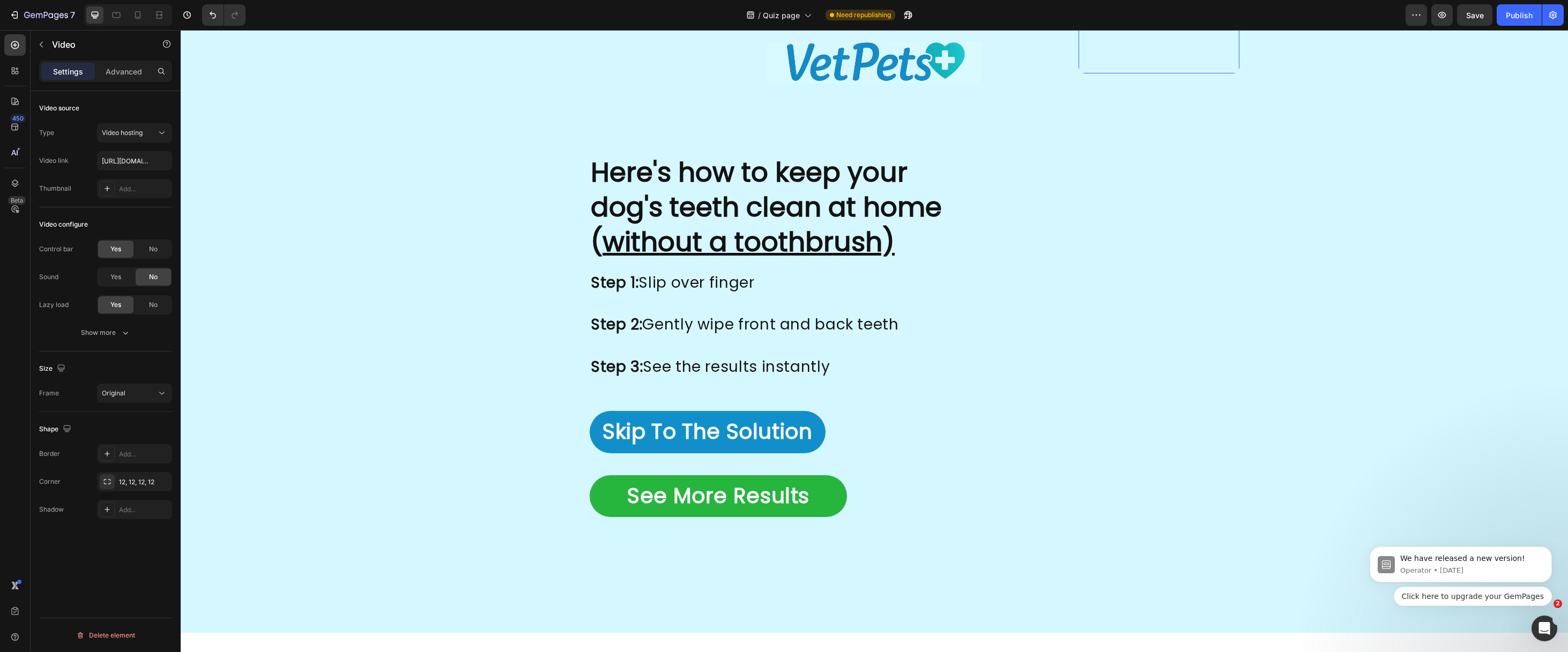
scroll to position [2031, 0]
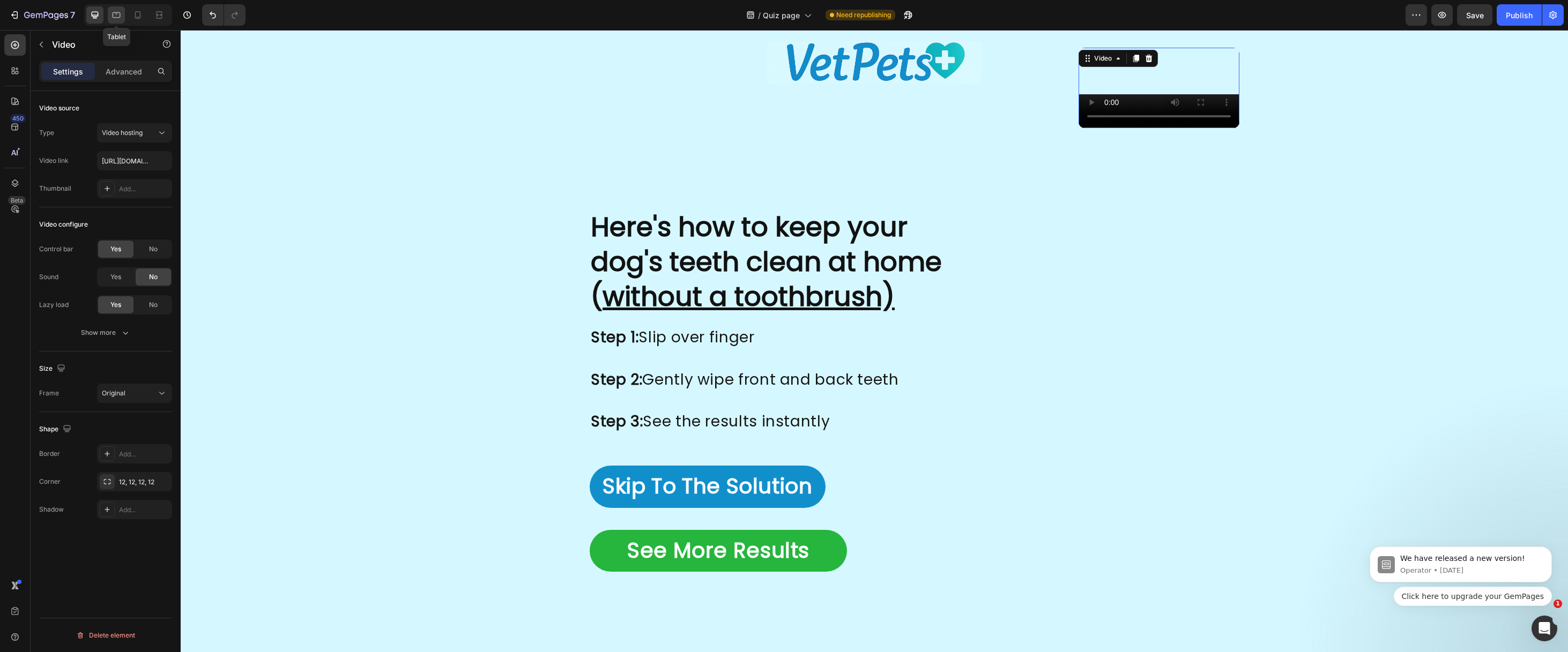
click at [116, 14] on icon at bounding box center [116, 15] width 11 height 11
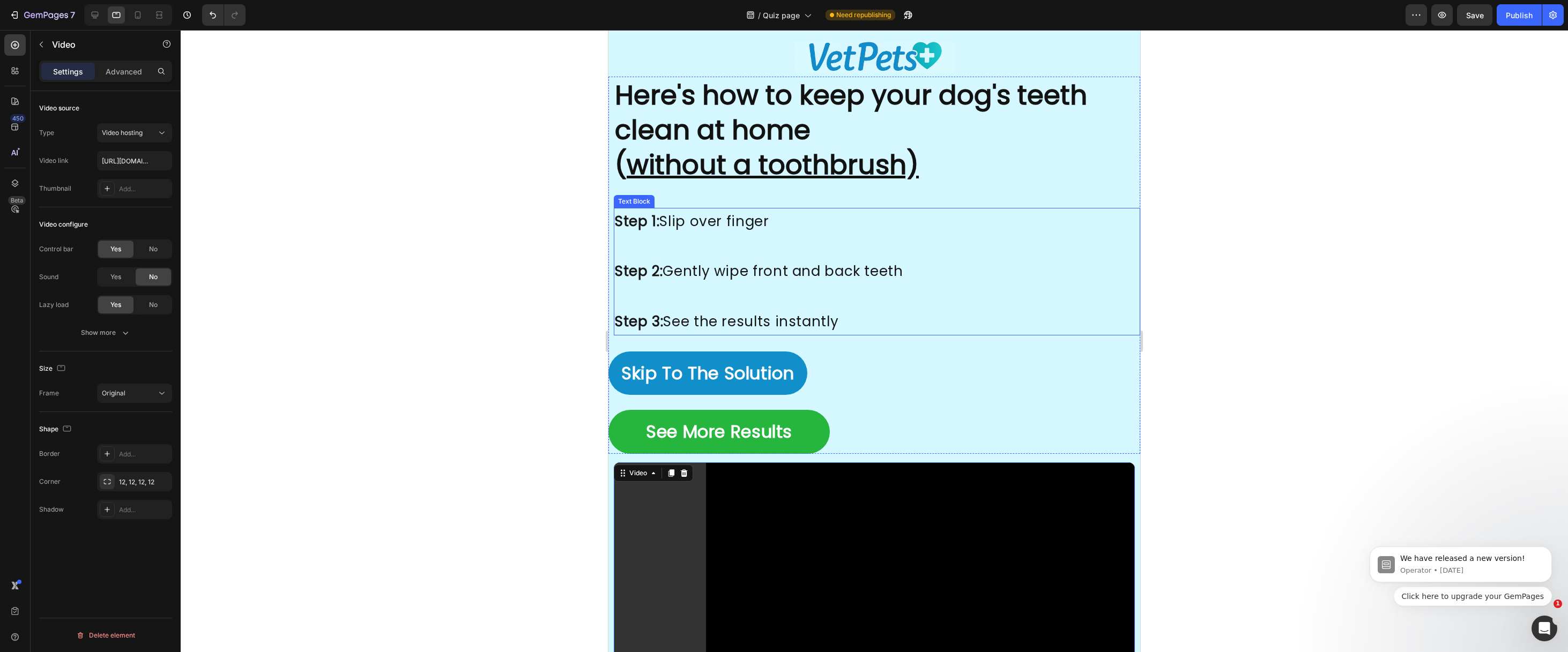
scroll to position [1998, 0]
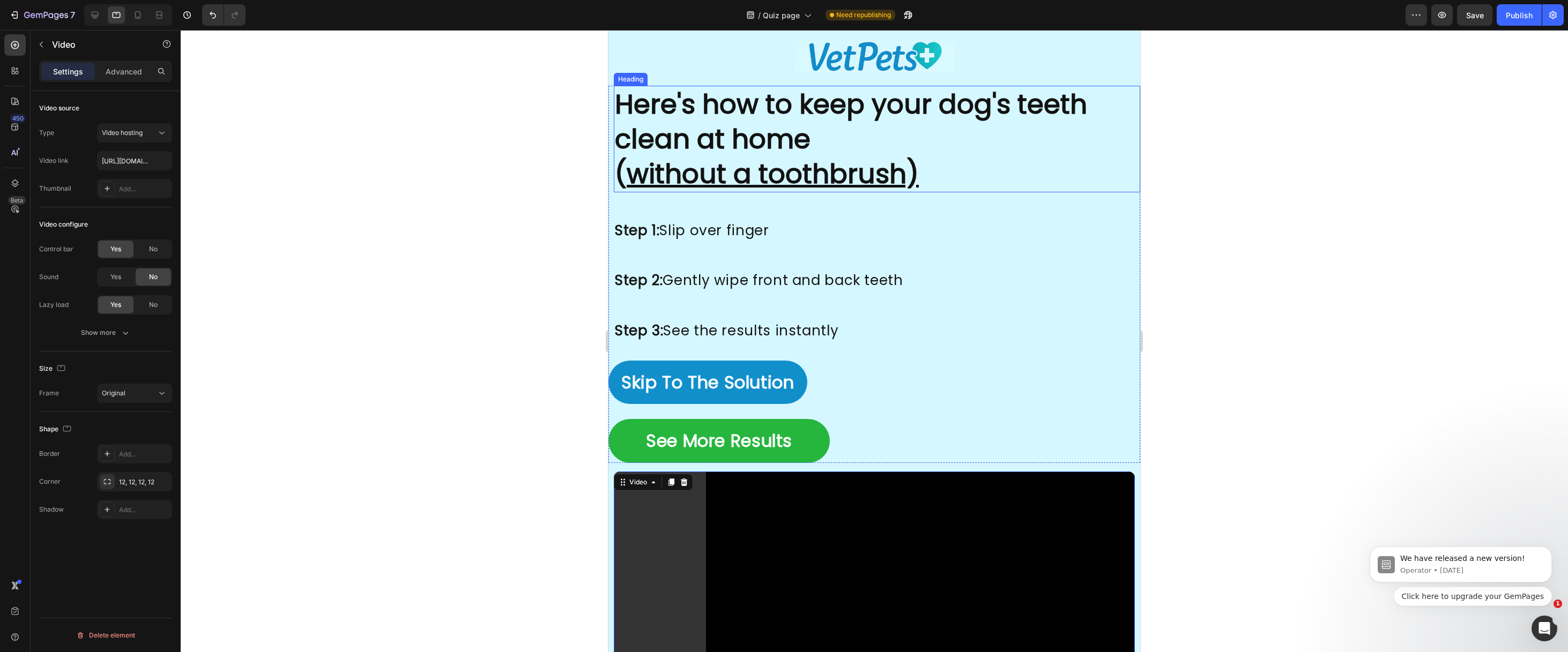
click at [676, 157] on u "without a toothbrush)" at bounding box center [772, 174] width 292 height 38
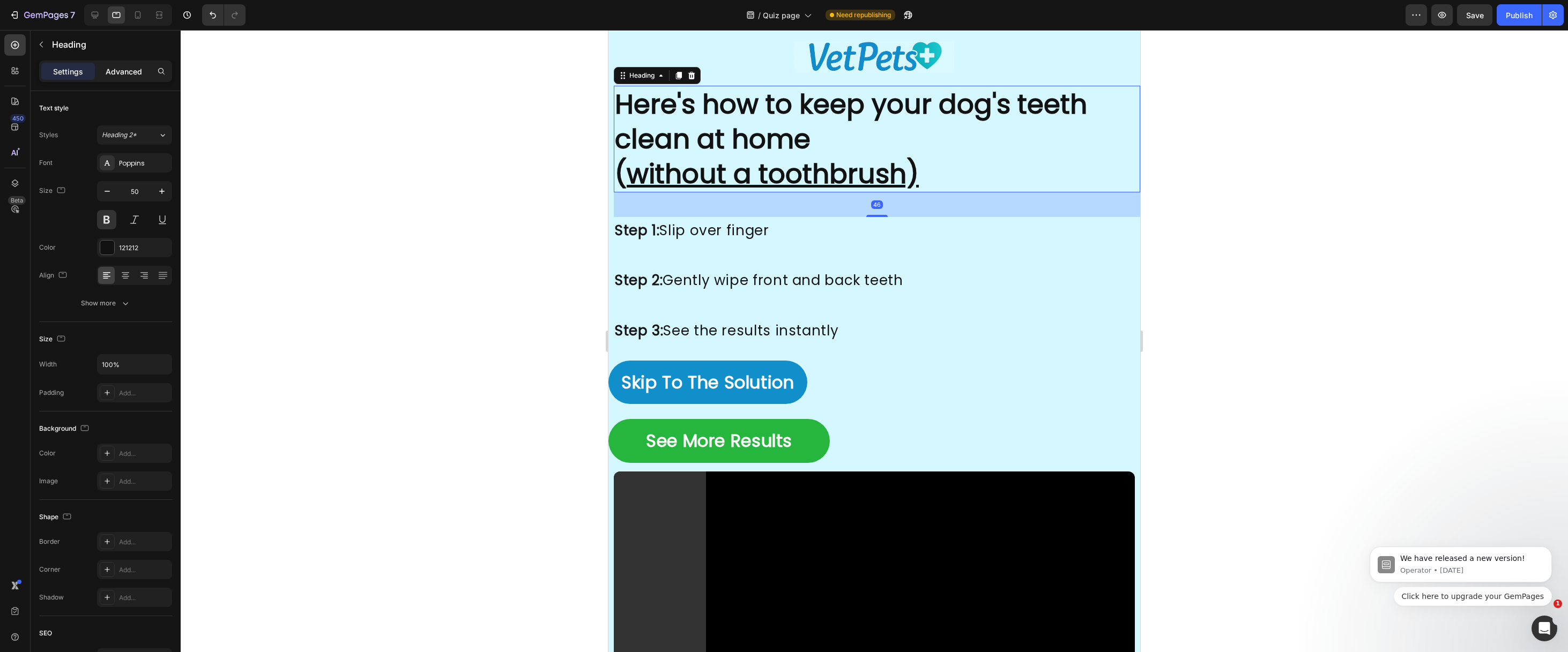
click at [114, 68] on p "Advanced" at bounding box center [124, 71] width 37 height 12
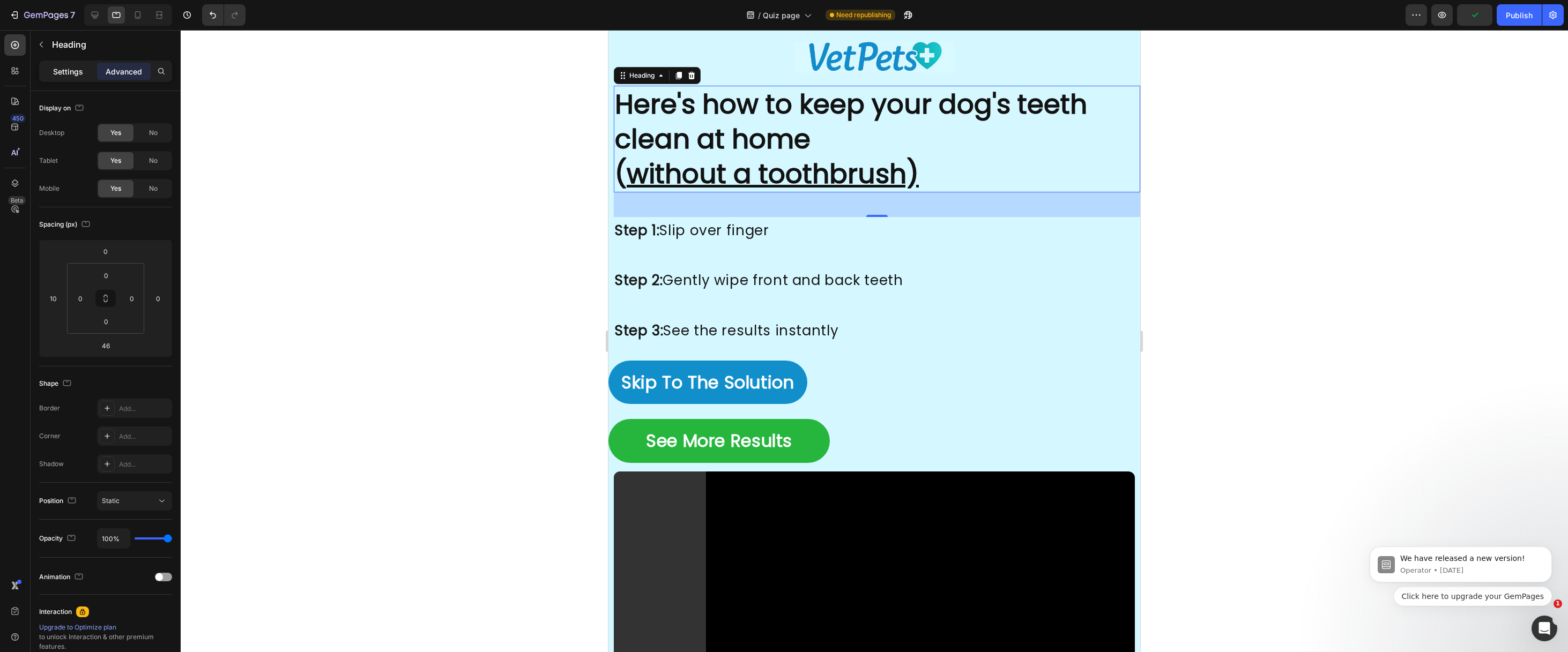
click at [66, 75] on p "Settings" at bounding box center [68, 71] width 30 height 12
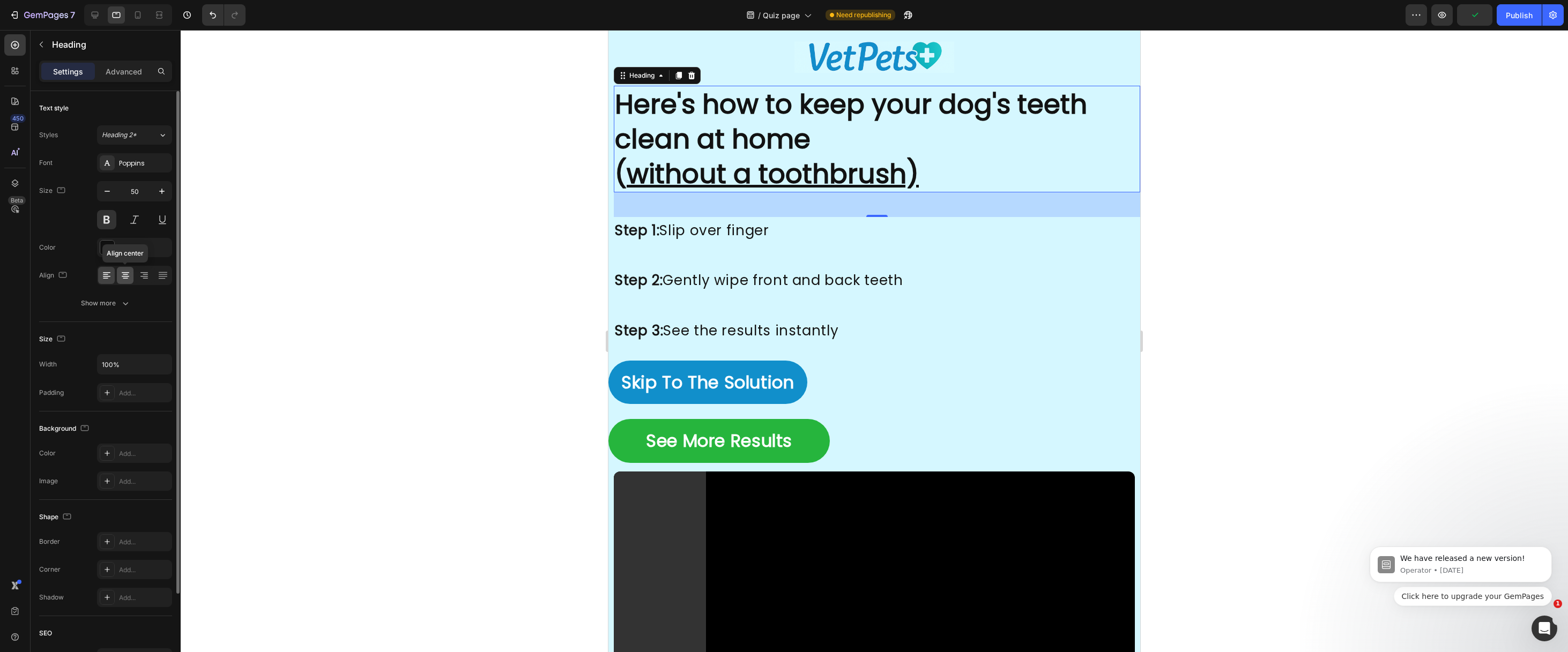
click at [121, 275] on icon at bounding box center [125, 275] width 11 height 11
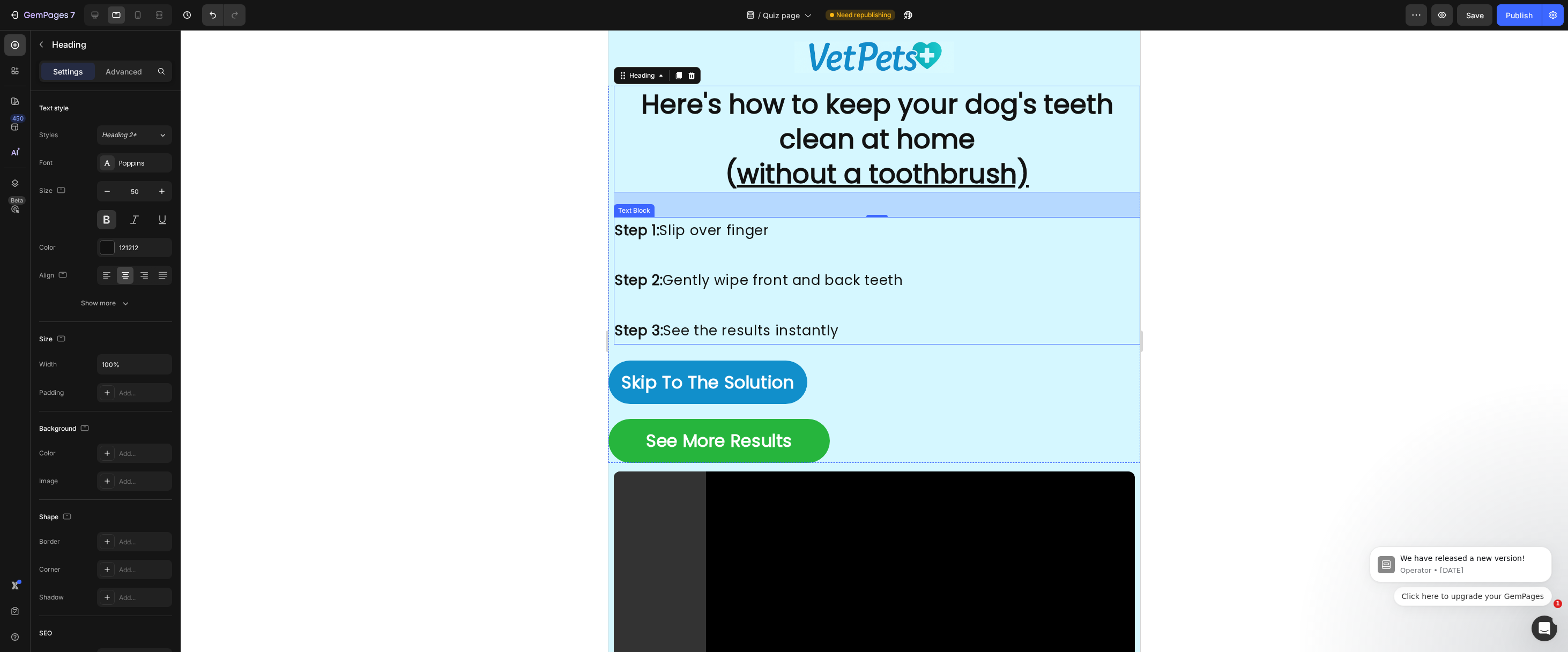
click at [713, 254] on p at bounding box center [877, 255] width 524 height 25
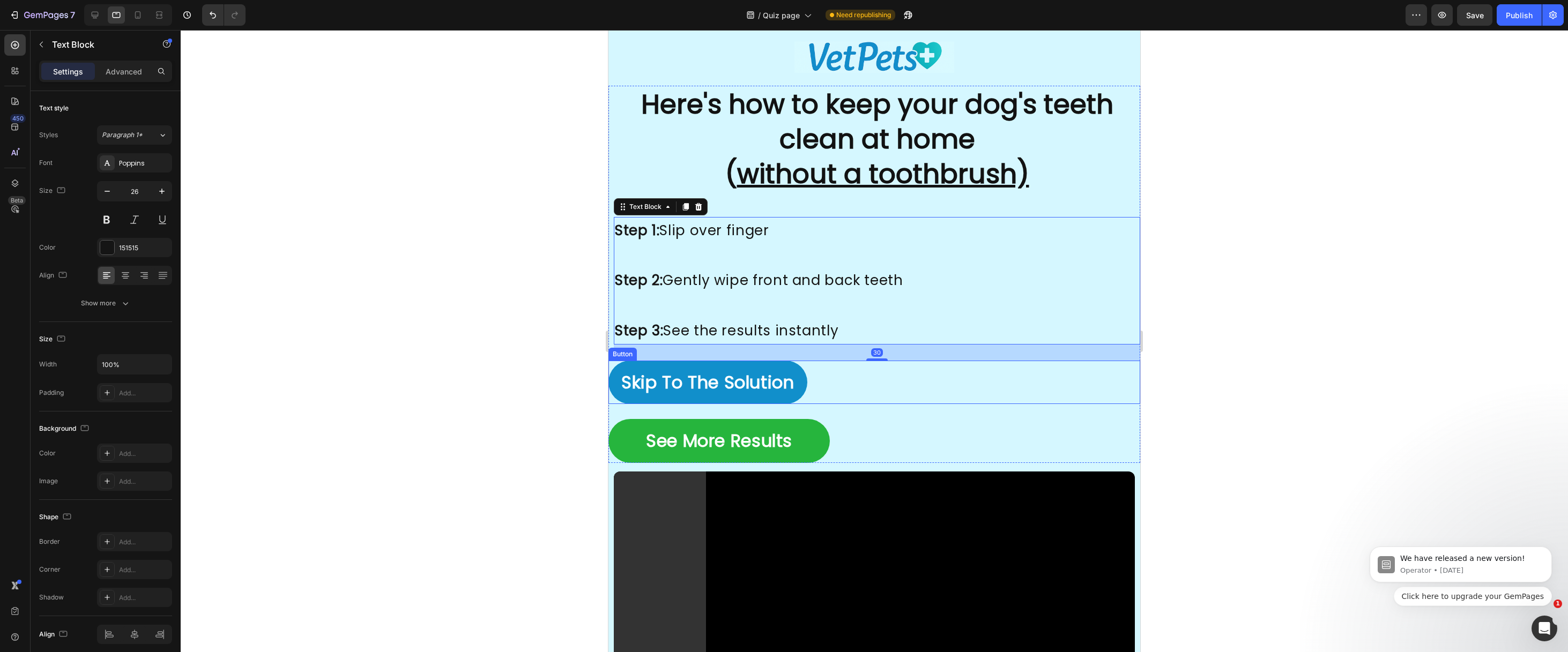
click at [614, 372] on link "Skip To The Solution" at bounding box center [708, 382] width 199 height 44
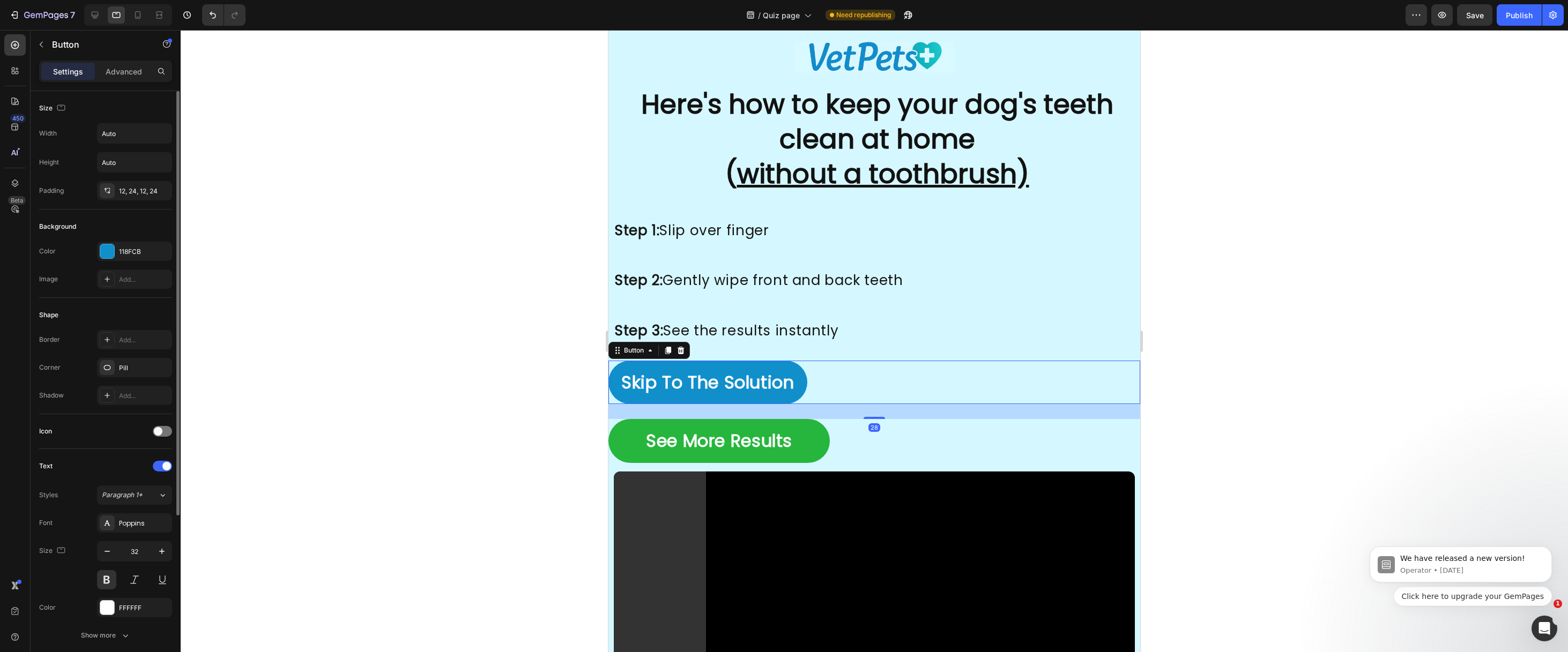
scroll to position [220, 0]
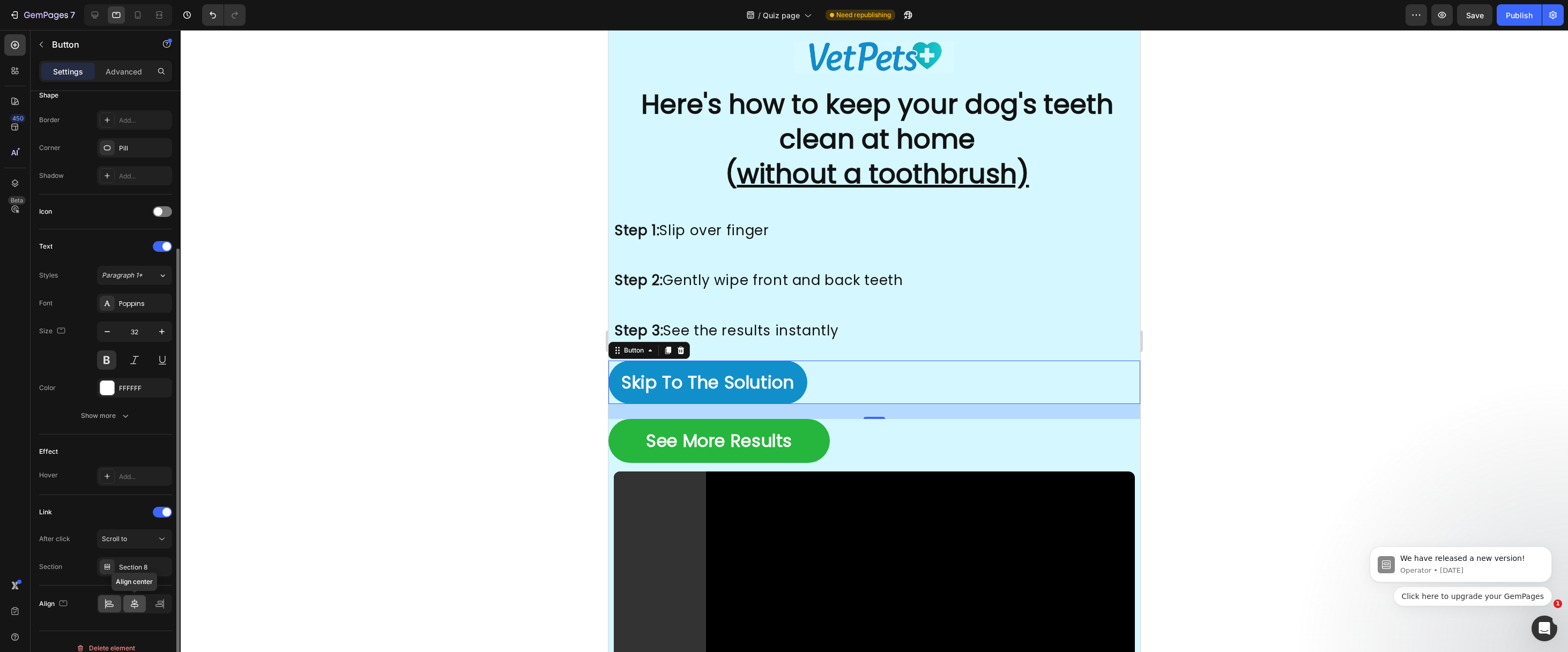
click at [129, 597] on div at bounding box center [135, 604] width 23 height 17
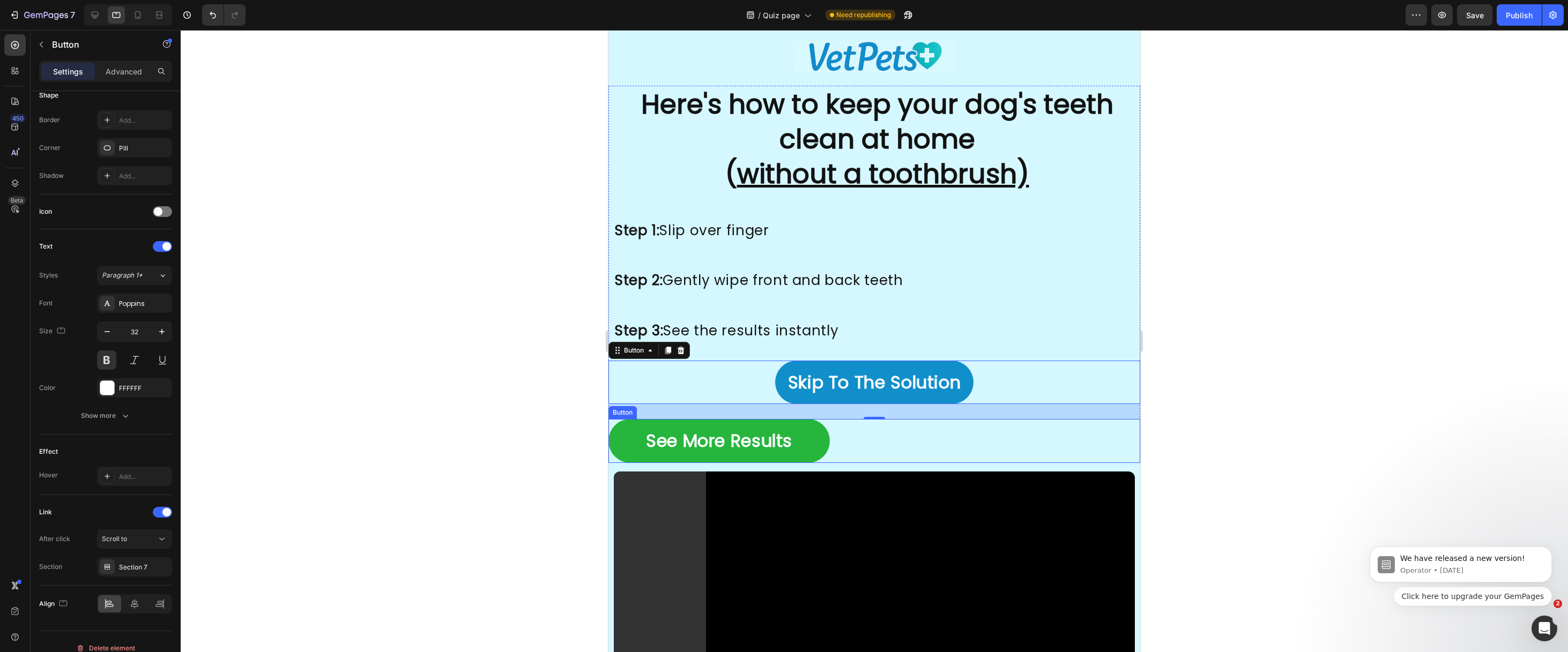
click at [622, 431] on link "See More Results" at bounding box center [718, 440] width 222 height 44
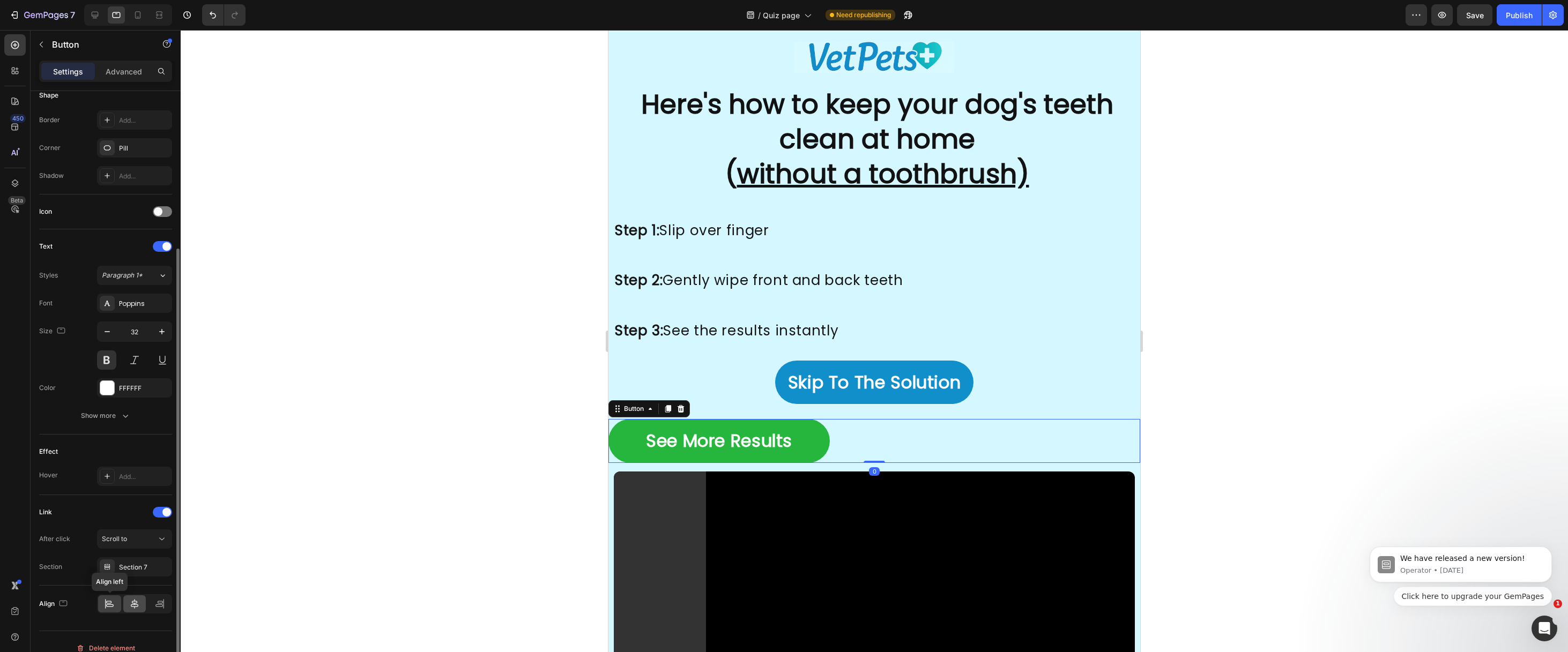
click at [129, 605] on icon at bounding box center [134, 604] width 11 height 11
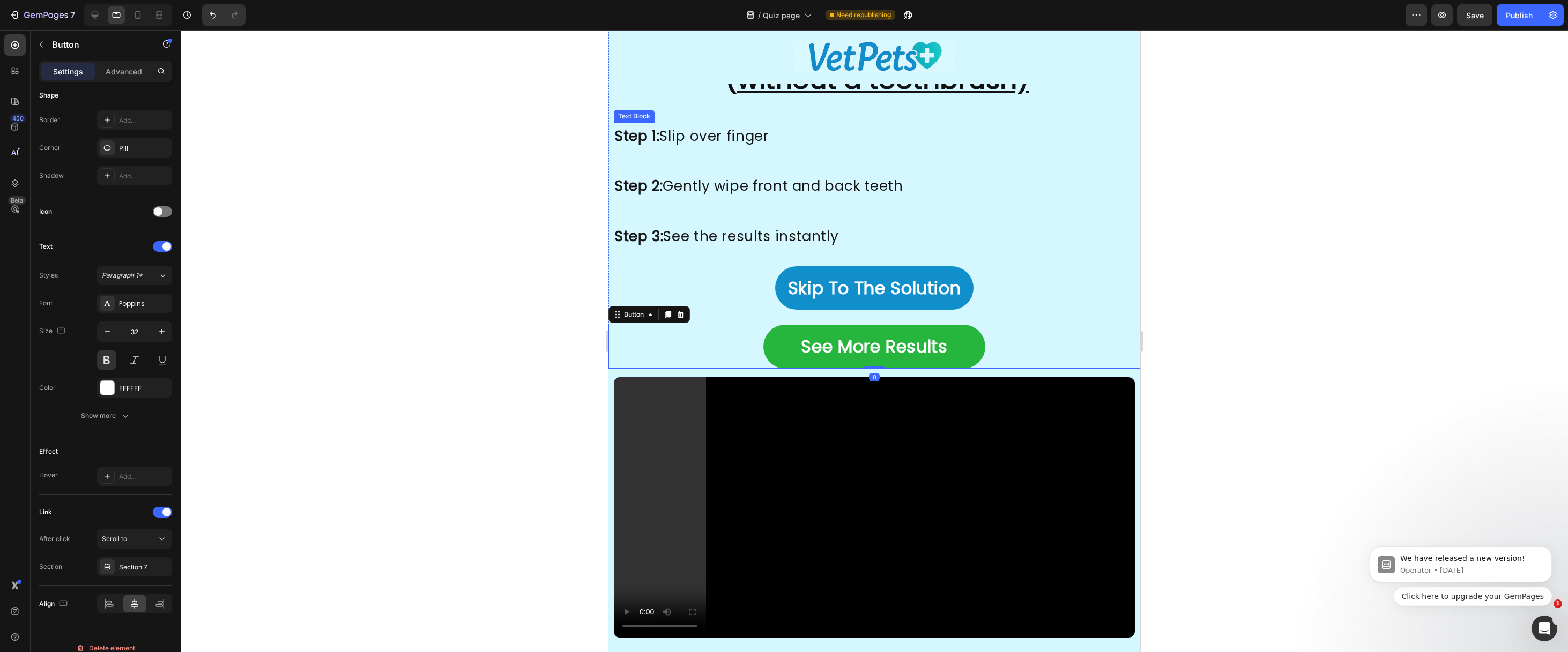
scroll to position [2095, 0]
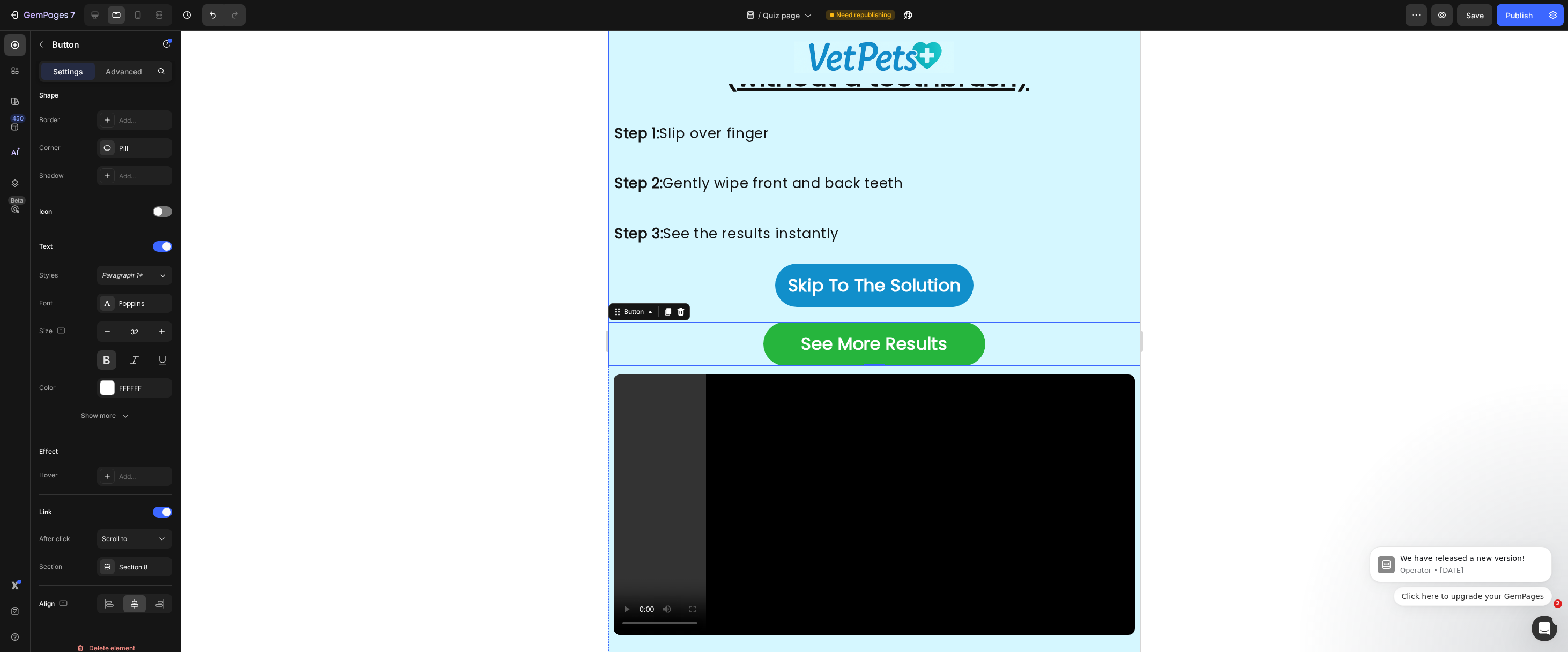
click at [733, 269] on div "Skip To The Solution Button" at bounding box center [874, 285] width 532 height 44
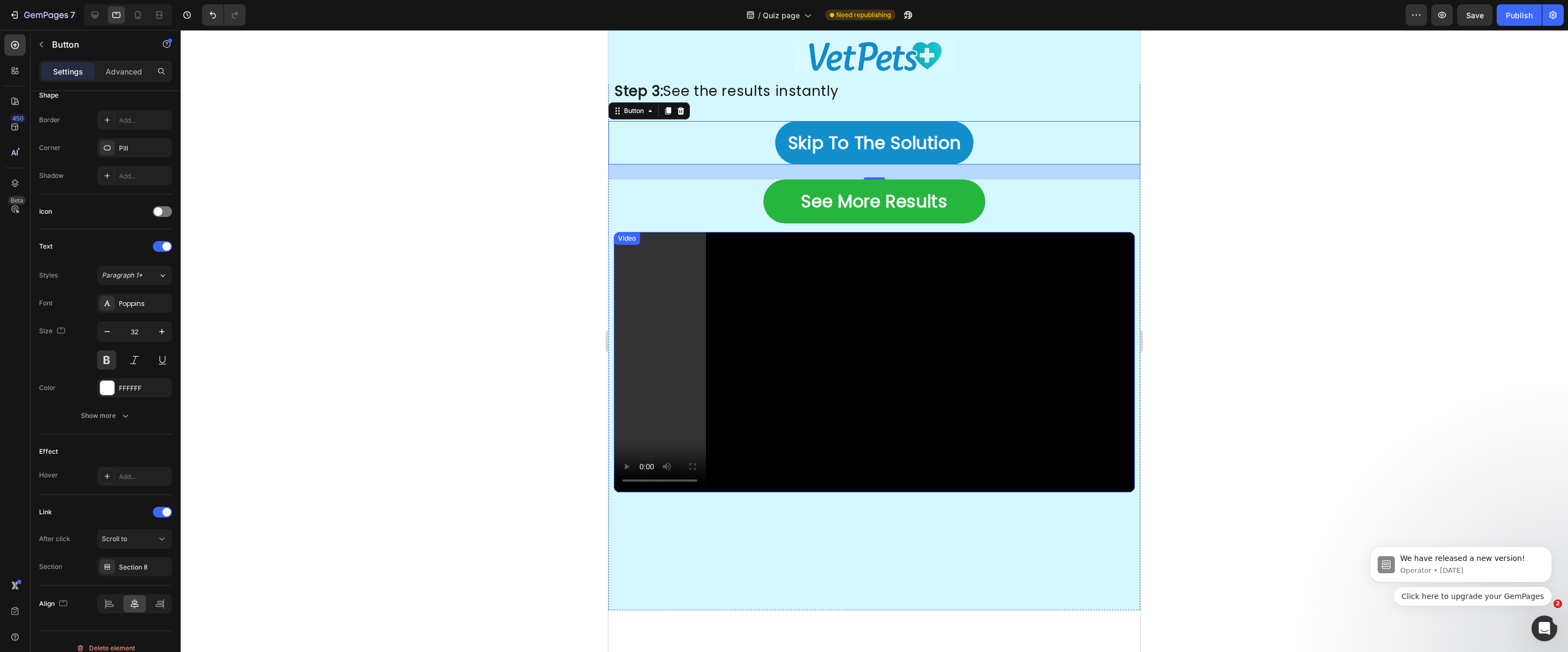
scroll to position [2165, 0]
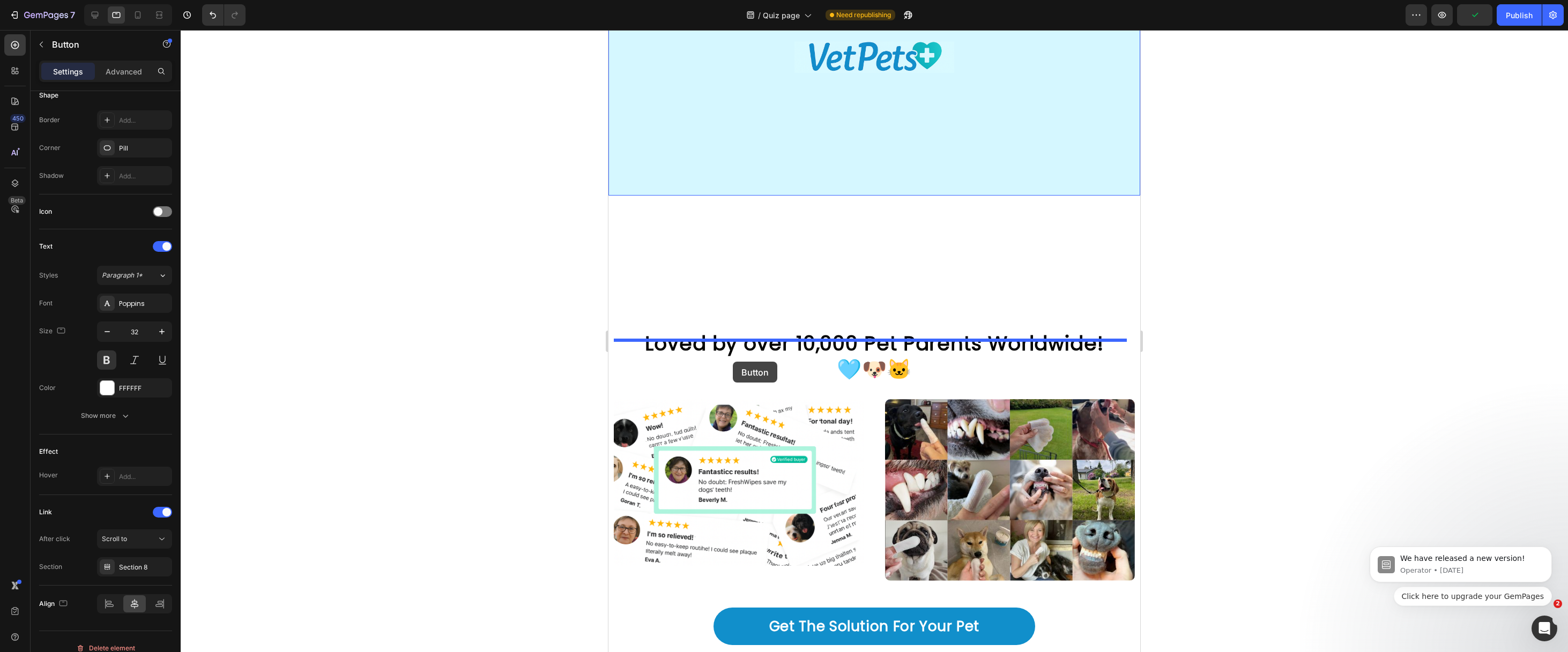
drag, startPoint x: 618, startPoint y: 180, endPoint x: 733, endPoint y: 361, distance: 214.4
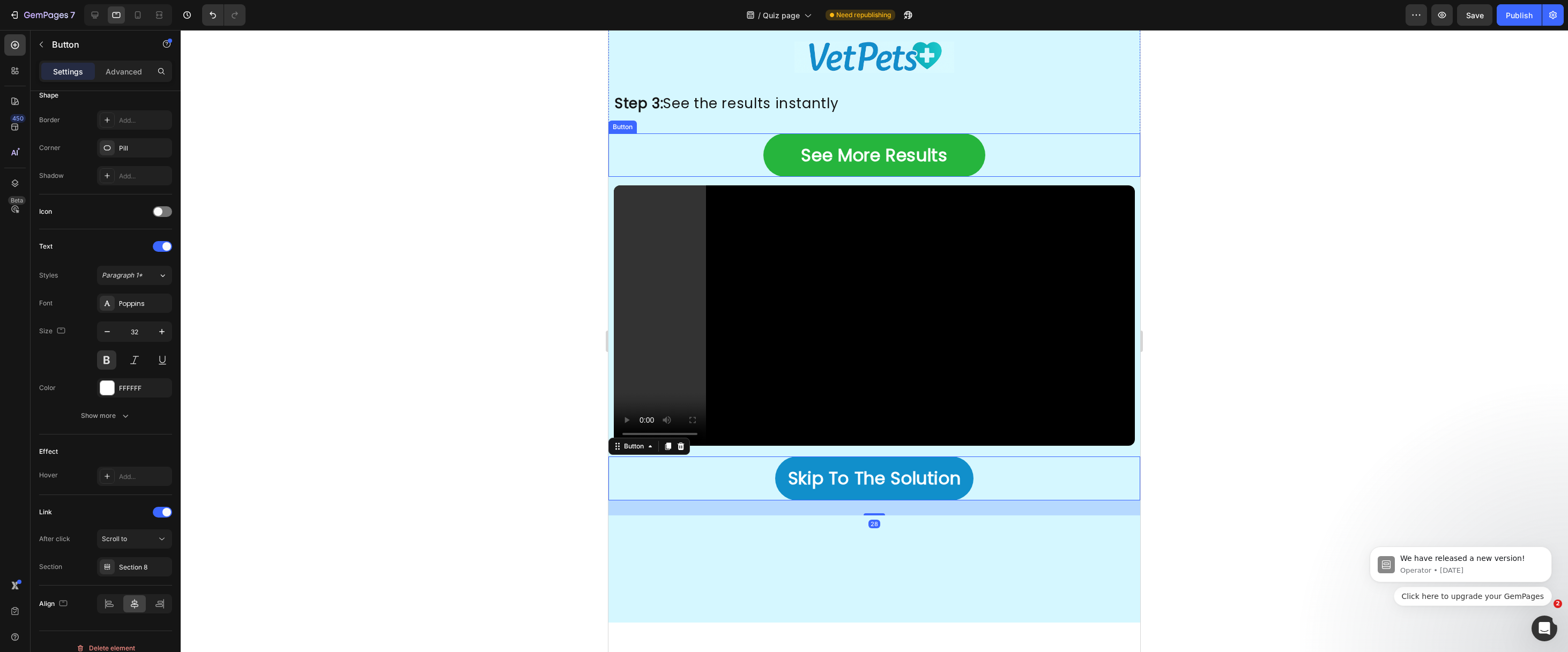
scroll to position [2211, 0]
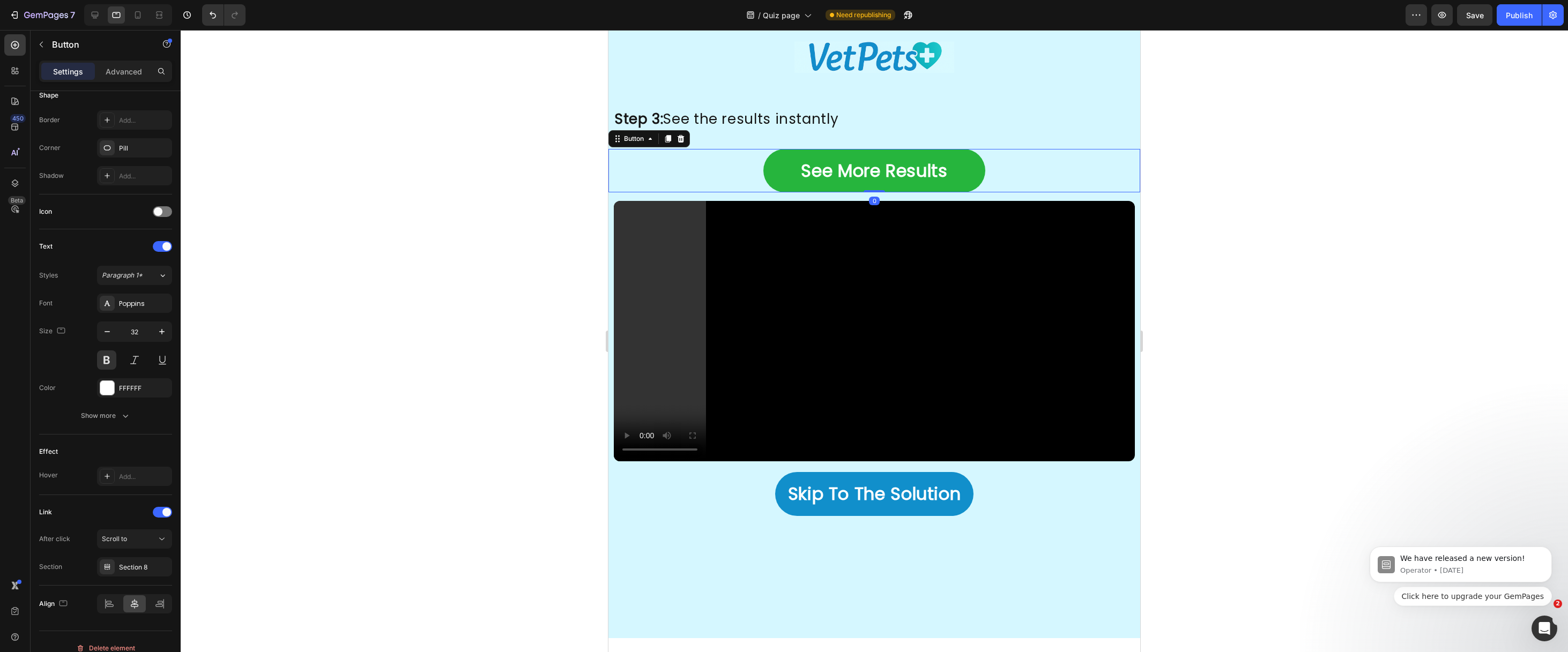
click at [748, 161] on div "See More Results Button 0" at bounding box center [874, 171] width 532 height 44
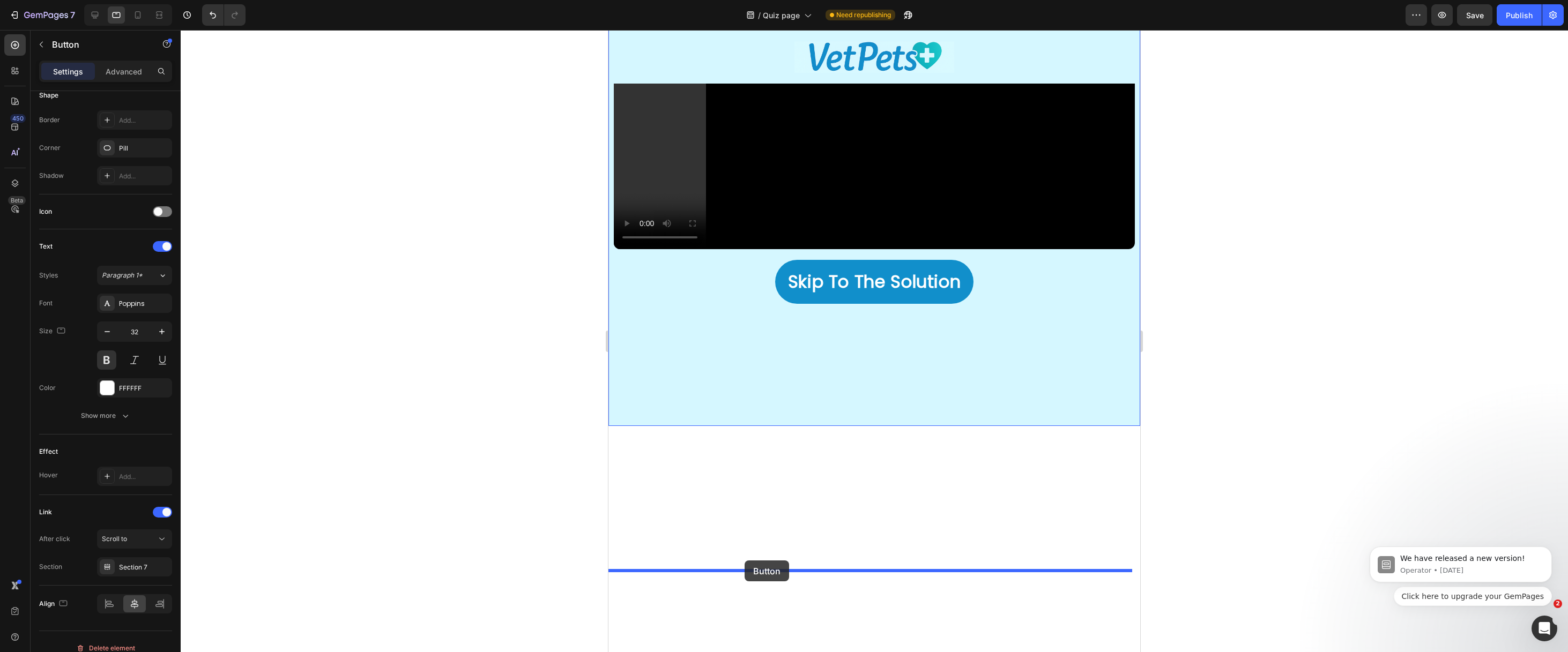
drag, startPoint x: 615, startPoint y: 140, endPoint x: 744, endPoint y: 561, distance: 440.3
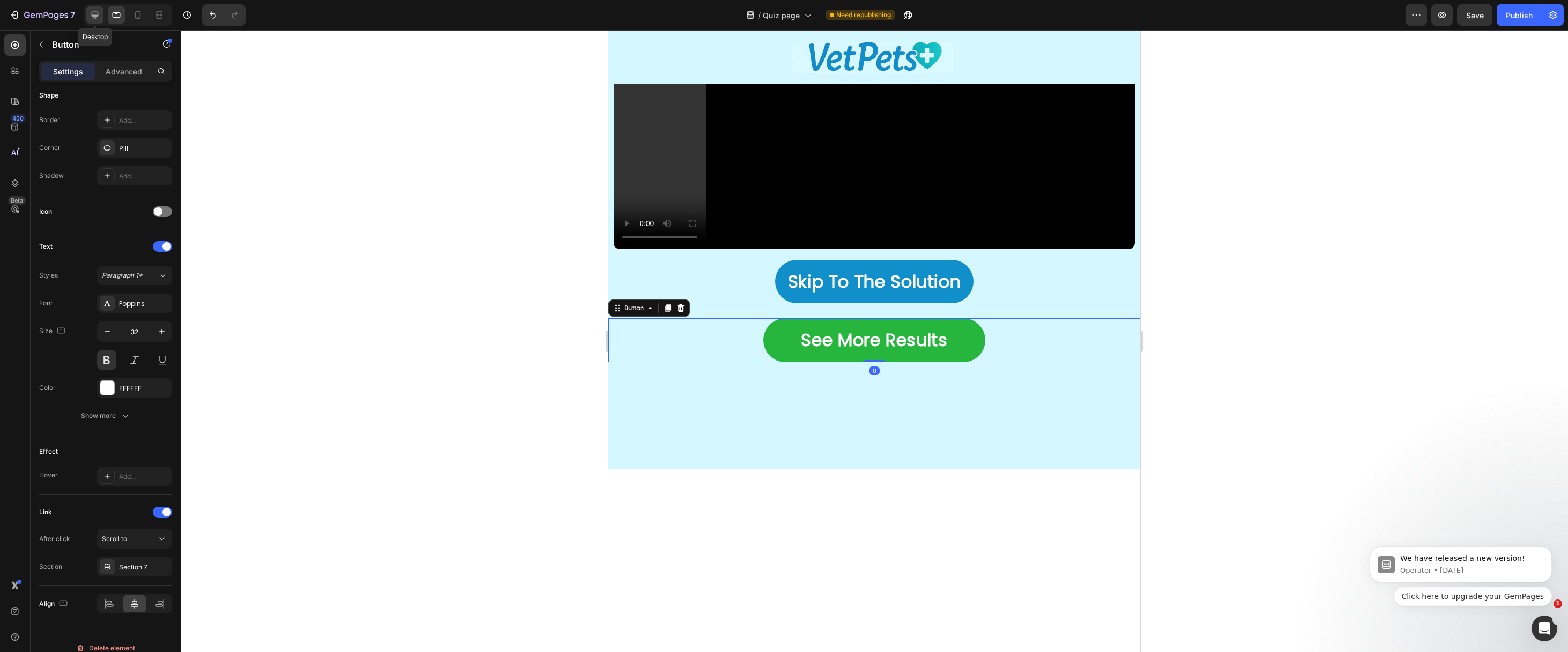
click at [97, 14] on icon at bounding box center [95, 15] width 11 height 11
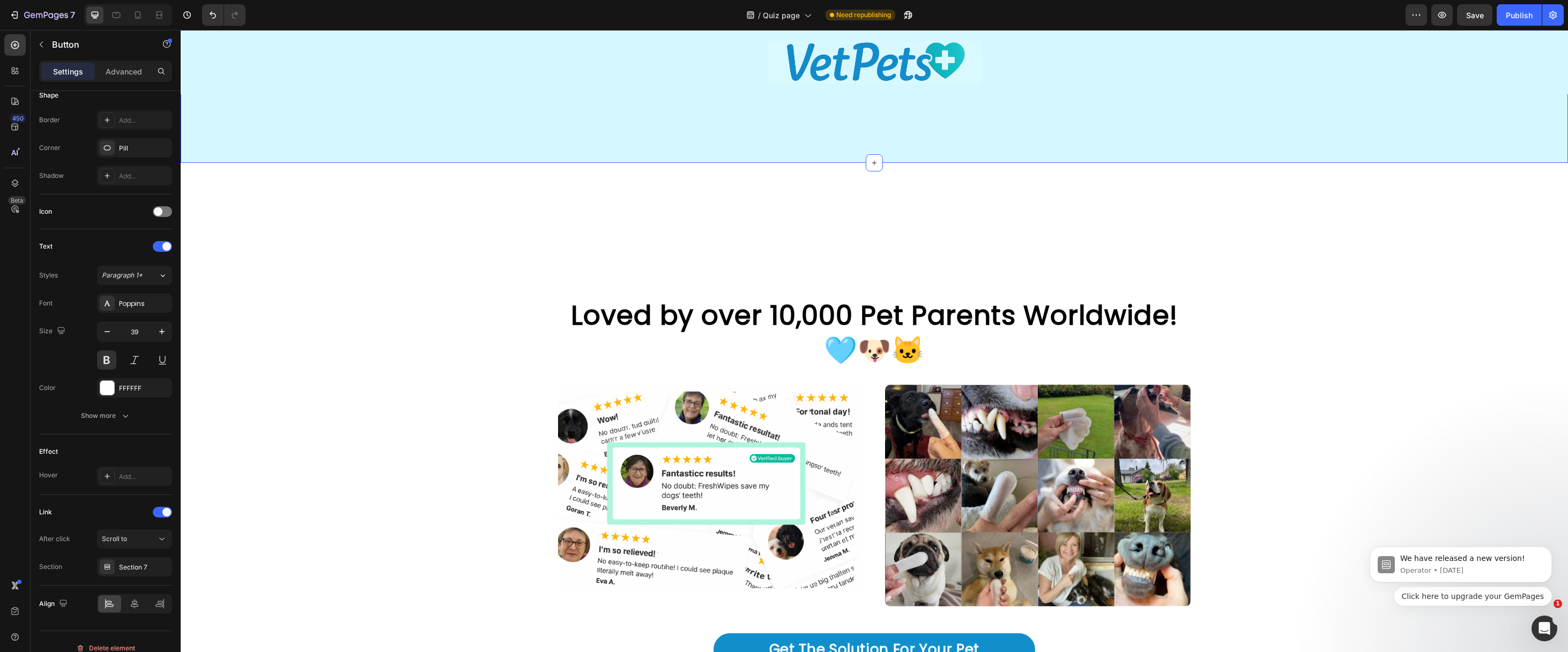
scroll to position [2107, 0]
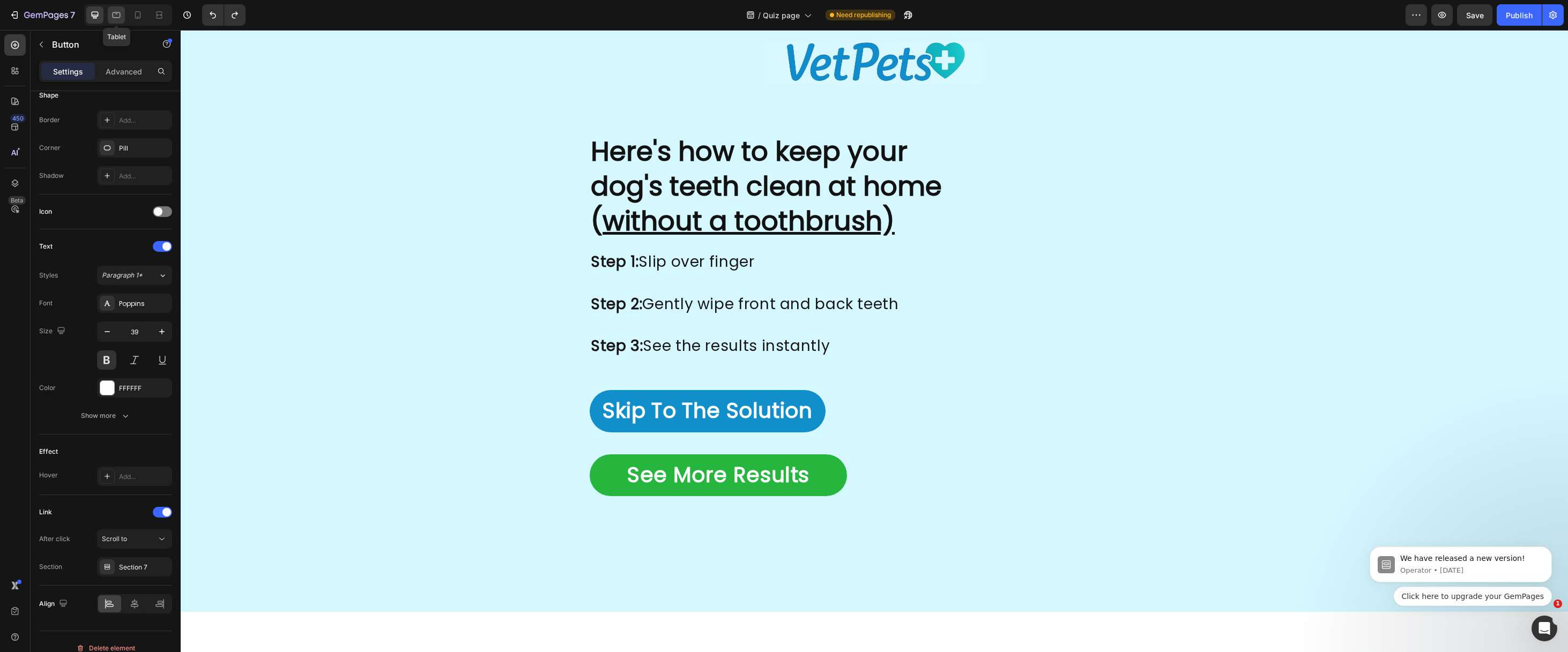
click at [119, 14] on icon at bounding box center [116, 15] width 11 height 11
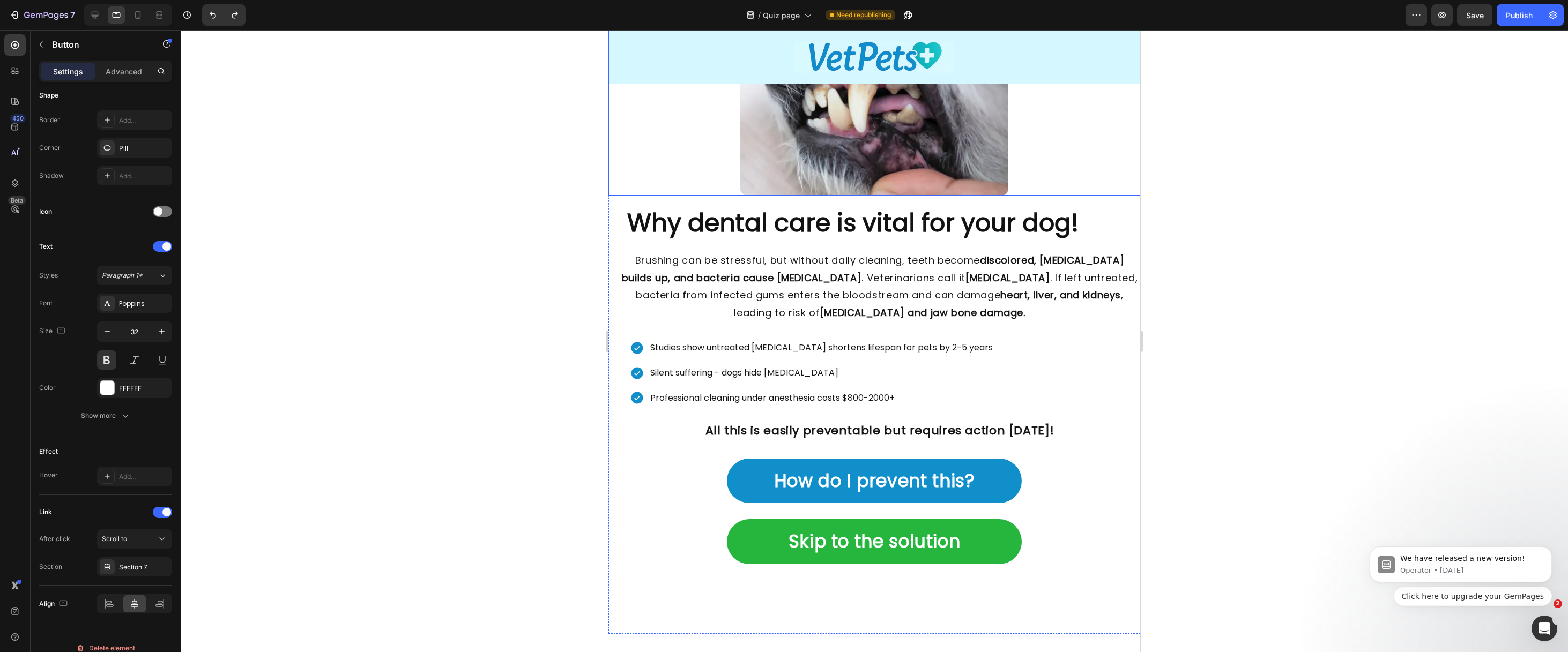
scroll to position [643, 0]
click at [1470, 18] on span "Save" at bounding box center [1474, 15] width 17 height 9
click at [1512, 20] on div "Publish" at bounding box center [1519, 16] width 27 height 12
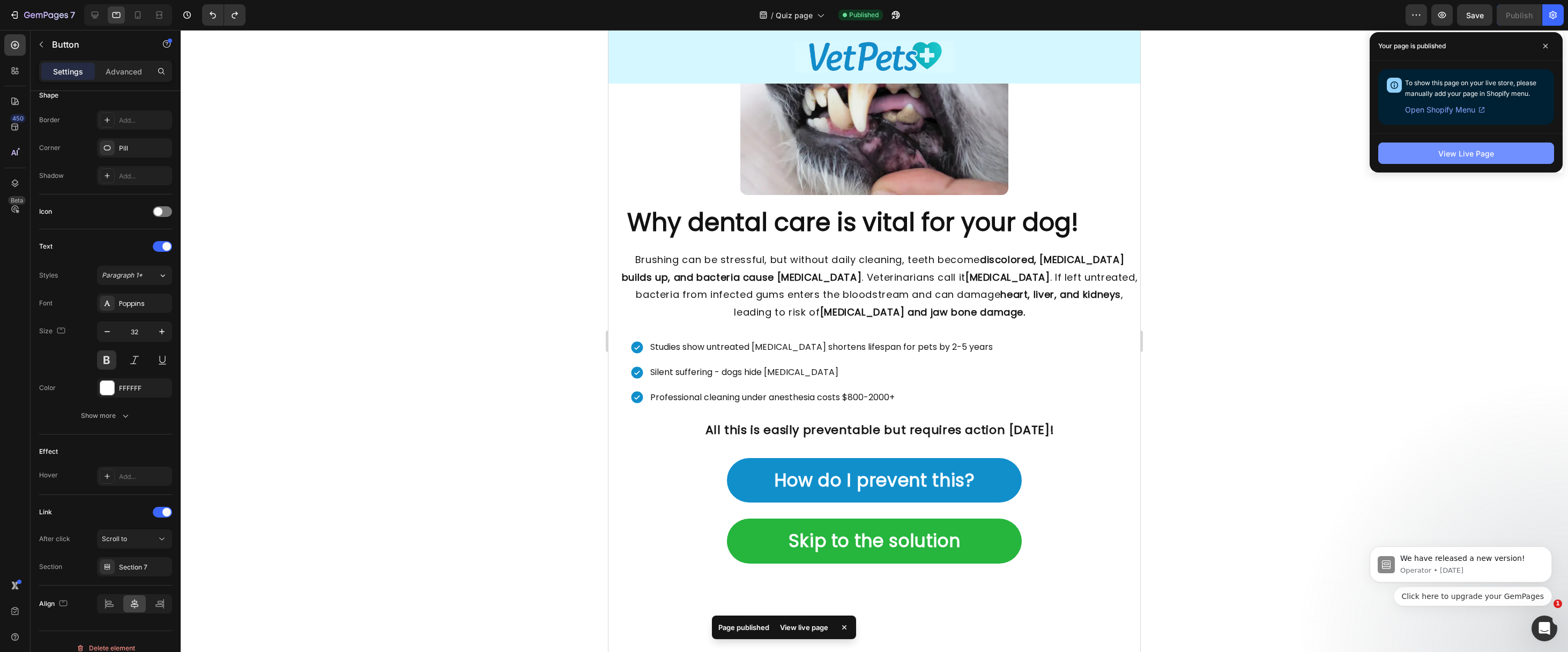
click at [1444, 153] on div "View Live Page" at bounding box center [1466, 153] width 56 height 12
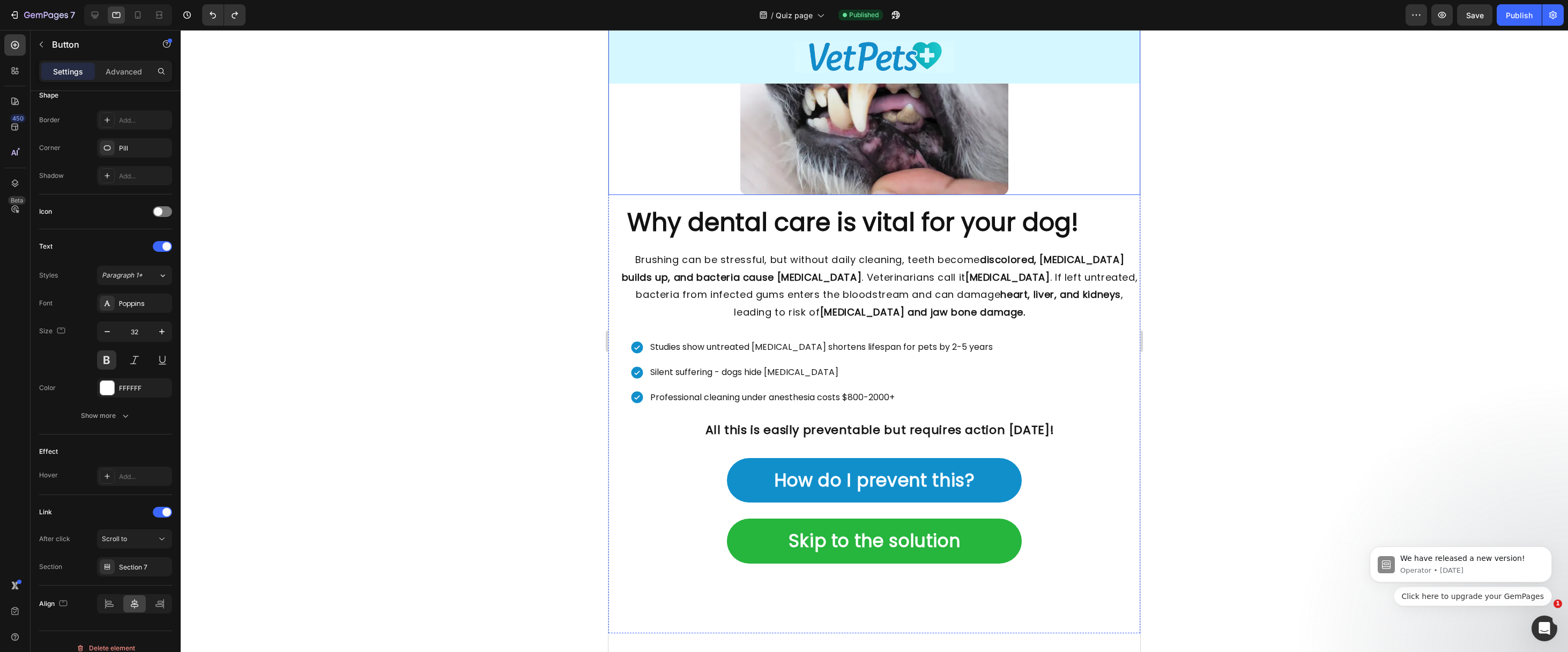
click at [146, 16] on div at bounding box center [128, 15] width 88 height 22
click at [139, 18] on icon at bounding box center [138, 15] width 6 height 7
type input "20"
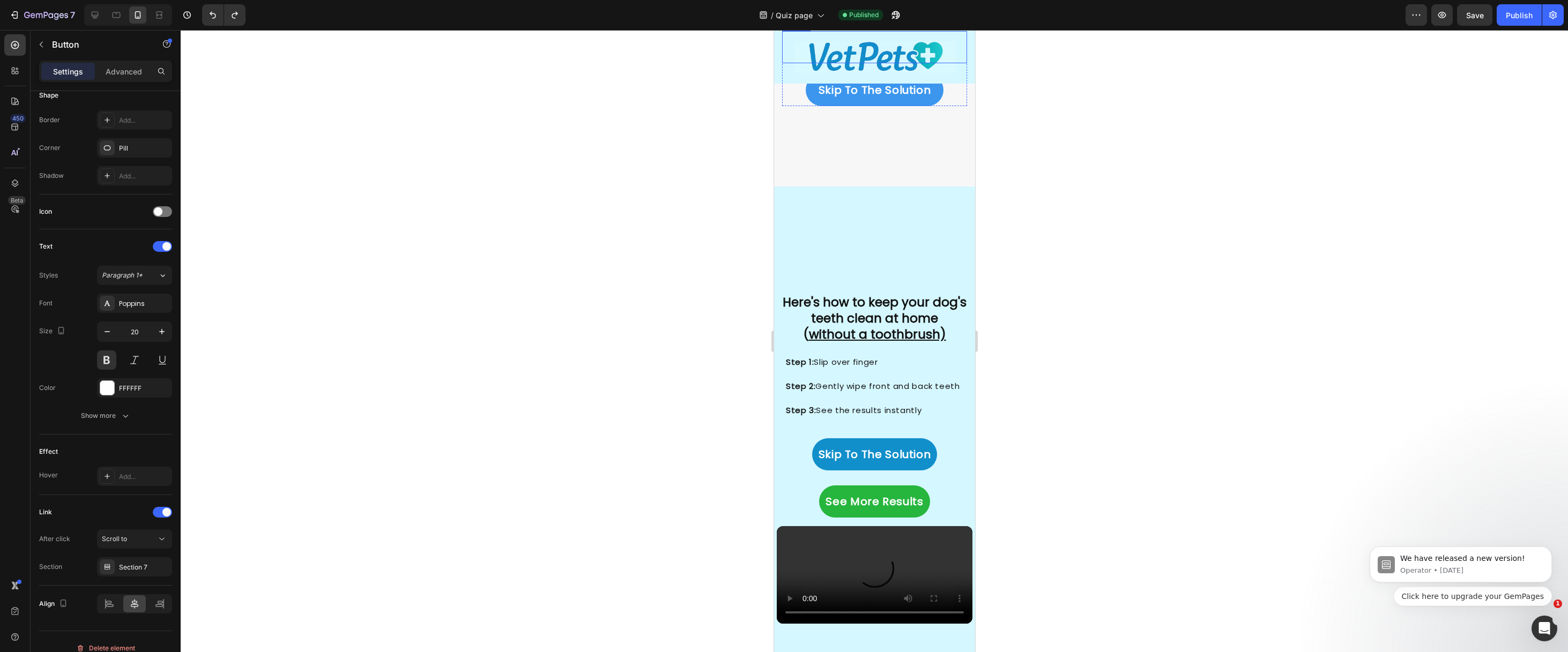
scroll to position [2269, 0]
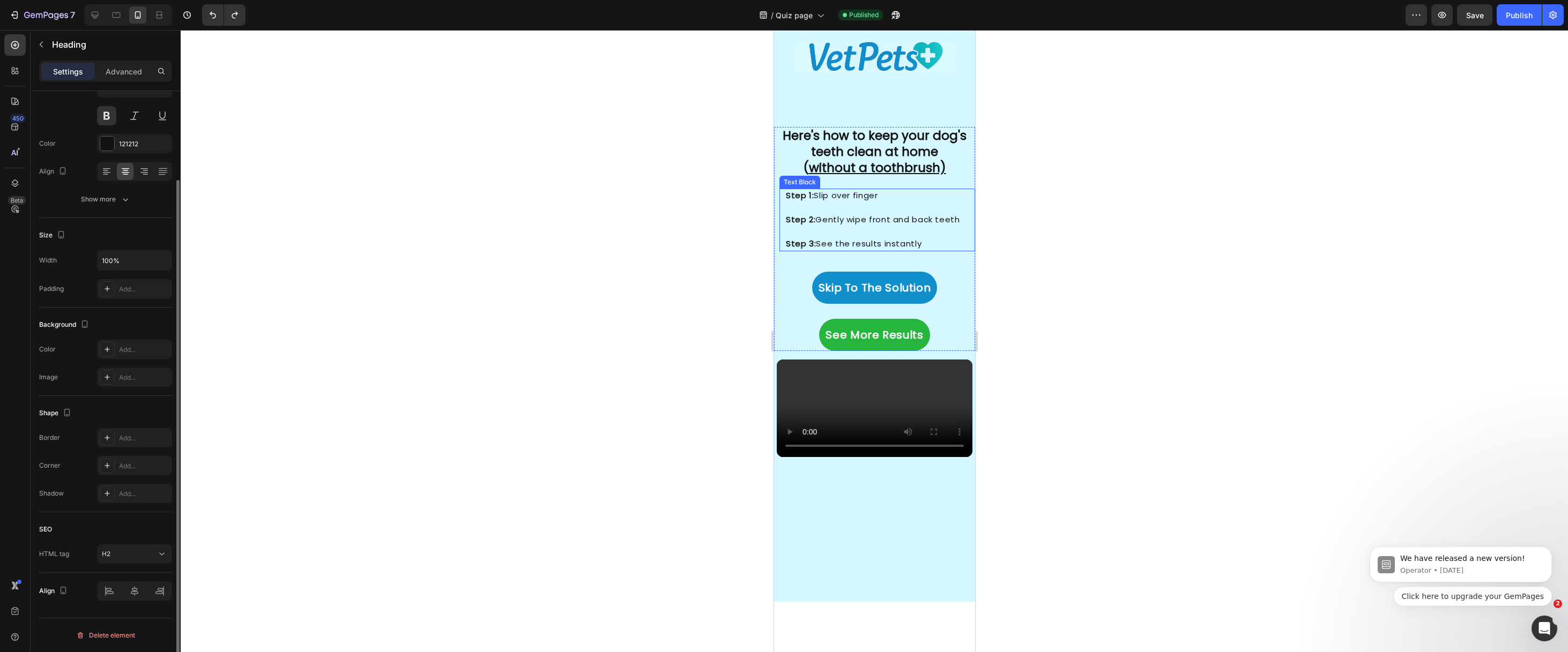
click at [899, 158] on h2 "Here's how to keep your dog's teeth clean at home ( without a toothbrush)" at bounding box center [874, 152] width 197 height 51
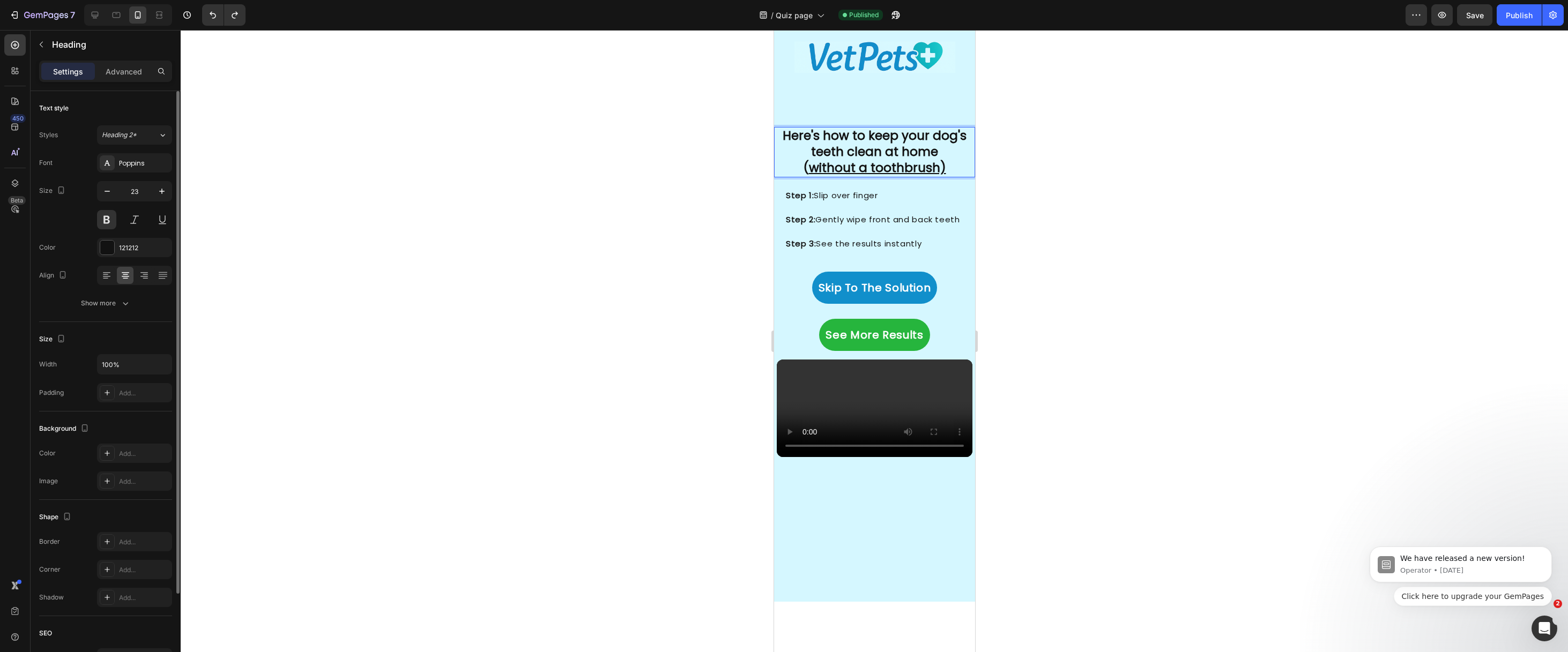
click at [932, 168] on u "without a toothbrush)" at bounding box center [876, 168] width 137 height 17
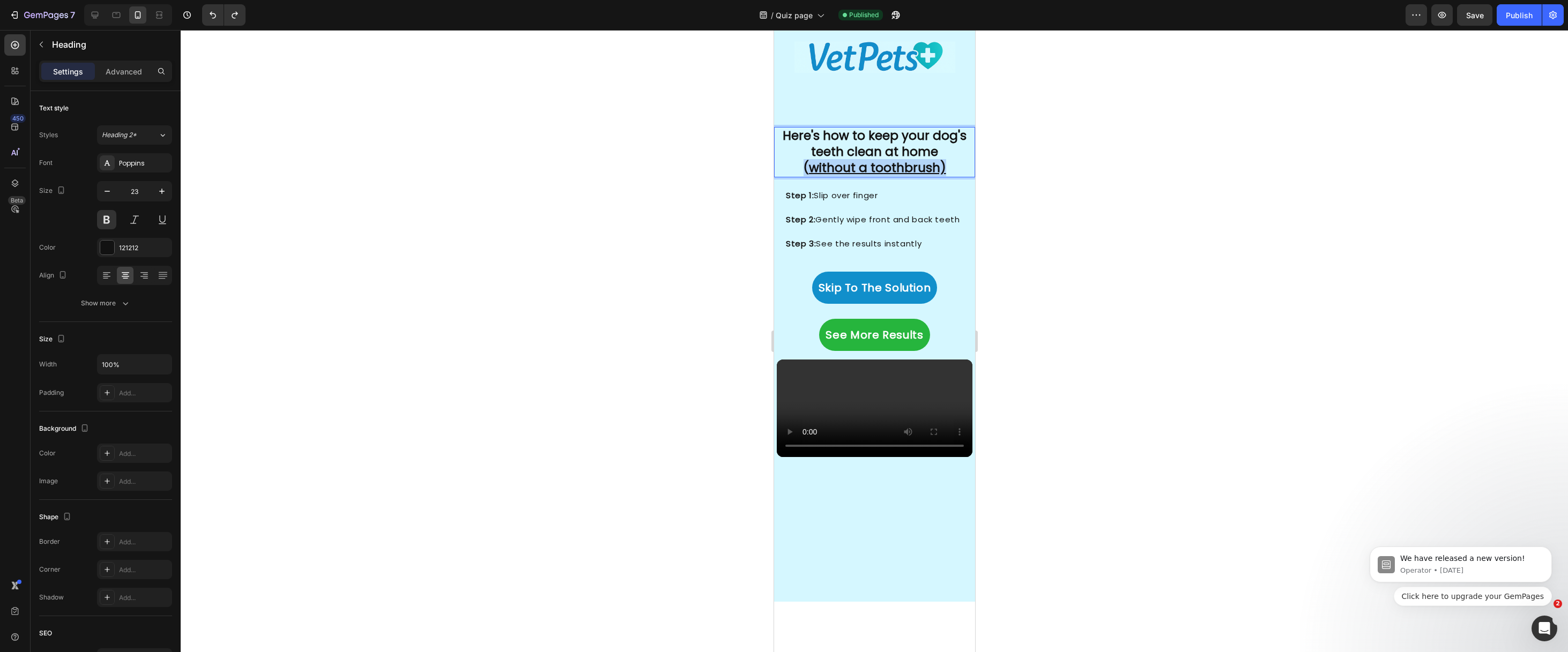
drag, startPoint x: 947, startPoint y: 169, endPoint x: 806, endPoint y: 166, distance: 141.0
click at [801, 165] on p "Here's how to keep your dog's teeth clean at home ( without a toothbrush)" at bounding box center [874, 152] width 195 height 48
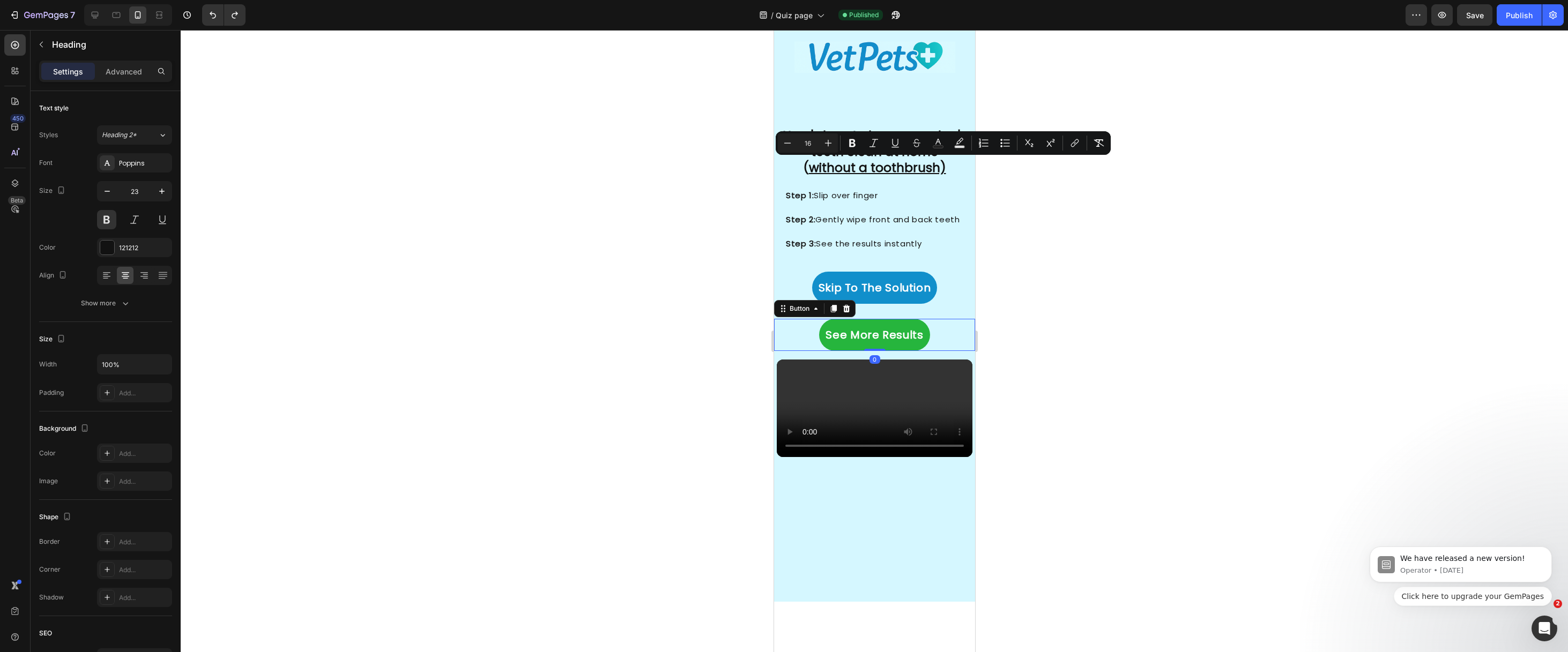
click at [863, 319] on link "See More Results" at bounding box center [874, 334] width 110 height 32
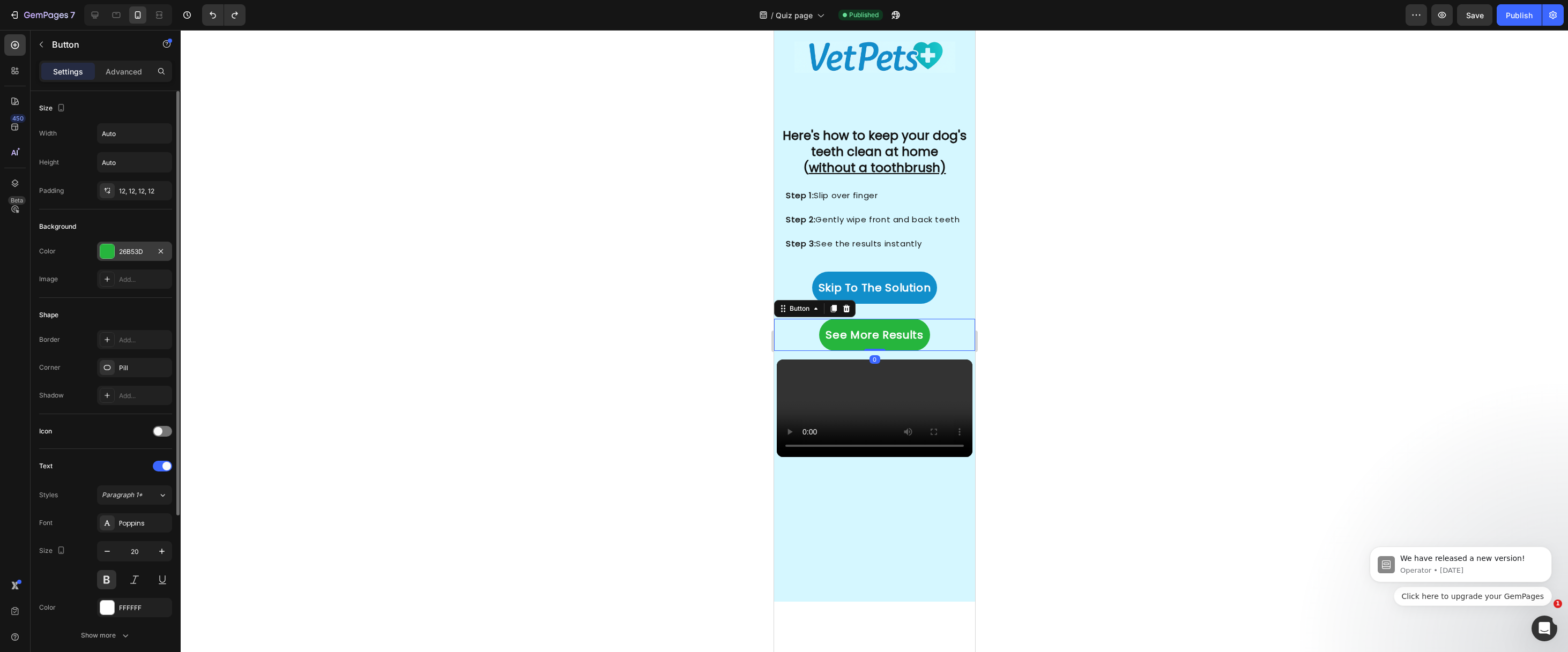
click at [120, 249] on div "26B53D" at bounding box center [134, 252] width 31 height 10
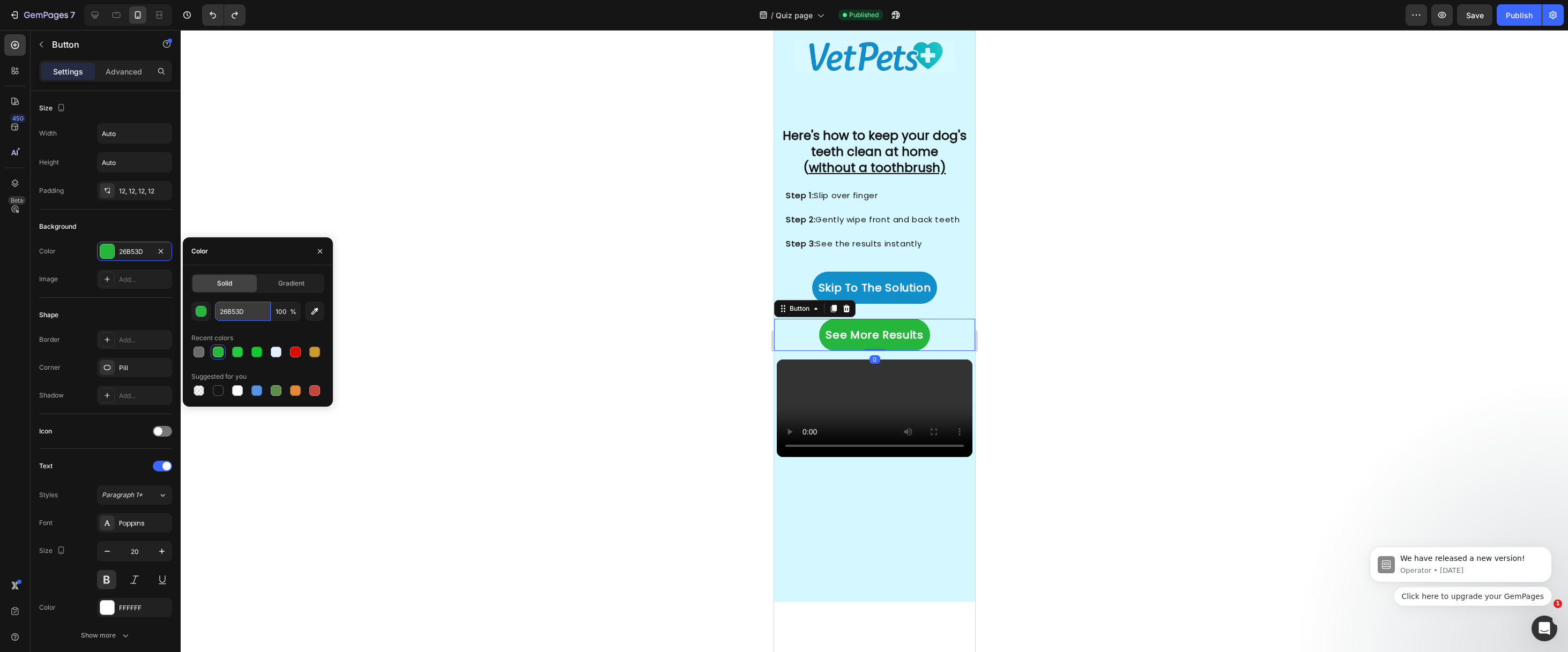
drag, startPoint x: 261, startPoint y: 314, endPoint x: 217, endPoint y: 308, distance: 44.4
click at [217, 308] on input "26B53D" at bounding box center [242, 311] width 56 height 19
drag, startPoint x: 241, startPoint y: 311, endPoint x: 220, endPoint y: 312, distance: 21.0
click at [220, 312] on input "26B53D" at bounding box center [242, 311] width 56 height 19
click at [221, 311] on input "26B53D" at bounding box center [242, 311] width 56 height 19
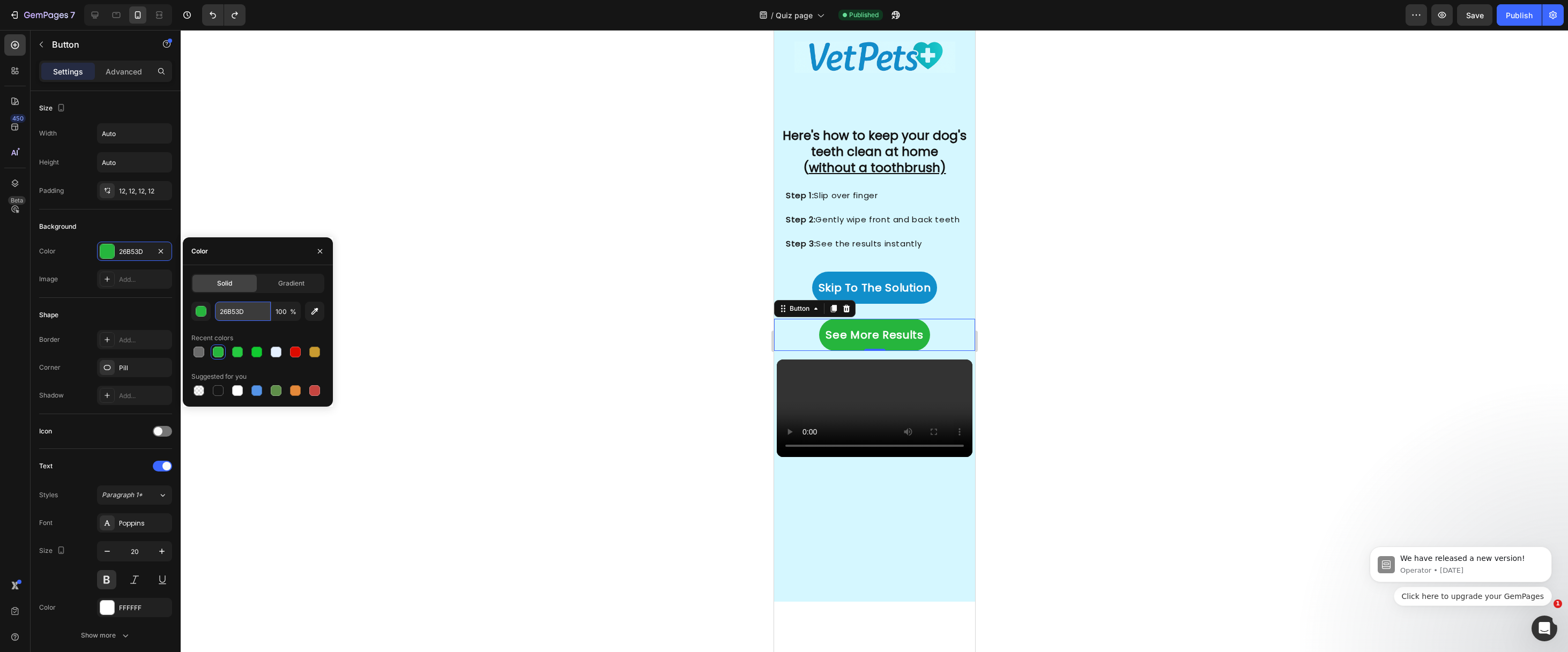
drag, startPoint x: 221, startPoint y: 311, endPoint x: 265, endPoint y: 314, distance: 44.1
click at [265, 314] on input "26B53D" at bounding box center [242, 311] width 56 height 19
click at [887, 173] on u "without a toothbrush)" at bounding box center [876, 168] width 137 height 17
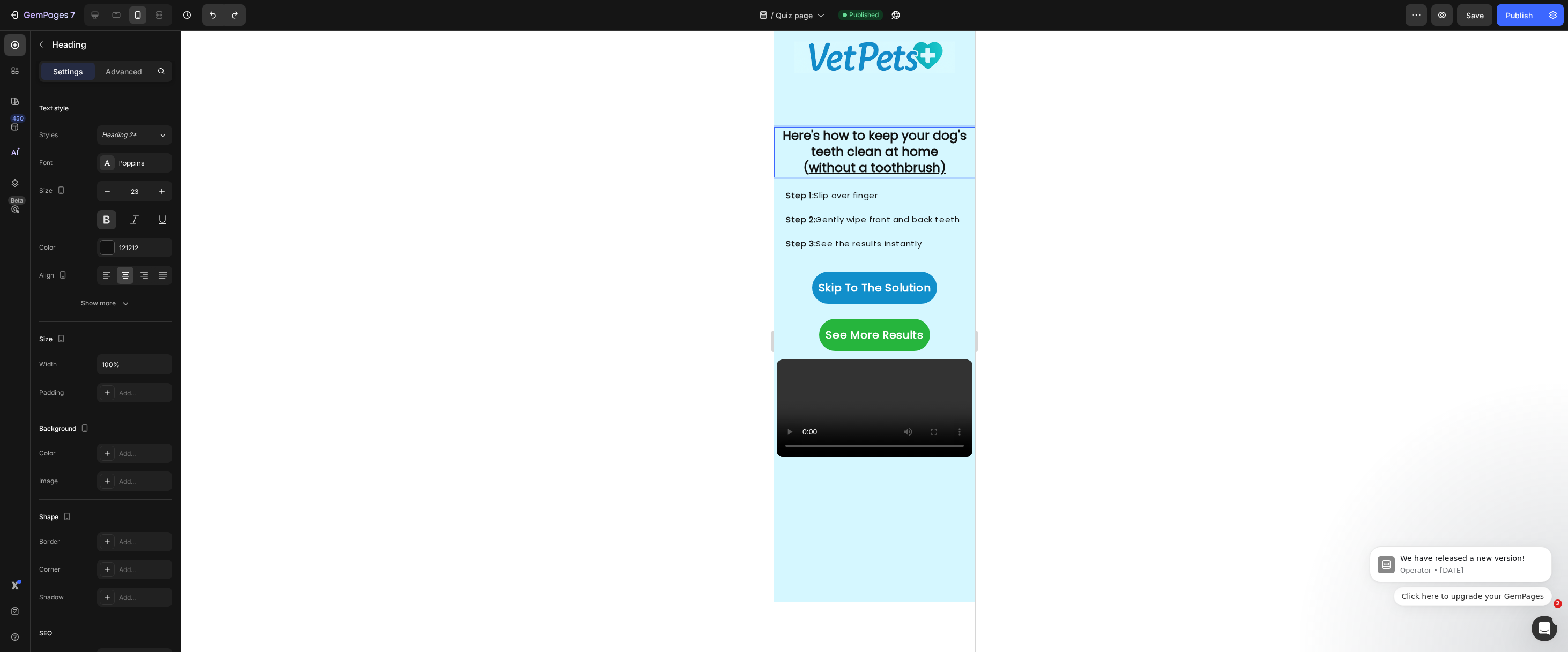
click at [916, 168] on u "without a toothbrush)" at bounding box center [876, 168] width 137 height 17
drag, startPoint x: 938, startPoint y: 169, endPoint x: 799, endPoint y: 173, distance: 139.1
click at [799, 173] on p "Here's how to keep your dog's teeth clean at home ( without a toothbrush)" at bounding box center [874, 152] width 195 height 48
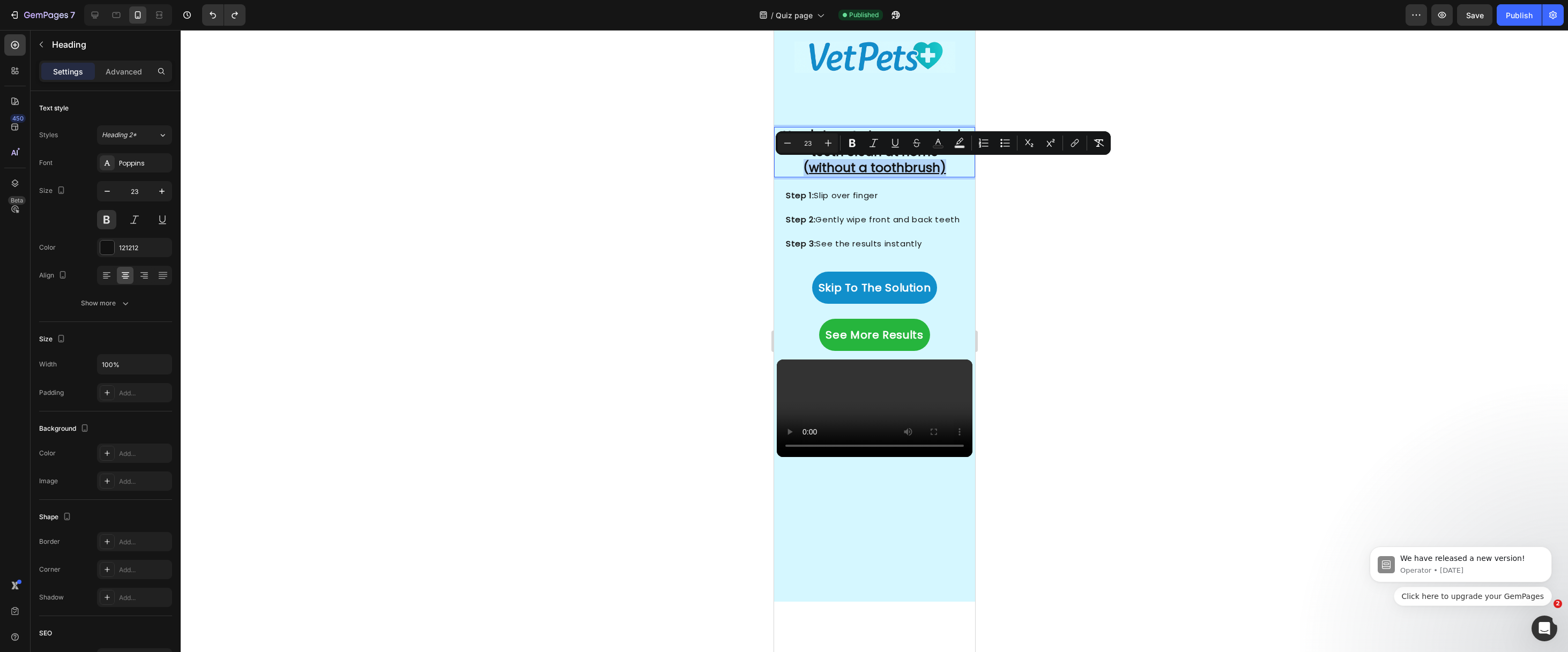
click at [799, 171] on p "Here's how to keep your dog's teeth clean at home ( without a toothbrush)" at bounding box center [874, 152] width 195 height 48
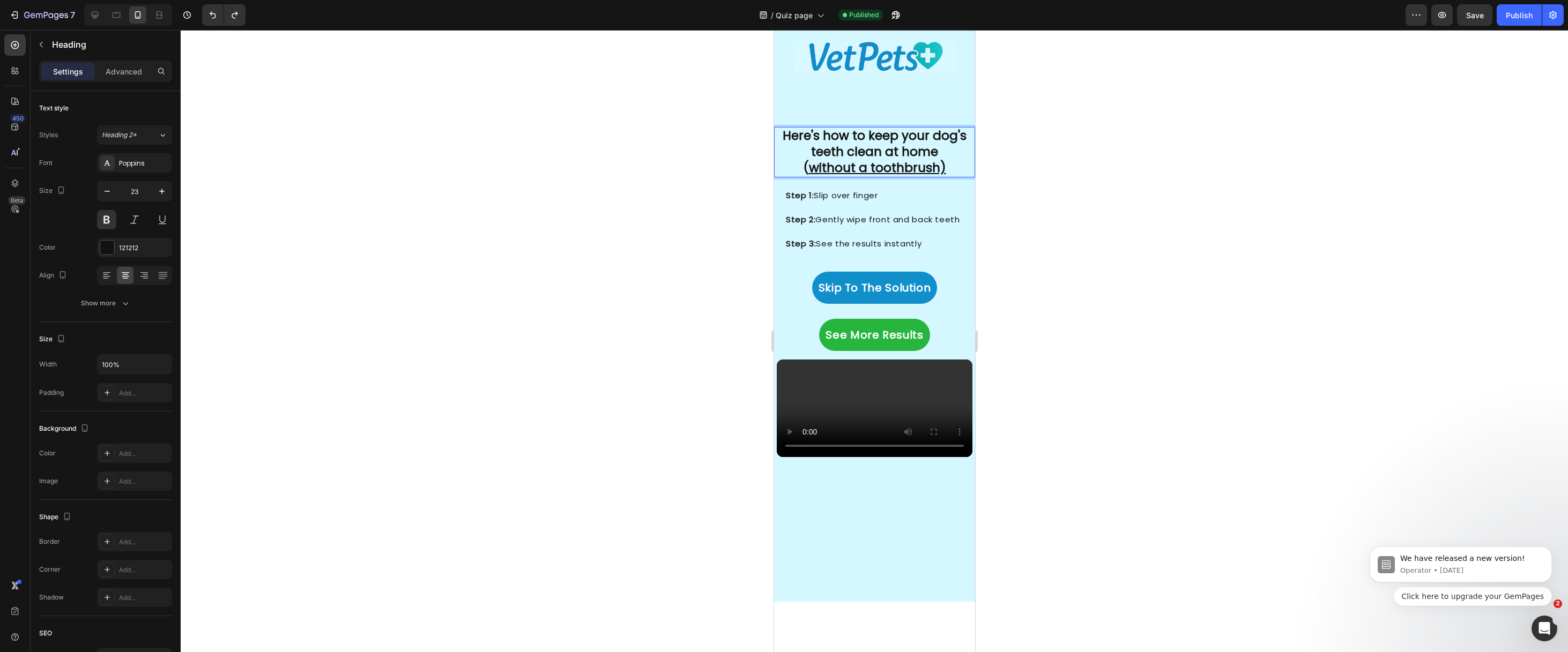
click at [942, 173] on p "Here's how to keep your dog's teeth clean at home ( without a toothbrush)" at bounding box center [874, 152] width 195 height 48
click at [941, 169] on p "Here's how to keep your dog's teeth clean at home ( without a toothbrush" at bounding box center [874, 152] width 195 height 48
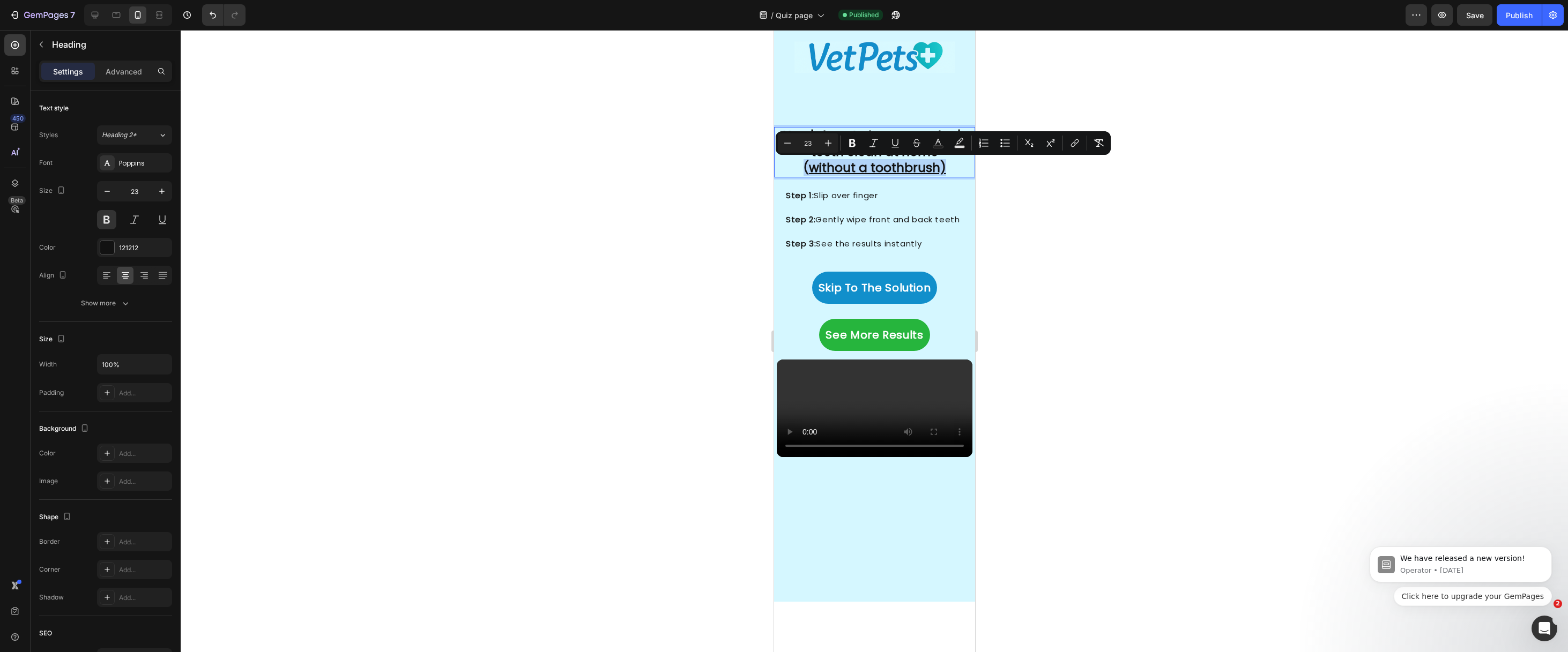
drag, startPoint x: 943, startPoint y: 168, endPoint x: 783, endPoint y: 168, distance: 160.0
click at [783, 168] on p "Here's how to keep your dog's teeth clean at home ( without a toothbrush)" at bounding box center [874, 152] width 195 height 48
click at [933, 140] on icon "Editor contextual toolbar" at bounding box center [937, 143] width 11 height 11
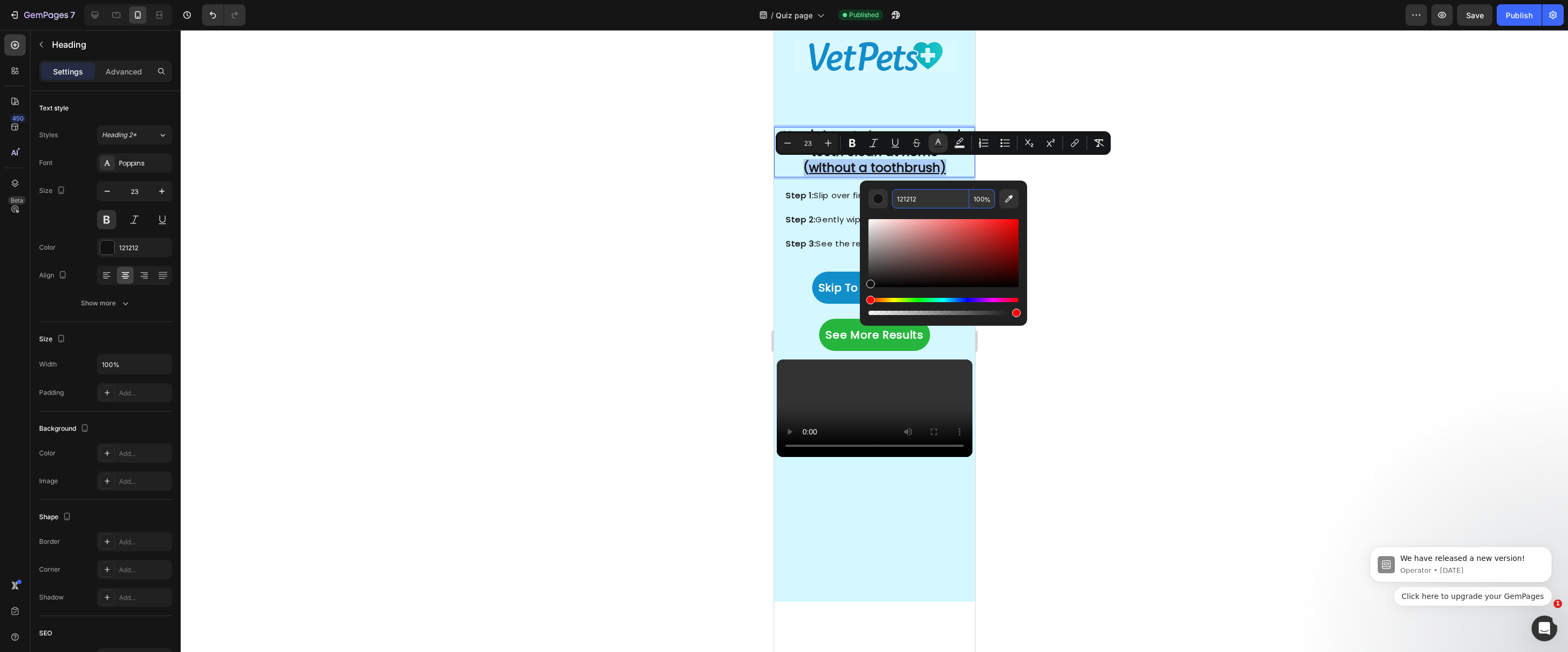
click at [933, 200] on input "121212" at bounding box center [930, 198] width 77 height 19
paste input "26B53D"
type input "26B53D"
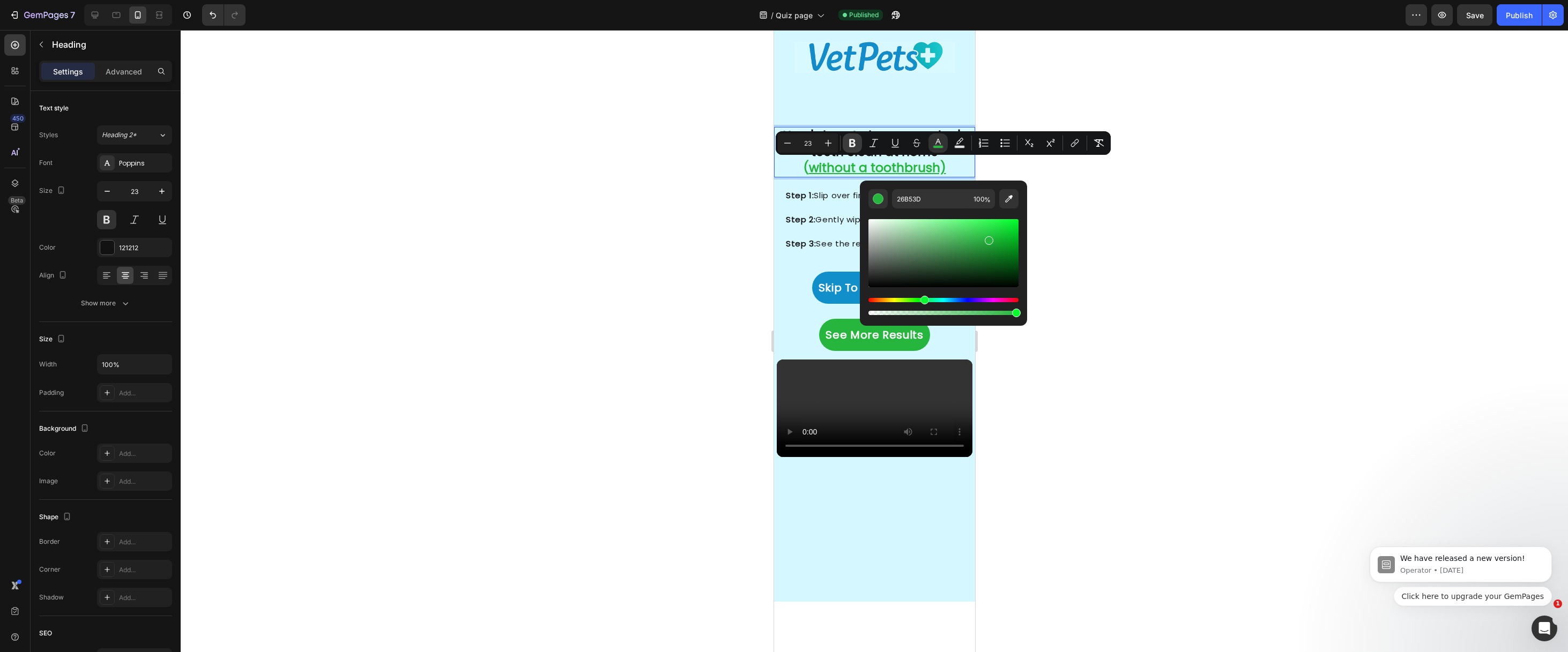
click at [852, 144] on icon "Editor contextual toolbar" at bounding box center [852, 143] width 11 height 11
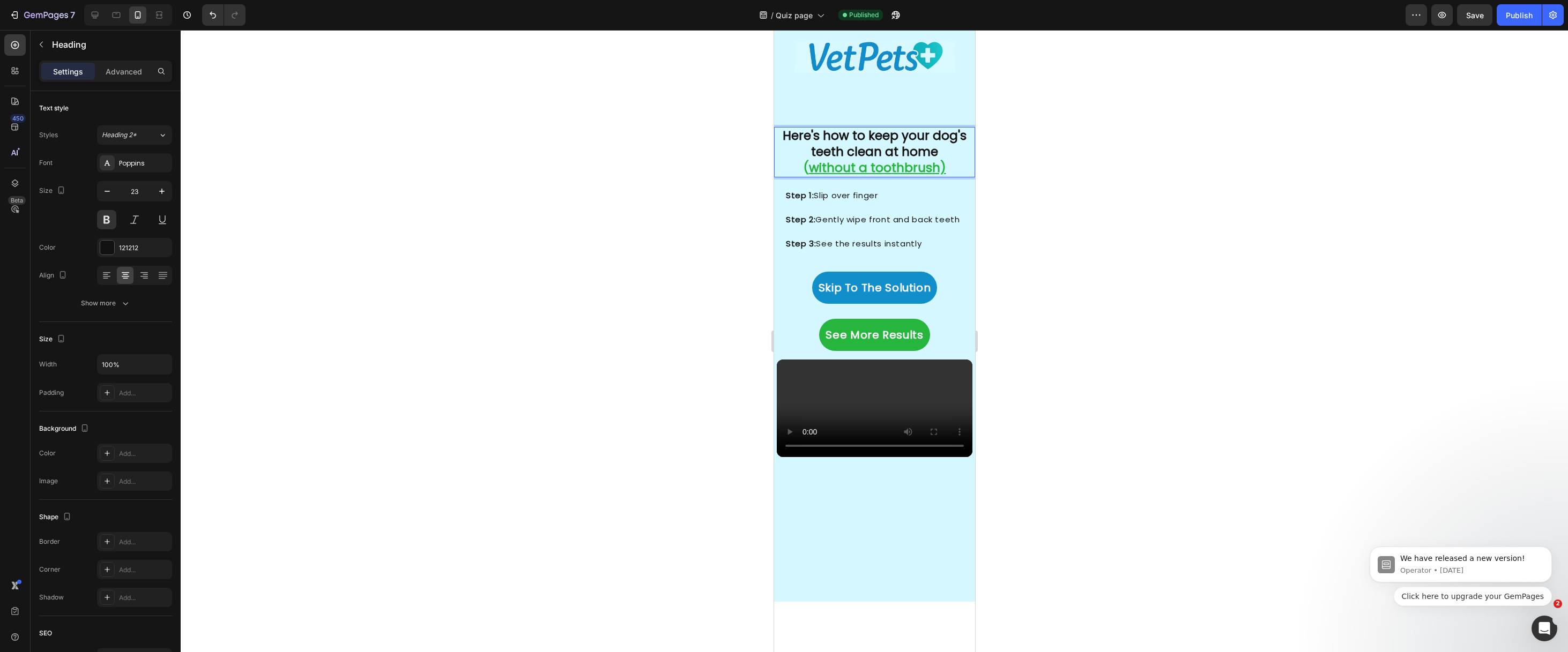
click at [943, 168] on p "Here's how to keep your dog's teeth clean at home ( without a toothbrush)" at bounding box center [874, 152] width 195 height 48
drag, startPoint x: 944, startPoint y: 168, endPoint x: 790, endPoint y: 166, distance: 154.0
click at [790, 167] on p "Here's how to keep your dog's teeth clean at home ( without a toothbrush)" at bounding box center [874, 152] width 195 height 48
click at [846, 163] on u "without a toothbrush)" at bounding box center [876, 168] width 137 height 17
click at [841, 146] on p "Here's how to keep your dog's teeth clean at home ( without a toothbrush)" at bounding box center [874, 152] width 195 height 48
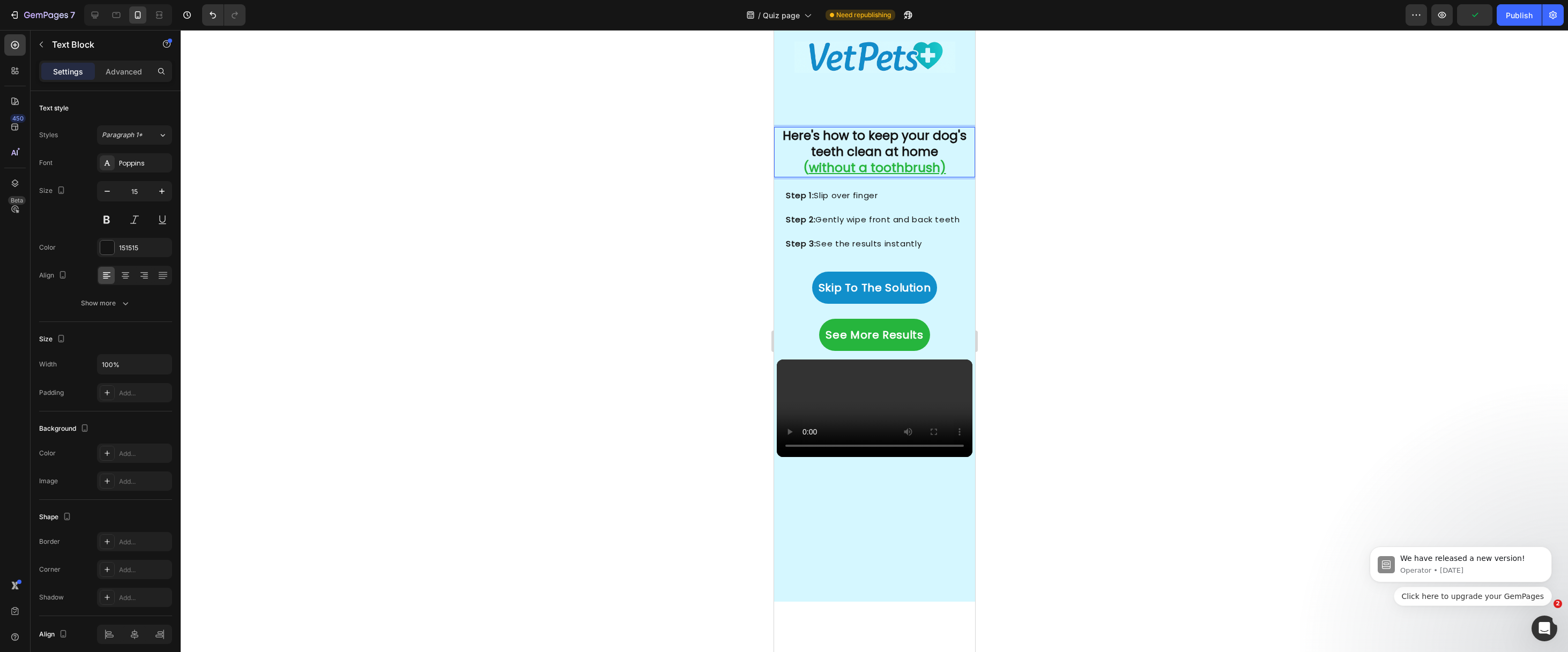
click at [825, 210] on p at bounding box center [879, 208] width 188 height 12
click at [850, 166] on u "without a toothbrush)" at bounding box center [876, 168] width 137 height 17
click at [935, 166] on u "without a toothbrush)" at bounding box center [876, 168] width 137 height 17
drag, startPoint x: 941, startPoint y: 166, endPoint x: 799, endPoint y: 163, distance: 142.0
click at [797, 164] on p "Here's how to keep your dog's teeth clean at home ( without a toothbrush)" at bounding box center [874, 152] width 195 height 48
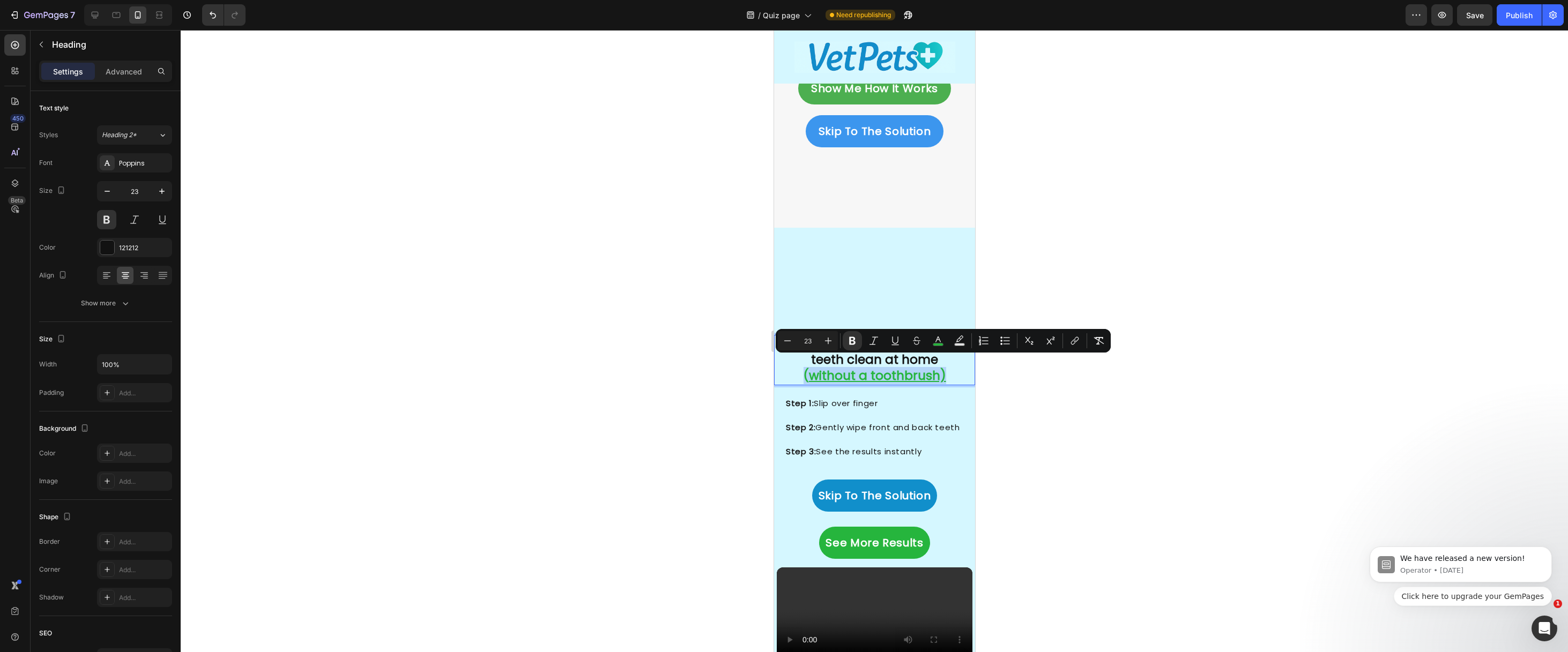
scroll to position [2064, 0]
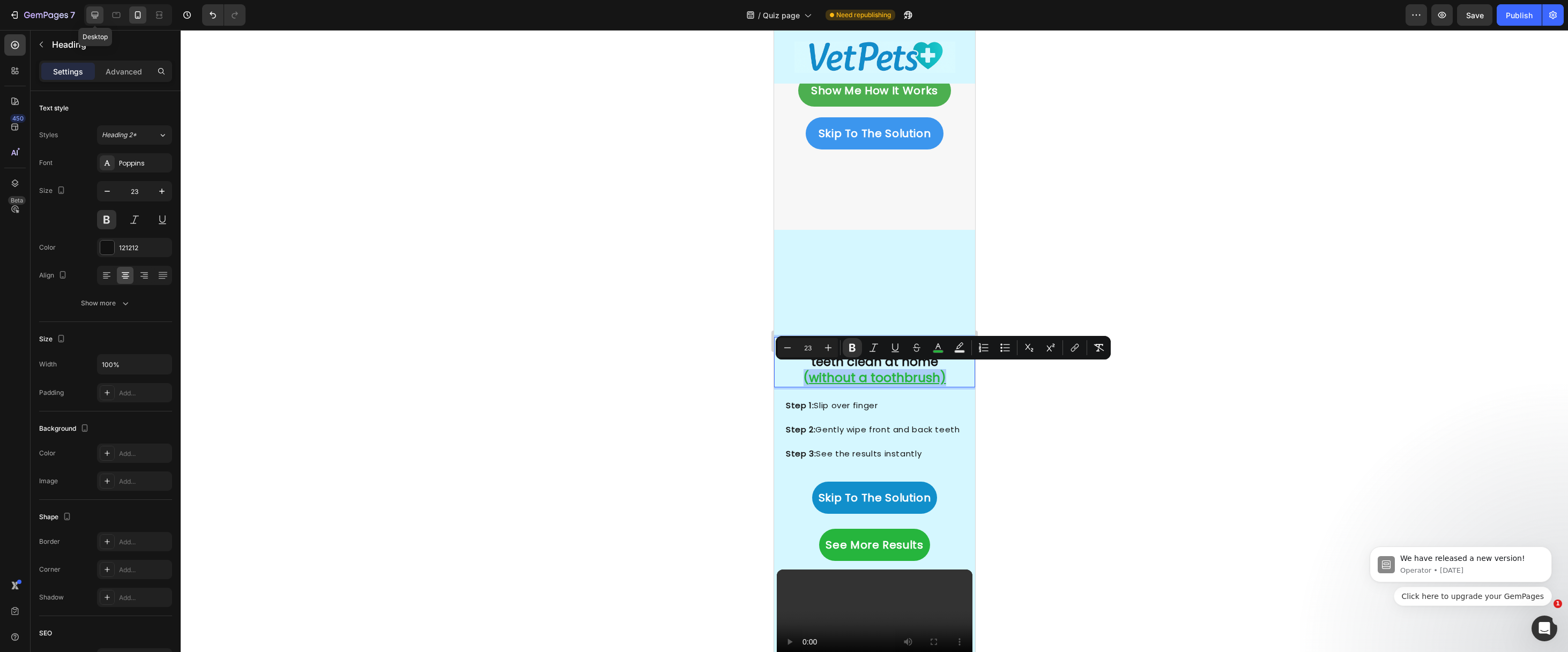
click at [91, 14] on icon at bounding box center [95, 15] width 7 height 7
type input "50"
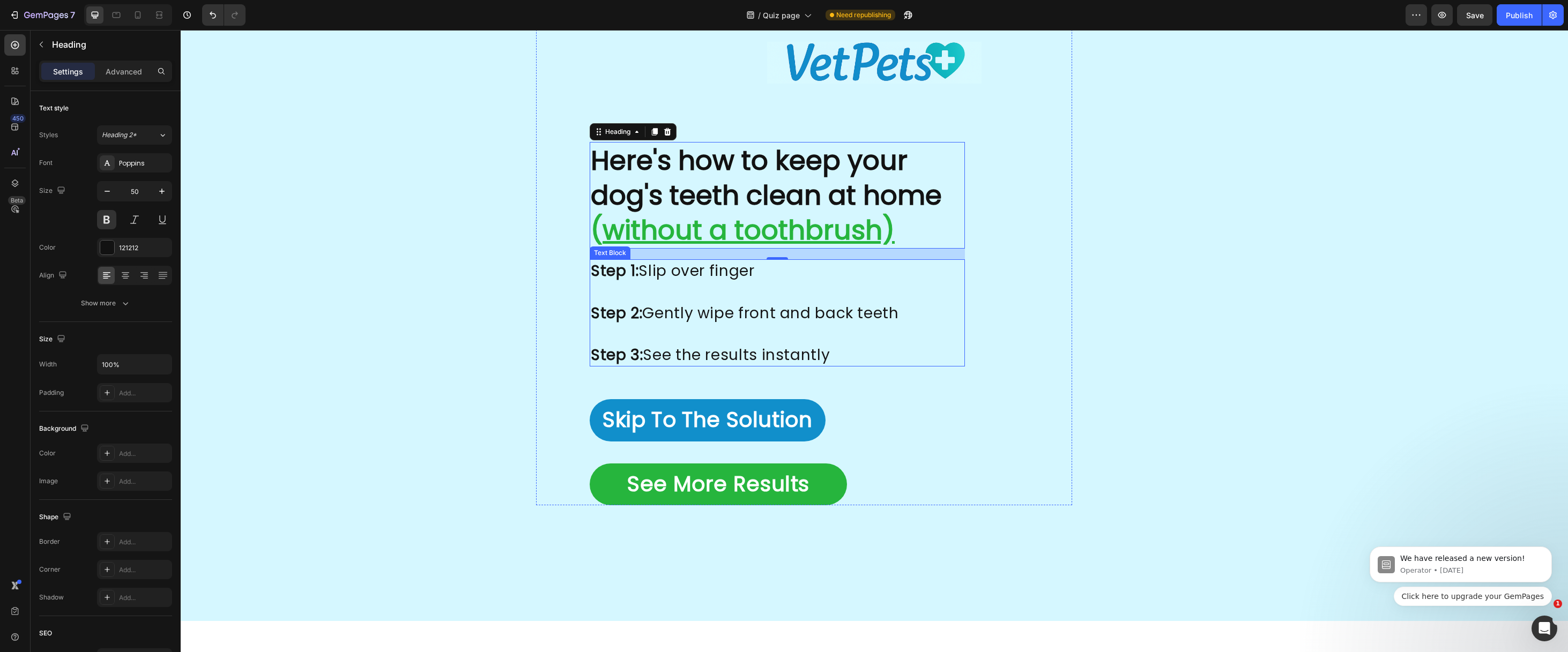
scroll to position [2127, 0]
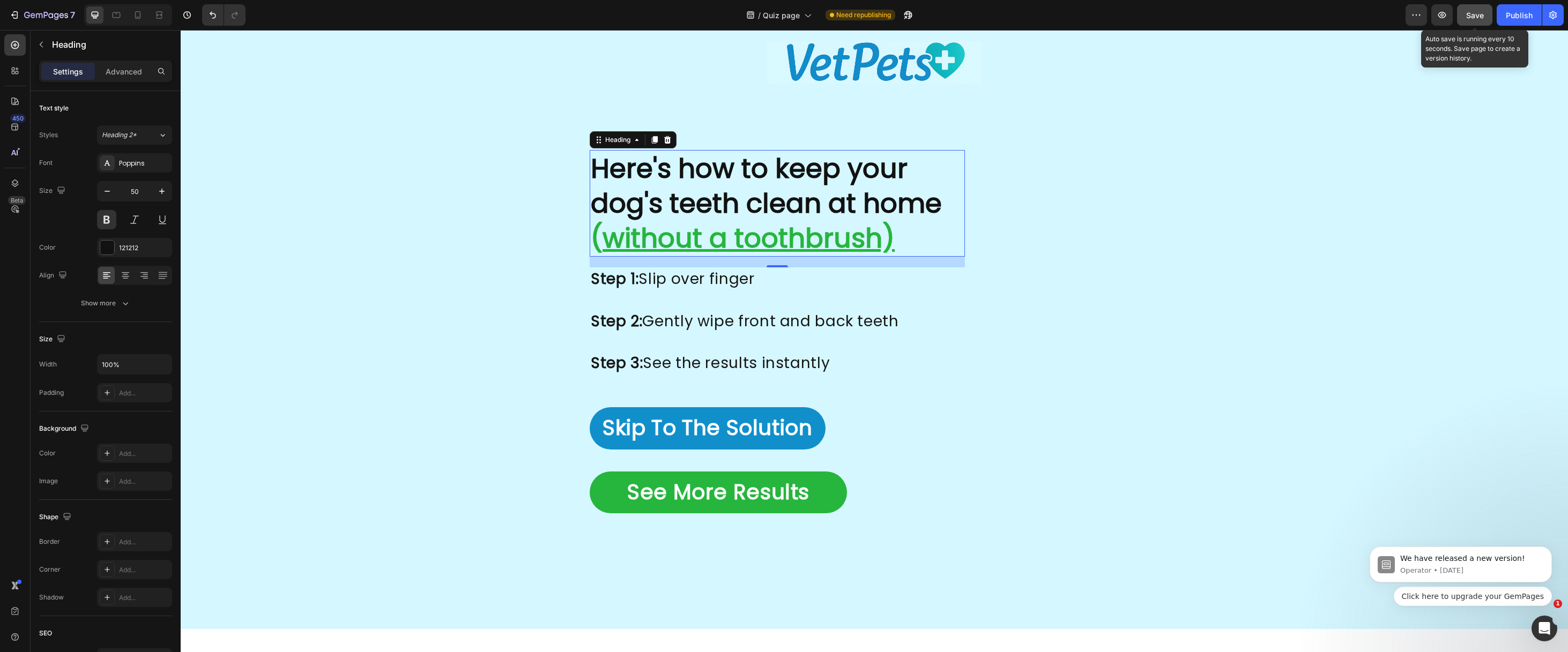
drag, startPoint x: 1479, startPoint y: 22, endPoint x: 1485, endPoint y: 22, distance: 6.0
click at [1479, 21] on button "Save" at bounding box center [1474, 15] width 36 height 22
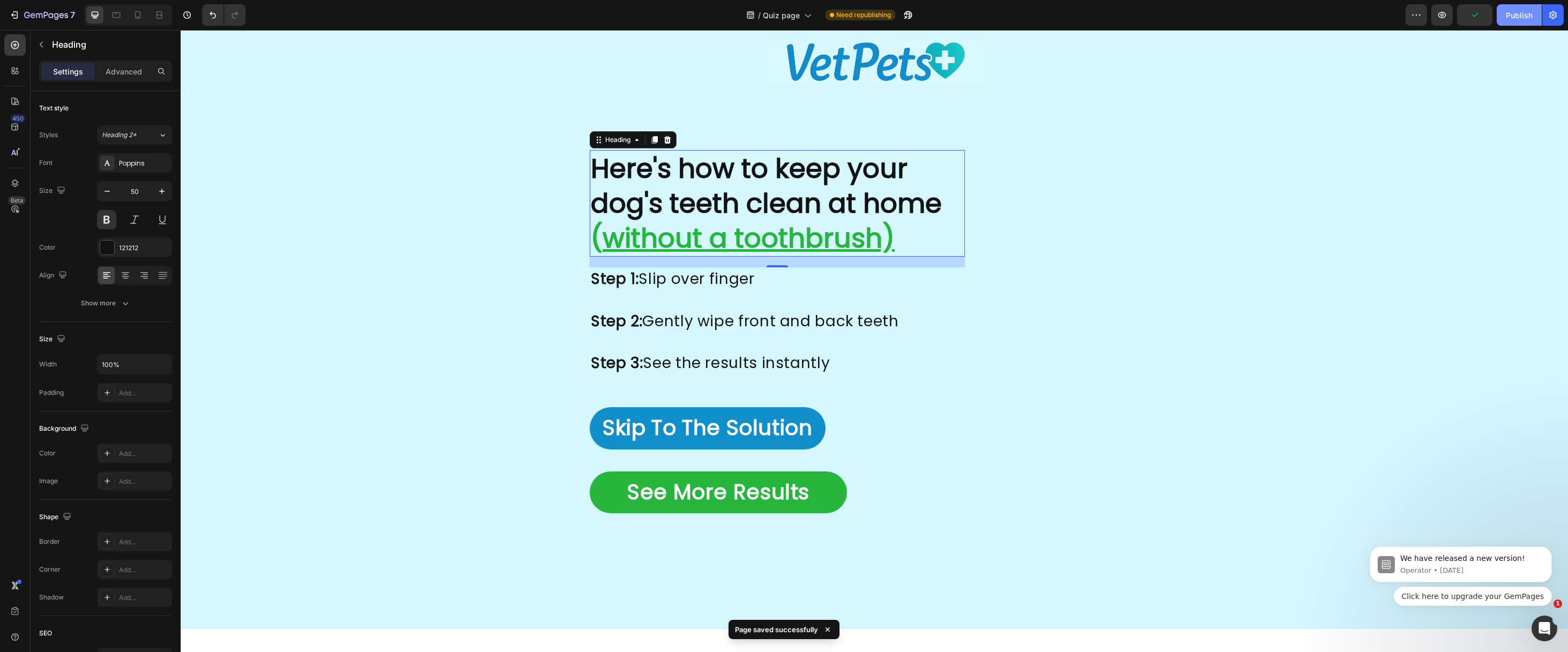
click at [1514, 19] on div "Publish" at bounding box center [1519, 16] width 27 height 12
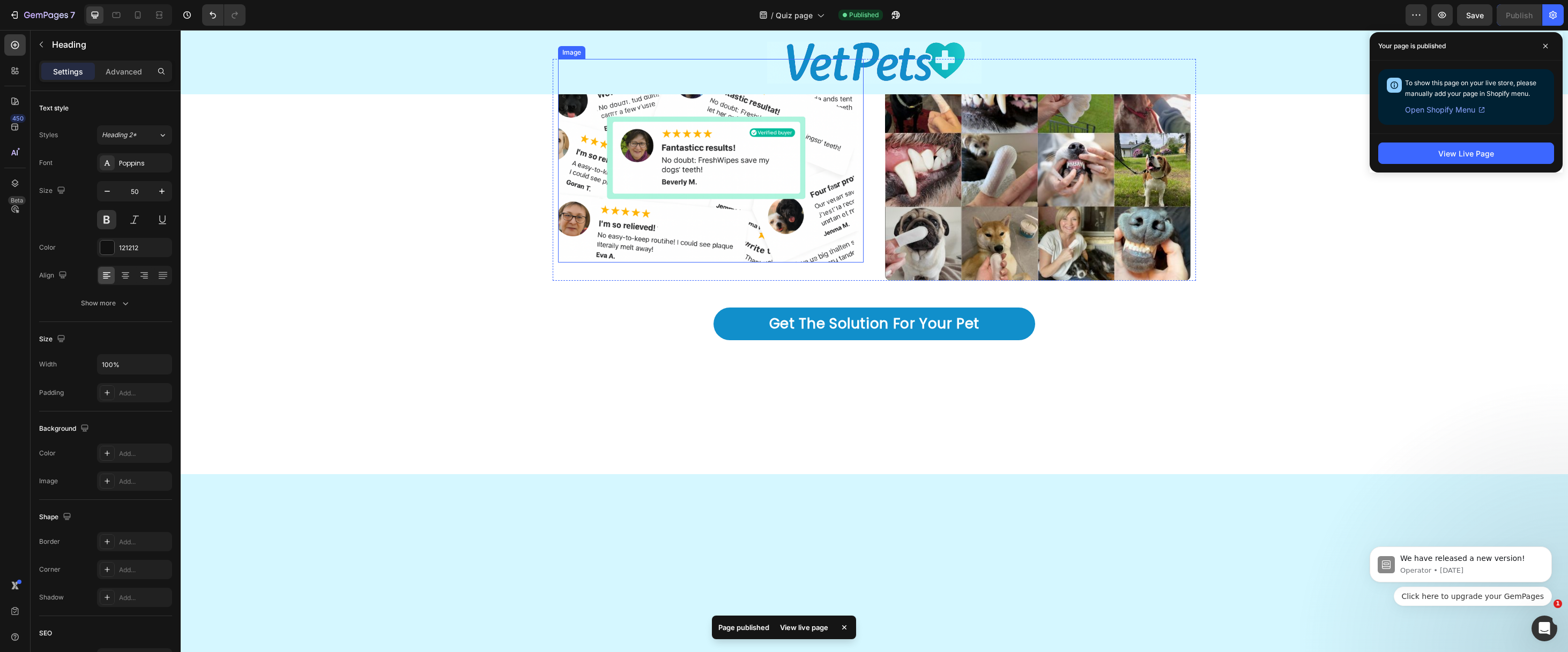
scroll to position [3054, 0]
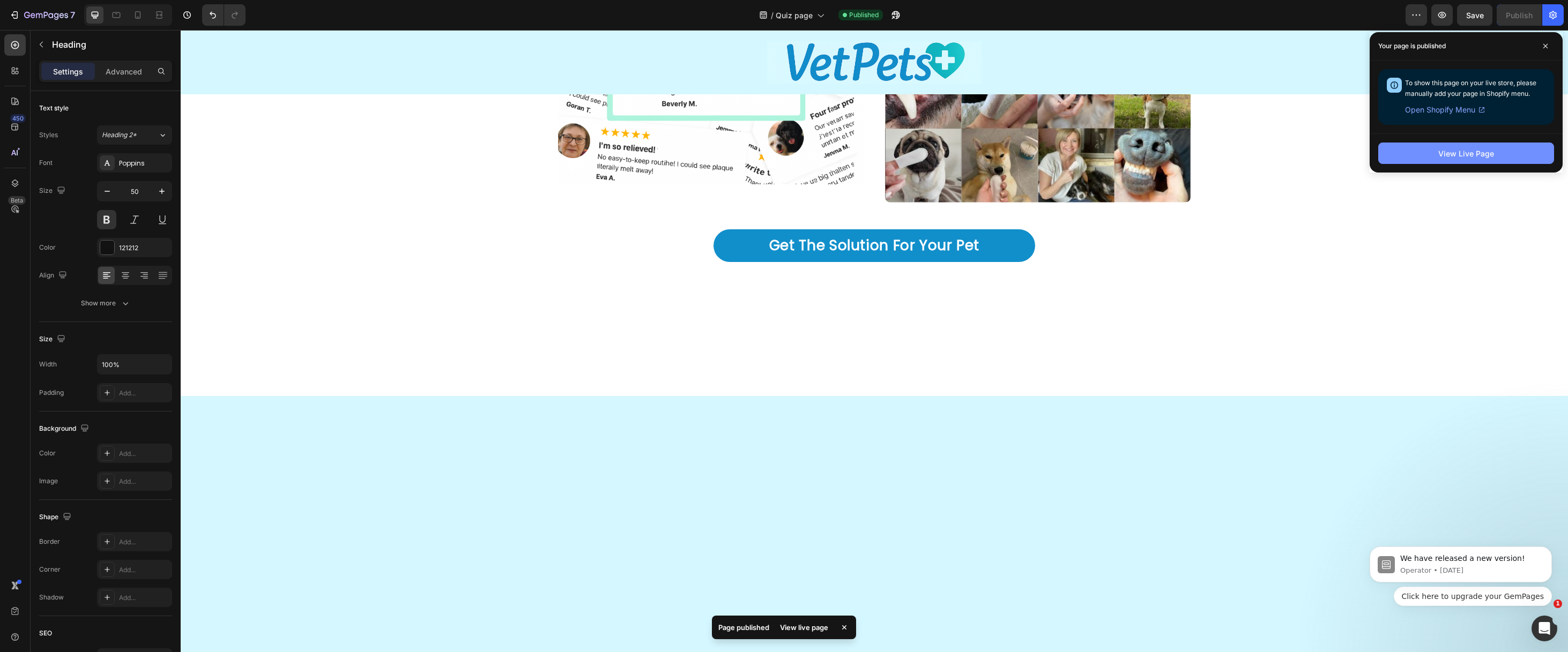
click at [1478, 155] on div "View Live Page" at bounding box center [1466, 153] width 56 height 12
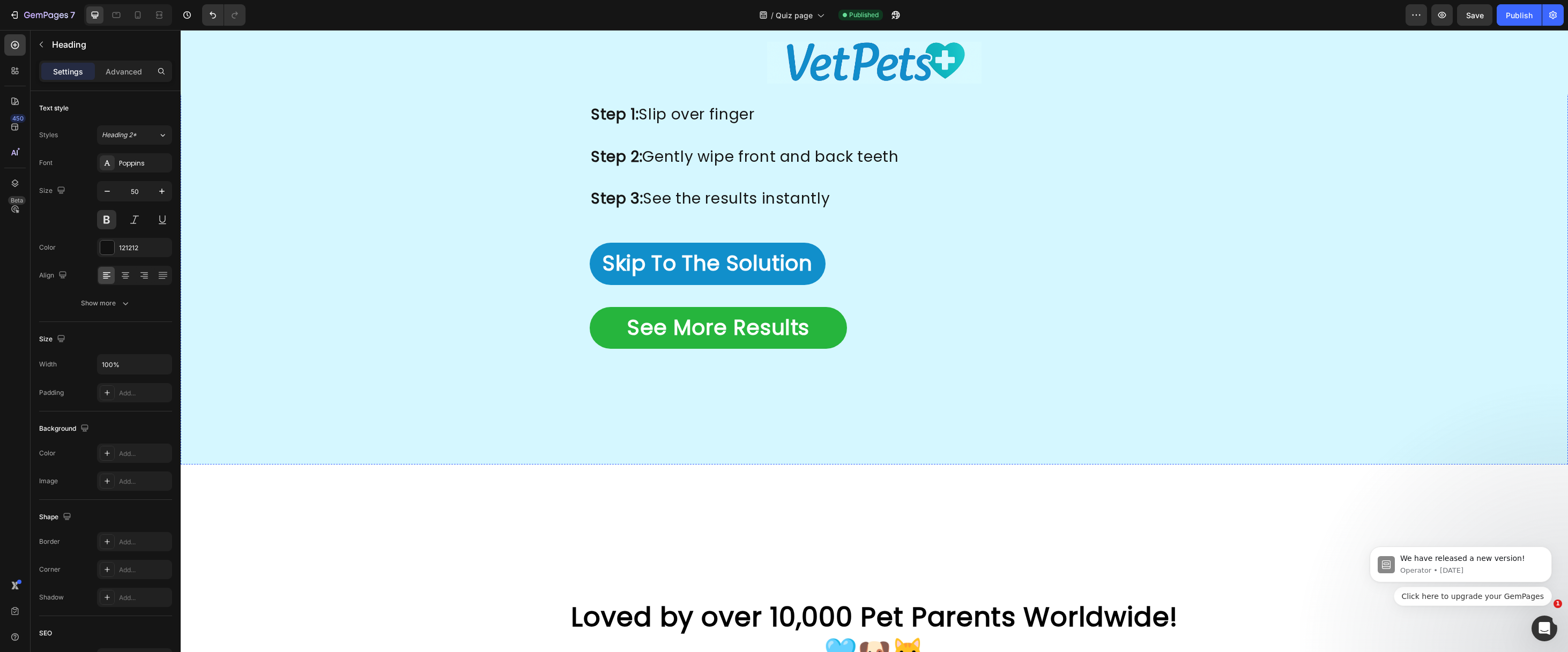
scroll to position [2236, 0]
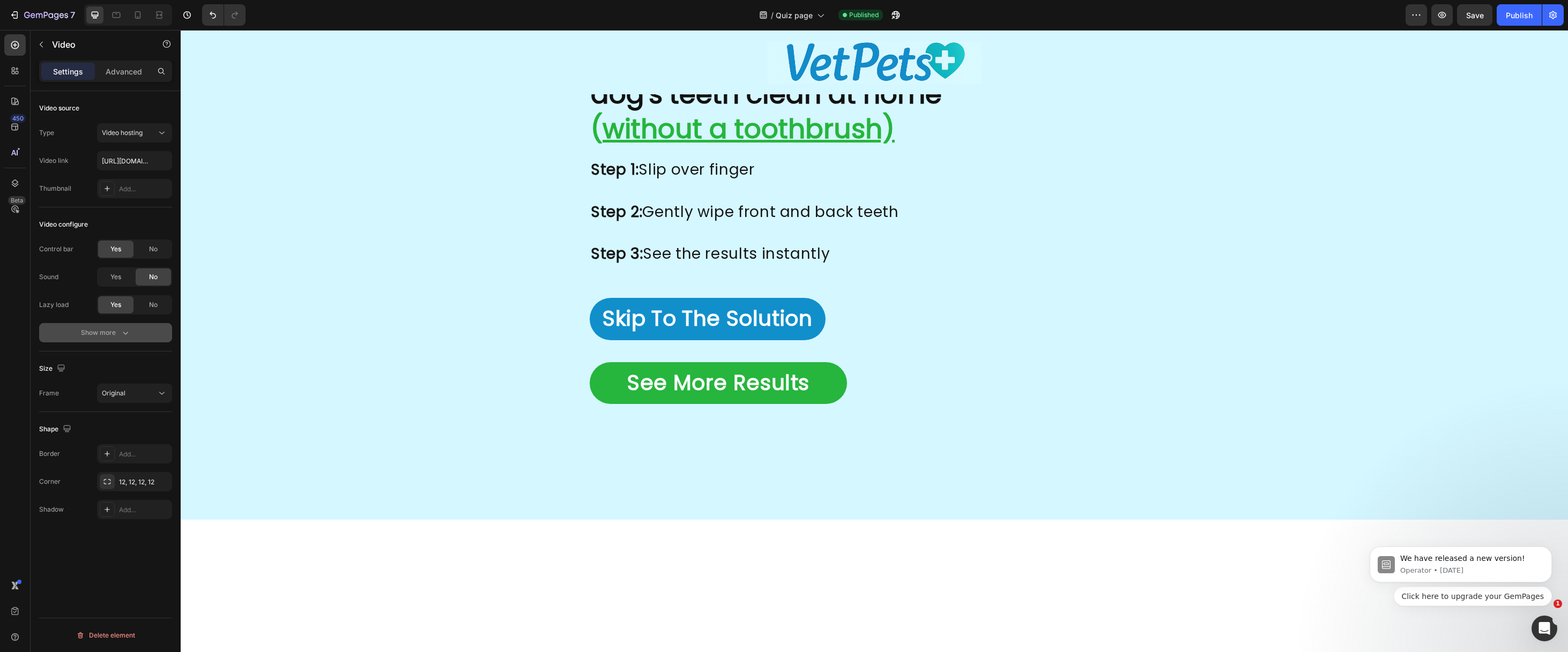
click at [91, 333] on div "Show more" at bounding box center [106, 333] width 50 height 11
click at [103, 362] on div "Yes" at bounding box center [115, 361] width 36 height 17
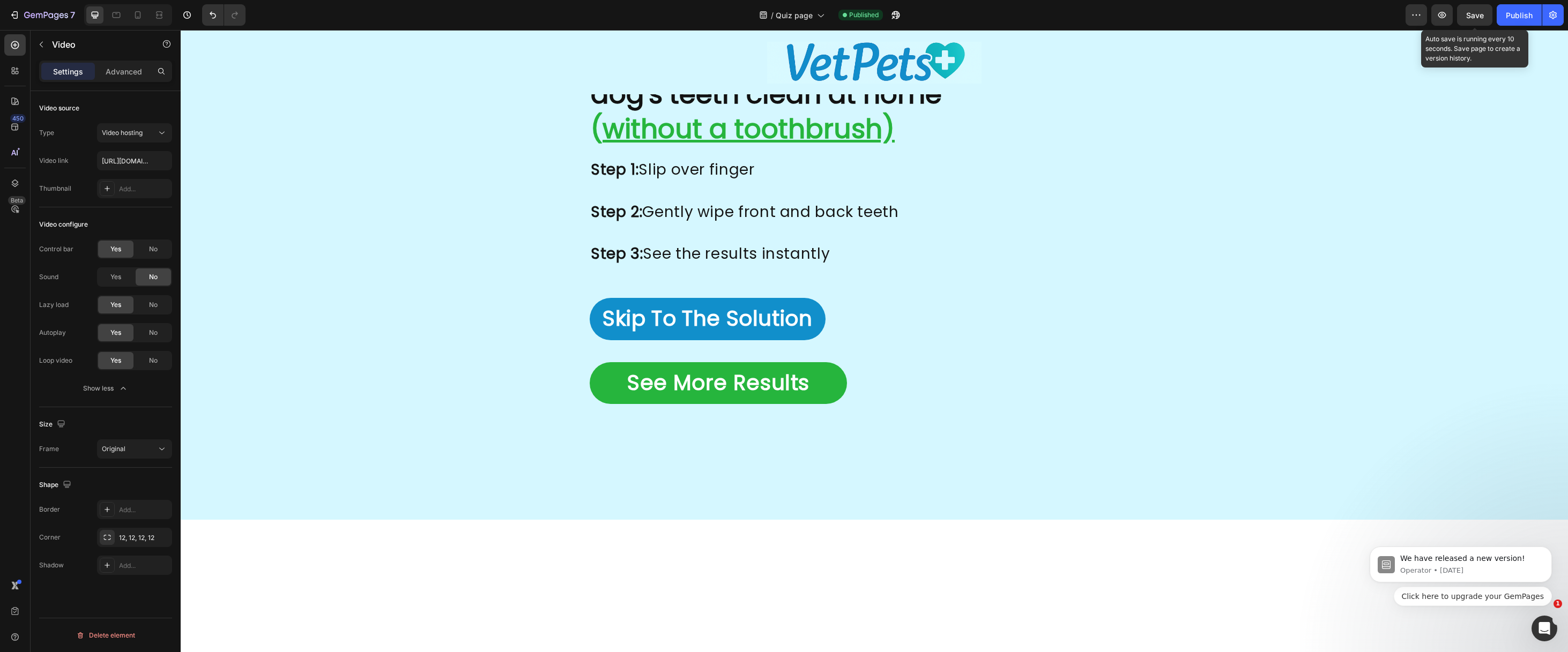
click at [1468, 17] on span "Save" at bounding box center [1474, 15] width 17 height 9
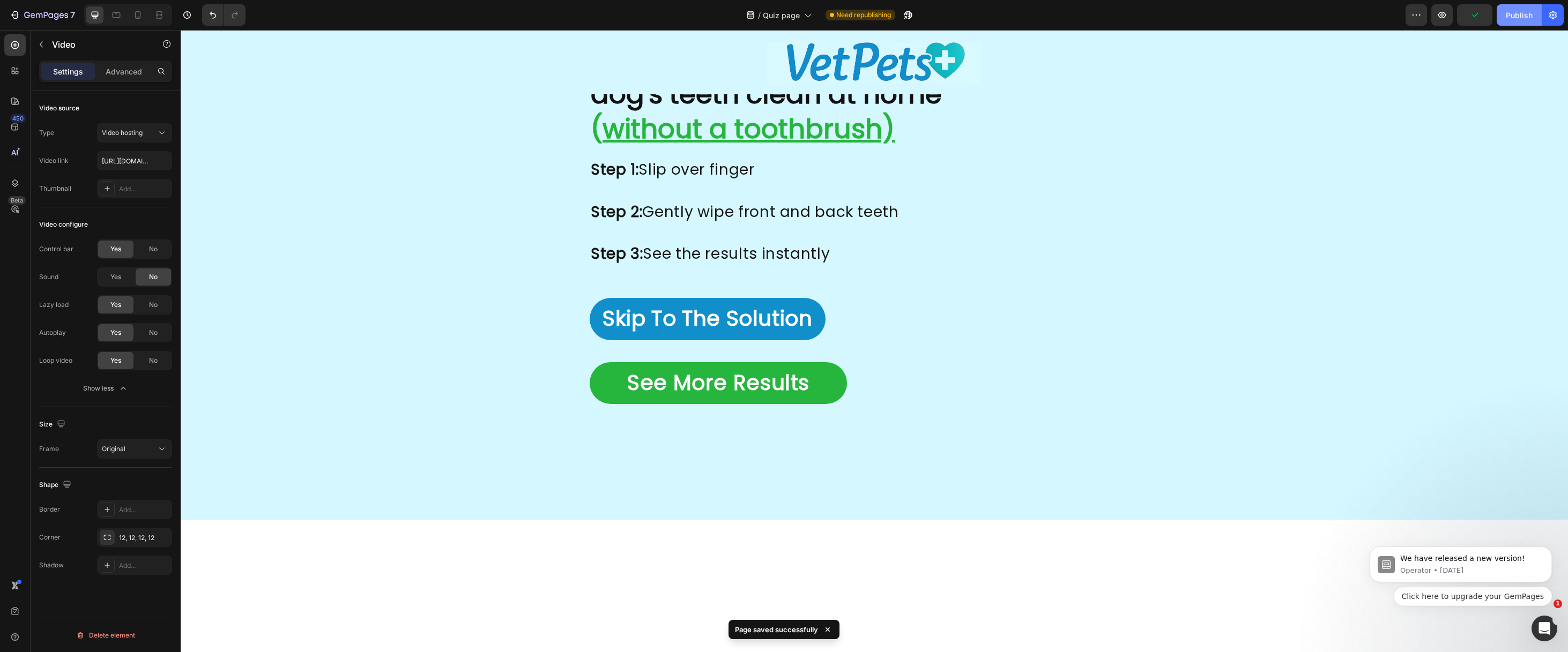
click at [1513, 13] on div "Publish" at bounding box center [1519, 16] width 27 height 12
click at [166, 246] on div "No" at bounding box center [153, 249] width 36 height 17
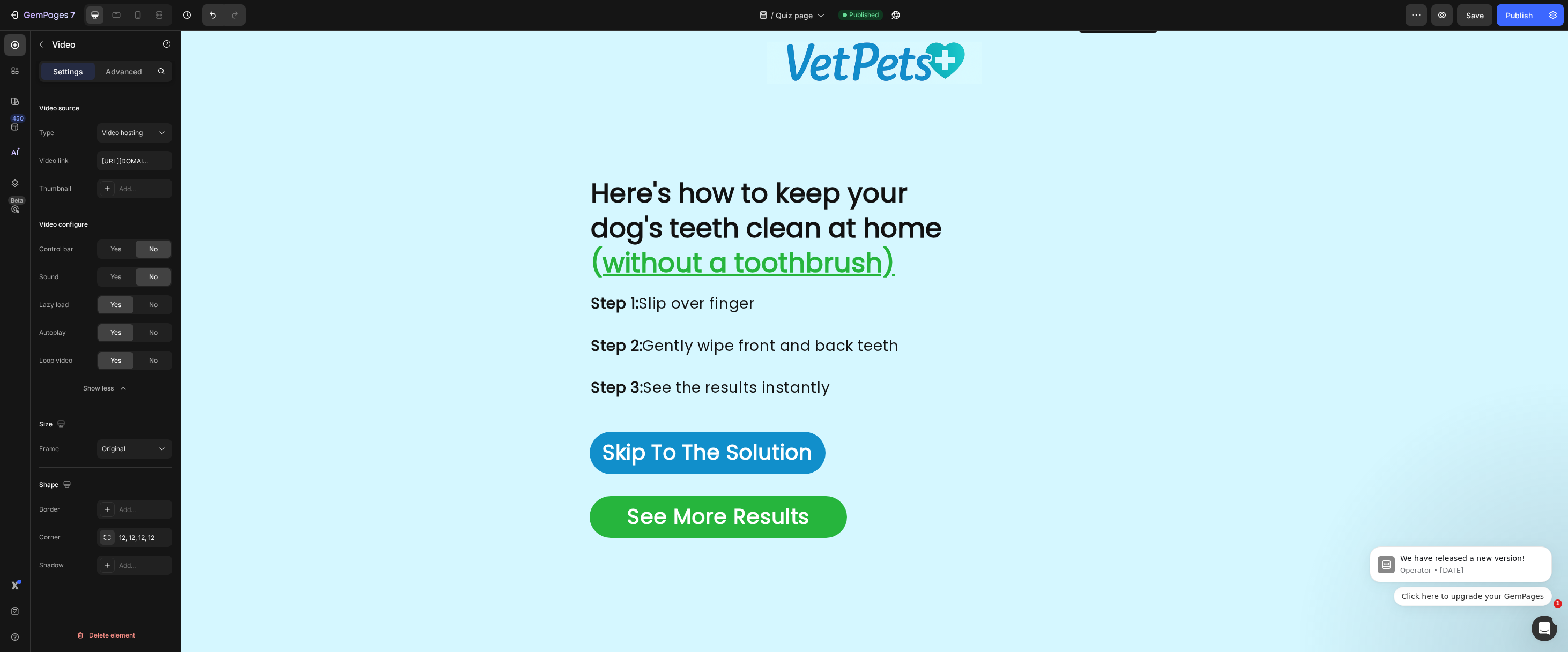
scroll to position [2059, 0]
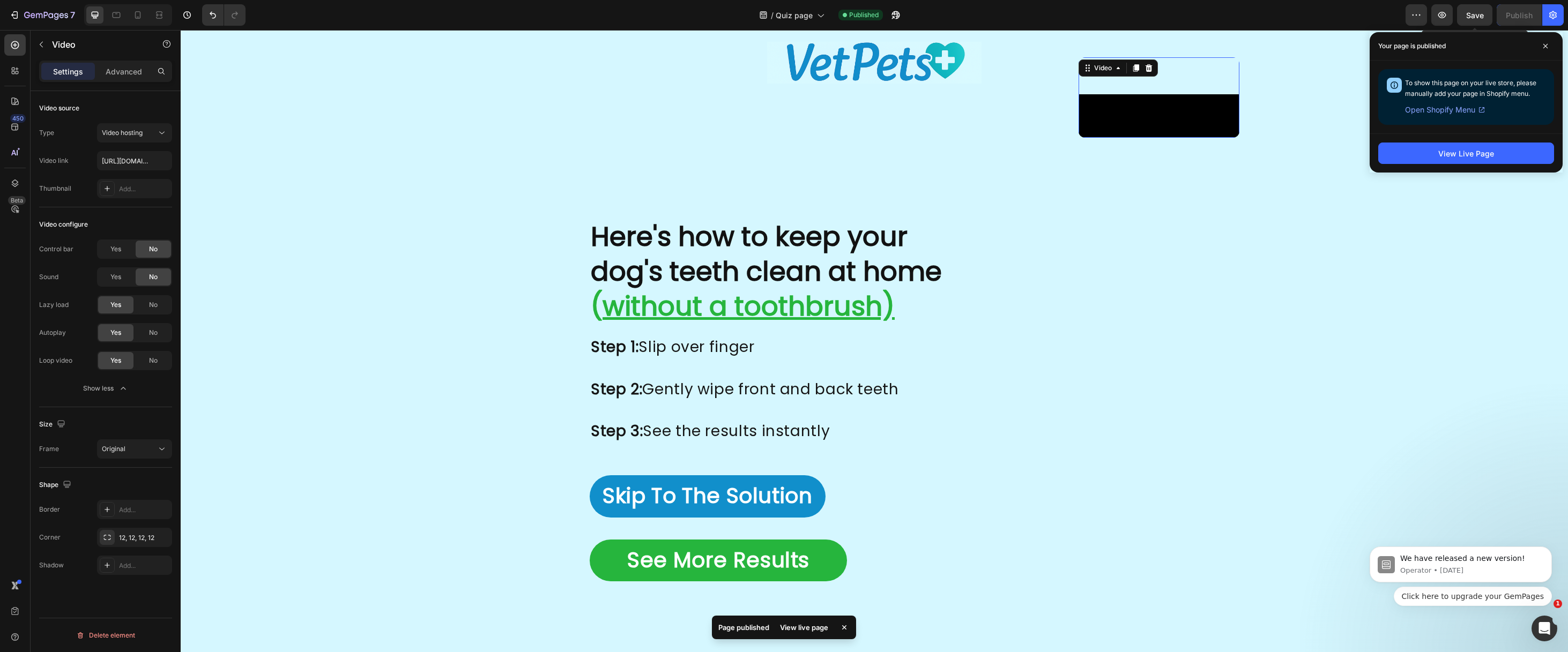
click at [1472, 17] on span "Save" at bounding box center [1474, 15] width 17 height 9
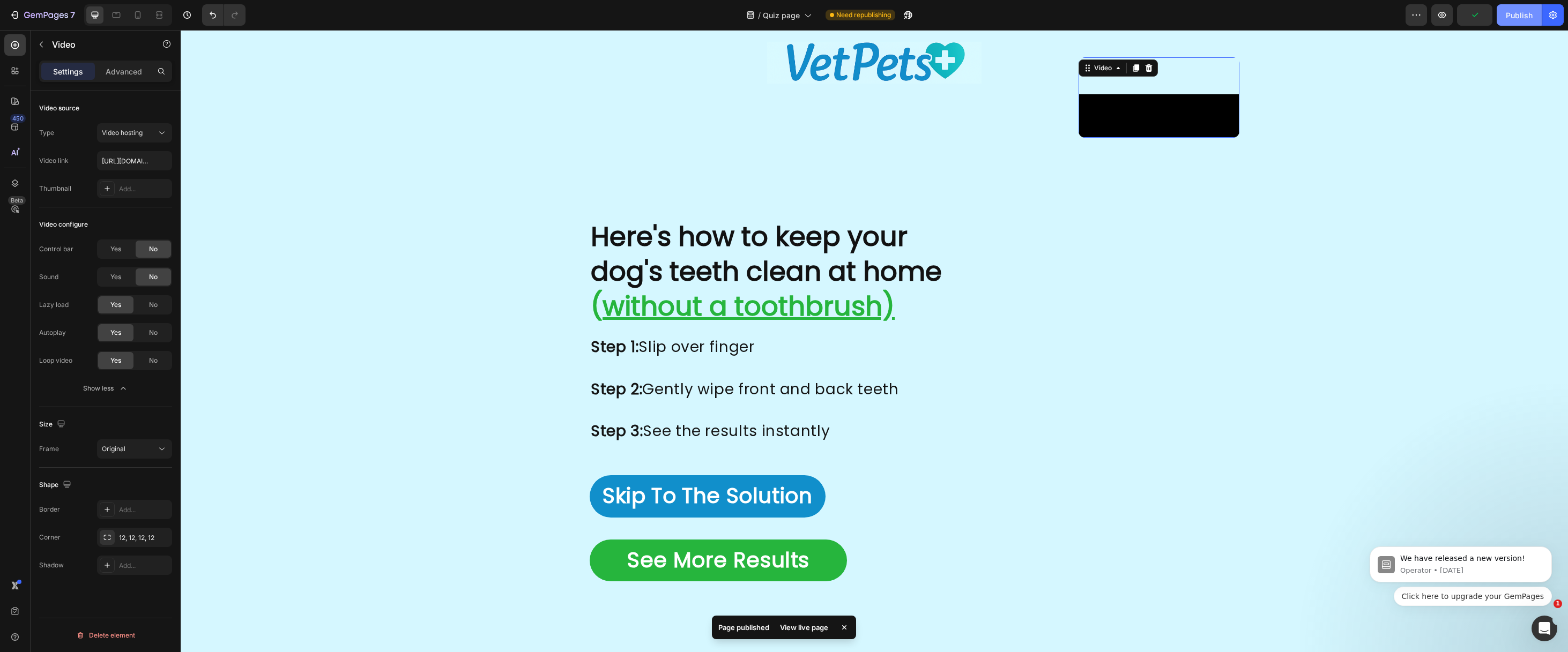
click at [1522, 19] on div "Publish" at bounding box center [1519, 16] width 27 height 12
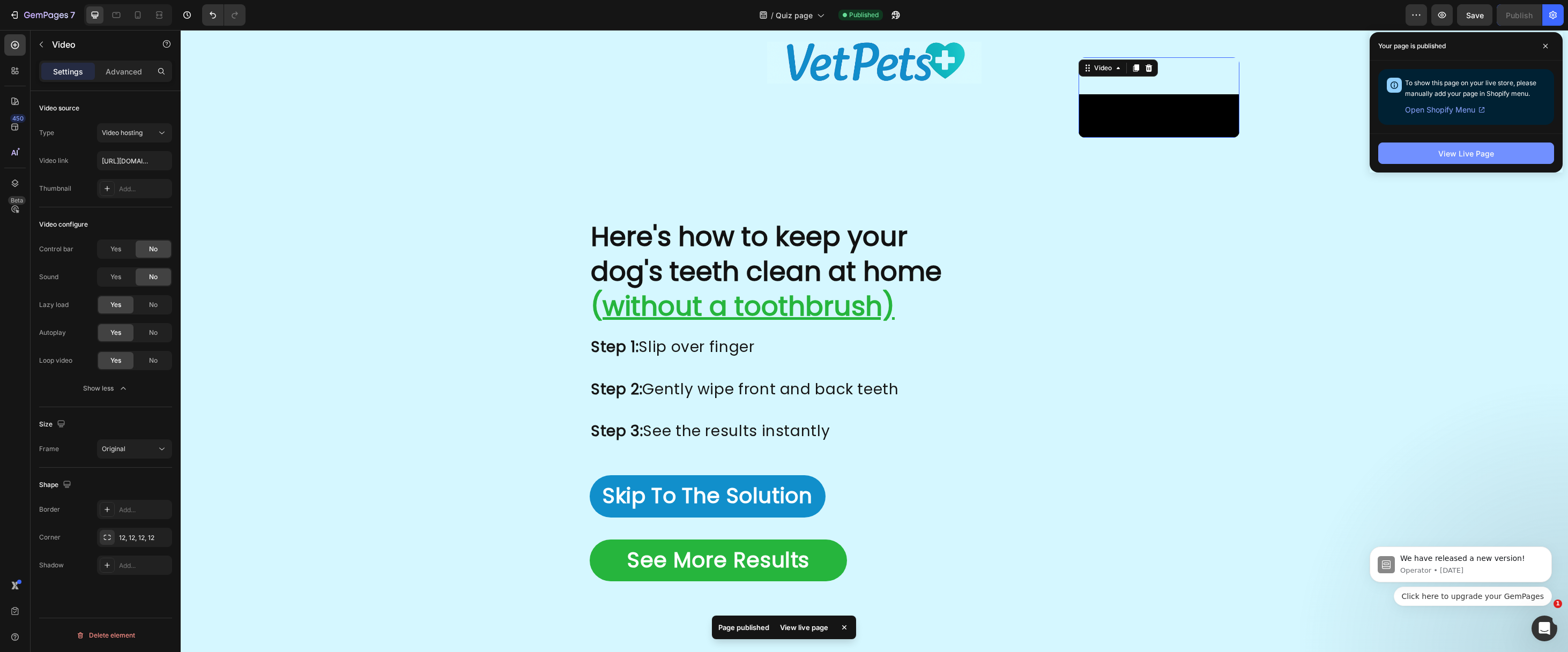
click at [1428, 163] on button "View Live Page" at bounding box center [1466, 153] width 176 height 22
